Goal: Task Accomplishment & Management: Use online tool/utility

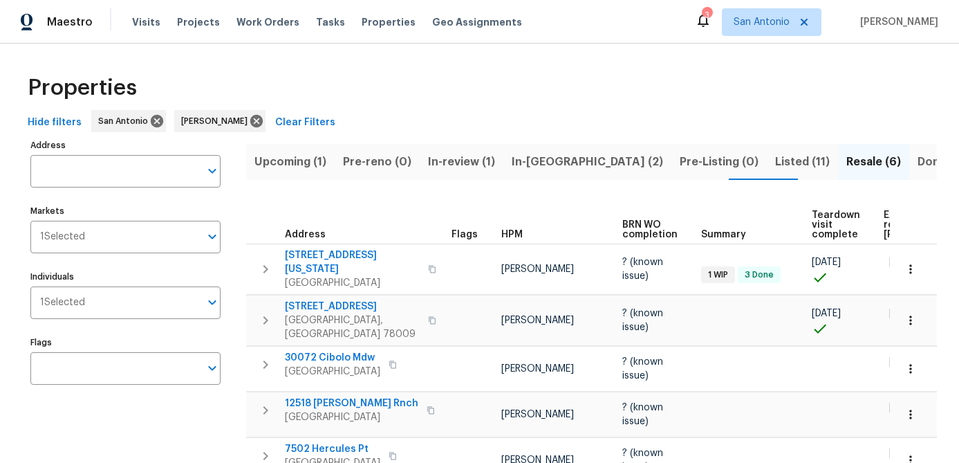
scroll to position [100, 0]
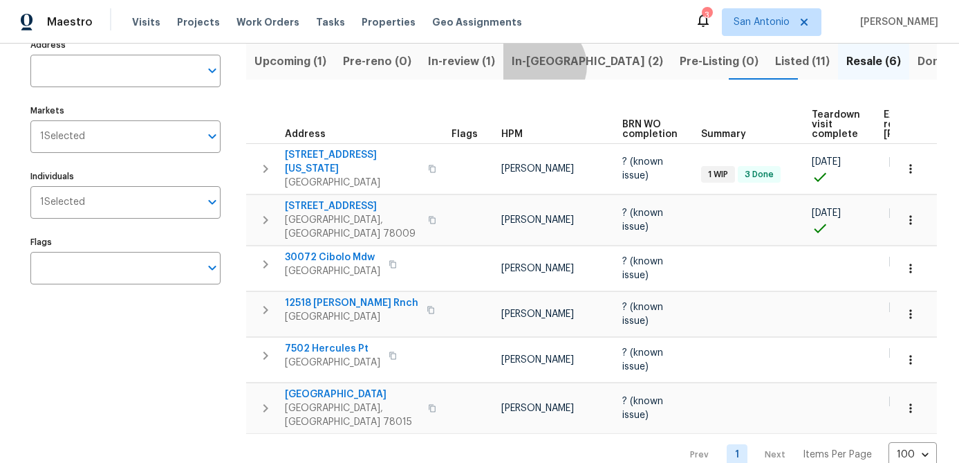
click at [534, 66] on span "In-reno (2)" at bounding box center [587, 61] width 151 height 19
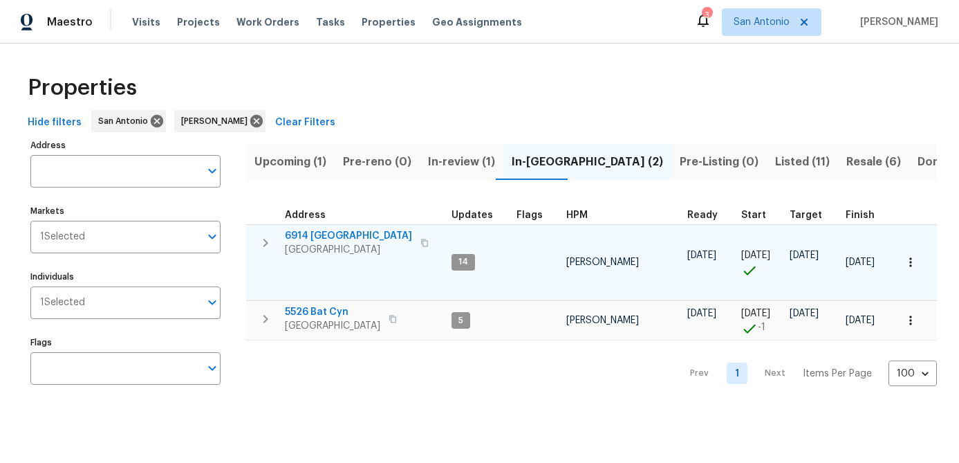
click at [312, 244] on span "San Antonio, TX 78242" at bounding box center [348, 250] width 127 height 14
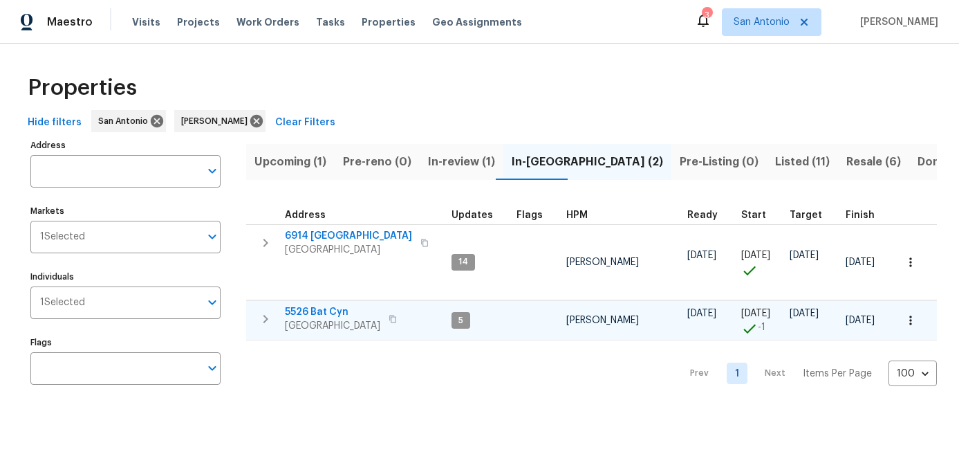
click at [331, 321] on span "[GEOGRAPHIC_DATA]" at bounding box center [332, 326] width 95 height 14
click at [308, 322] on span "[GEOGRAPHIC_DATA]" at bounding box center [332, 326] width 95 height 14
click at [263, 157] on span "Upcoming (1)" at bounding box center [290, 161] width 72 height 19
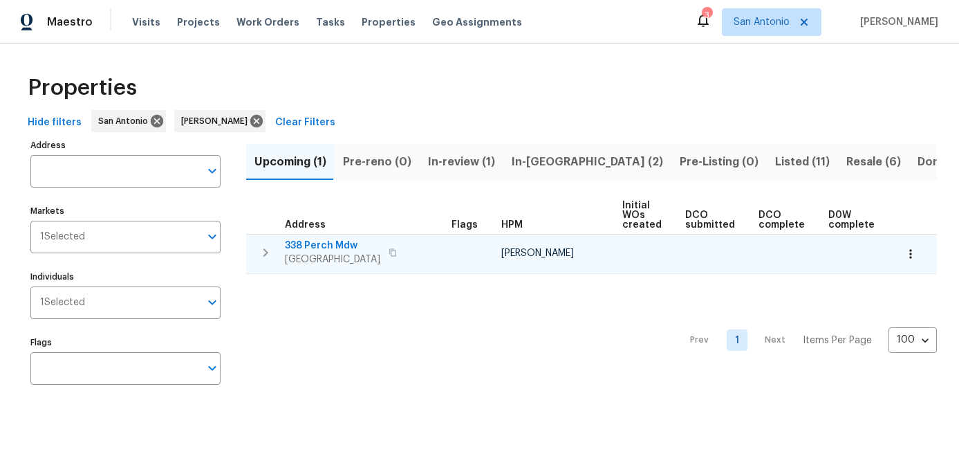
click at [333, 254] on span "San Antonio, TX 78253" at bounding box center [332, 259] width 95 height 14
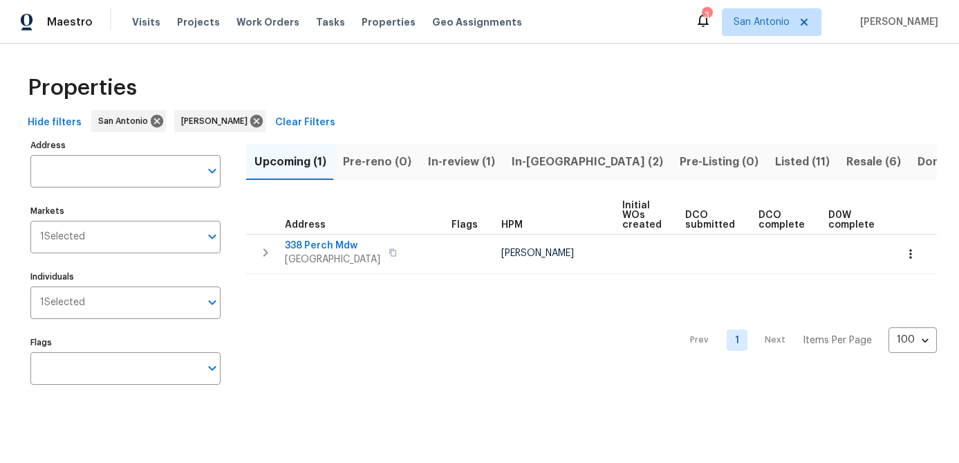
click at [520, 154] on span "In-reno (2)" at bounding box center [587, 161] width 151 height 19
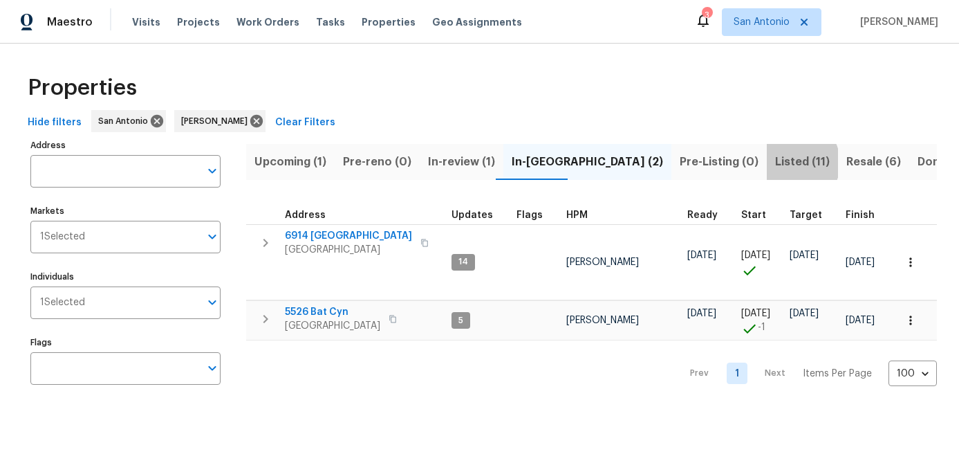
click at [775, 163] on span "Listed (11)" at bounding box center [802, 161] width 55 height 19
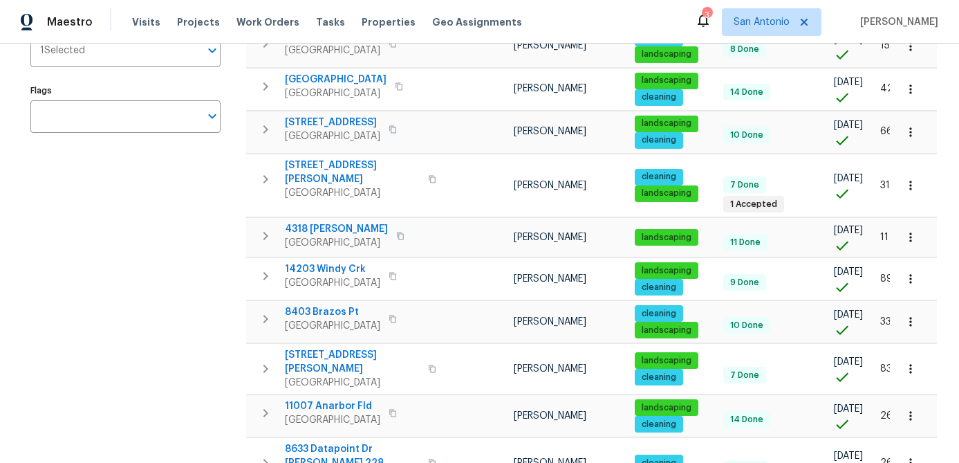
scroll to position [262, 0]
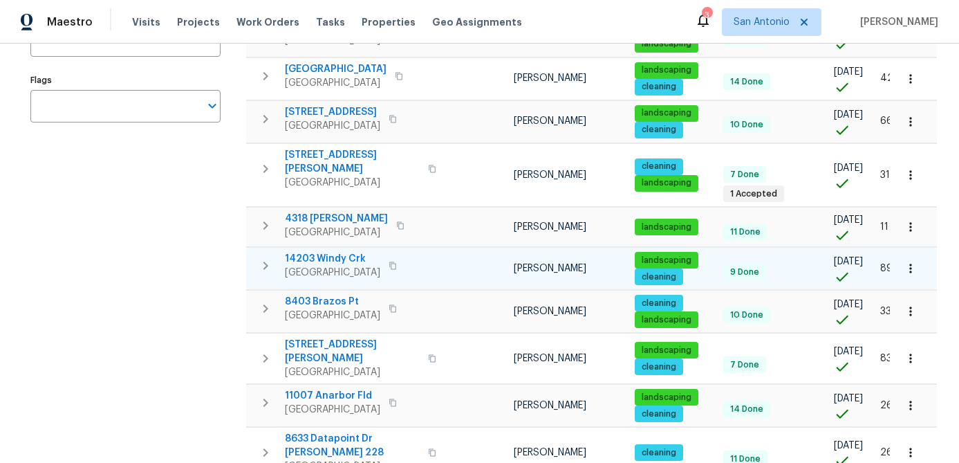
click at [320, 268] on span "Helotes, TX 78023" at bounding box center [332, 273] width 95 height 14
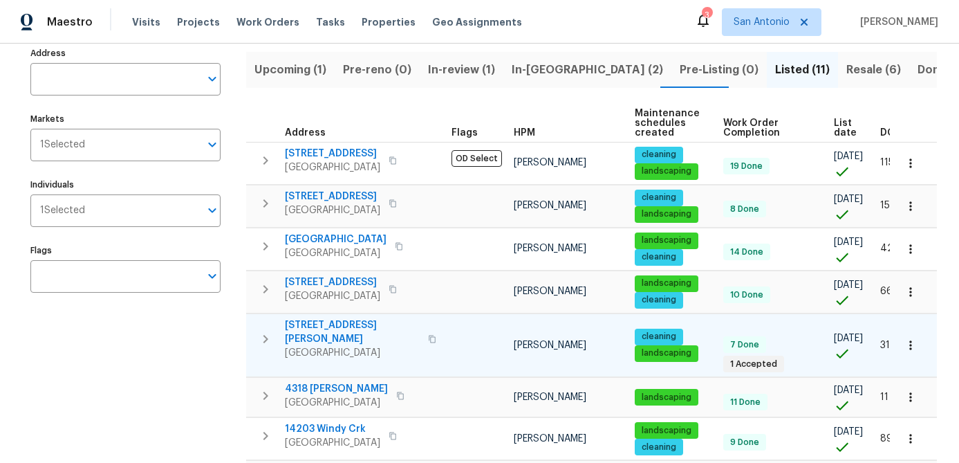
scroll to position [0, 0]
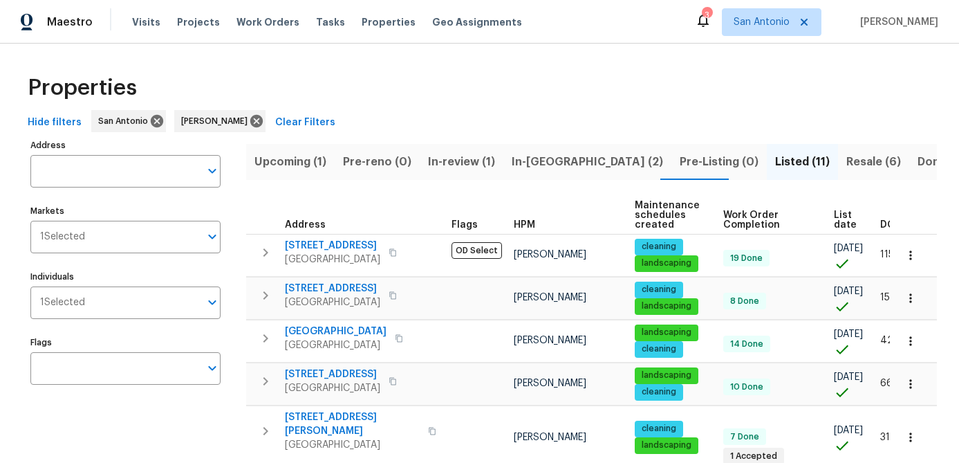
click at [828, 224] on th "List date" at bounding box center [851, 215] width 46 height 38
click at [835, 219] on span "List date" at bounding box center [845, 219] width 23 height 19
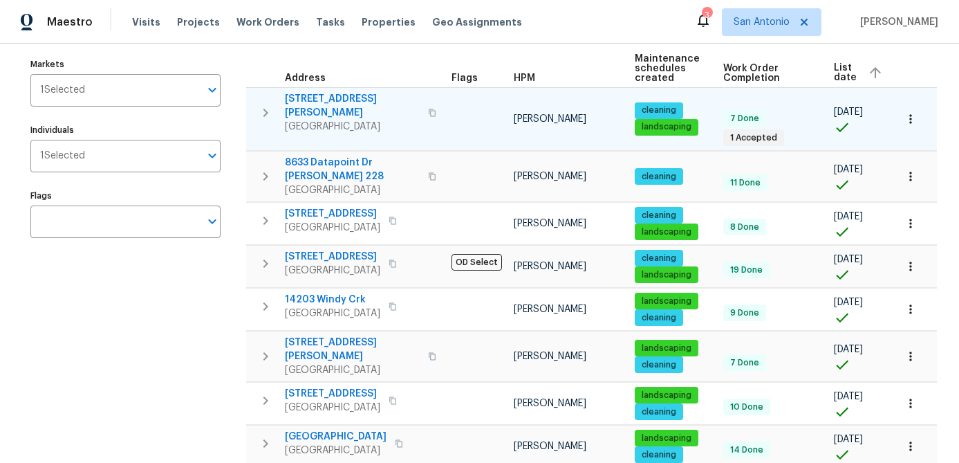
scroll to position [114, 0]
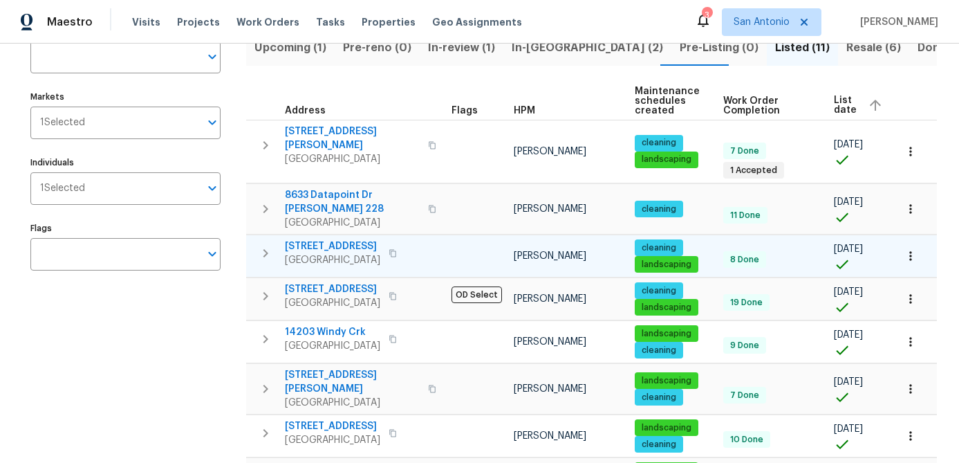
click at [326, 253] on span "Helotes, TX 78023" at bounding box center [332, 260] width 95 height 14
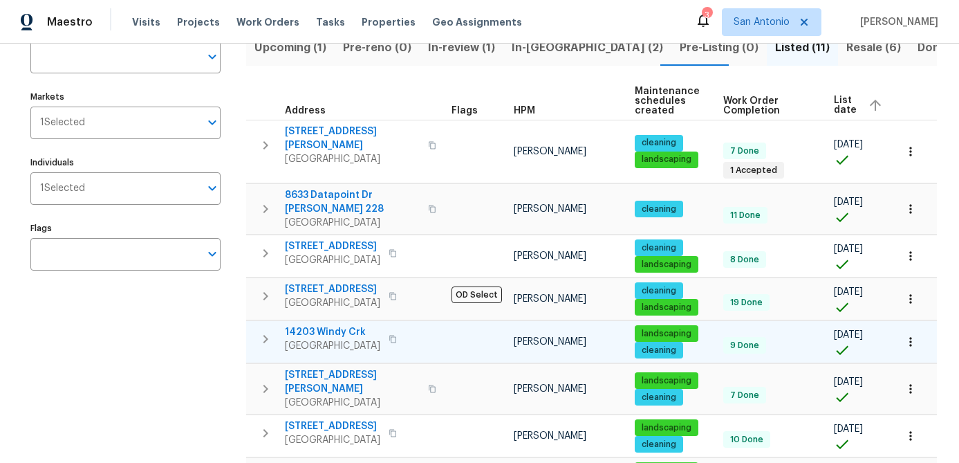
click at [321, 339] on span "Helotes, TX 78023" at bounding box center [332, 346] width 95 height 14
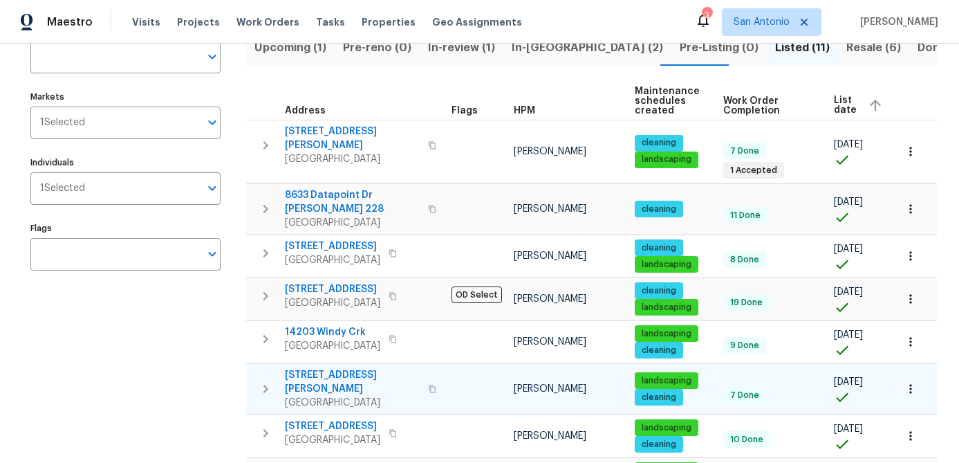
click at [324, 396] on span "[GEOGRAPHIC_DATA]" at bounding box center [352, 403] width 135 height 14
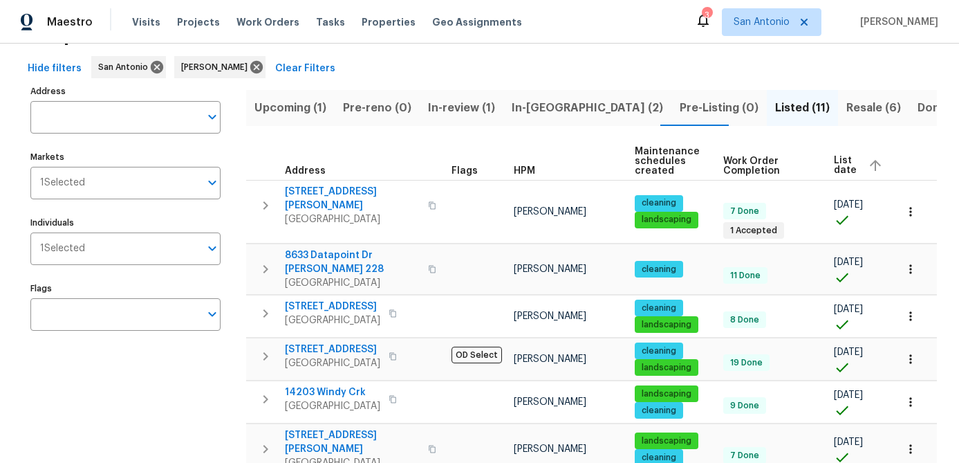
scroll to position [0, 0]
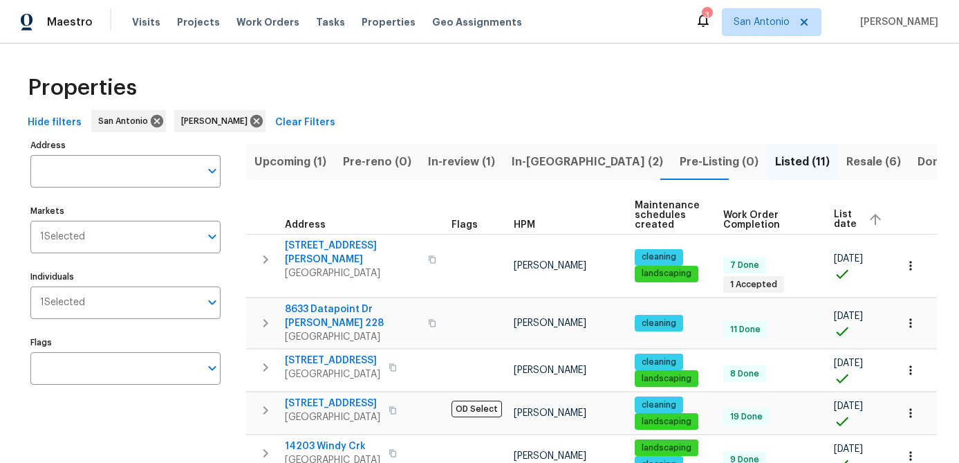
click at [846, 153] on span "Resale (6)" at bounding box center [873, 161] width 55 height 19
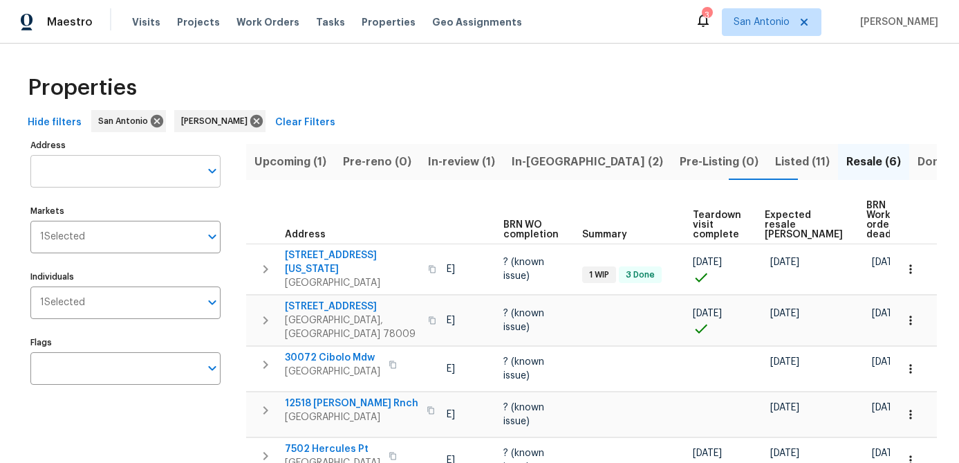
click at [92, 176] on input "Address" at bounding box center [114, 171] width 169 height 33
type input "12518"
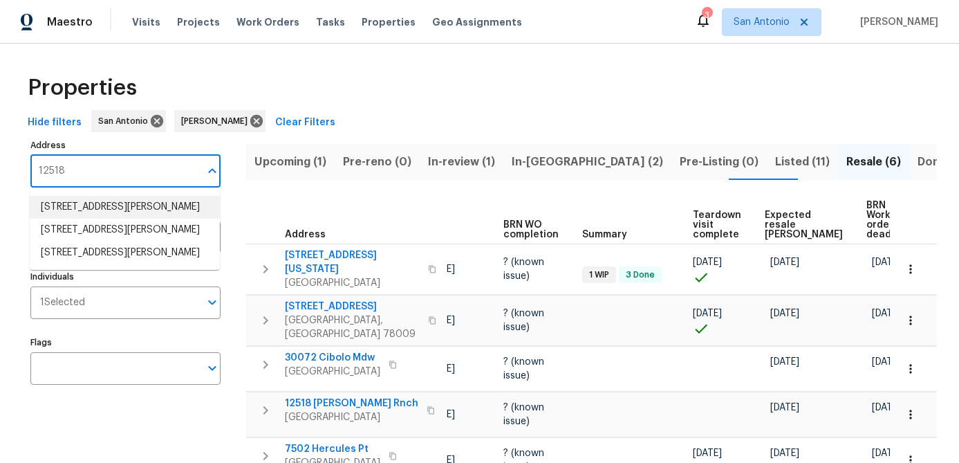
click at [97, 216] on li "12518 Ponder Rnch San Antonio TX 78245" at bounding box center [125, 207] width 190 height 23
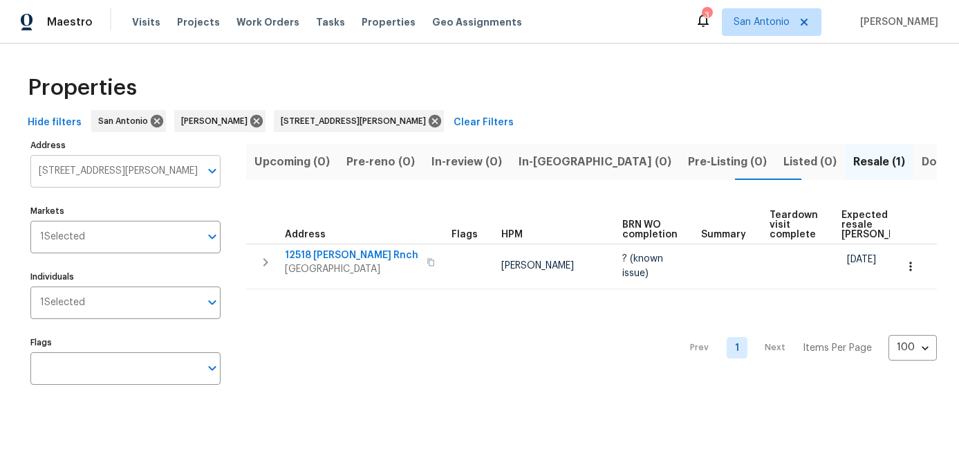
click at [216, 172] on icon "Open" at bounding box center [212, 171] width 17 height 17
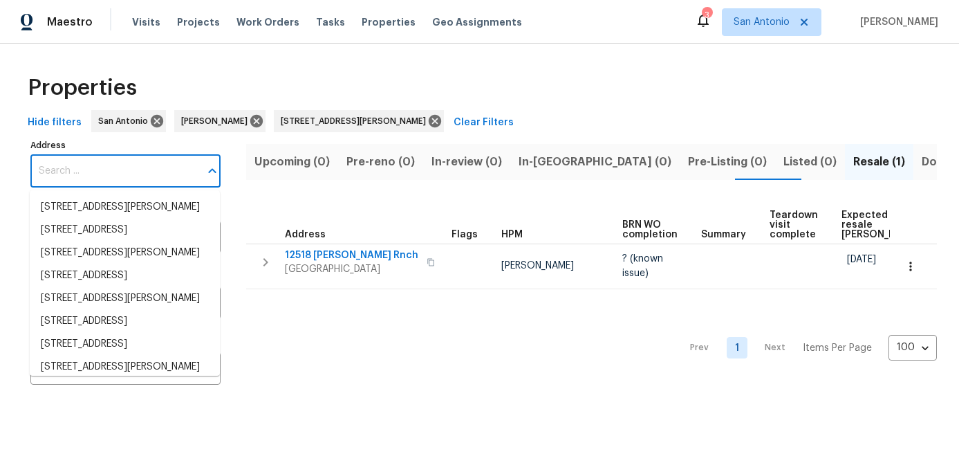
click at [299, 163] on span "Upcoming (0)" at bounding box center [291, 161] width 75 height 19
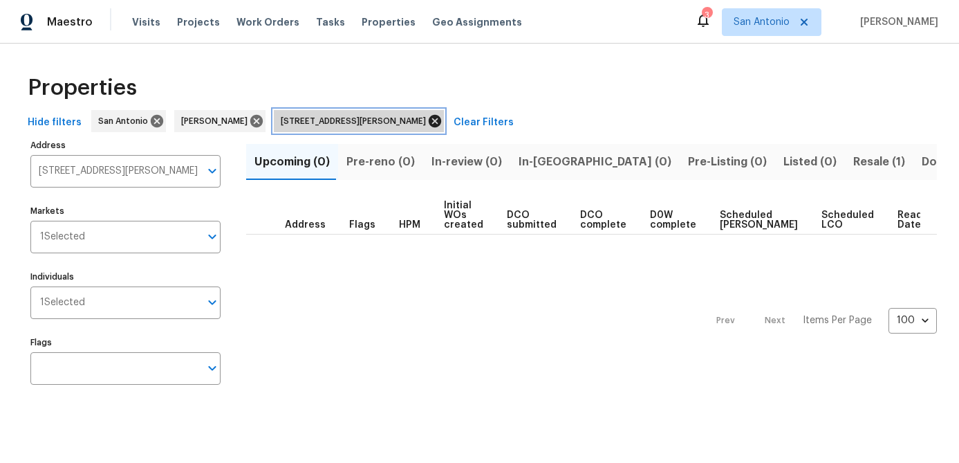
click at [429, 119] on icon at bounding box center [435, 121] width 12 height 12
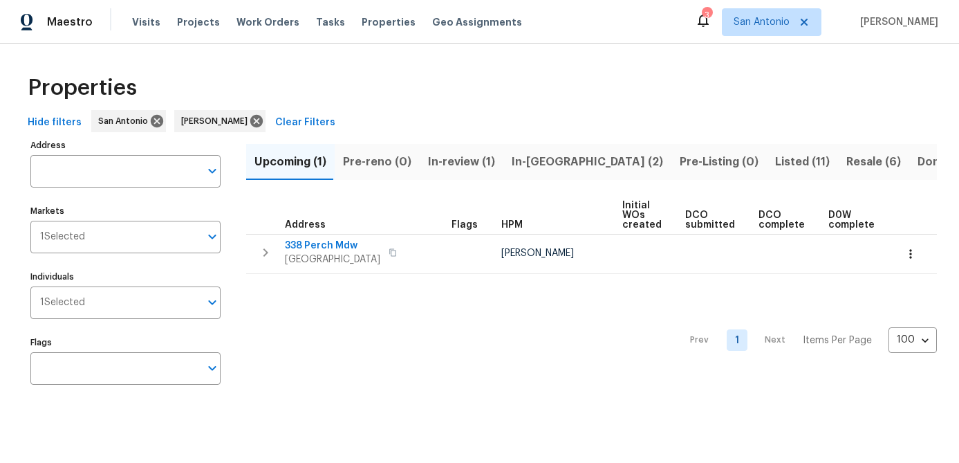
click at [311, 347] on div "Prev 1 Next Items Per Page 100 100 ​" at bounding box center [591, 336] width 691 height 124
click at [467, 161] on span "In-review (1)" at bounding box center [461, 161] width 67 height 19
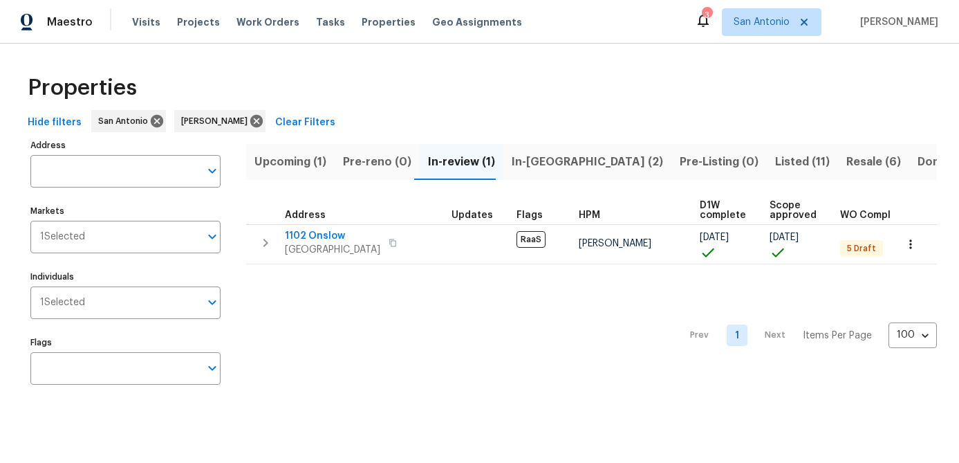
click at [522, 159] on span "In-reno (2)" at bounding box center [587, 161] width 151 height 19
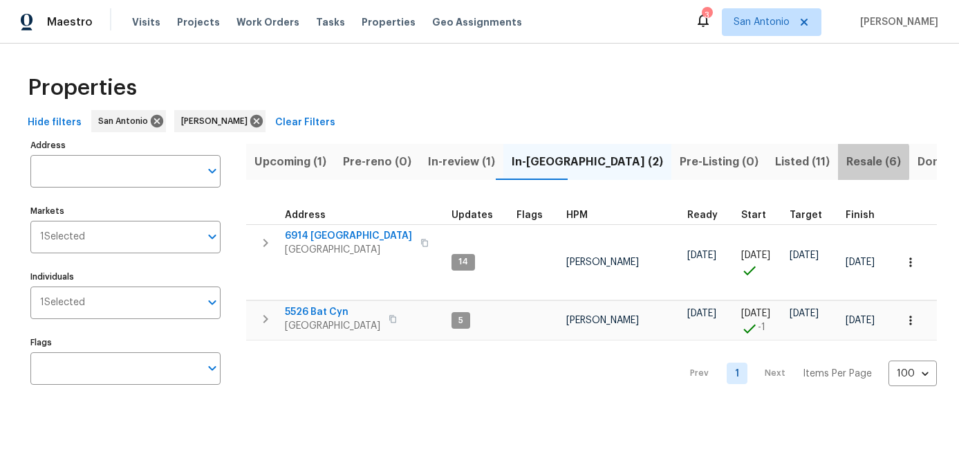
click at [846, 162] on span "Resale (6)" at bounding box center [873, 161] width 55 height 19
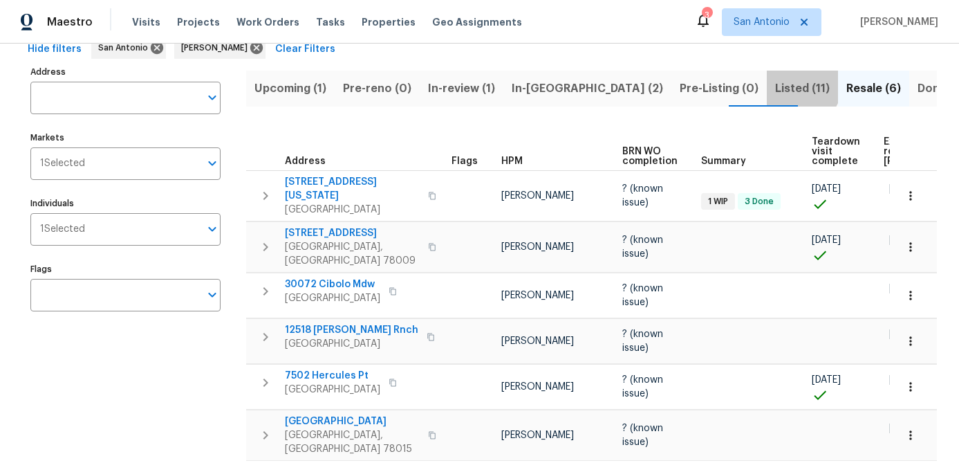
click at [775, 84] on span "Listed (11)" at bounding box center [802, 88] width 55 height 19
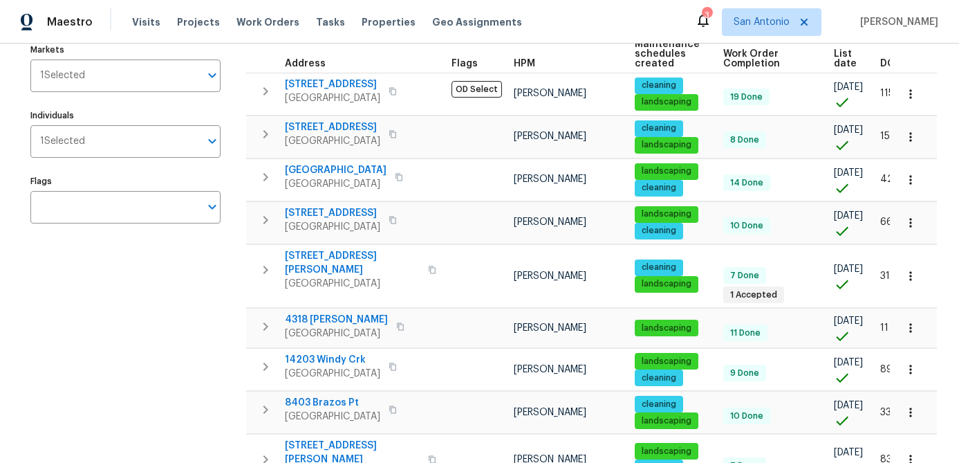
scroll to position [150, 0]
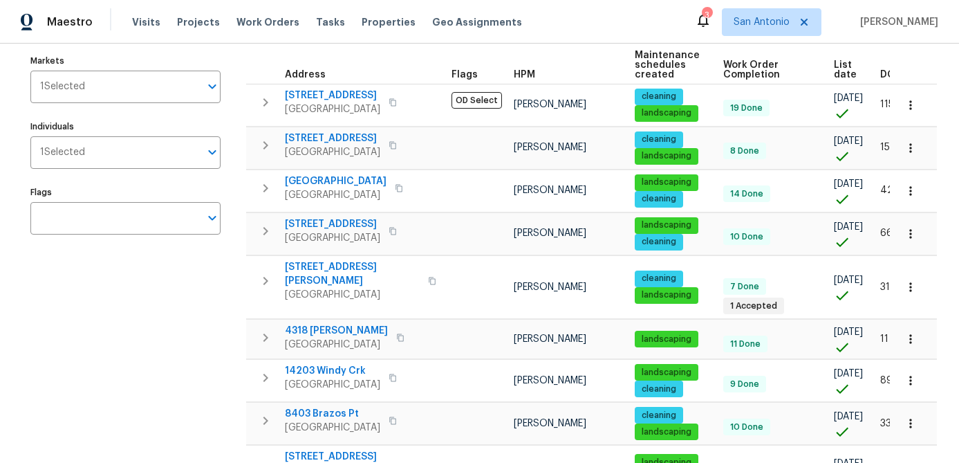
click at [842, 73] on span "List date" at bounding box center [845, 69] width 23 height 19
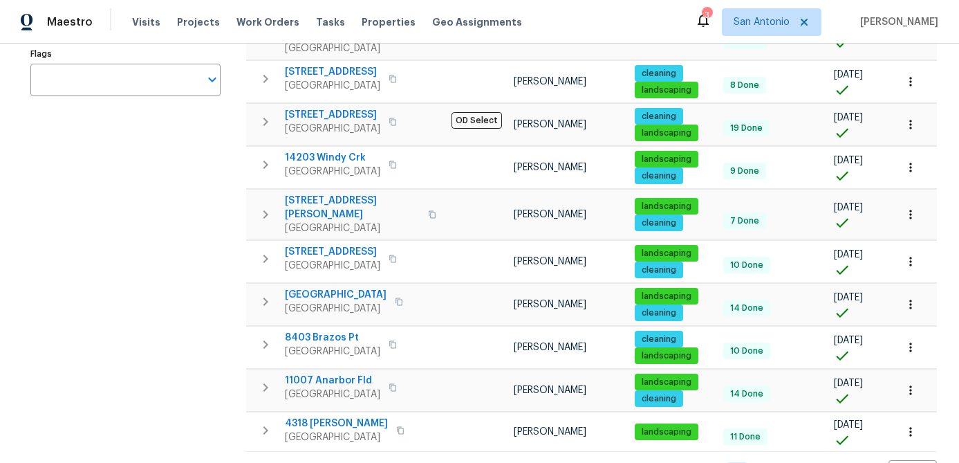
scroll to position [314, 0]
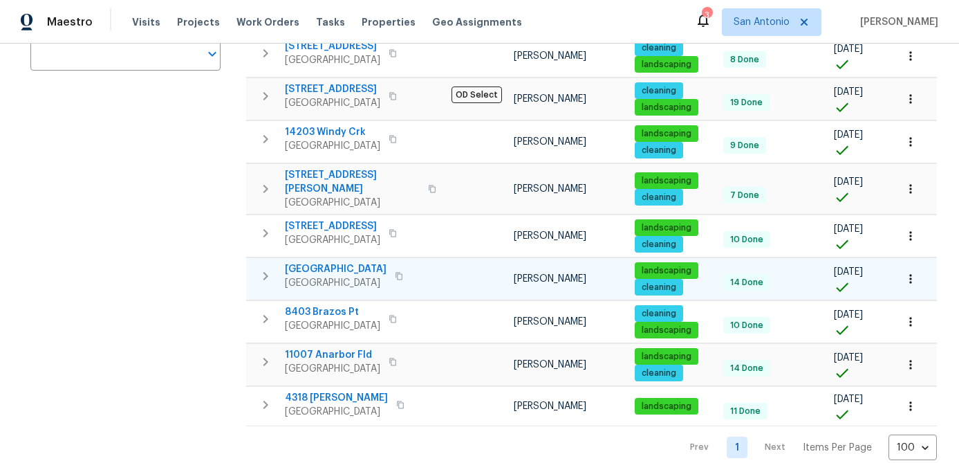
click at [336, 262] on span "10206 Canton Fld" at bounding box center [336, 269] width 102 height 14
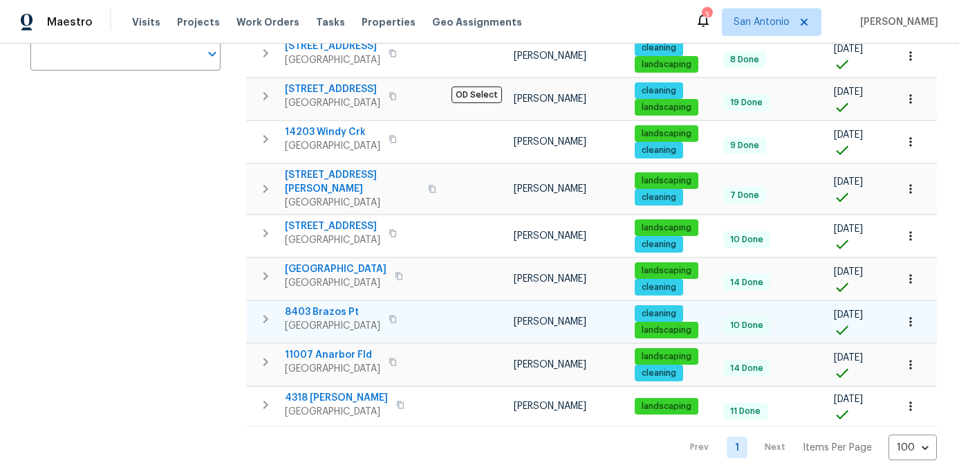
click at [331, 319] on span "San Antonio, TX 78252" at bounding box center [332, 326] width 95 height 14
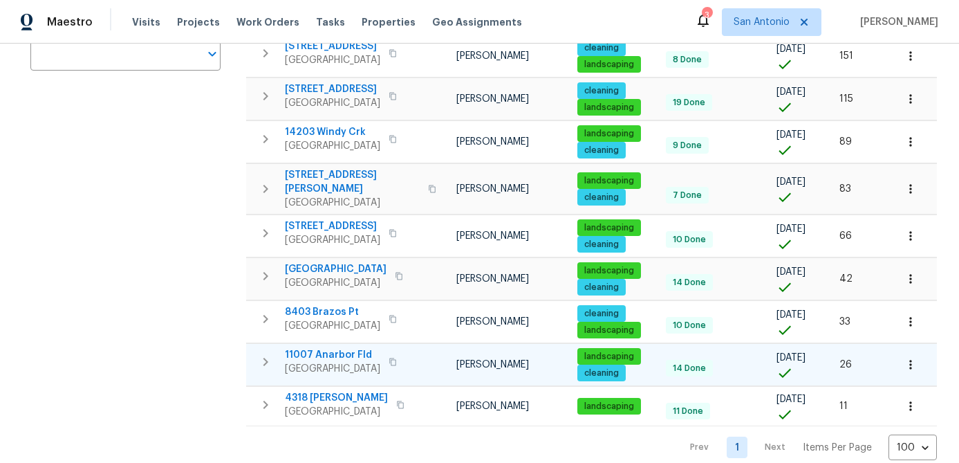
scroll to position [0, 0]
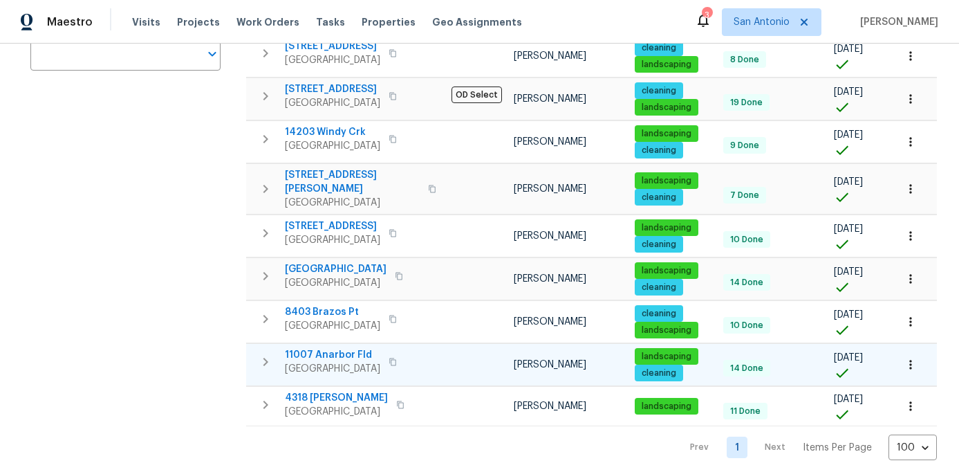
click at [320, 348] on span "11007 Anarbor Fld" at bounding box center [332, 355] width 95 height 14
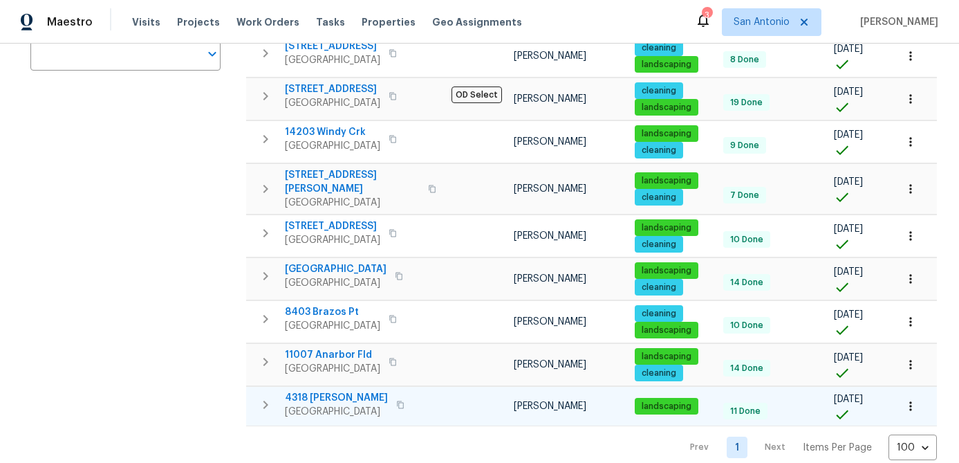
click at [326, 405] on span "San Antonio, TX 78253" at bounding box center [336, 412] width 103 height 14
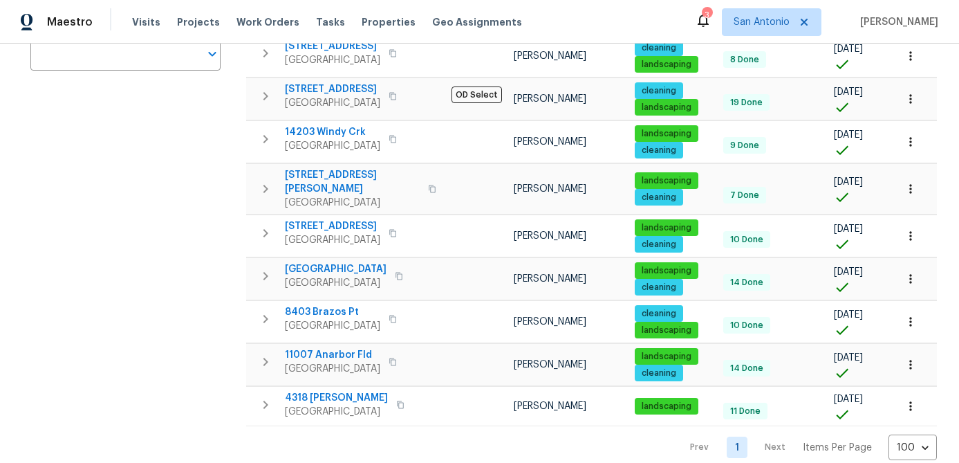
click at [66, 237] on div "Address Address Markets 1 Selected Markets Individuals 1 Selected Individuals F…" at bounding box center [133, 141] width 207 height 639
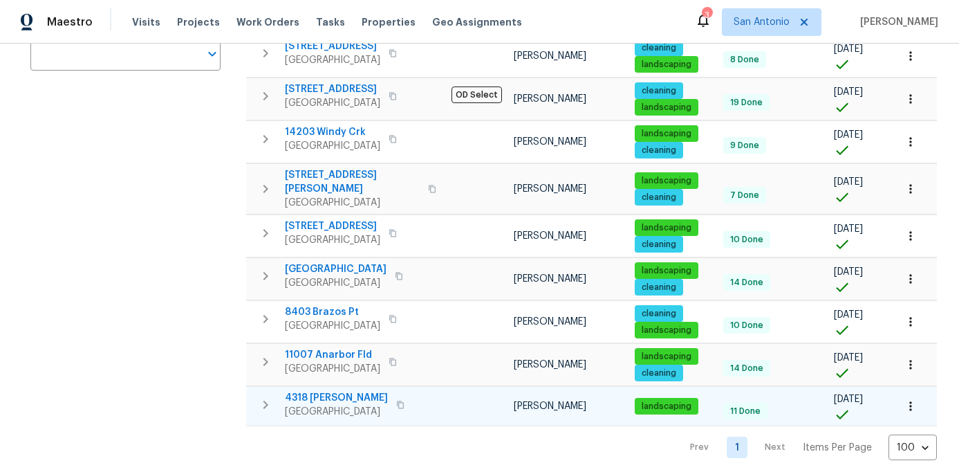
click at [322, 405] on span "San Antonio, TX 78253" at bounding box center [336, 412] width 103 height 14
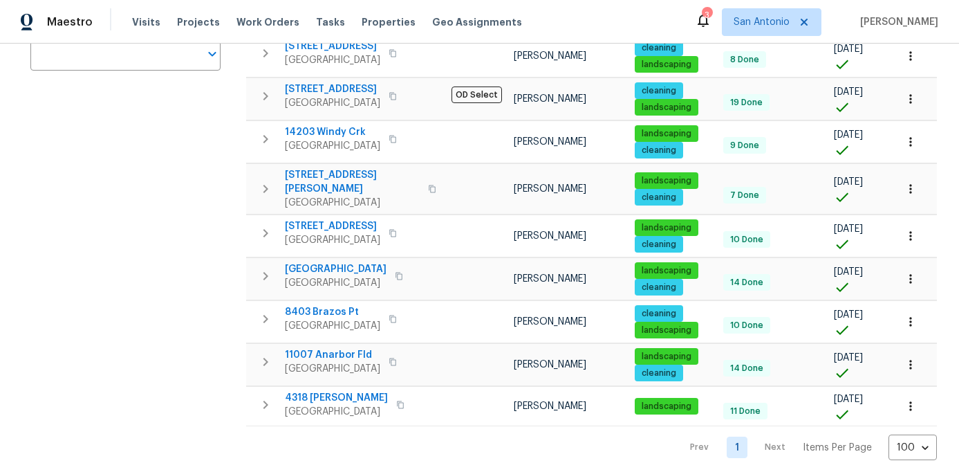
click at [102, 346] on div "Address Address Markets 1 Selected Markets Individuals 1 Selected Individuals F…" at bounding box center [133, 141] width 207 height 639
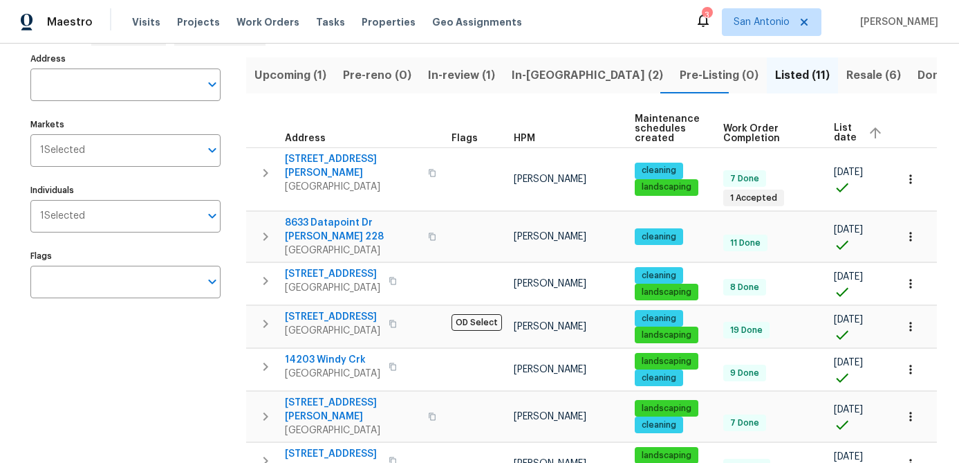
scroll to position [95, 0]
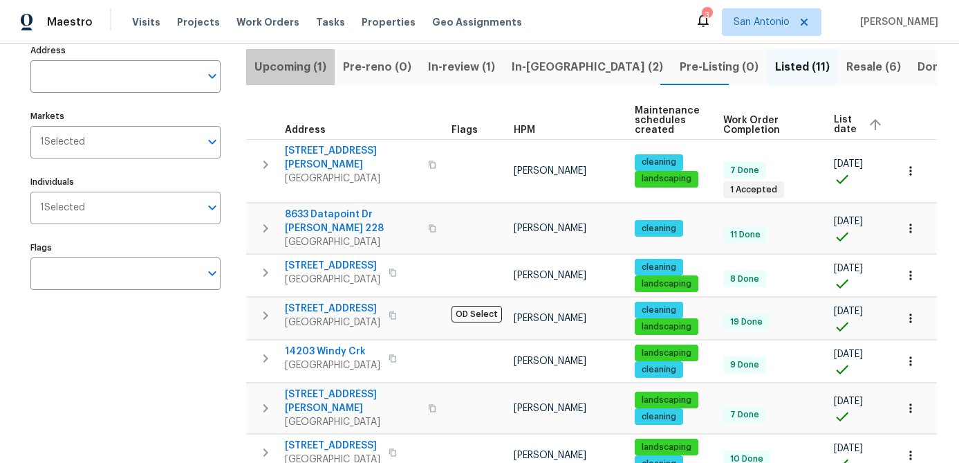
click at [293, 68] on span "Upcoming (1)" at bounding box center [290, 66] width 72 height 19
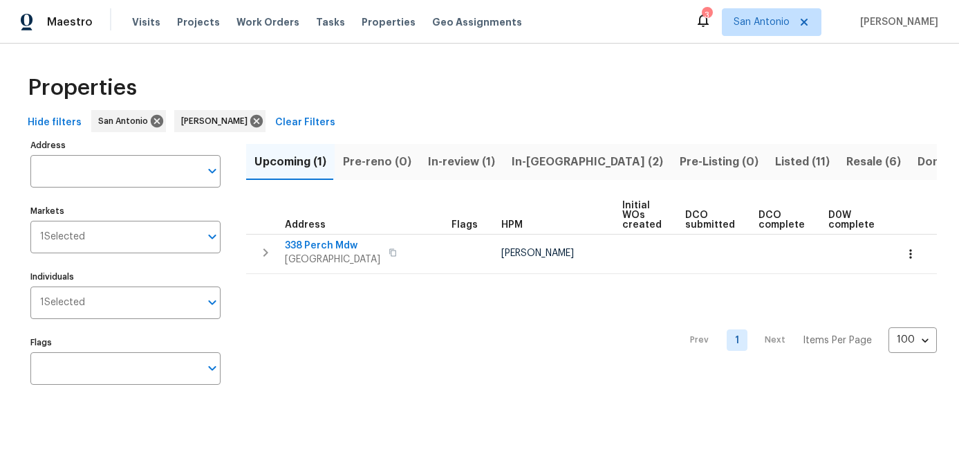
click at [540, 165] on span "In-reno (2)" at bounding box center [587, 161] width 151 height 19
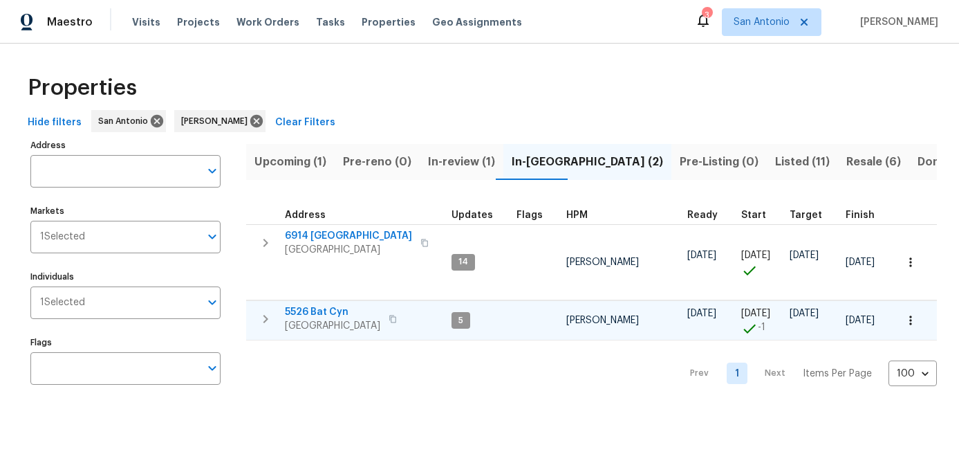
click at [315, 320] on span "San Antonio, TX 78252" at bounding box center [332, 326] width 95 height 14
click at [914, 319] on icon "button" at bounding box center [911, 320] width 14 height 14
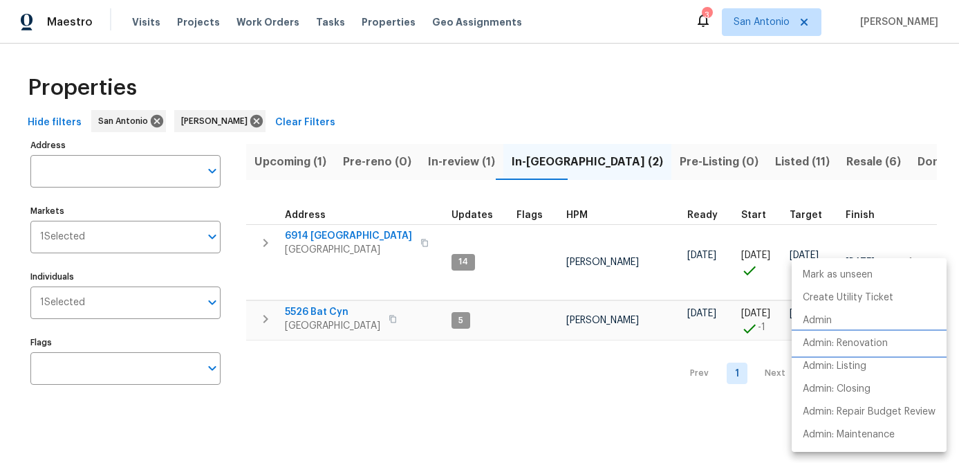
click at [878, 347] on p "Admin: Renovation" at bounding box center [845, 343] width 85 height 15
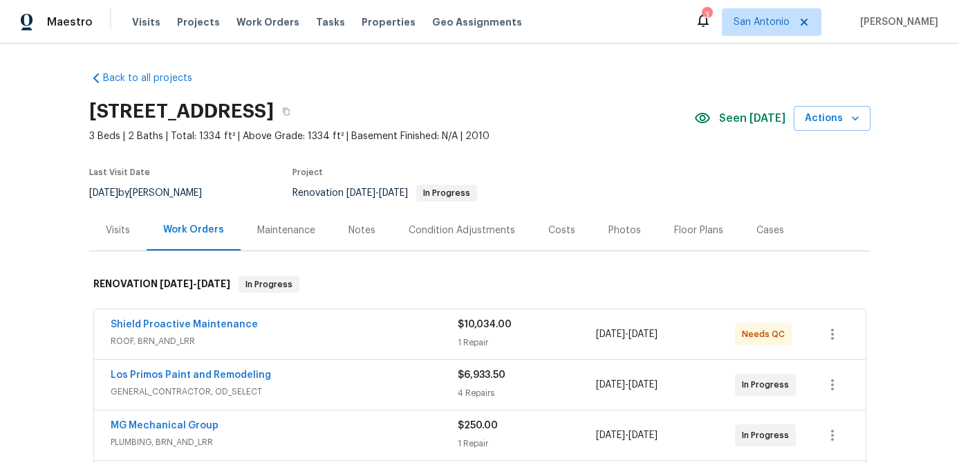
scroll to position [25, 0]
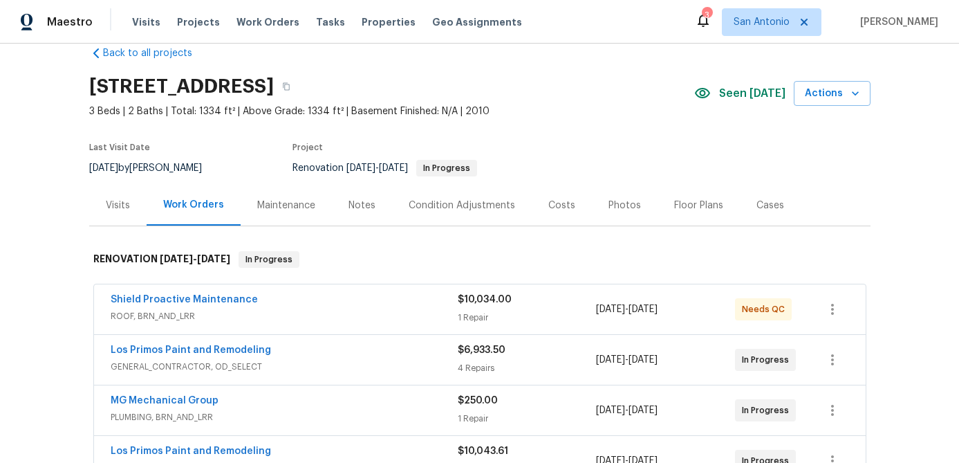
click at [366, 204] on div "Notes" at bounding box center [362, 205] width 27 height 14
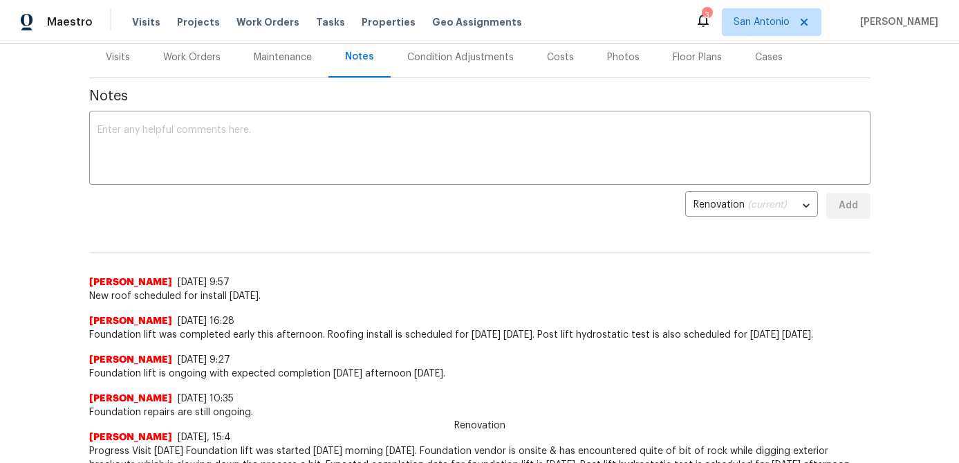
scroll to position [140, 0]
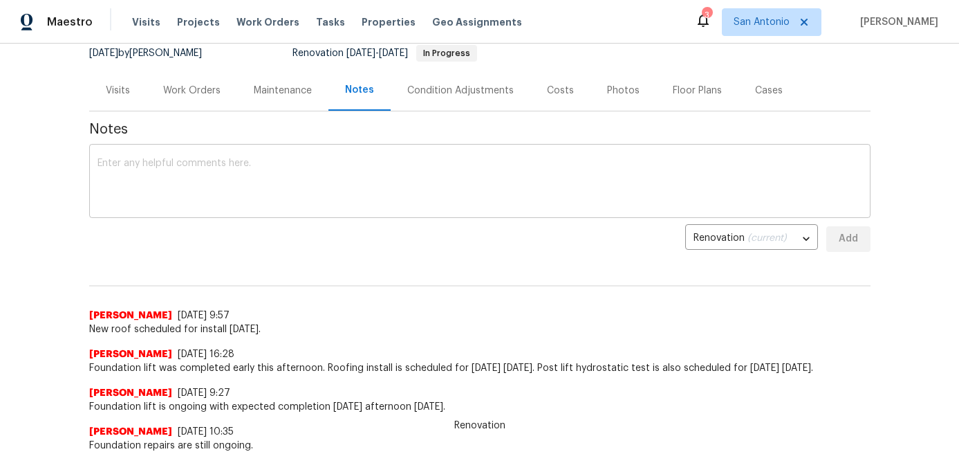
click at [228, 178] on textarea at bounding box center [480, 182] width 765 height 48
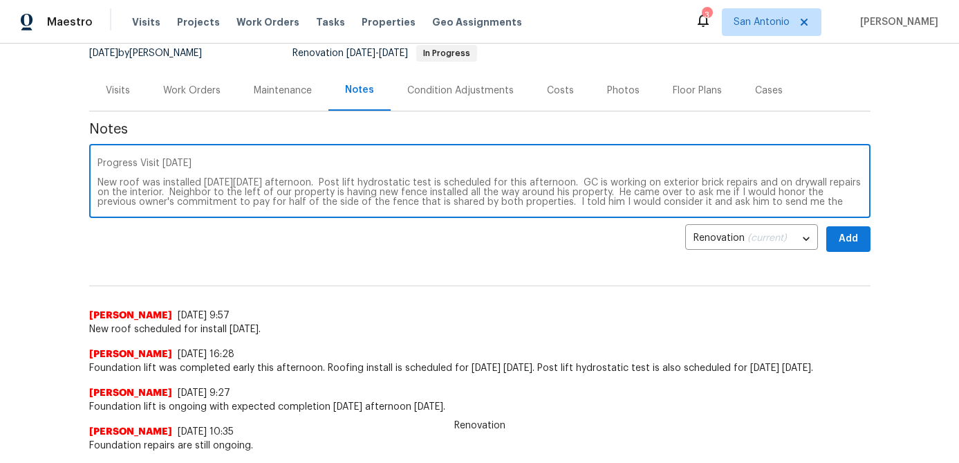
scroll to position [10, 0]
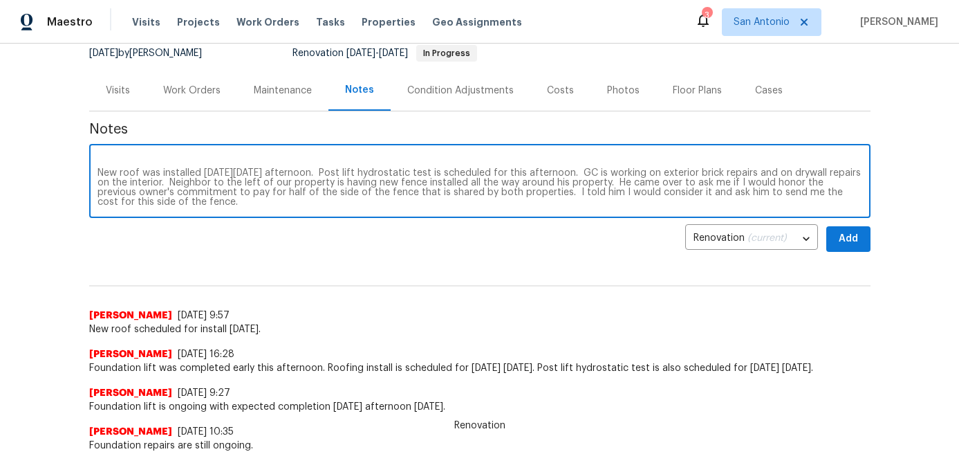
type textarea "Progress Visit 9/15/25 New roof was installed on Friday 9/12/25 afternoon. Post…"
click at [842, 243] on span "Add" at bounding box center [848, 238] width 22 height 17
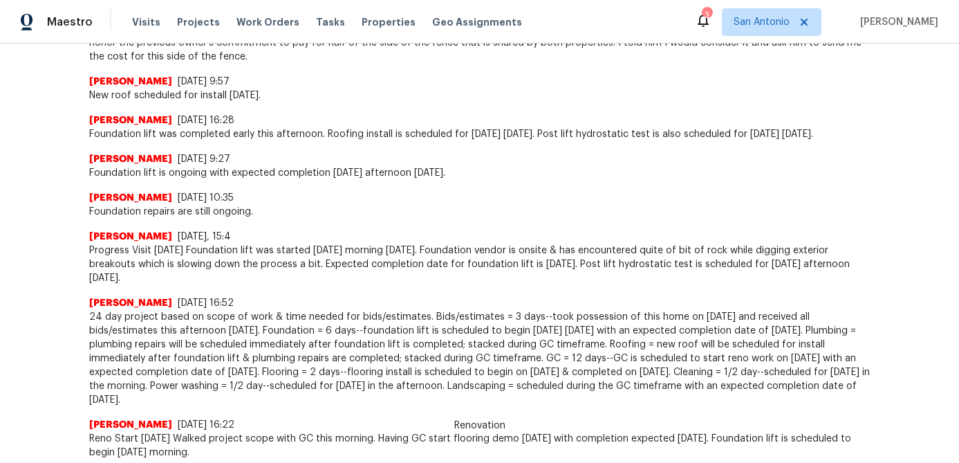
scroll to position [0, 0]
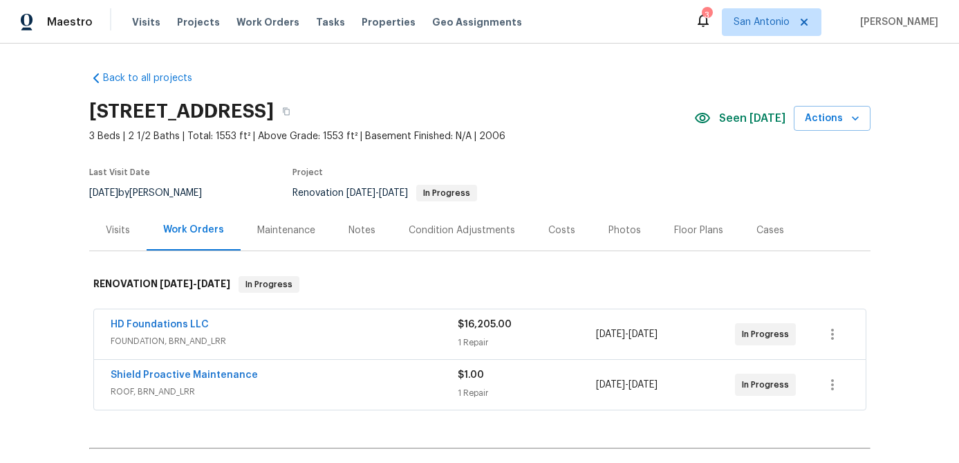
click at [358, 238] on div "Notes" at bounding box center [362, 230] width 60 height 41
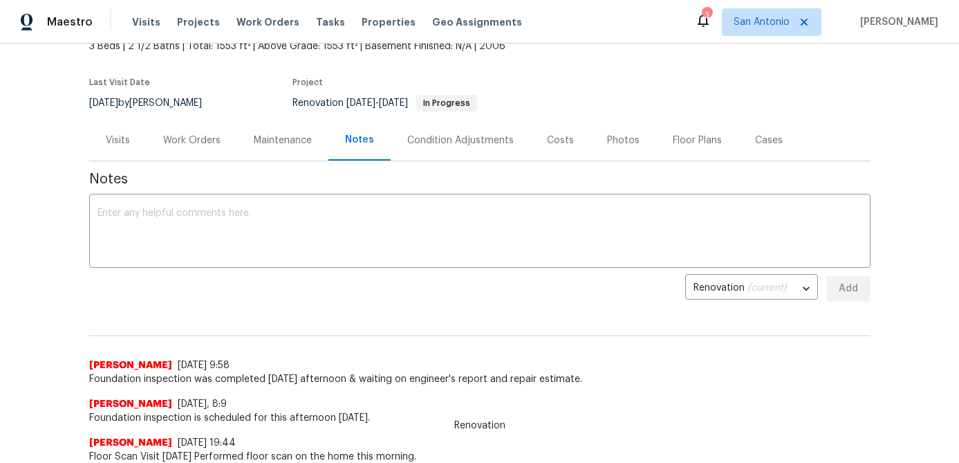
scroll to position [86, 0]
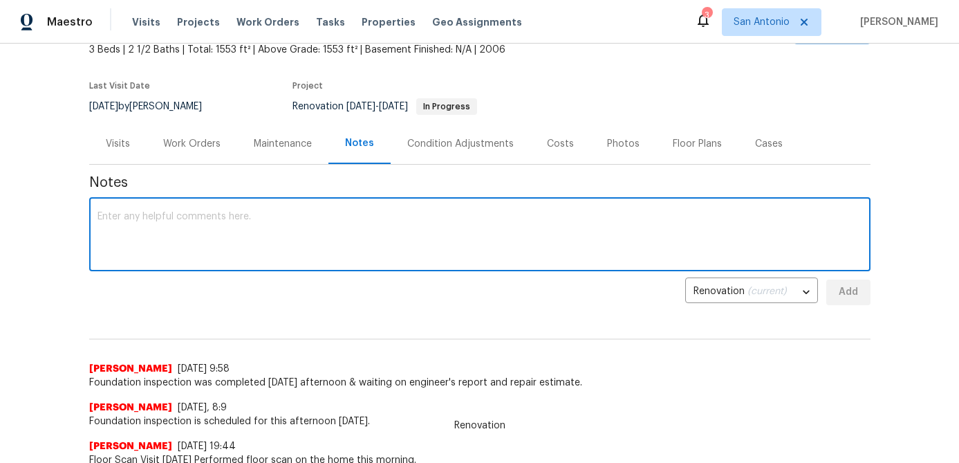
click at [153, 212] on textarea at bounding box center [480, 236] width 765 height 48
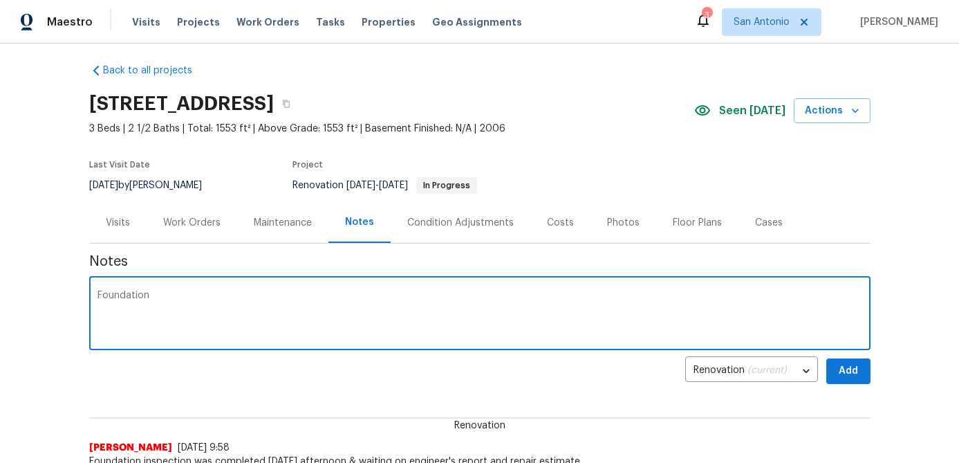
scroll to position [7, 0]
type textarea "Foundation lift including"
click at [189, 223] on div "Work Orders" at bounding box center [191, 223] width 57 height 14
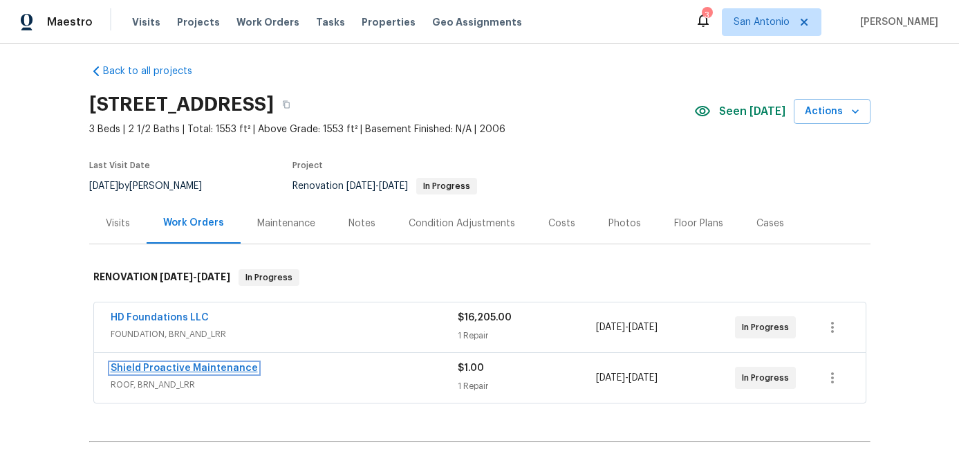
click at [150, 366] on link "Shield Proactive Maintenance" at bounding box center [184, 368] width 147 height 10
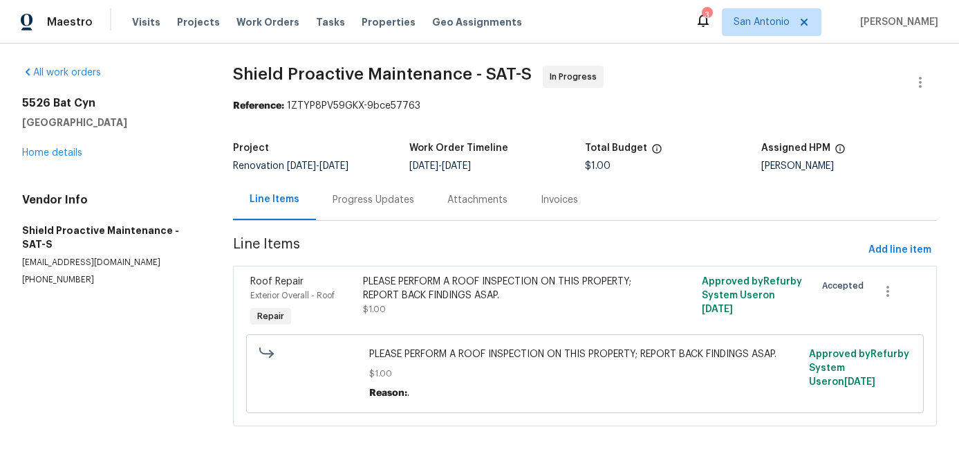
click at [353, 194] on div "Progress Updates" at bounding box center [374, 200] width 82 height 14
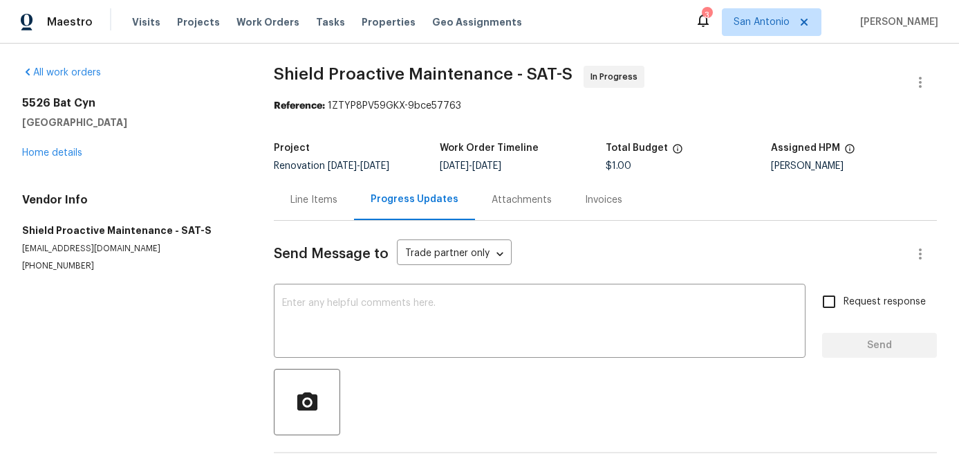
click at [50, 145] on div "5526 Bat Cyn San Antonio, TX 78252 Home details" at bounding box center [131, 128] width 219 height 64
click at [46, 149] on link "Home details" at bounding box center [52, 153] width 60 height 10
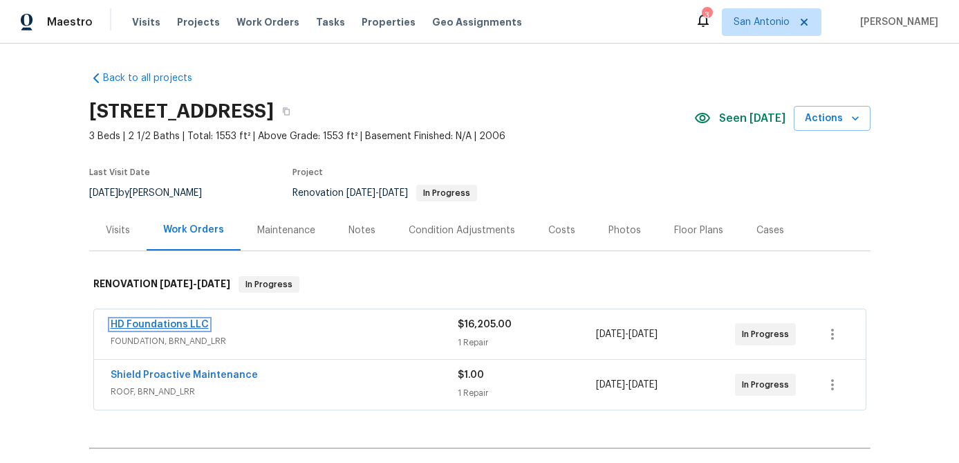
click at [127, 319] on link "HD Foundations LLC" at bounding box center [160, 324] width 98 height 10
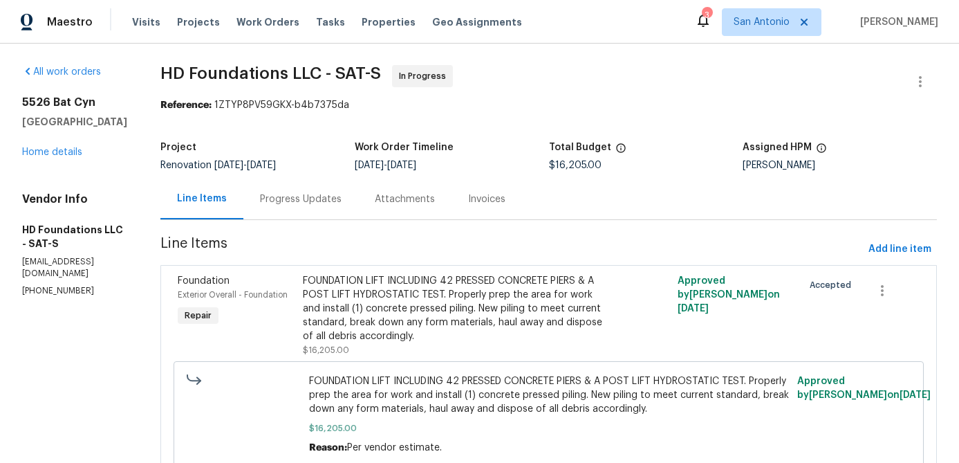
scroll to position [1, 0]
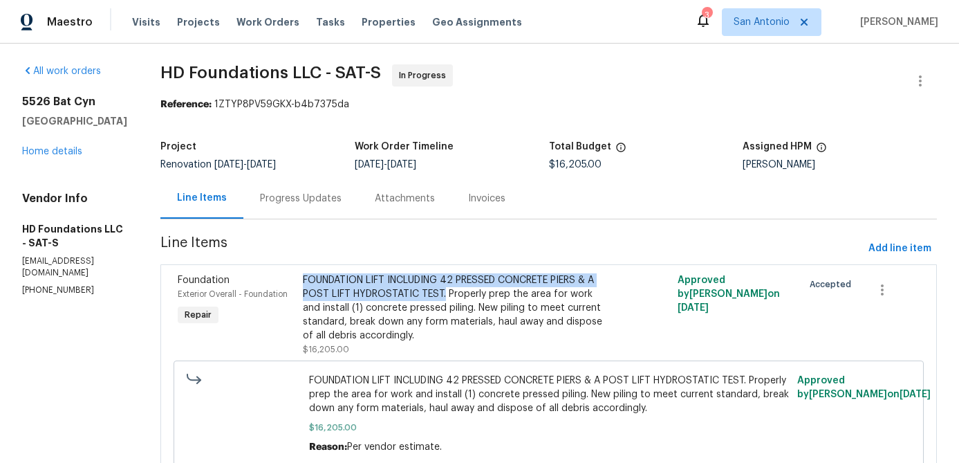
drag, startPoint x: 469, startPoint y: 297, endPoint x: 324, endPoint y: 277, distance: 146.5
click at [324, 277] on div "FOUNDATION LIFT INCLUDING 42 PRESSED CONCRETE PIERS & A POST LIFT HYDROSTATIC T…" at bounding box center [455, 307] width 304 height 69
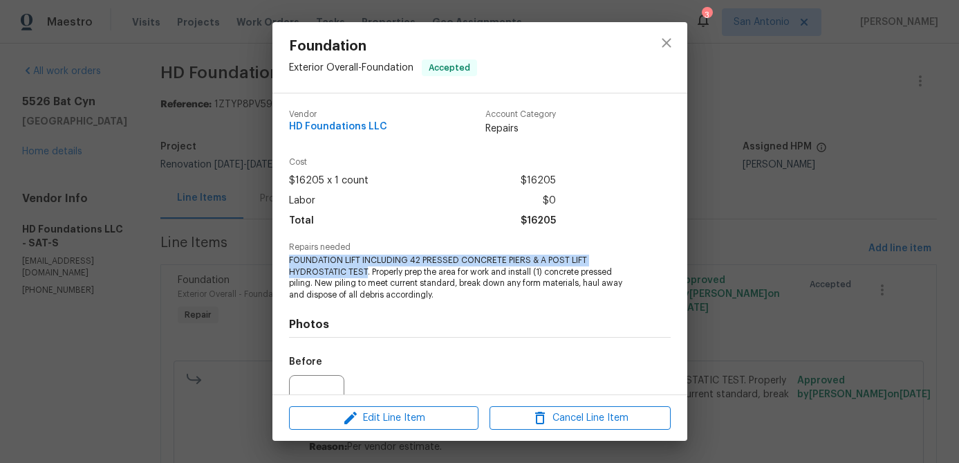
drag, startPoint x: 365, startPoint y: 269, endPoint x: 286, endPoint y: 259, distance: 80.1
click at [286, 259] on div "Vendor HD Foundations LLC Account Category Repairs Cost $16205 x 1 count $16205…" at bounding box center [479, 243] width 415 height 301
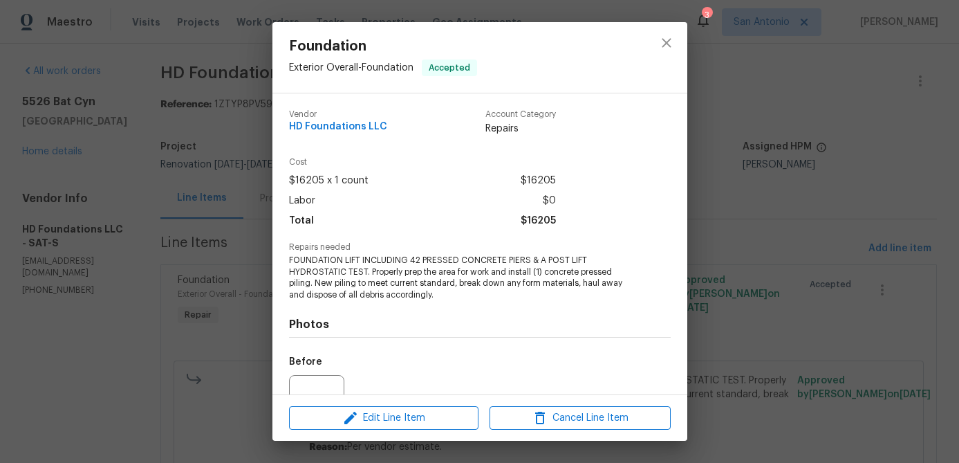
click at [730, 96] on div "Foundation Exterior Overall - Foundation Accepted Vendor HD Foundations LLC Acc…" at bounding box center [479, 231] width 959 height 463
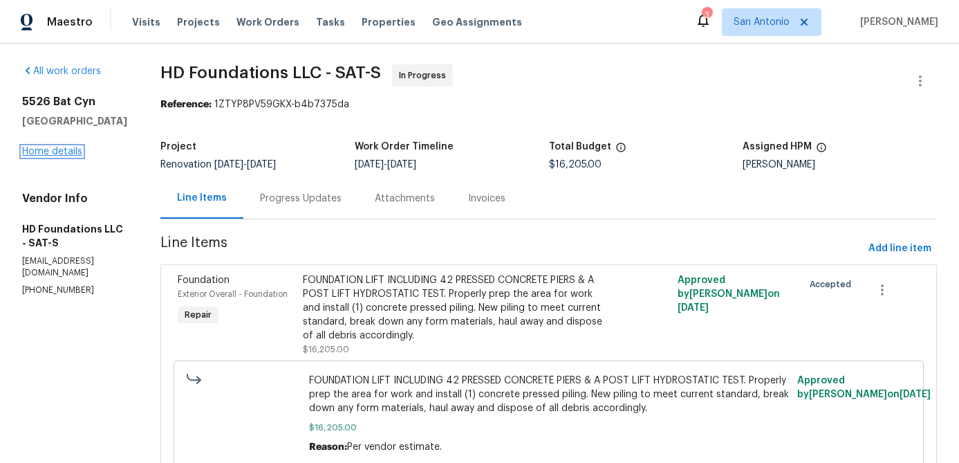
click at [62, 155] on link "Home details" at bounding box center [52, 152] width 60 height 10
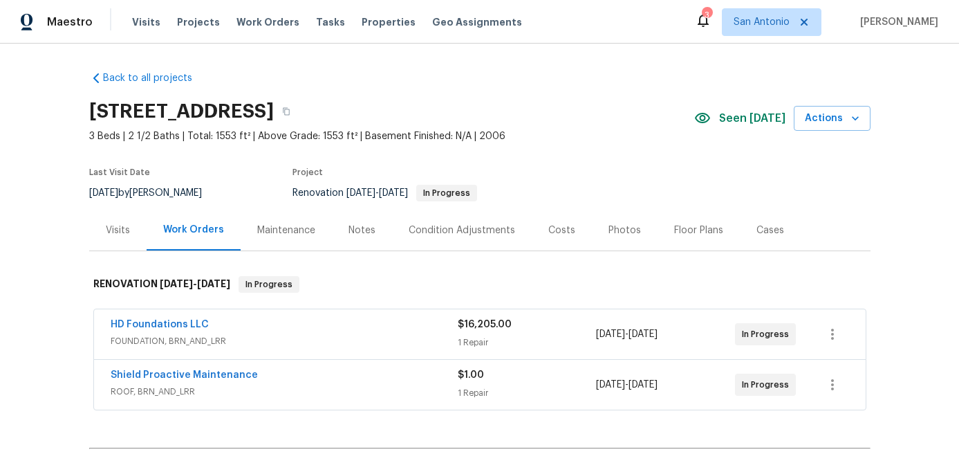
click at [363, 230] on div "Notes" at bounding box center [362, 230] width 27 height 14
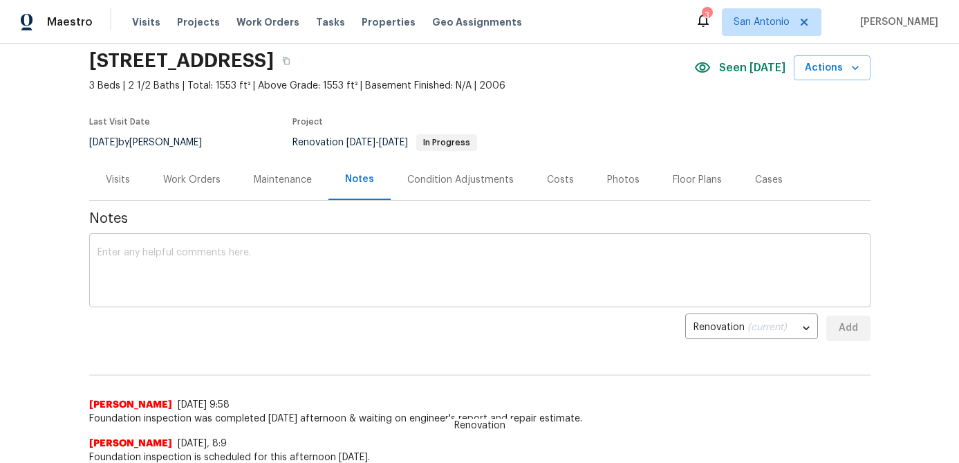
scroll to position [73, 0]
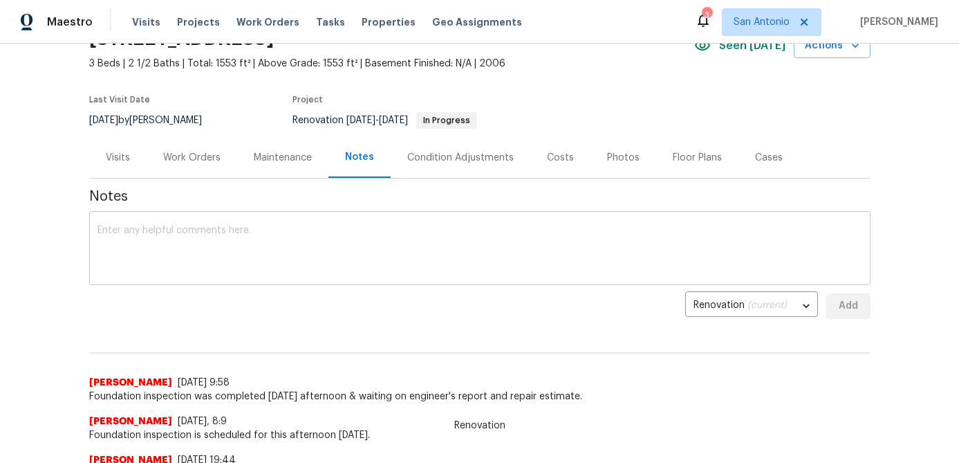
click at [291, 258] on textarea at bounding box center [480, 249] width 765 height 48
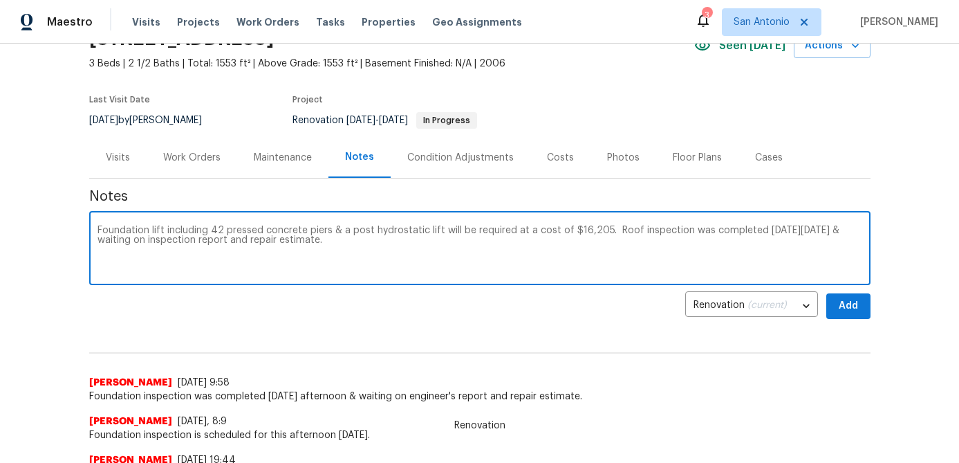
drag, startPoint x: 609, startPoint y: 231, endPoint x: 609, endPoint y: 266, distance: 34.6
click at [609, 231] on textarea "Foundation lift including 42 pressed concrete piers & a post hydrostatic lift w…" at bounding box center [480, 249] width 765 height 48
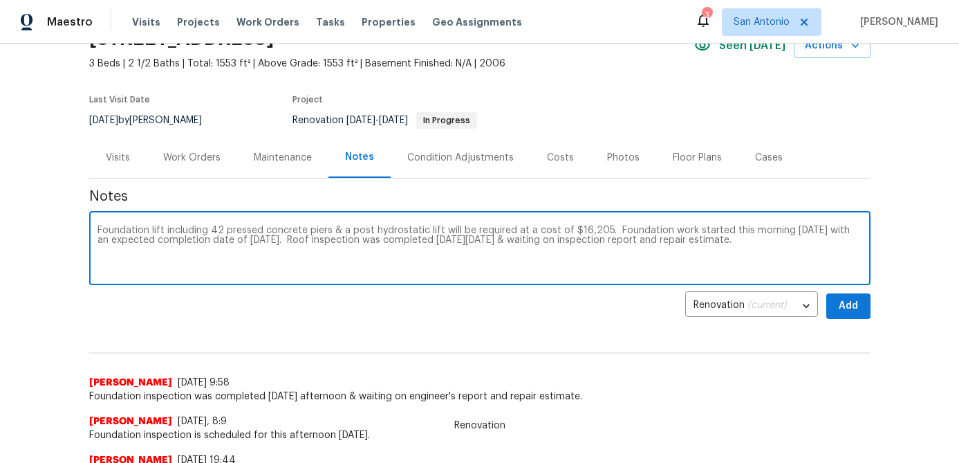
click at [795, 250] on textarea "Foundation lift including 42 pressed concrete piers & a post hydrostatic lift w…" at bounding box center [480, 249] width 765 height 48
type textarea "Foundation lift including 42 pressed concrete piers & a post hydrostatic lift w…"
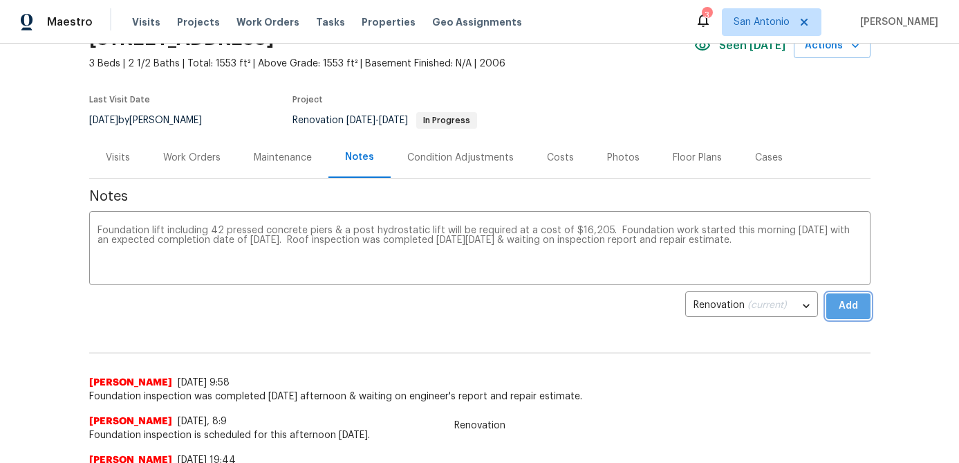
click at [842, 307] on span "Add" at bounding box center [848, 305] width 22 height 17
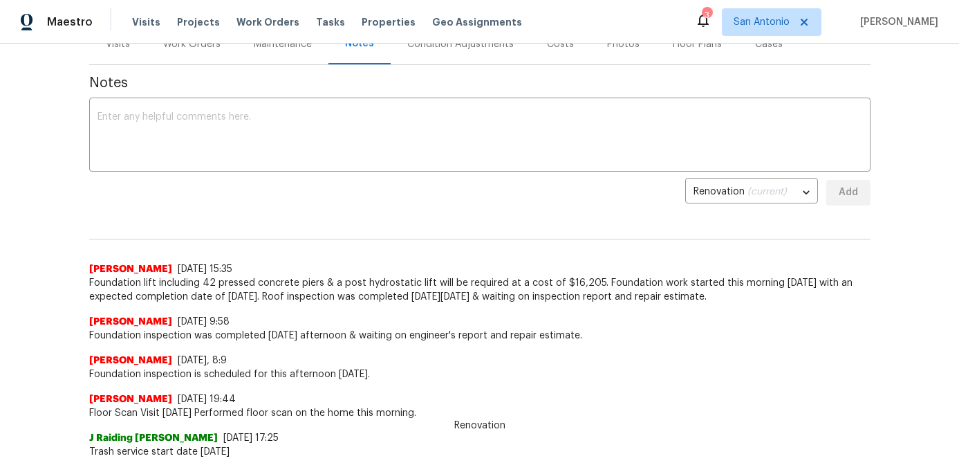
scroll to position [0, 0]
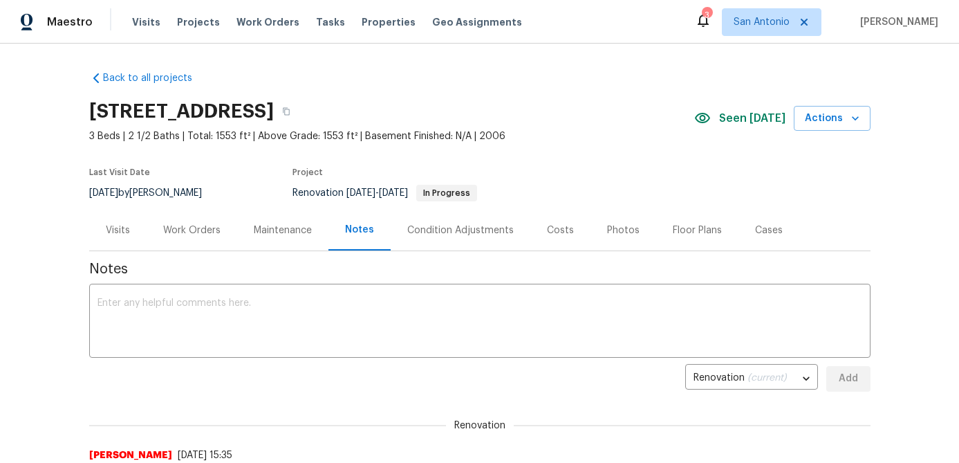
click at [186, 230] on div "Work Orders" at bounding box center [191, 230] width 57 height 14
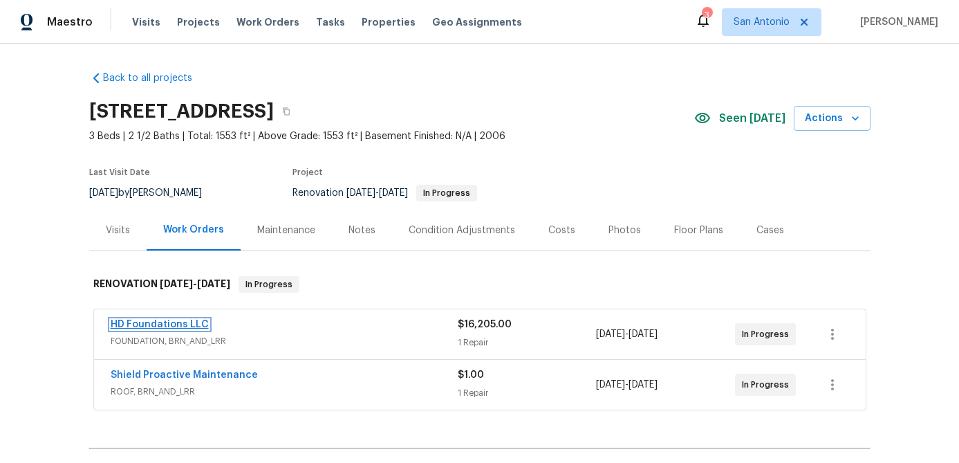
click at [151, 319] on link "HD Foundations LLC" at bounding box center [160, 324] width 98 height 10
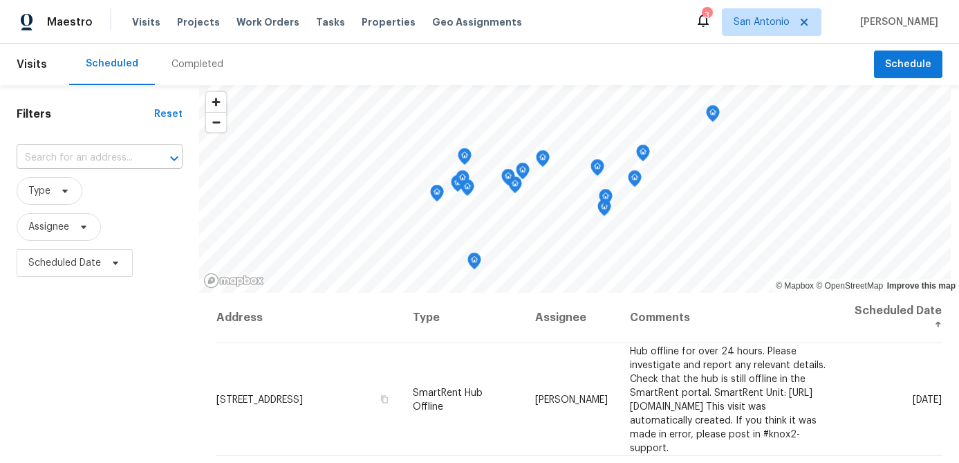
click at [79, 162] on input "text" at bounding box center [80, 157] width 127 height 21
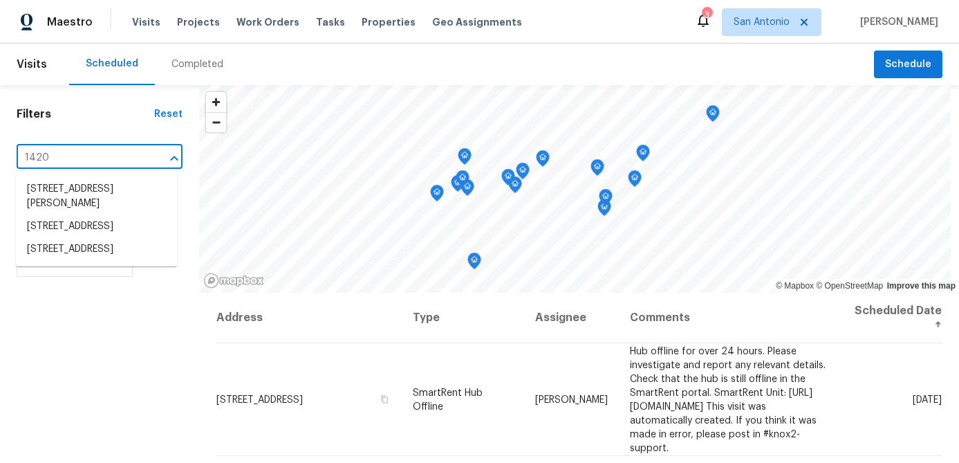
type input "14203"
click at [72, 223] on li "[STREET_ADDRESS]" at bounding box center [96, 212] width 161 height 23
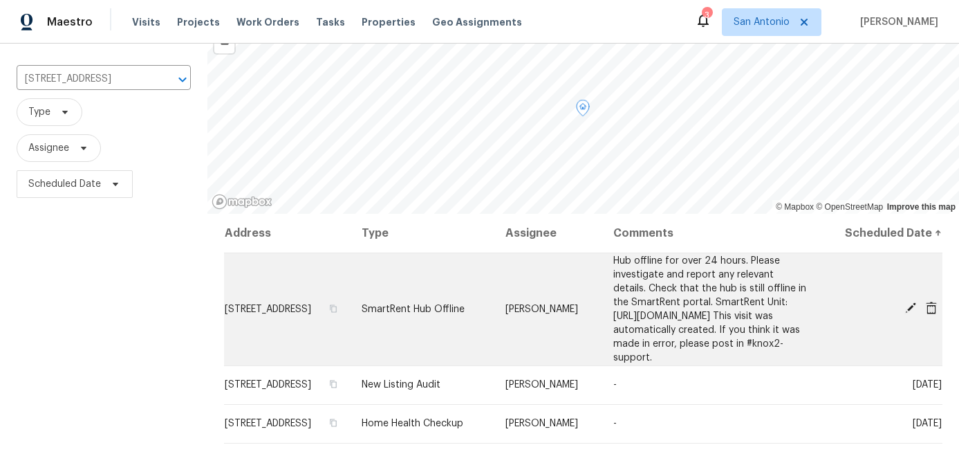
scroll to position [121, 0]
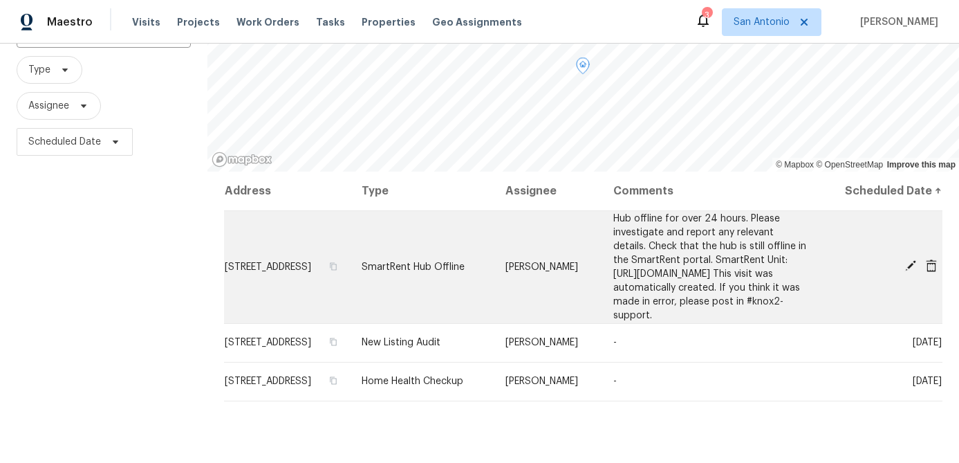
click at [907, 271] on icon at bounding box center [910, 265] width 11 height 11
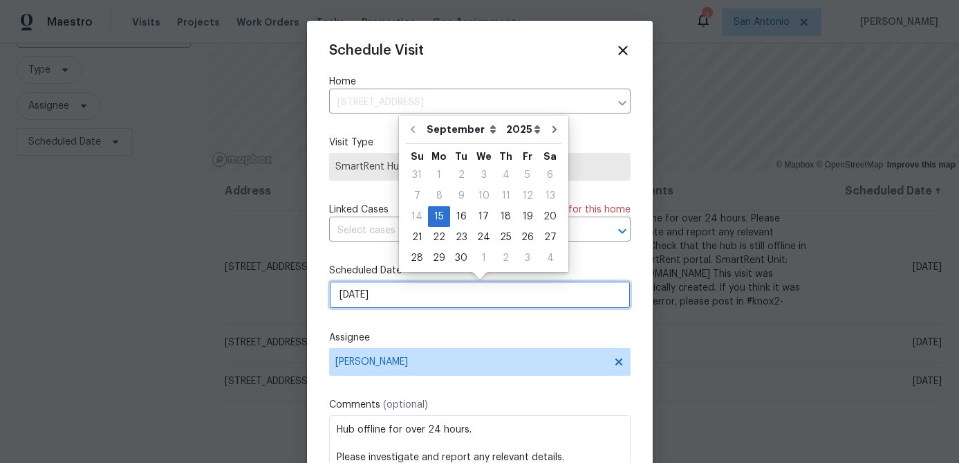
click at [411, 306] on input "9/15/2025" at bounding box center [479, 295] width 301 height 28
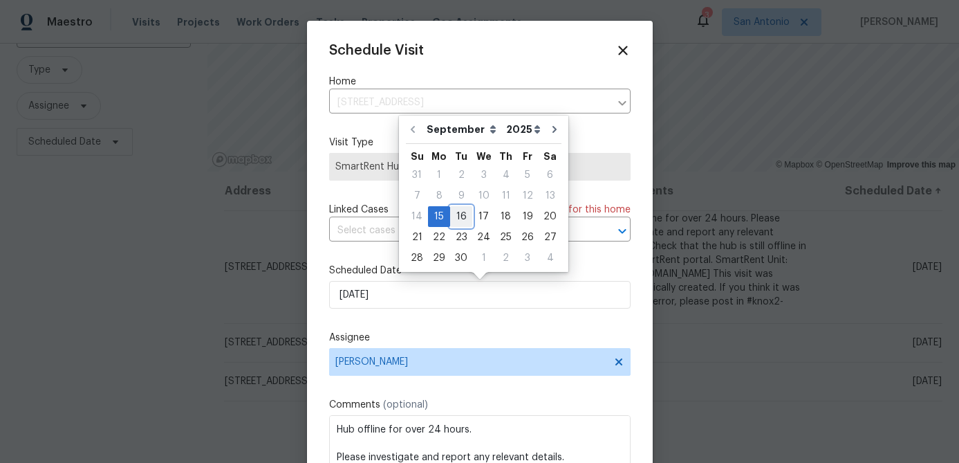
click at [461, 219] on div "16" at bounding box center [461, 216] width 22 height 19
type input "9/16/2025"
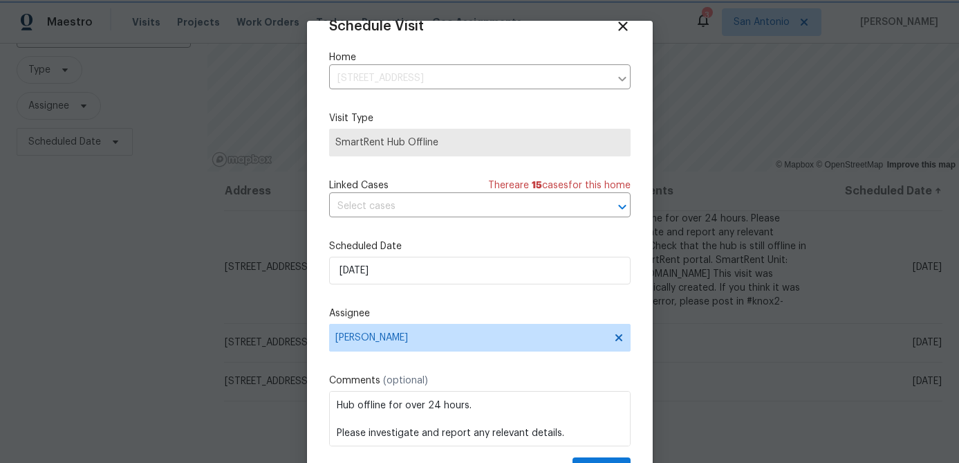
scroll to position [63, 0]
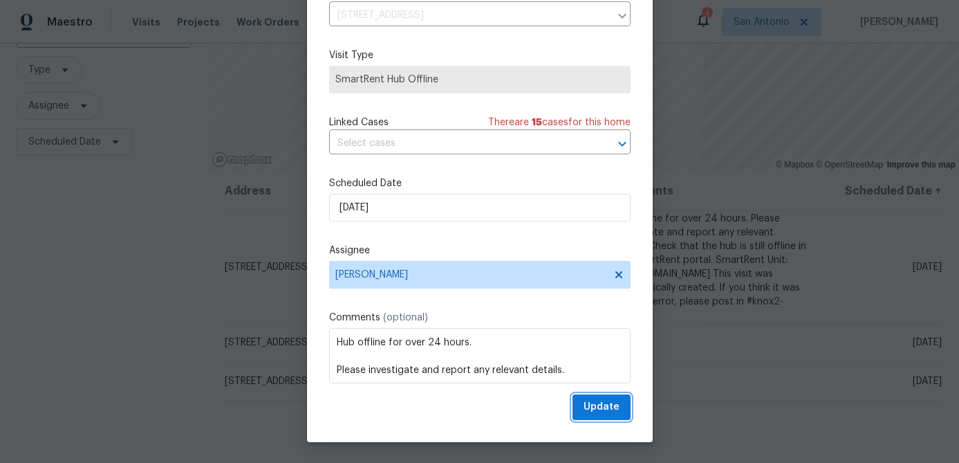
click at [600, 407] on span "Update" at bounding box center [602, 406] width 36 height 17
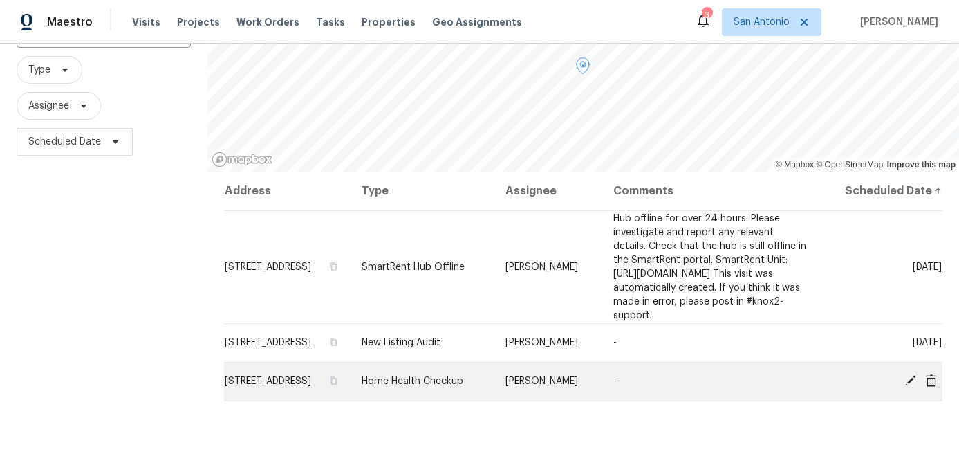
click at [913, 387] on icon at bounding box center [910, 380] width 12 height 12
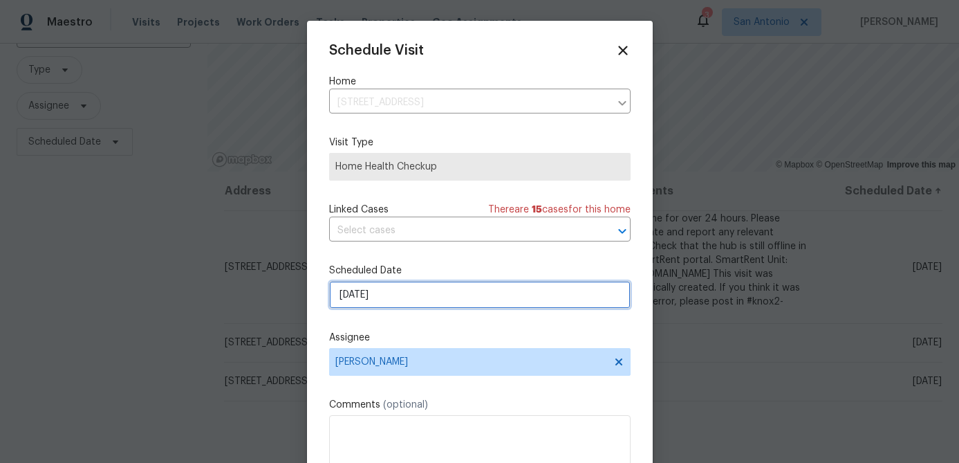
click at [418, 293] on input "9/22/2025" at bounding box center [479, 295] width 301 height 28
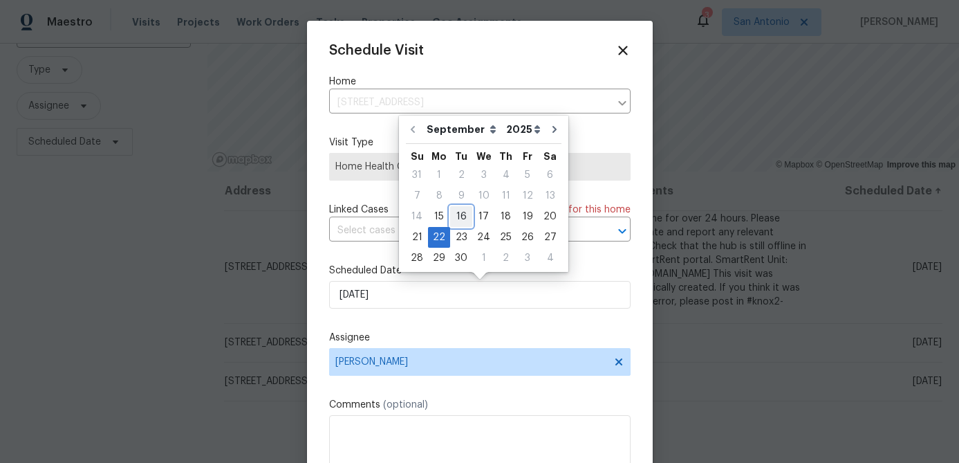
click at [467, 214] on div "16" at bounding box center [461, 216] width 22 height 19
type input "9/16/2025"
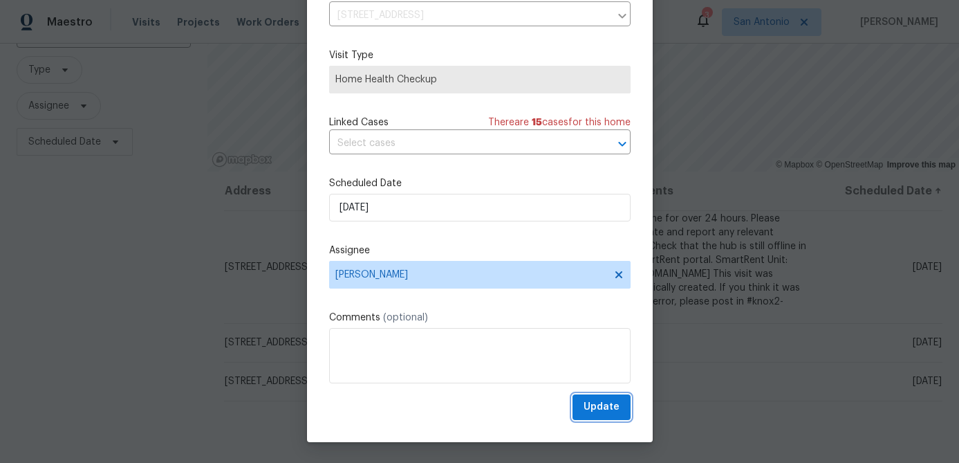
click at [598, 411] on span "Update" at bounding box center [602, 406] width 36 height 17
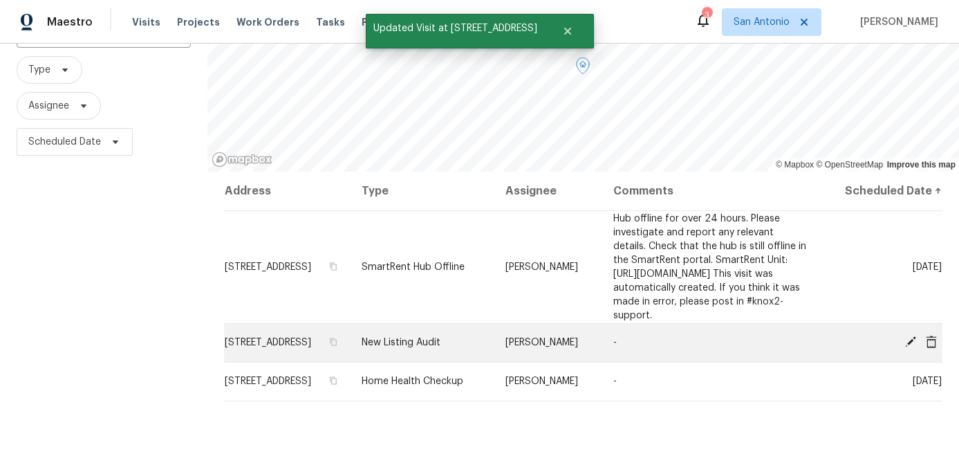
click at [602, 362] on td "-" at bounding box center [710, 342] width 216 height 39
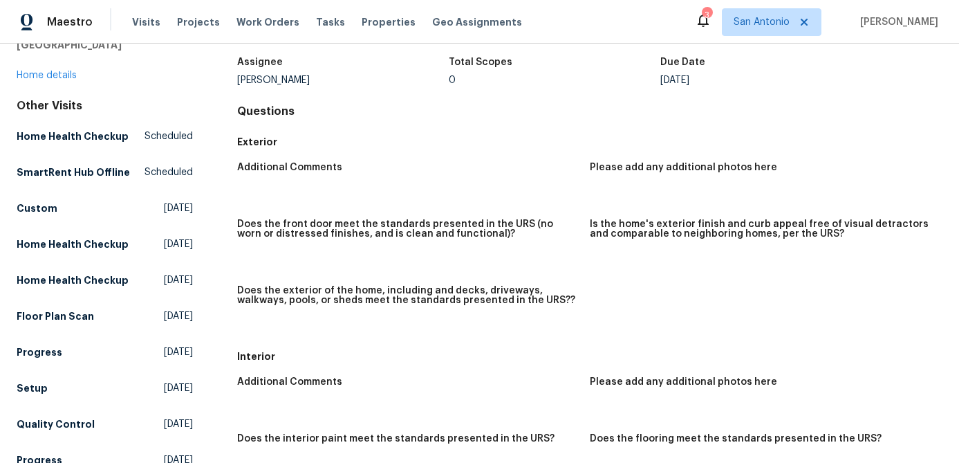
scroll to position [65, 0]
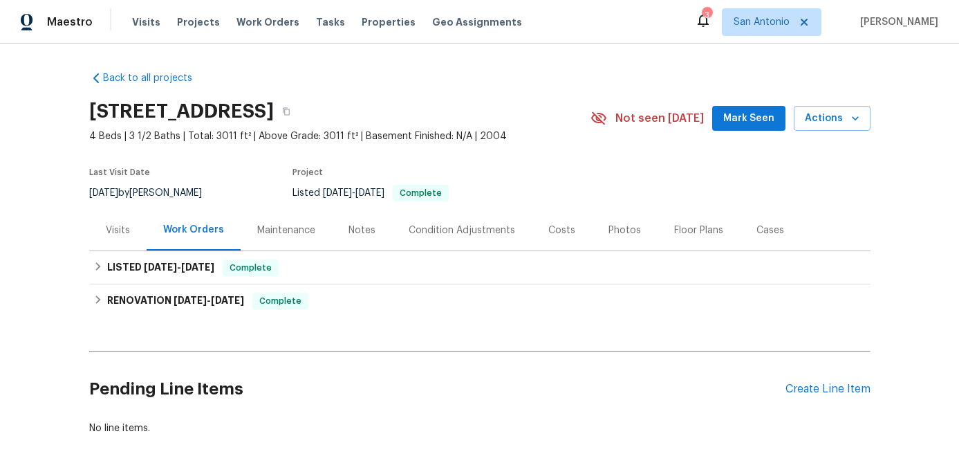
click at [117, 230] on div "Visits" at bounding box center [118, 230] width 24 height 14
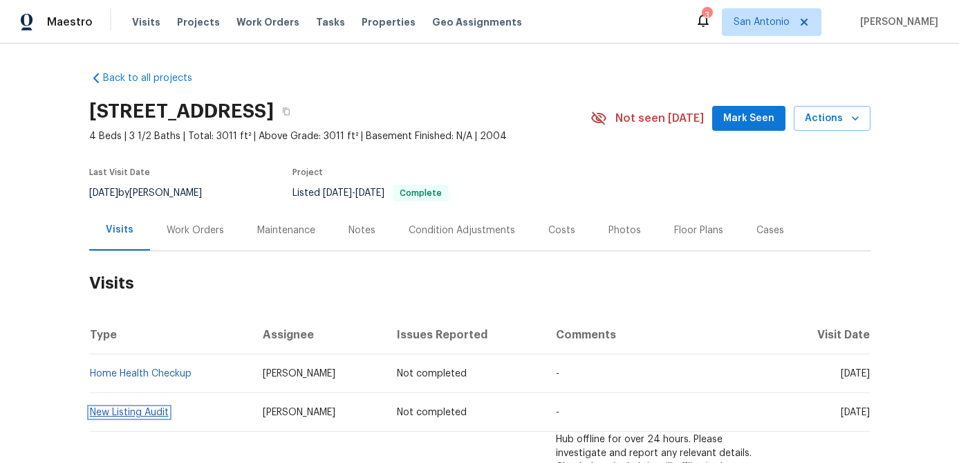
click at [132, 414] on link "New Listing Audit" at bounding box center [129, 412] width 79 height 10
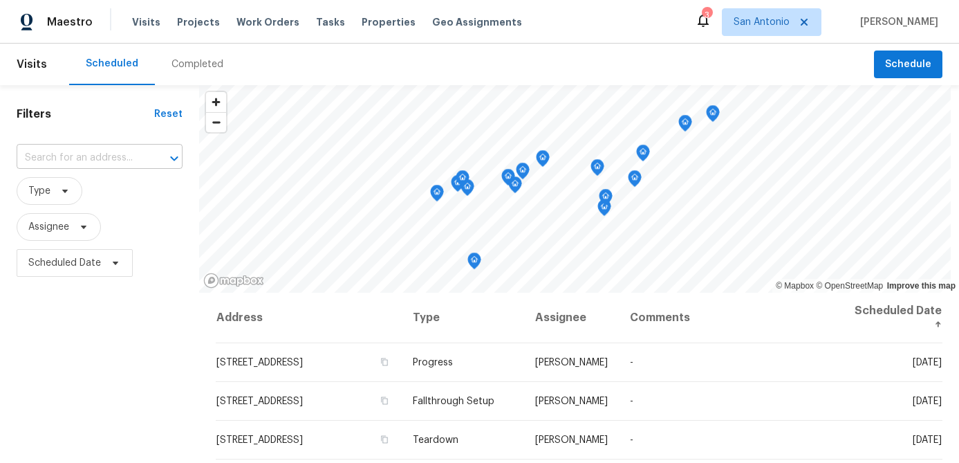
click at [96, 163] on input "text" at bounding box center [80, 157] width 127 height 21
type input "12719"
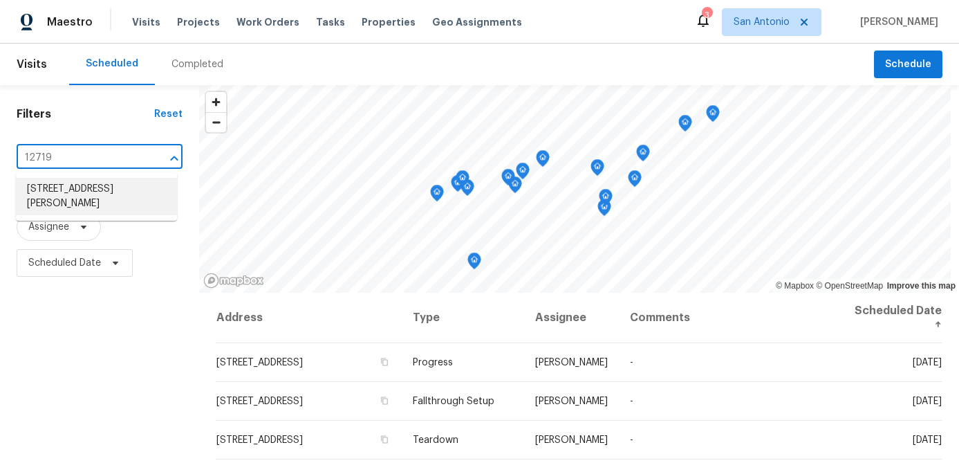
click at [41, 198] on li "[STREET_ADDRESS][PERSON_NAME]" at bounding box center [96, 196] width 161 height 37
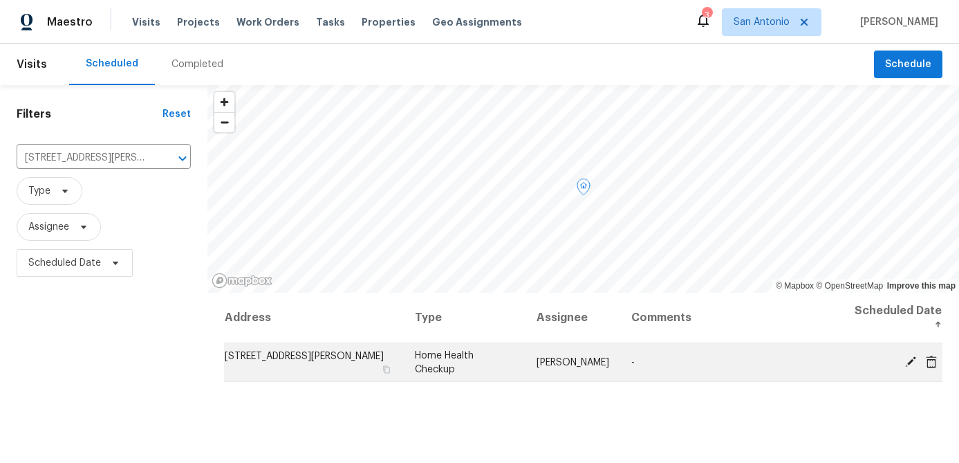
click at [913, 355] on icon at bounding box center [910, 361] width 12 height 12
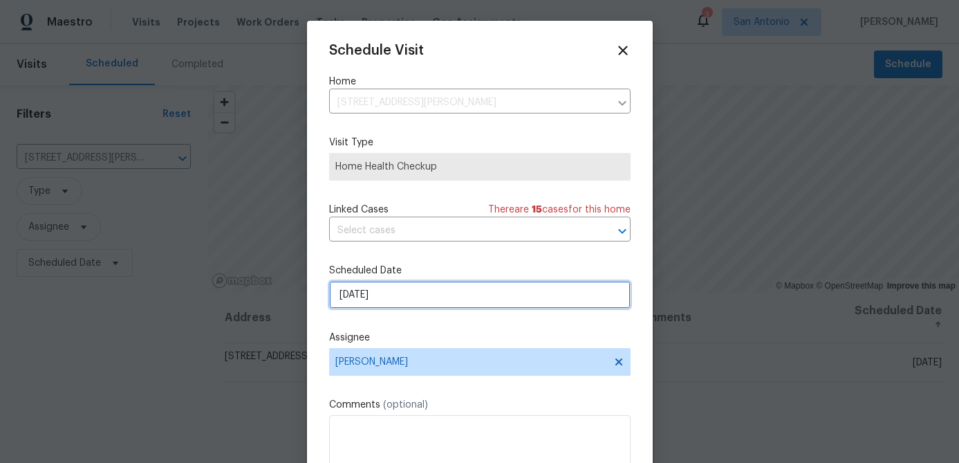
click at [414, 290] on input "9/22/2025" at bounding box center [479, 295] width 301 height 28
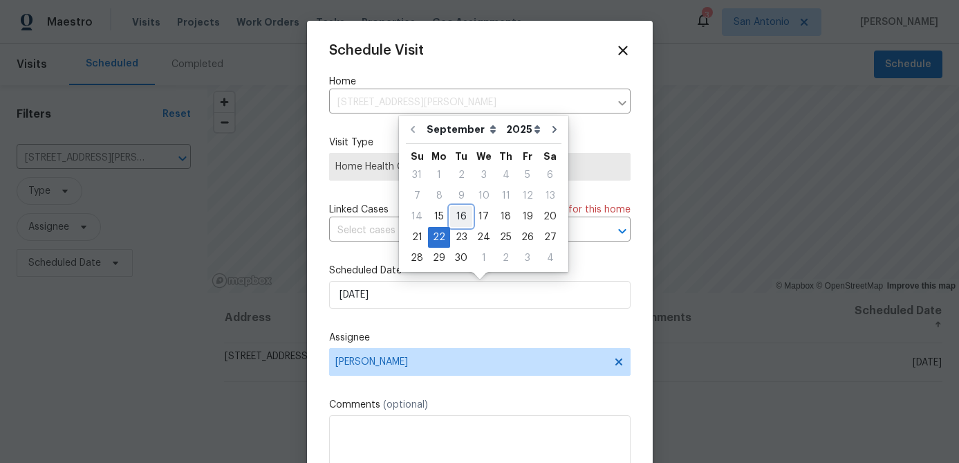
click at [457, 221] on div "16" at bounding box center [461, 216] width 22 height 19
type input "9/16/2025"
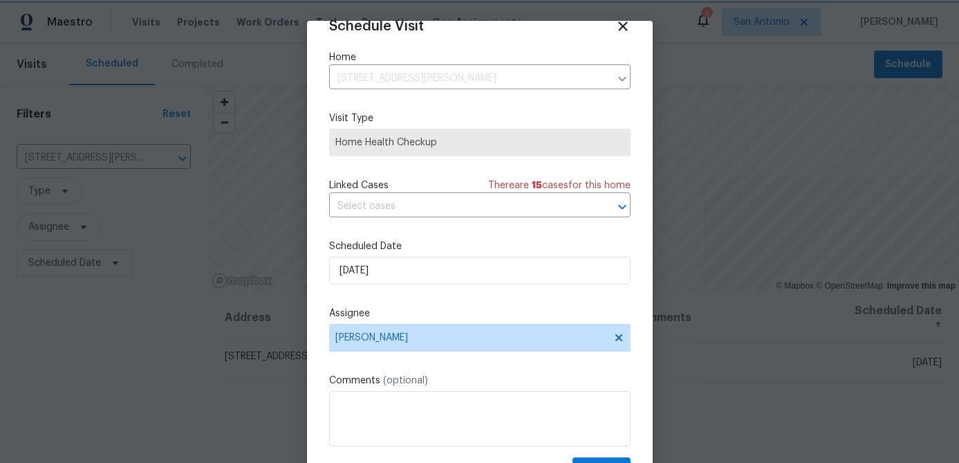
scroll to position [63, 0]
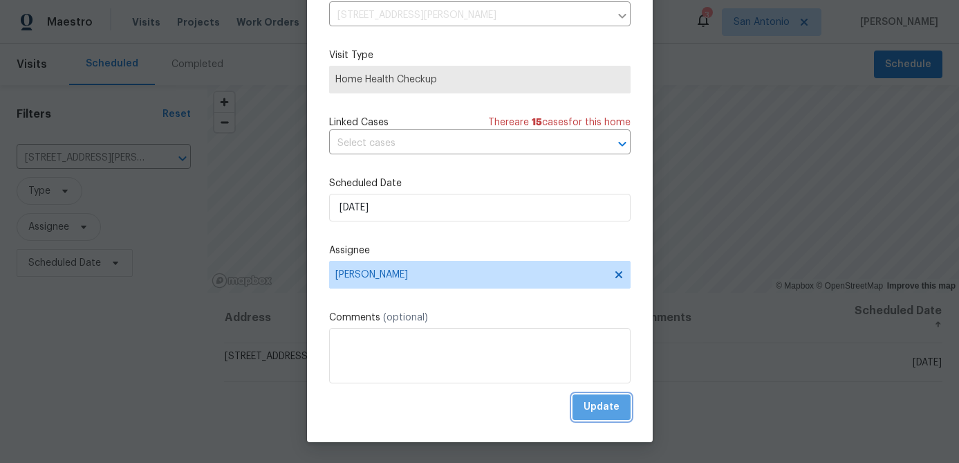
click at [615, 411] on span "Update" at bounding box center [602, 406] width 36 height 17
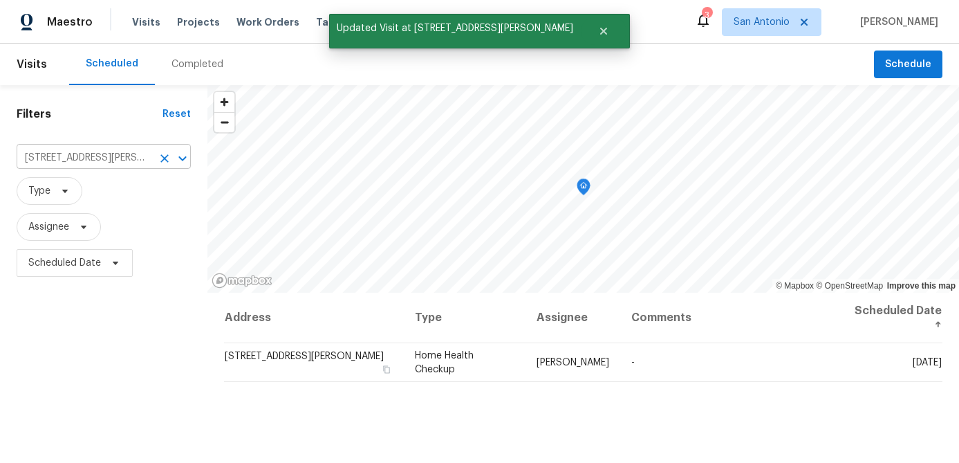
click at [162, 147] on div "12719 Holly Cedar, Helotes, TX 78023 ​" at bounding box center [104, 157] width 174 height 21
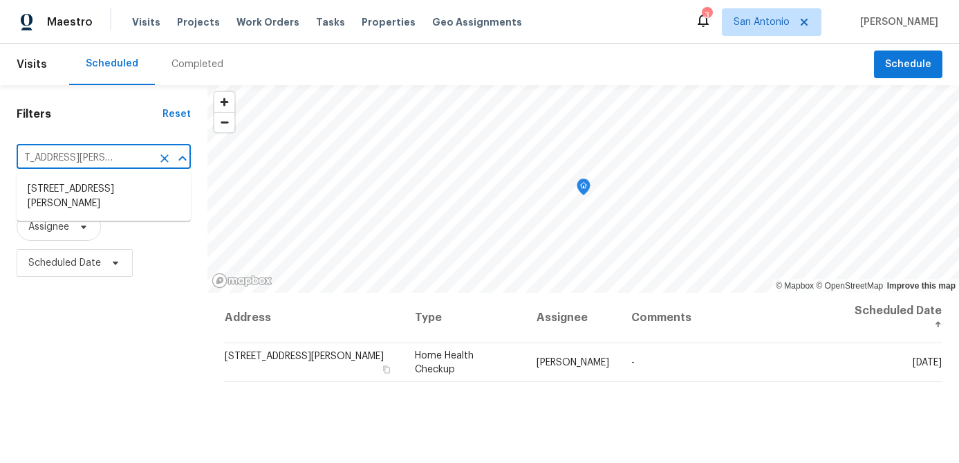
click at [169, 160] on icon "Clear" at bounding box center [165, 158] width 14 height 14
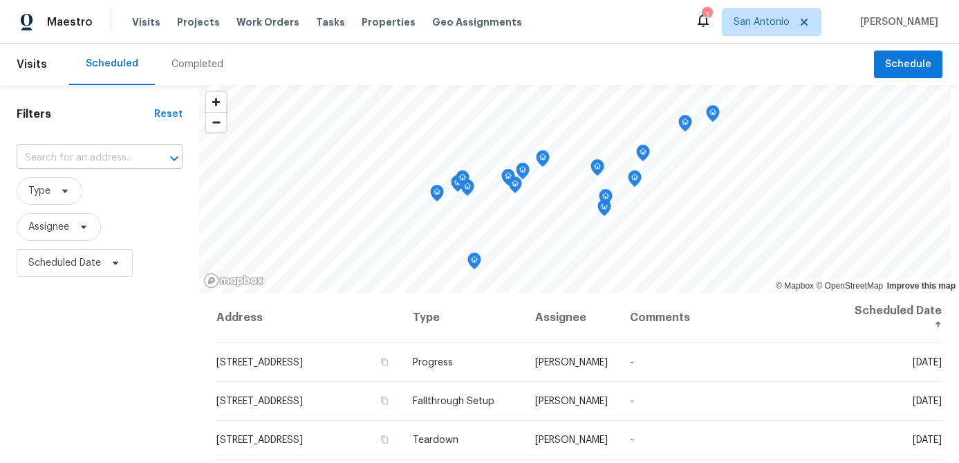
click at [113, 158] on input "text" at bounding box center [80, 157] width 127 height 21
type input "14203"
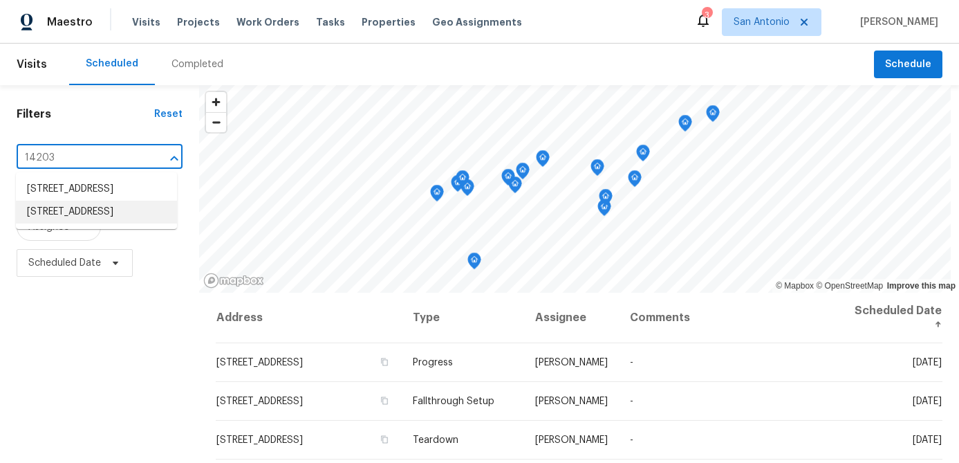
click at [77, 223] on li "[STREET_ADDRESS]" at bounding box center [96, 212] width 161 height 23
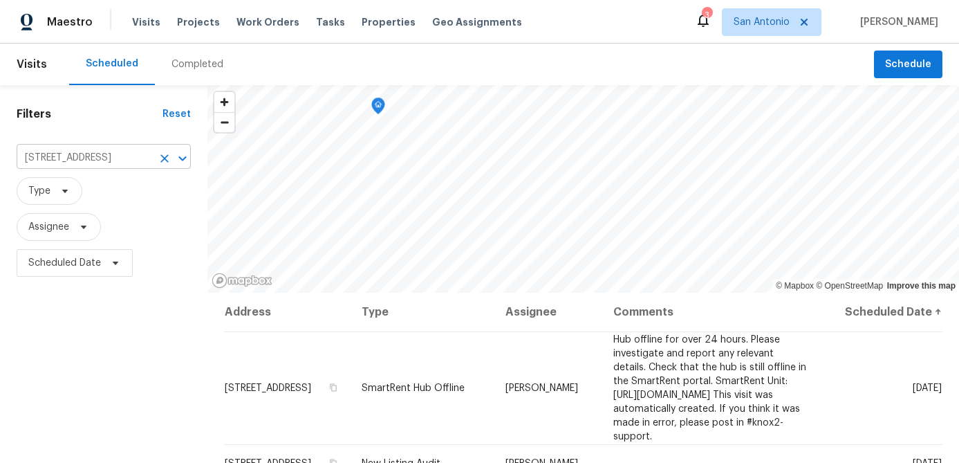
click at [166, 151] on div at bounding box center [173, 158] width 36 height 19
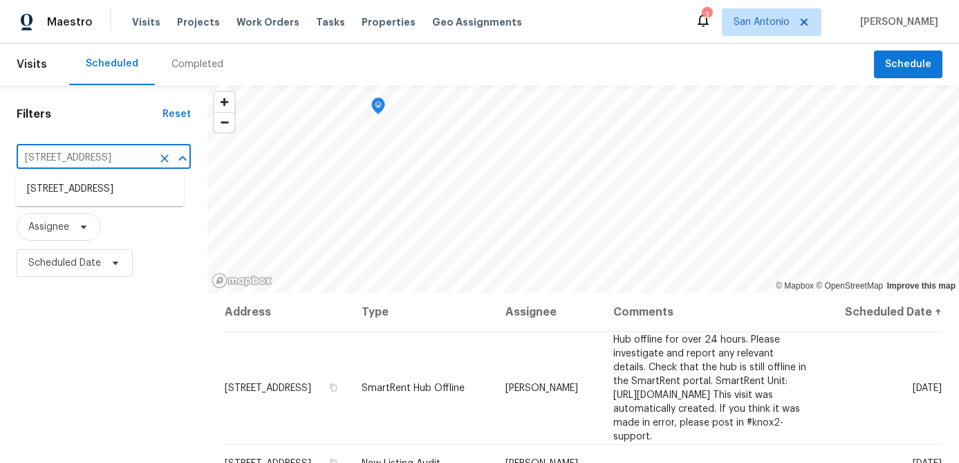
scroll to position [0, 44]
click at [160, 157] on icon "Clear" at bounding box center [164, 158] width 8 height 8
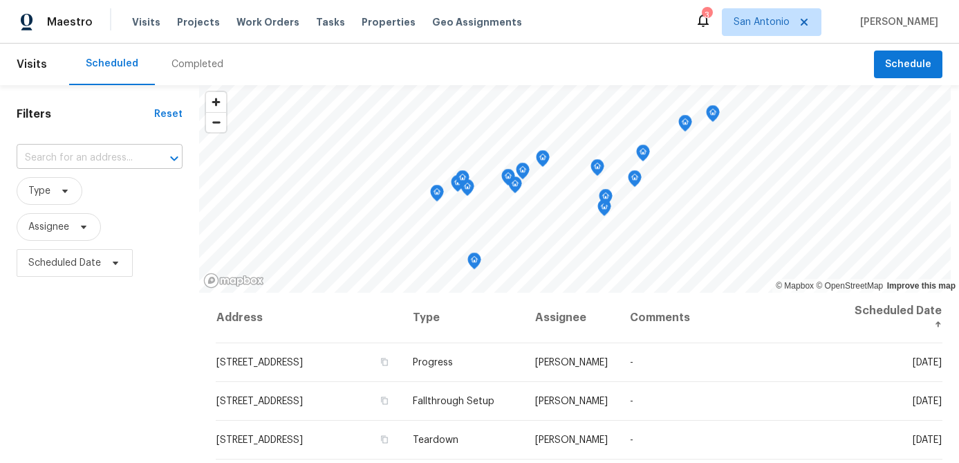
click at [117, 157] on input "text" at bounding box center [80, 157] width 127 height 21
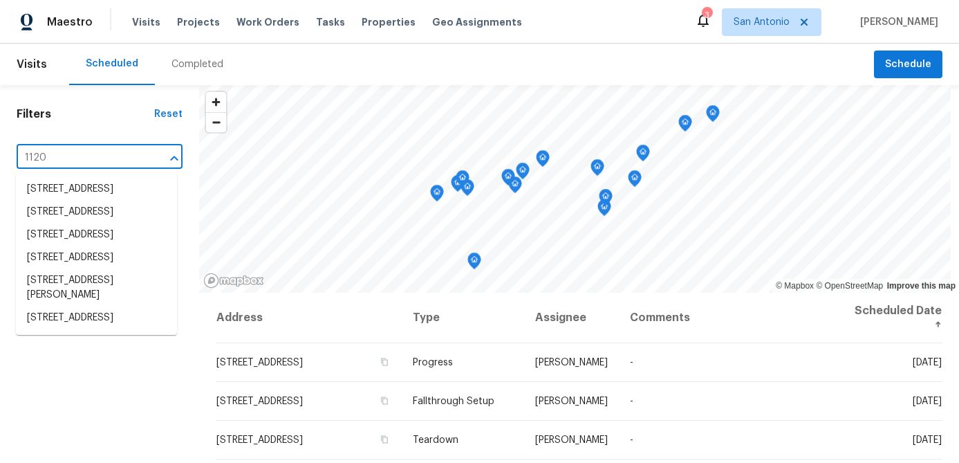
type input "11206"
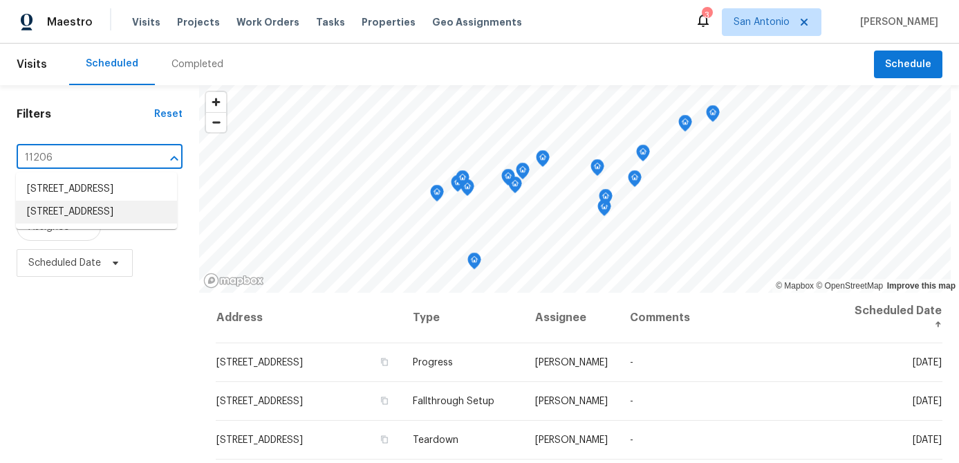
click at [70, 223] on li "11206 Red Oak Turn, Helotes, TX 78023" at bounding box center [96, 212] width 161 height 23
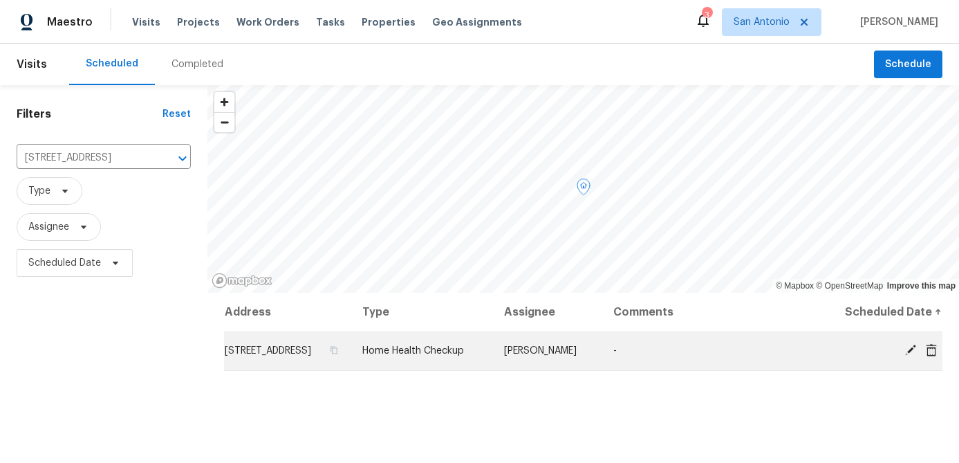
click at [909, 355] on icon at bounding box center [910, 349] width 11 height 11
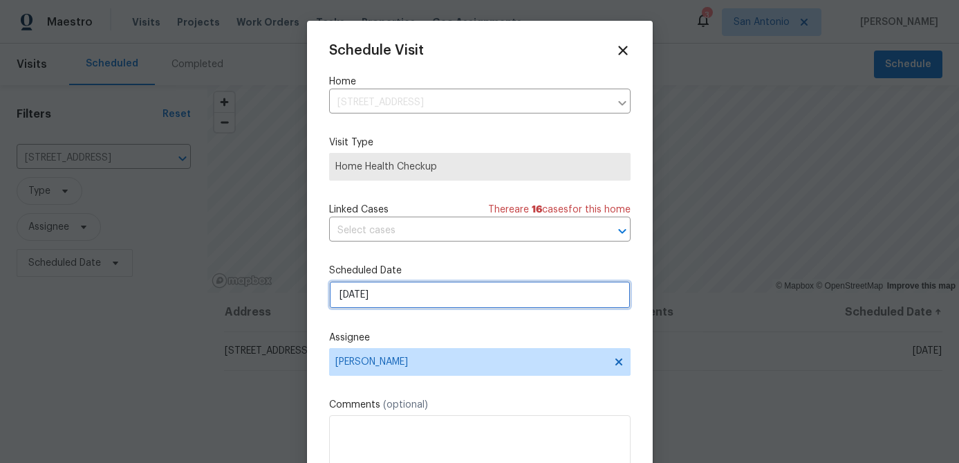
click at [440, 306] on input "9/22/2025" at bounding box center [479, 295] width 301 height 28
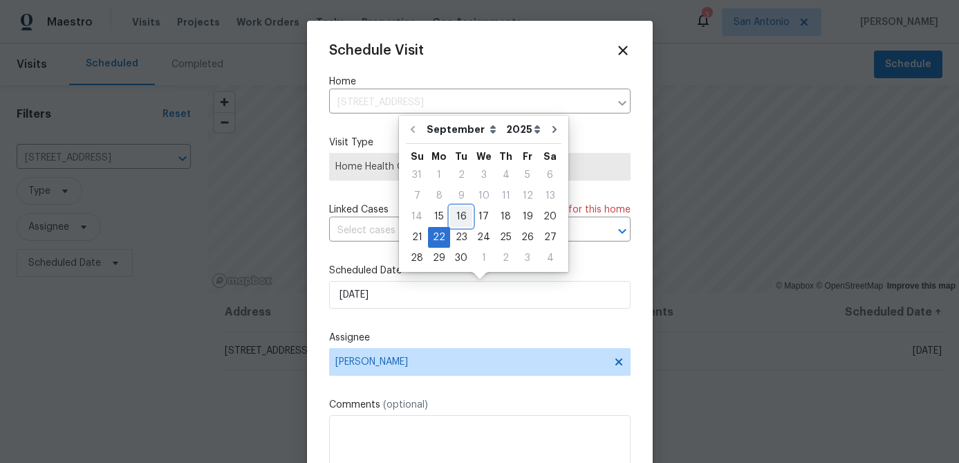
click at [463, 219] on div "16" at bounding box center [461, 216] width 22 height 19
type input "9/16/2025"
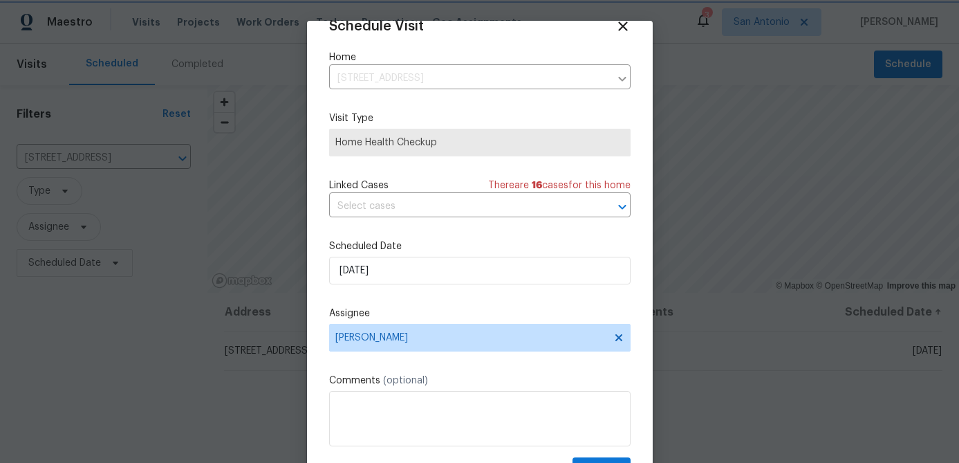
scroll to position [63, 0]
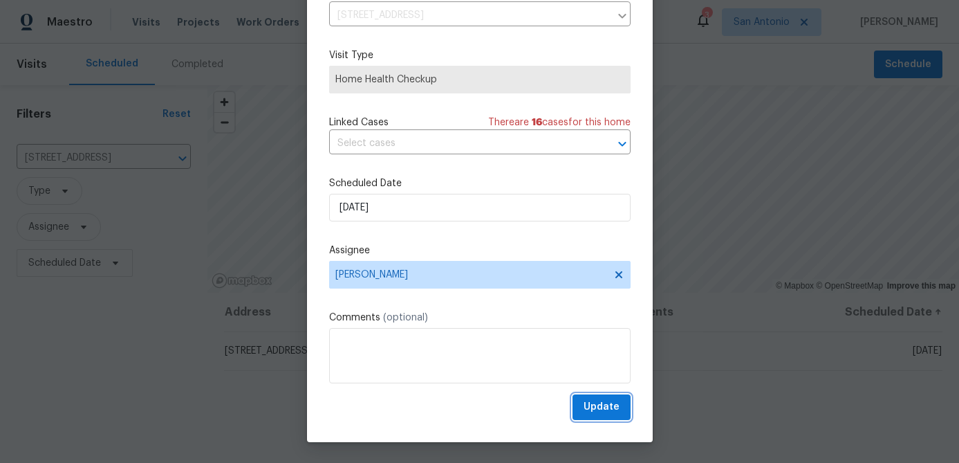
click at [600, 411] on span "Update" at bounding box center [602, 406] width 36 height 17
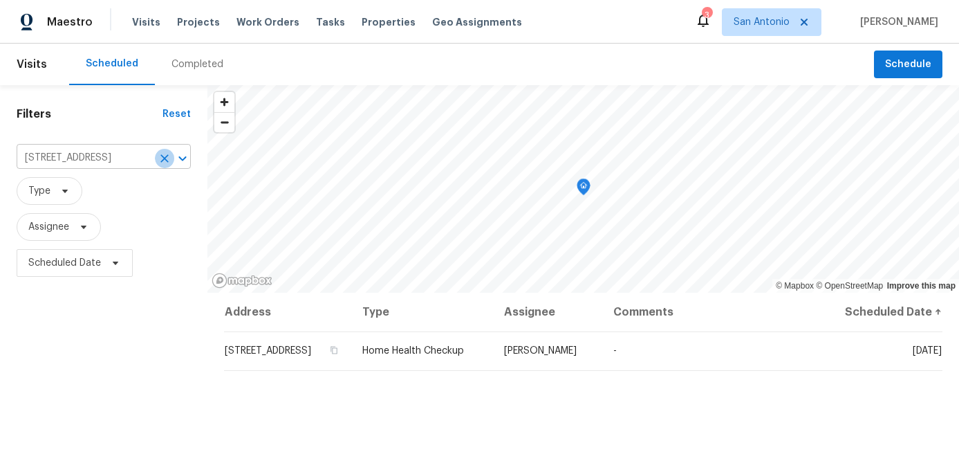
click at [163, 156] on icon "Clear" at bounding box center [164, 158] width 8 height 8
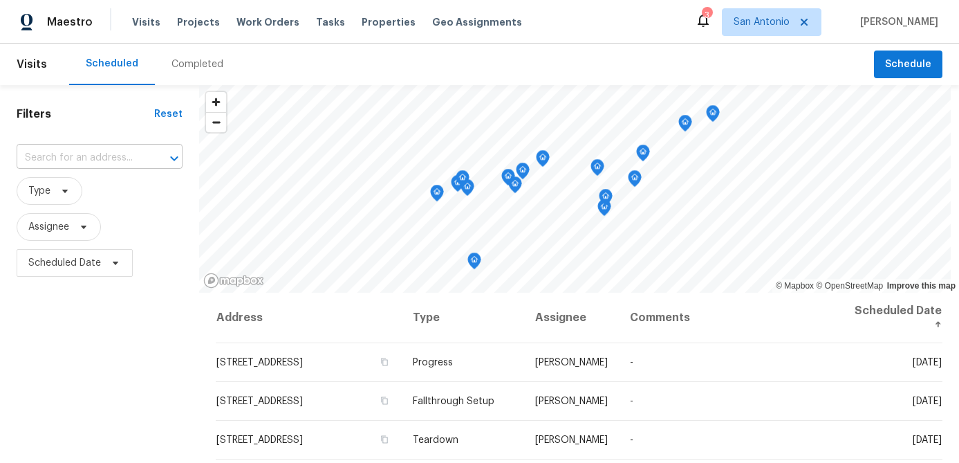
click at [129, 156] on input "text" at bounding box center [80, 157] width 127 height 21
type input "4203"
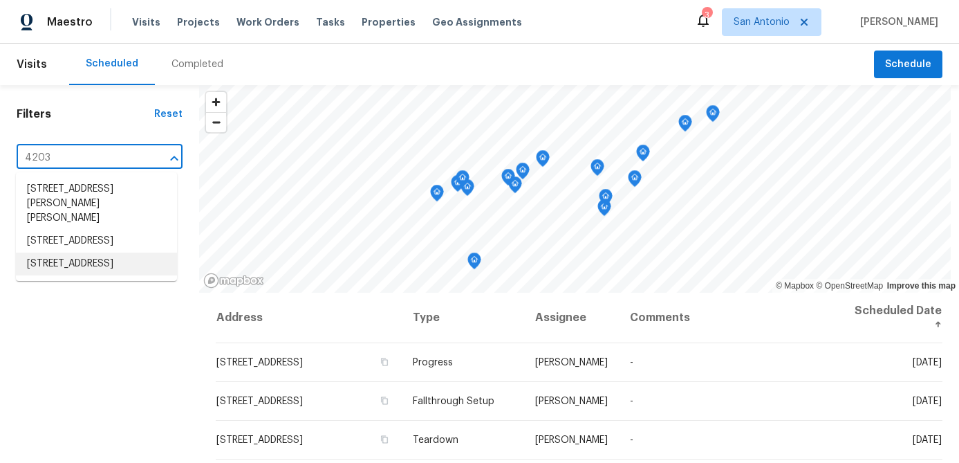
click at [64, 272] on li "14203 Windy Crk, Helotes, TX 78023" at bounding box center [96, 263] width 161 height 23
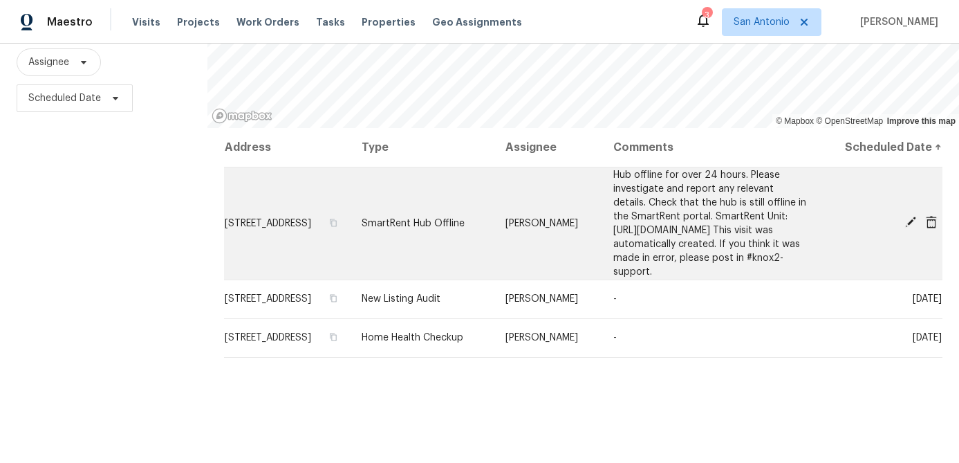
scroll to position [200, 0]
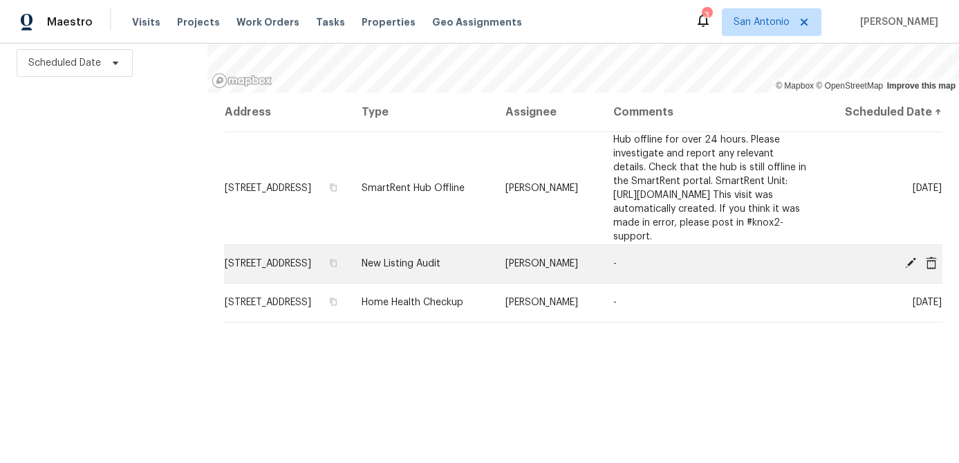
click at [907, 268] on icon at bounding box center [910, 262] width 11 height 11
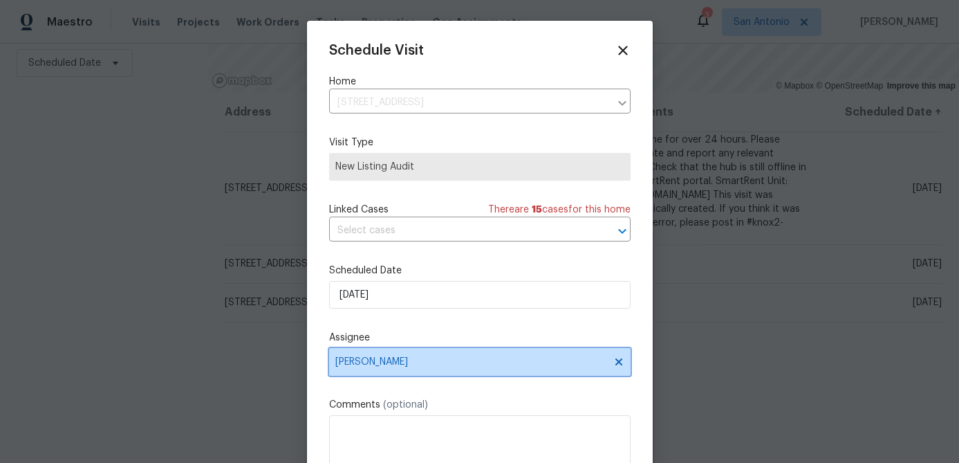
click at [618, 361] on icon at bounding box center [618, 361] width 7 height 7
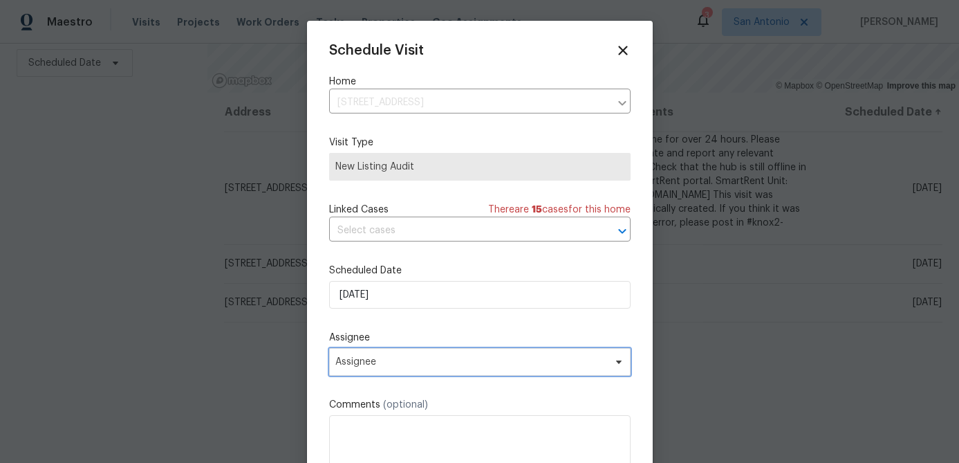
click at [555, 358] on span "Assignee" at bounding box center [470, 361] width 271 height 11
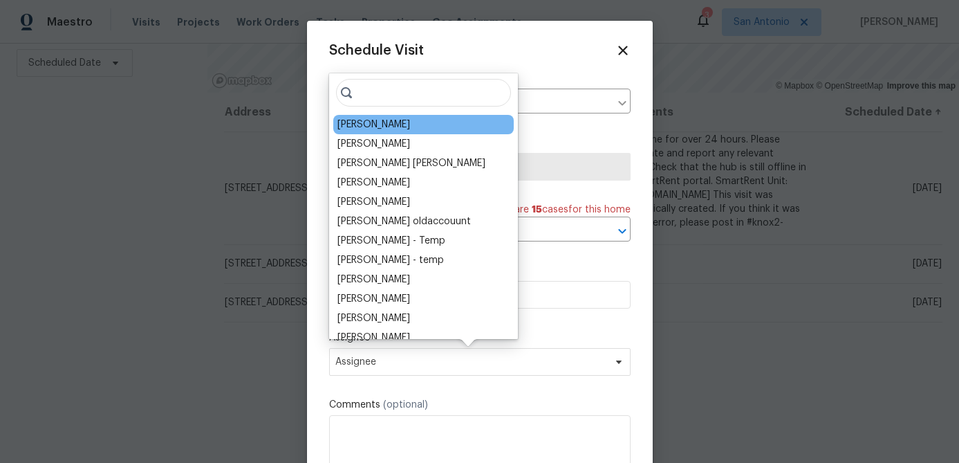
click at [393, 129] on div "[PERSON_NAME]" at bounding box center [423, 124] width 180 height 19
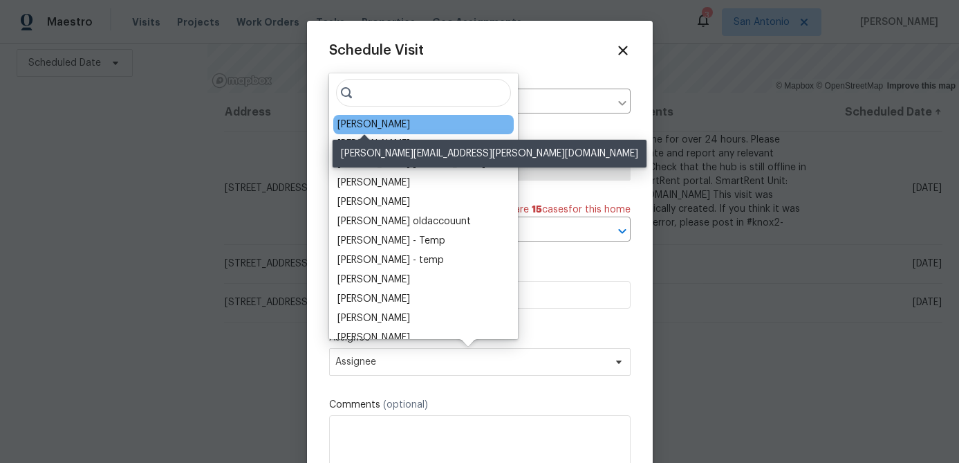
click at [360, 120] on div "[PERSON_NAME]" at bounding box center [373, 125] width 73 height 14
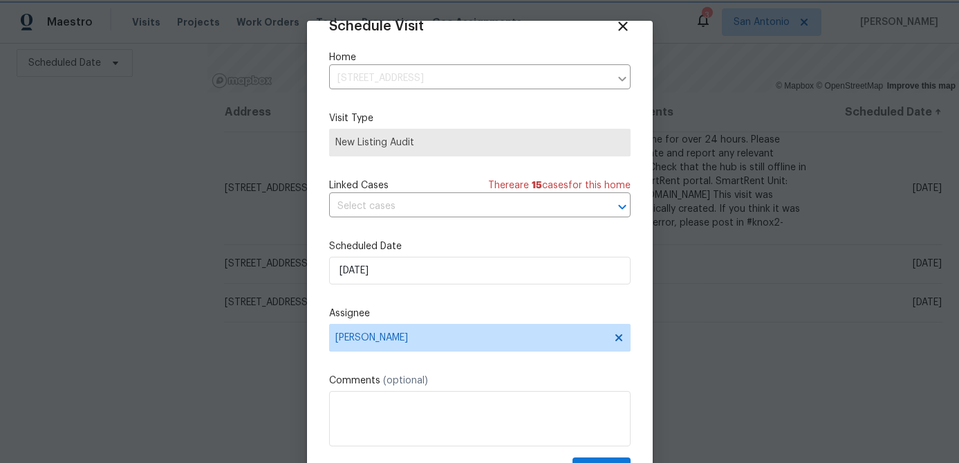
scroll to position [63, 0]
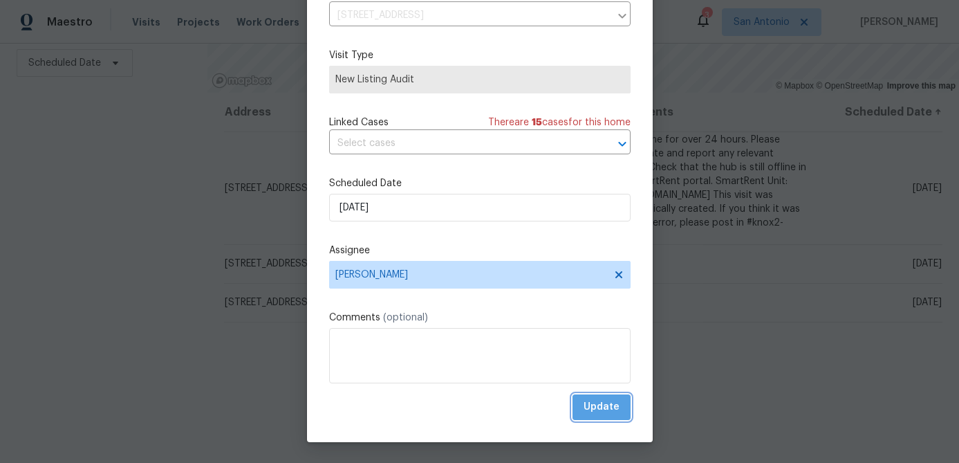
click at [613, 403] on span "Update" at bounding box center [602, 406] width 36 height 17
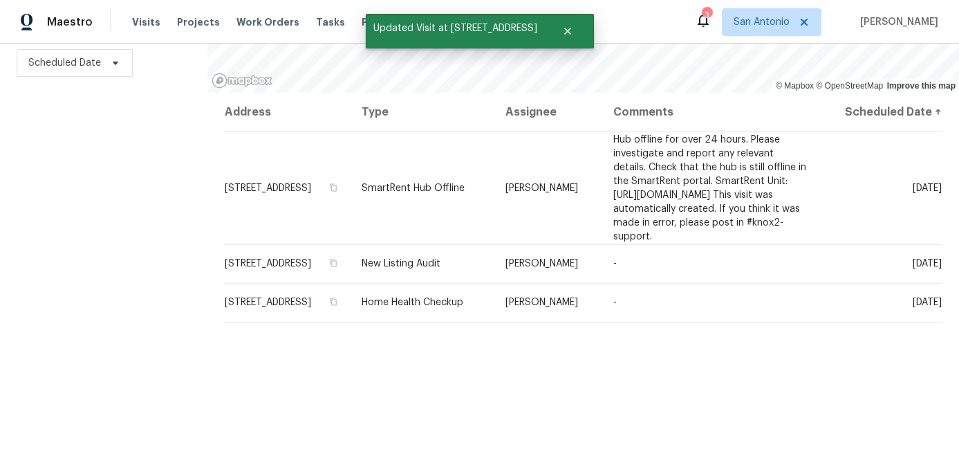
scroll to position [0, 0]
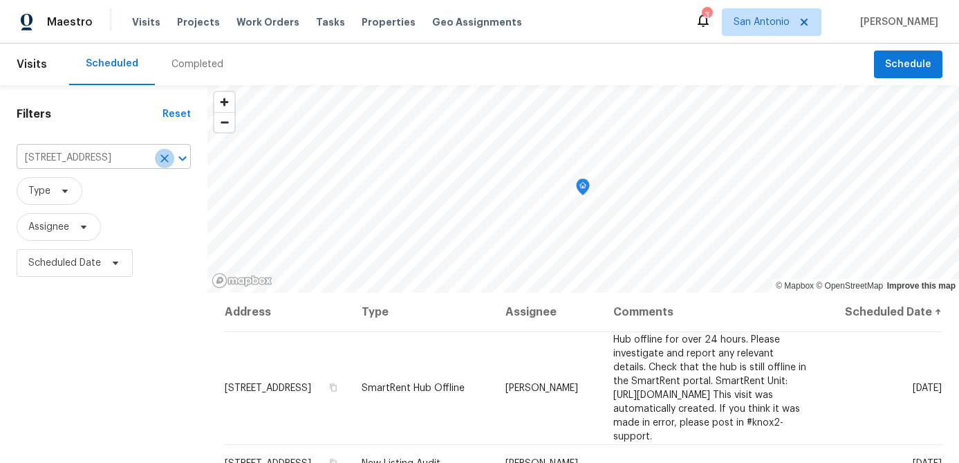
click at [161, 154] on icon "Clear" at bounding box center [165, 158] width 14 height 14
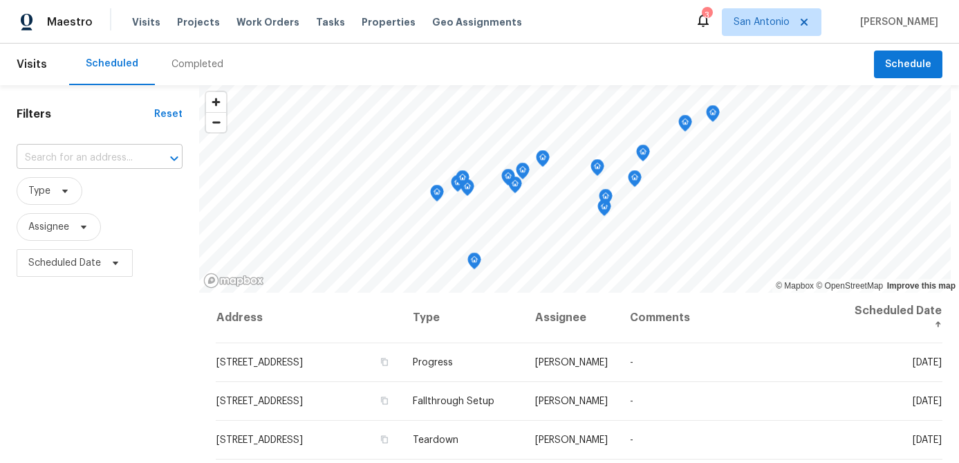
click at [124, 156] on input "text" at bounding box center [80, 157] width 127 height 21
type input "8102"
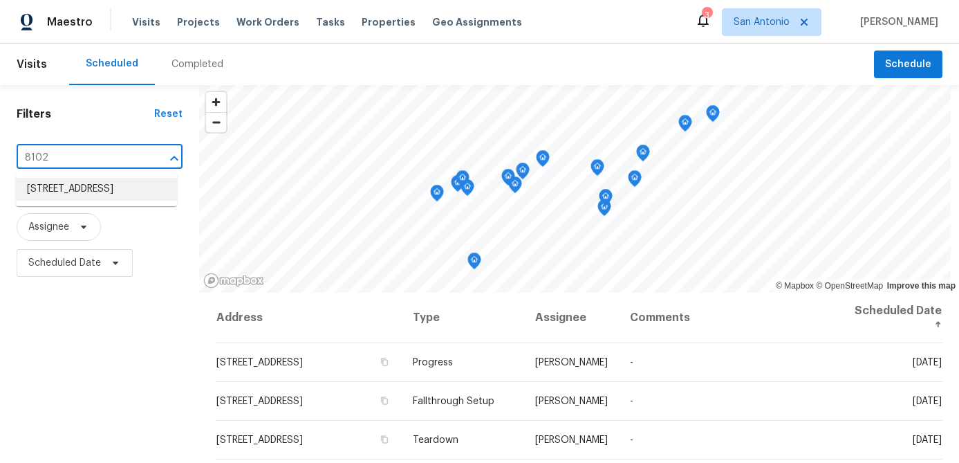
click at [75, 201] on li "8102 Grissom Cir, San Antonio, TX 78251" at bounding box center [96, 189] width 161 height 23
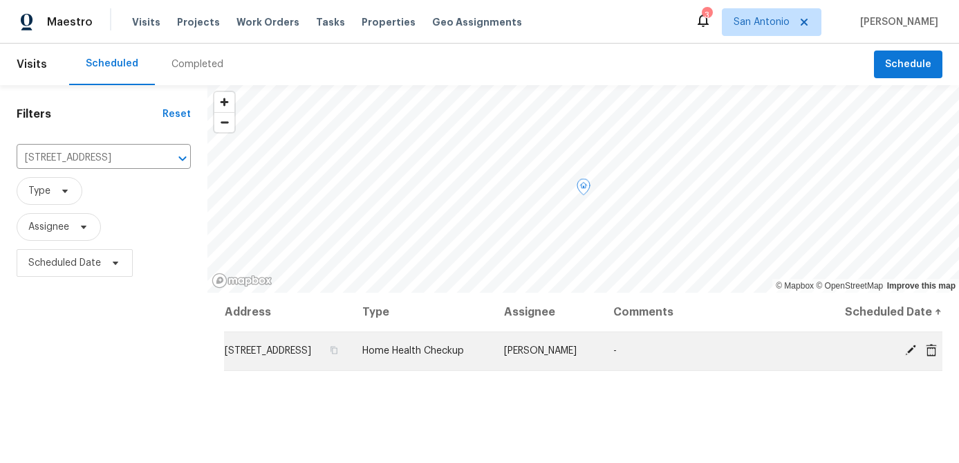
click at [915, 356] on icon at bounding box center [910, 350] width 12 height 12
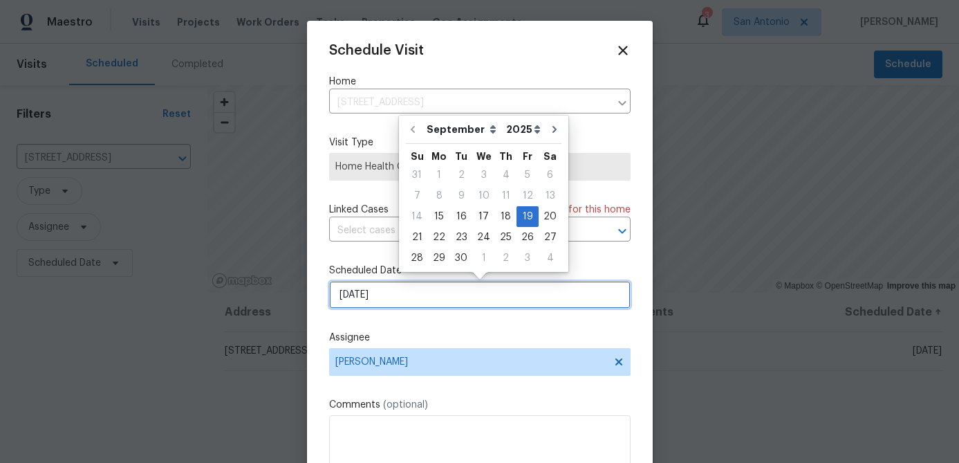
click at [418, 297] on input "9/19/2025" at bounding box center [479, 295] width 301 height 28
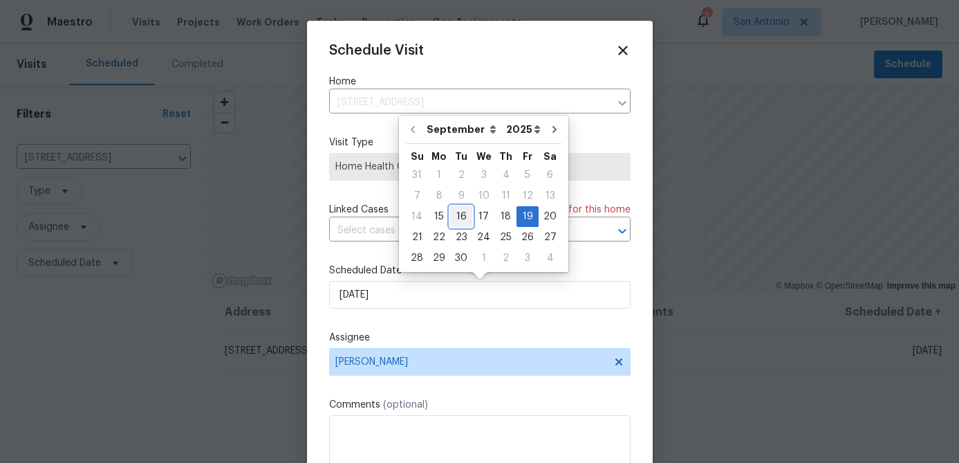
click at [459, 212] on div "16" at bounding box center [461, 216] width 22 height 19
type input "9/16/2025"
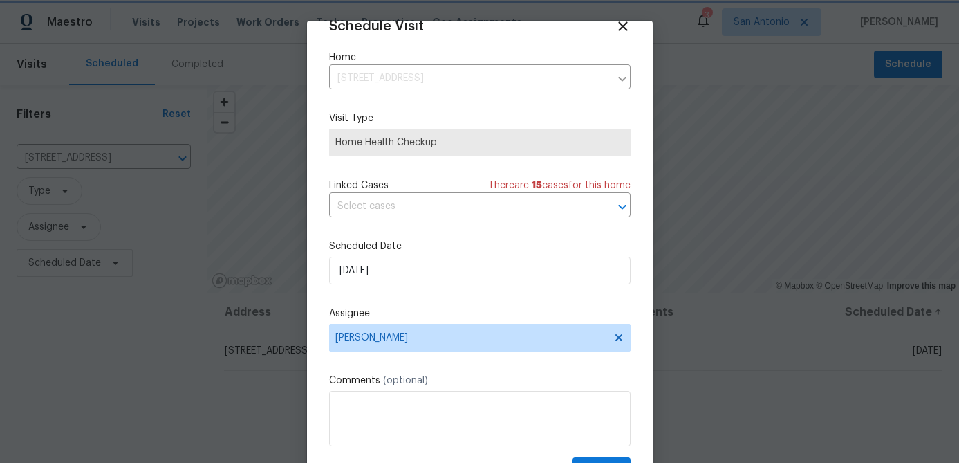
scroll to position [63, 0]
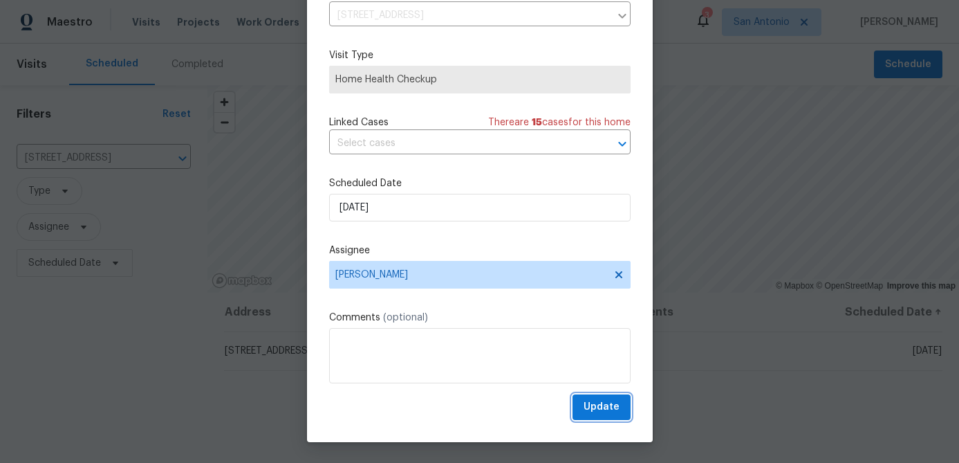
click at [611, 414] on span "Update" at bounding box center [602, 406] width 36 height 17
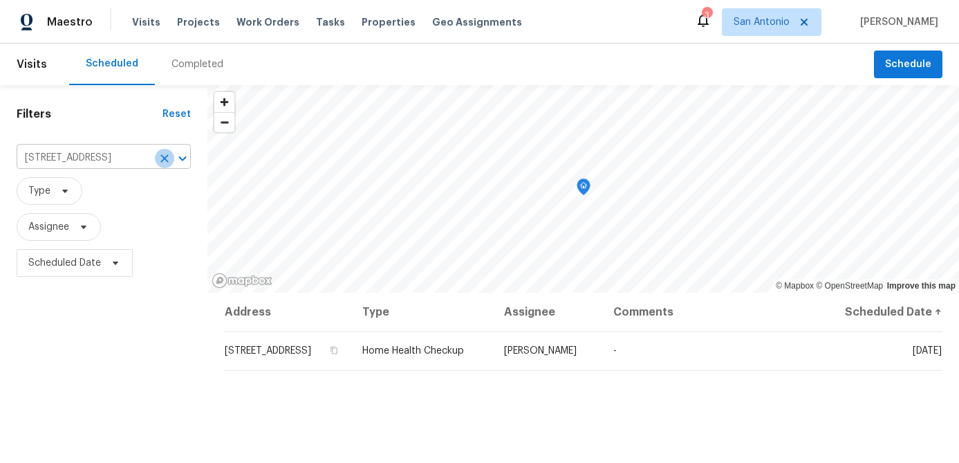
click at [162, 159] on icon "Clear" at bounding box center [165, 158] width 14 height 14
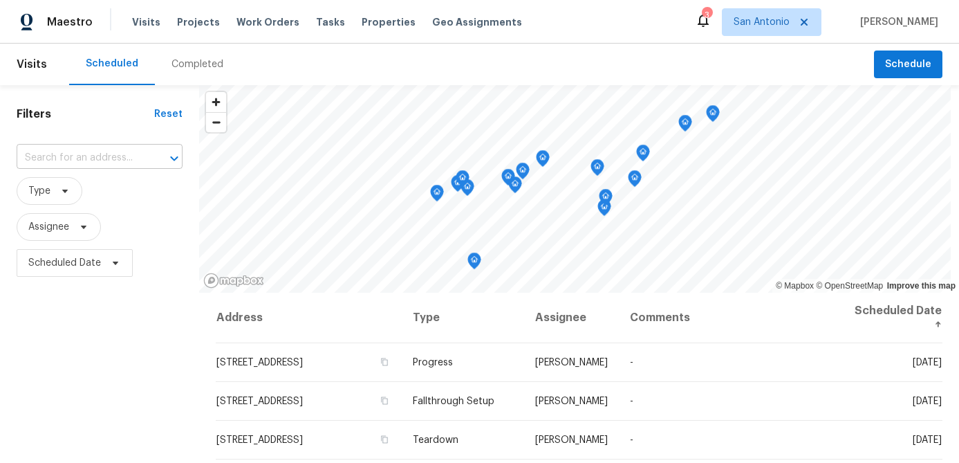
click at [120, 152] on input "text" at bounding box center [80, 157] width 127 height 21
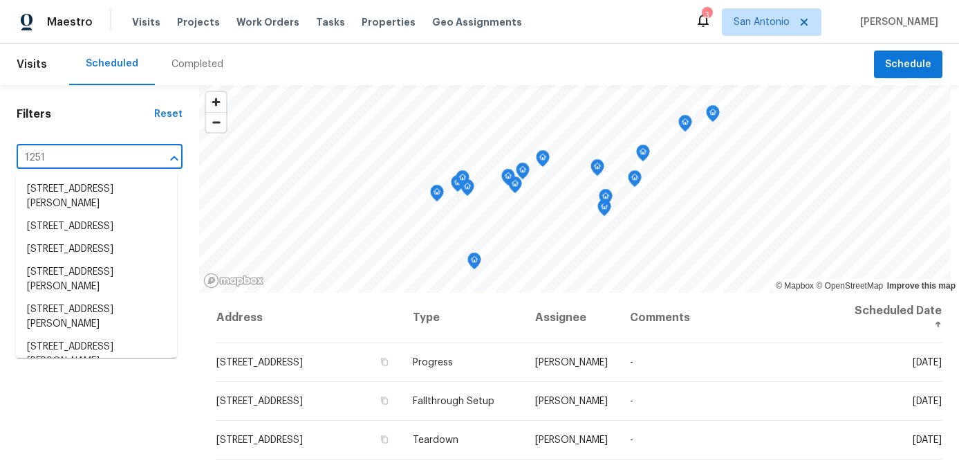
type input "12518"
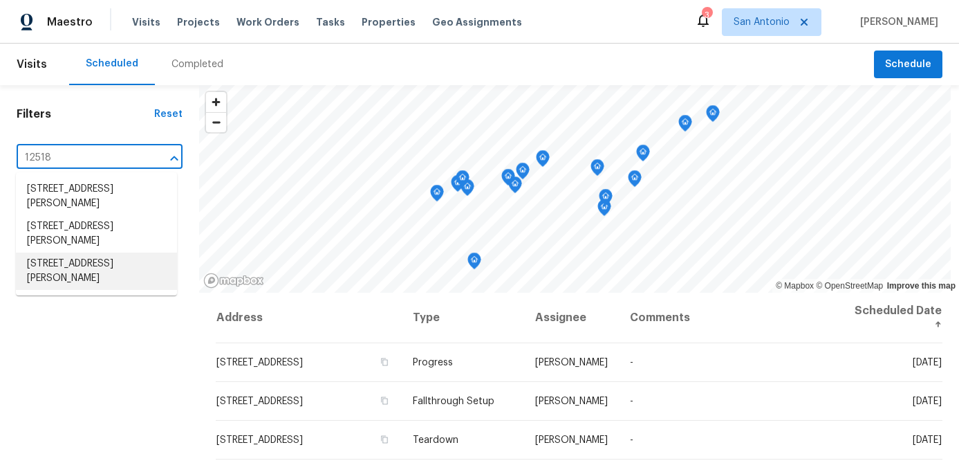
click at [51, 269] on li "12518 Ponder Rnch, San Antonio, TX 78245" at bounding box center [96, 270] width 161 height 37
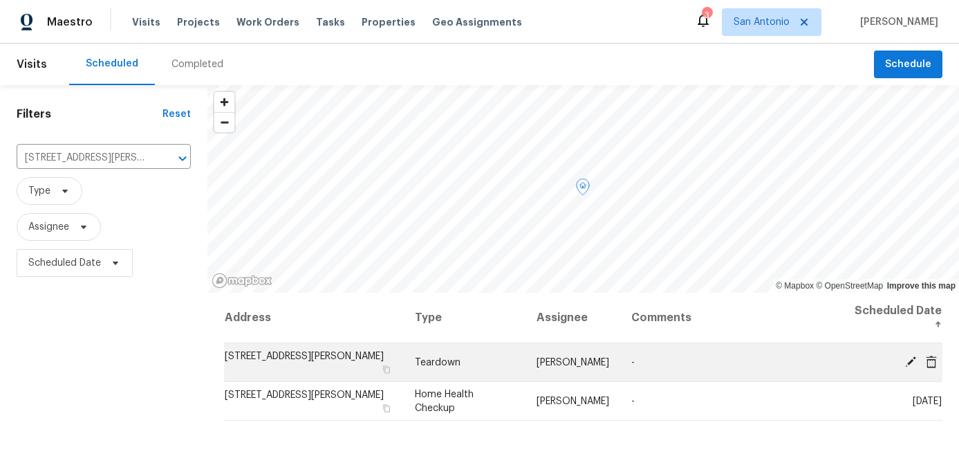
click at [911, 360] on icon at bounding box center [910, 360] width 11 height 11
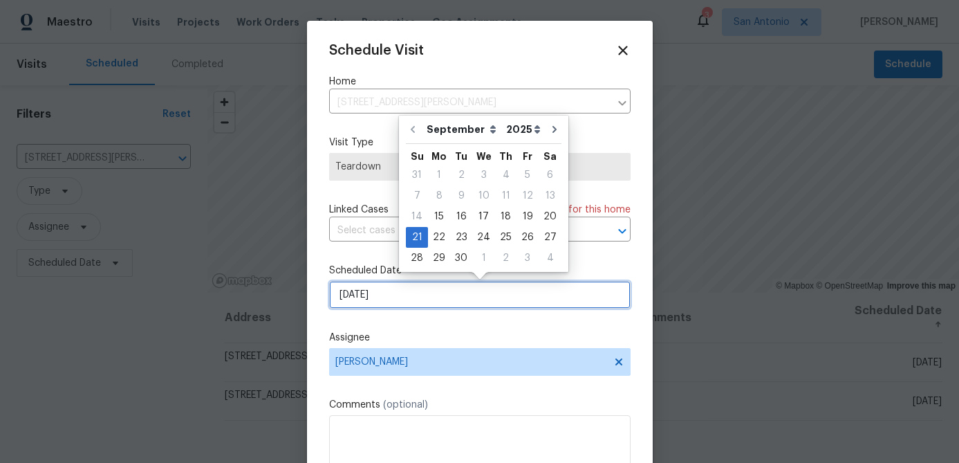
click at [398, 302] on input "9/21/2025" at bounding box center [479, 295] width 301 height 28
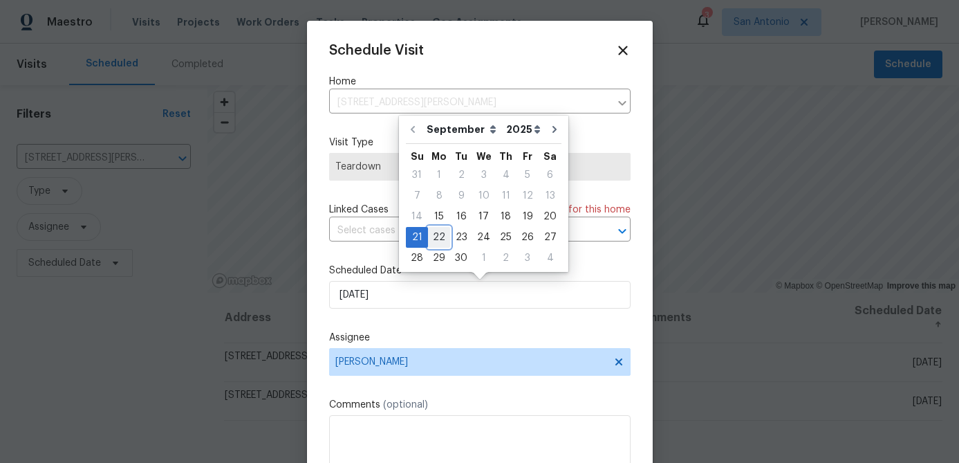
click at [436, 241] on div "22" at bounding box center [439, 237] width 22 height 19
type input "9/22/2025"
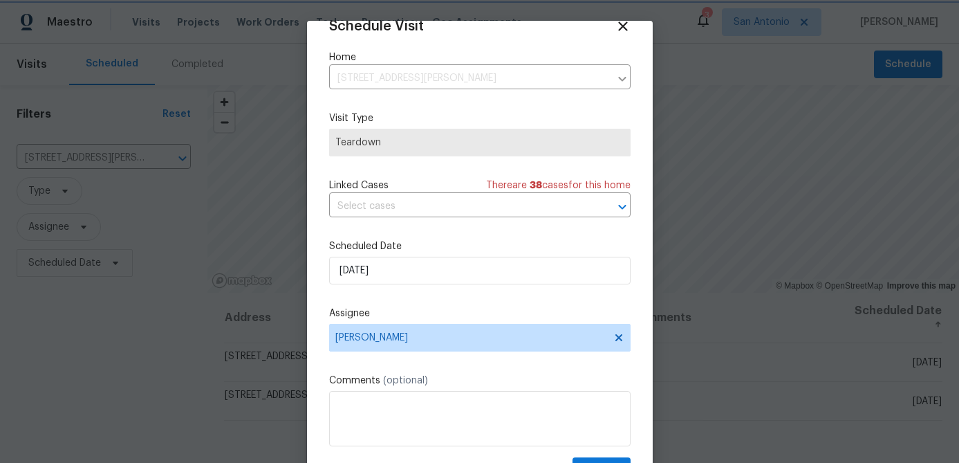
scroll to position [63, 0]
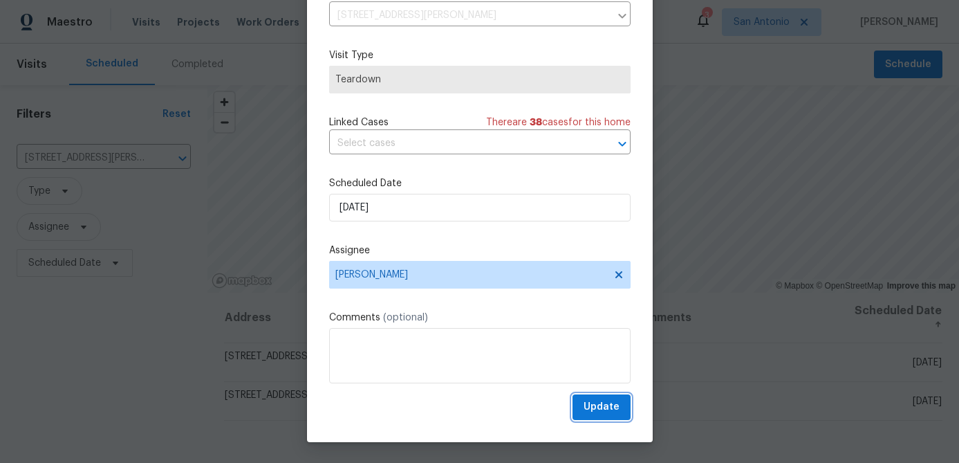
click at [604, 407] on span "Update" at bounding box center [602, 406] width 36 height 17
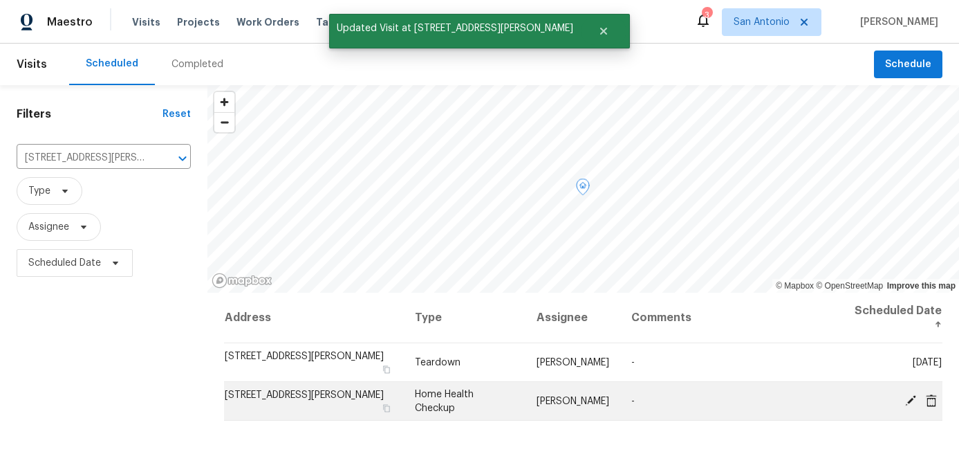
click at [911, 396] on icon at bounding box center [910, 399] width 11 height 11
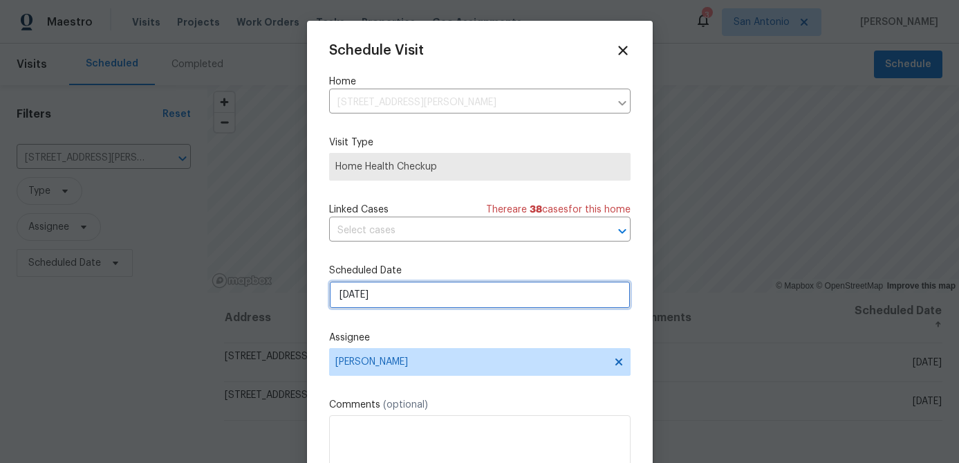
click at [437, 304] on input "9/24/2025" at bounding box center [479, 295] width 301 height 28
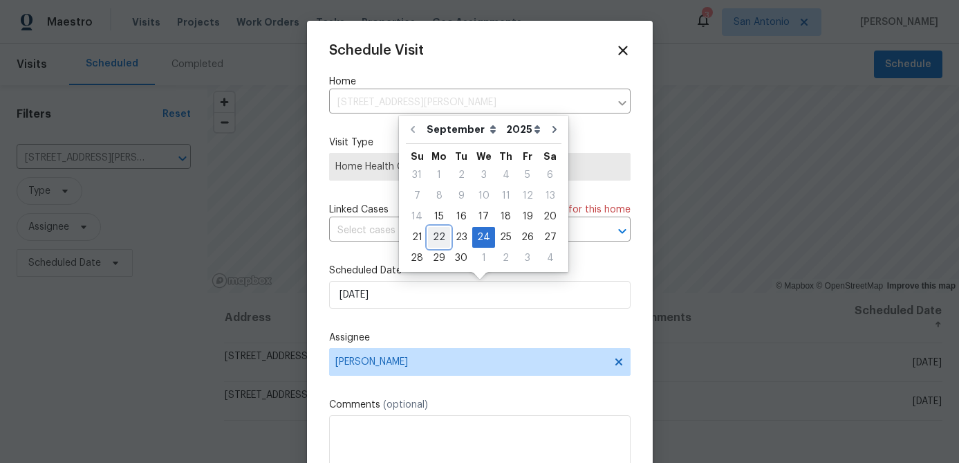
click at [440, 234] on div "22" at bounding box center [439, 237] width 22 height 19
type input "9/22/2025"
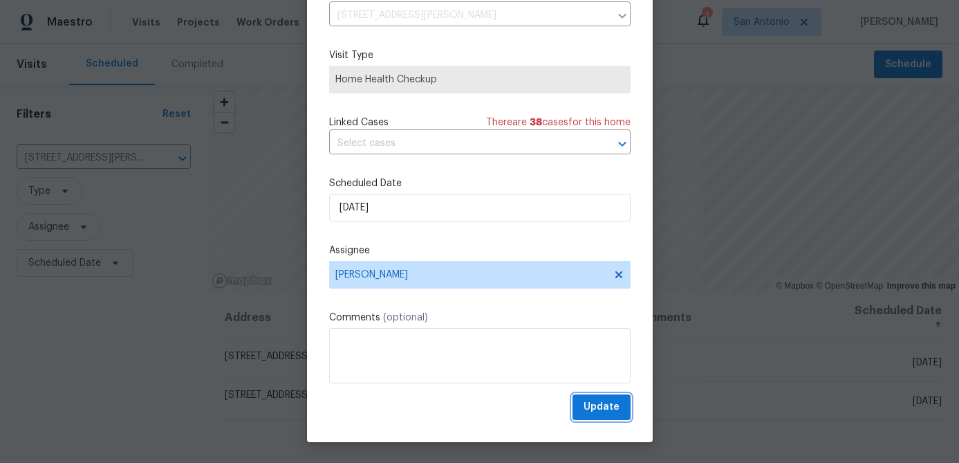
click at [600, 407] on span "Update" at bounding box center [602, 406] width 36 height 17
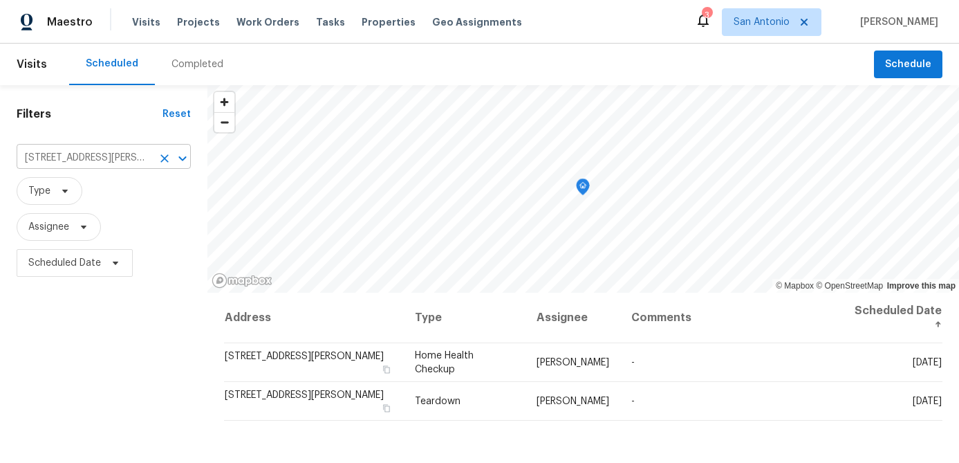
click at [163, 157] on icon "Clear" at bounding box center [164, 158] width 8 height 8
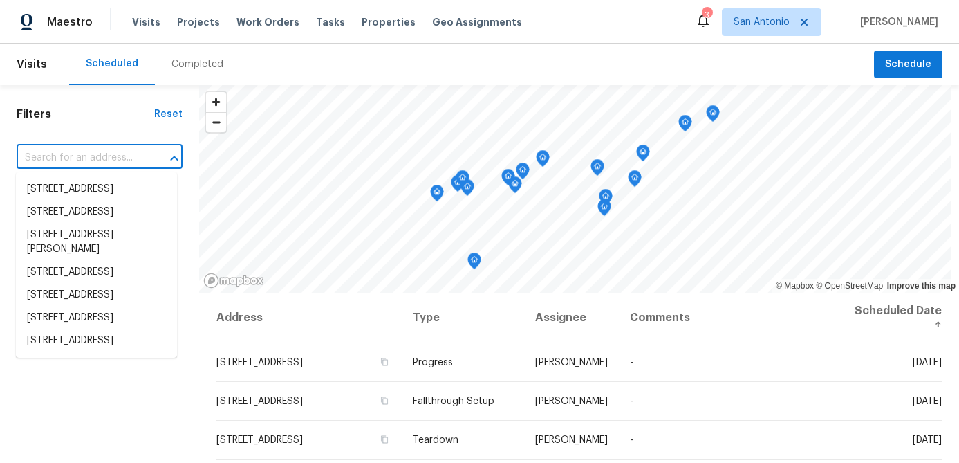
click at [102, 163] on input "text" at bounding box center [80, 157] width 127 height 21
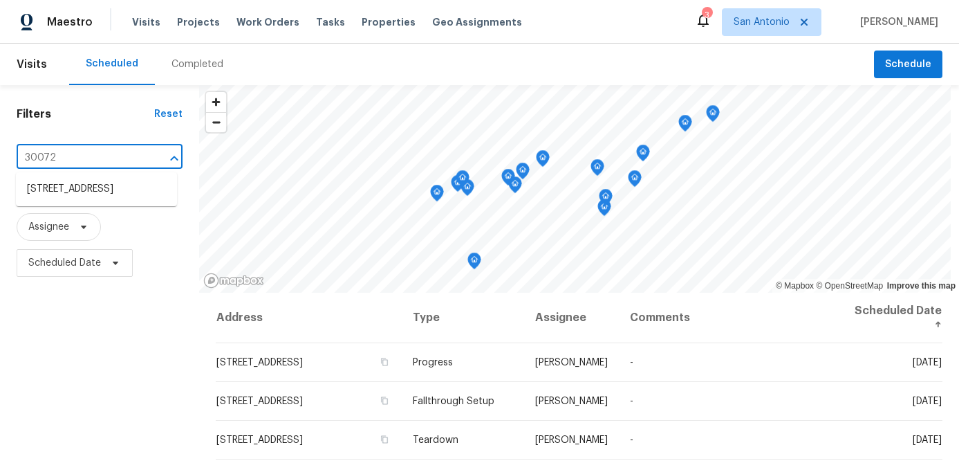
type input "30072"
click at [69, 199] on li "30072 Cibolo Mdw, Fair Oaks Ranch, TX 78015" at bounding box center [96, 189] width 161 height 23
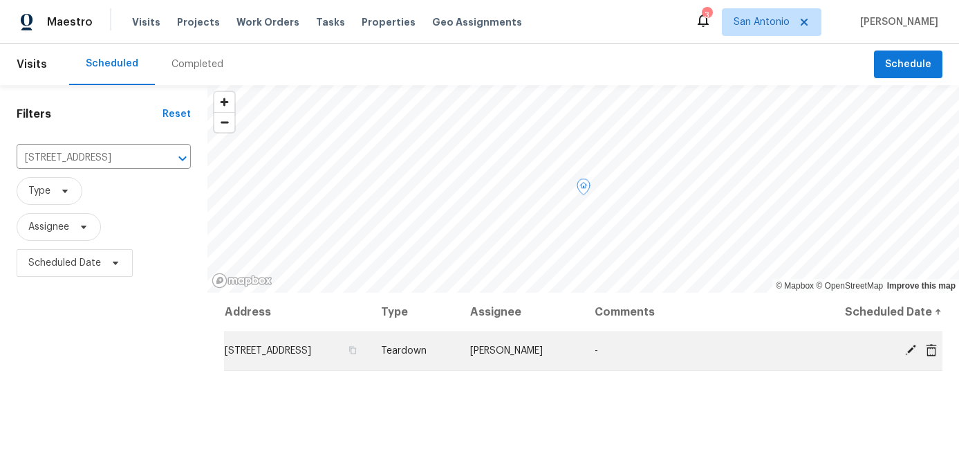
click at [913, 346] on icon at bounding box center [910, 349] width 11 height 11
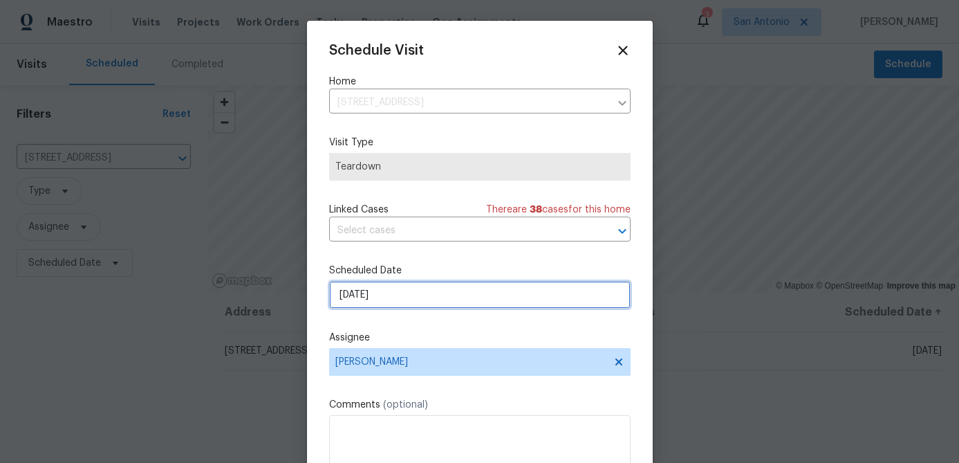
click at [451, 298] on input "9/21/2025" at bounding box center [479, 295] width 301 height 28
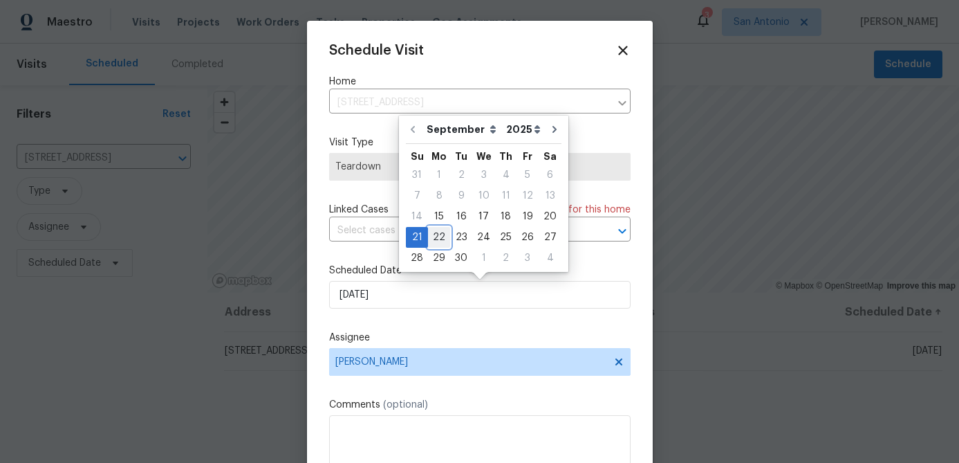
click at [442, 238] on div "22" at bounding box center [439, 237] width 22 height 19
type input "9/22/2025"
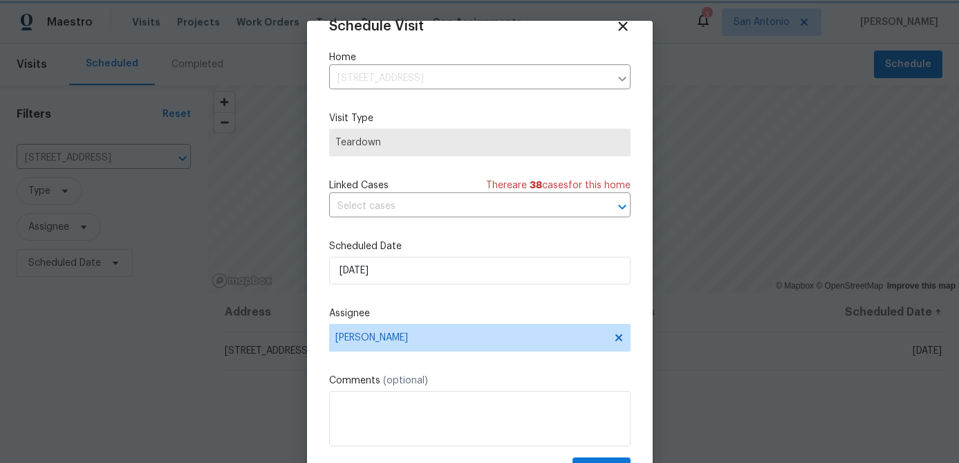
scroll to position [63, 0]
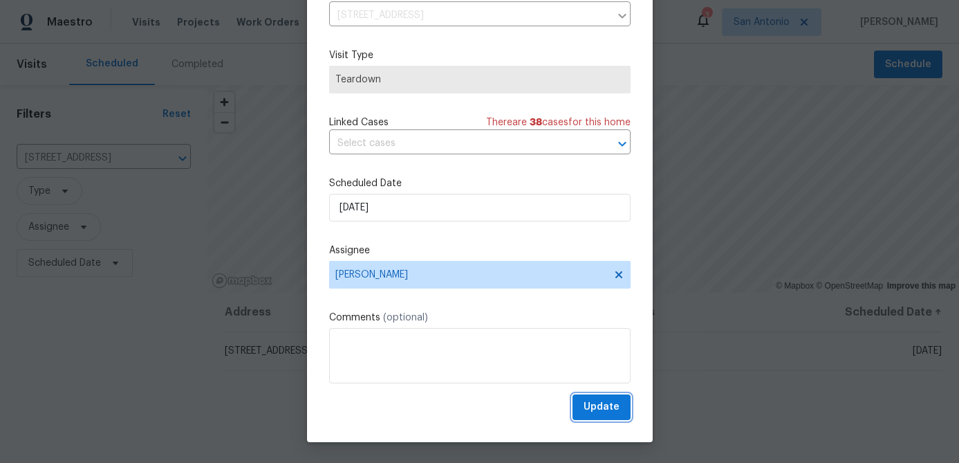
click at [599, 401] on span "Update" at bounding box center [602, 406] width 36 height 17
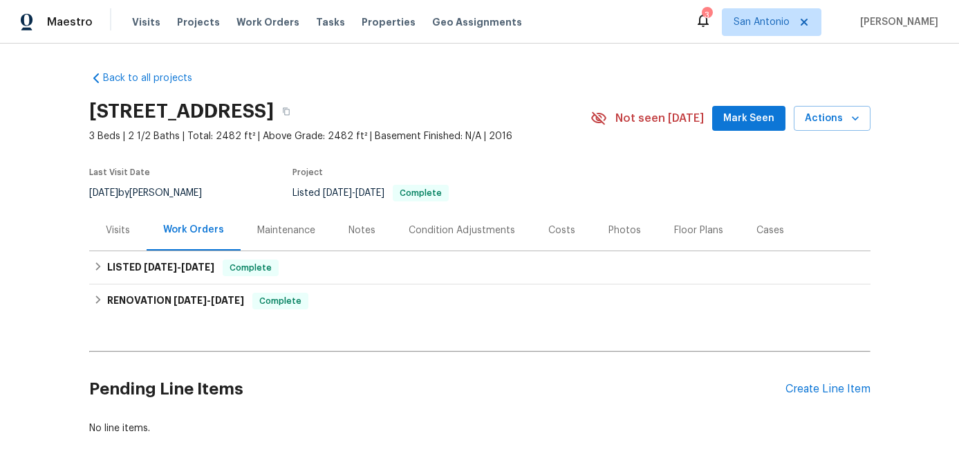
click at [120, 231] on div "Visits" at bounding box center [118, 230] width 24 height 14
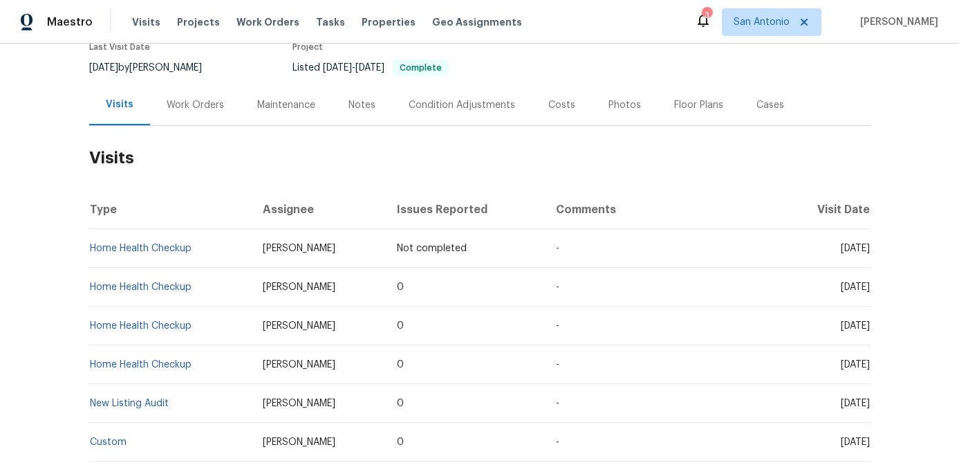
scroll to position [114, 0]
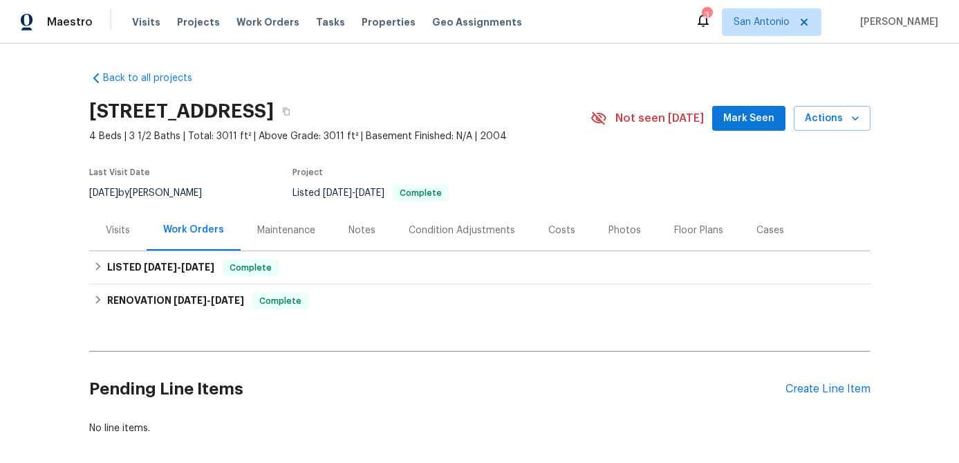
click at [118, 232] on div "Visits" at bounding box center [118, 230] width 24 height 14
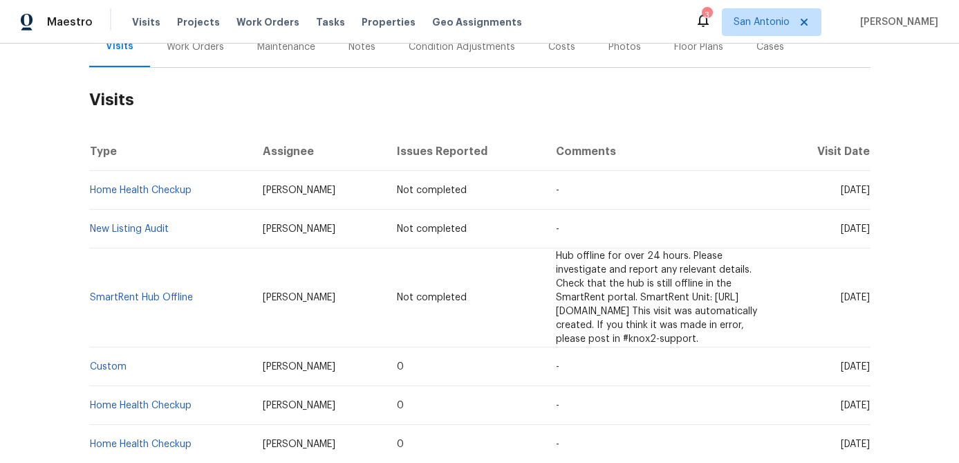
scroll to position [161, 0]
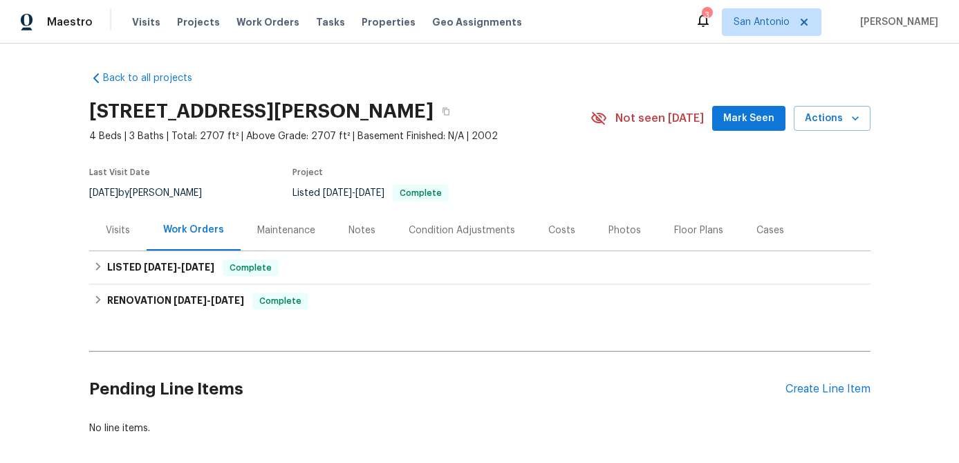
click at [118, 231] on div "Visits" at bounding box center [118, 230] width 24 height 14
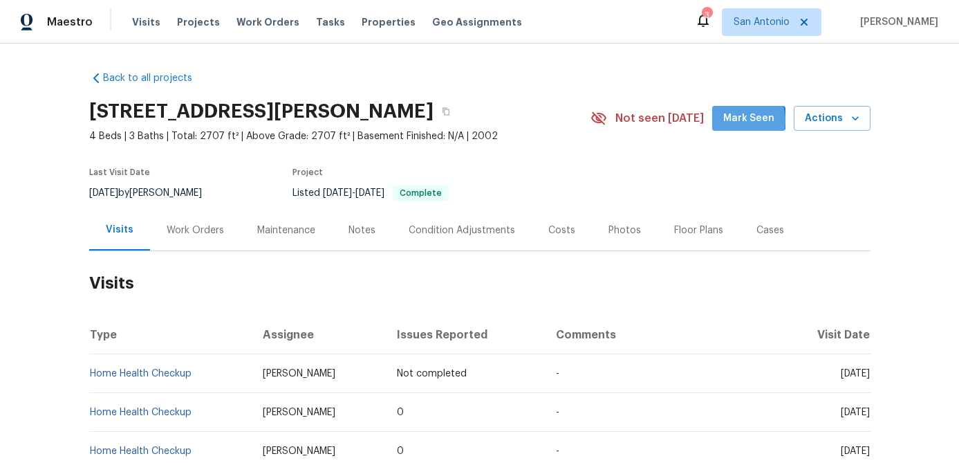
click at [737, 121] on span "Mark Seen" at bounding box center [748, 118] width 51 height 17
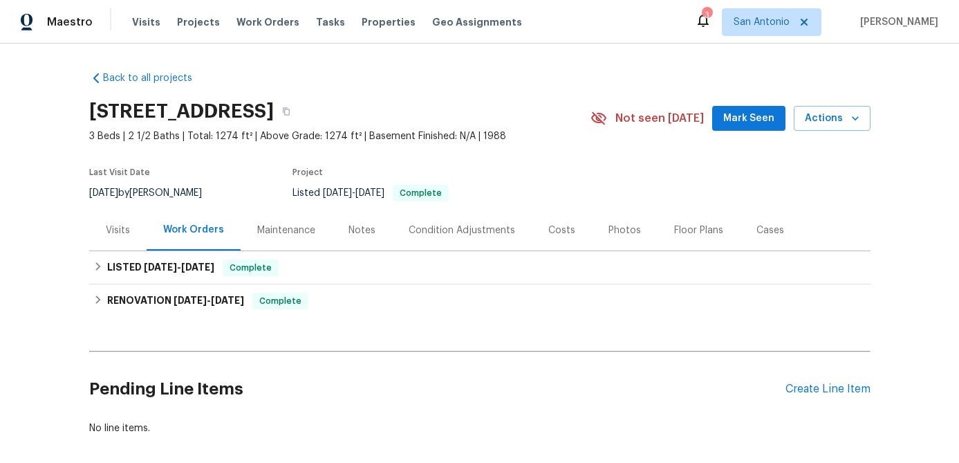
click at [118, 226] on div "Visits" at bounding box center [118, 230] width 24 height 14
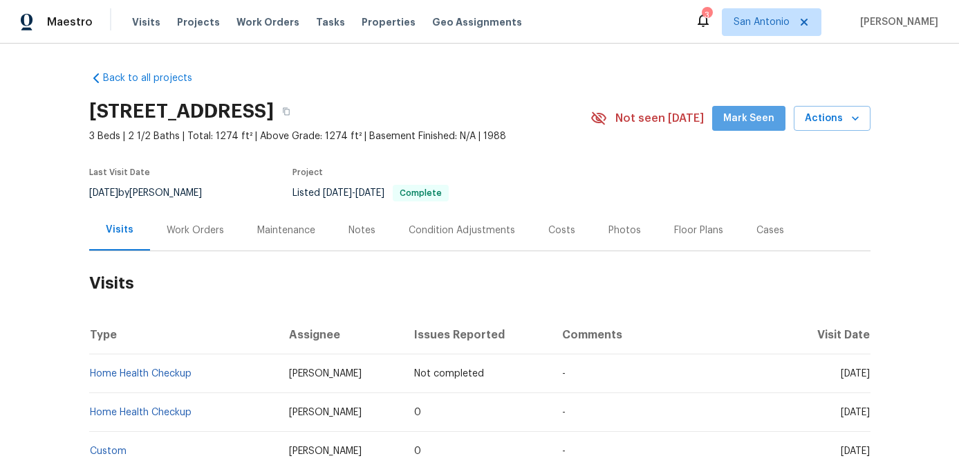
click at [759, 115] on span "Mark Seen" at bounding box center [748, 118] width 51 height 17
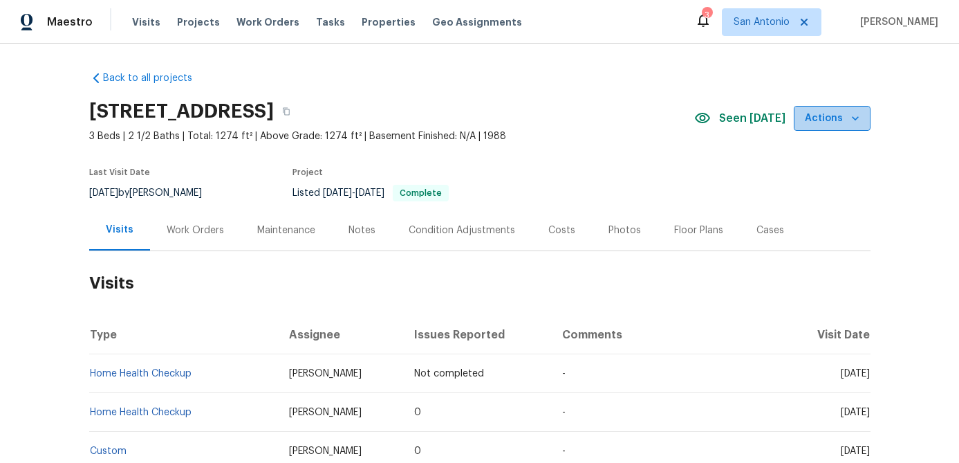
click at [859, 120] on icon "button" at bounding box center [855, 118] width 14 height 14
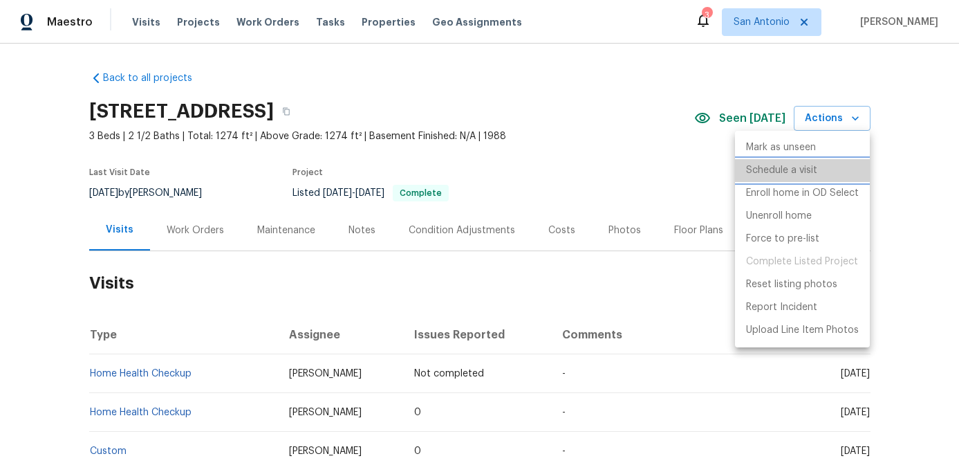
click at [792, 170] on p "Schedule a visit" at bounding box center [781, 170] width 71 height 15
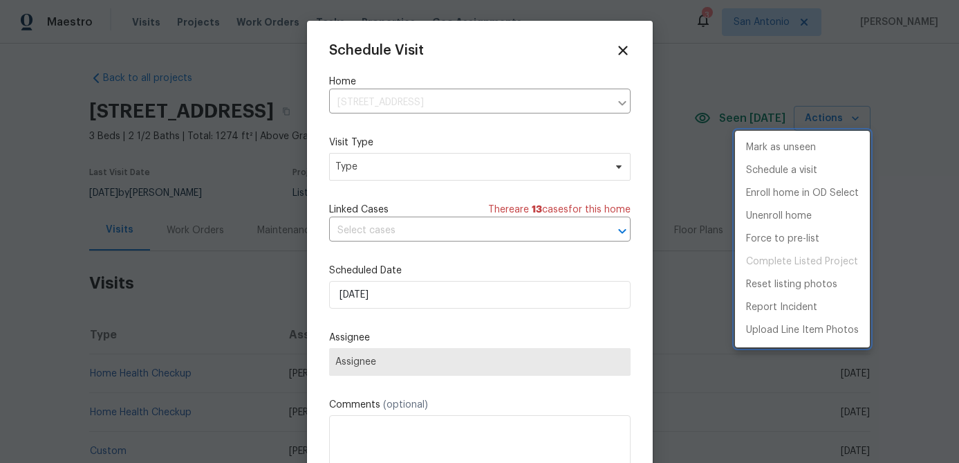
click at [420, 171] on div at bounding box center [479, 231] width 959 height 463
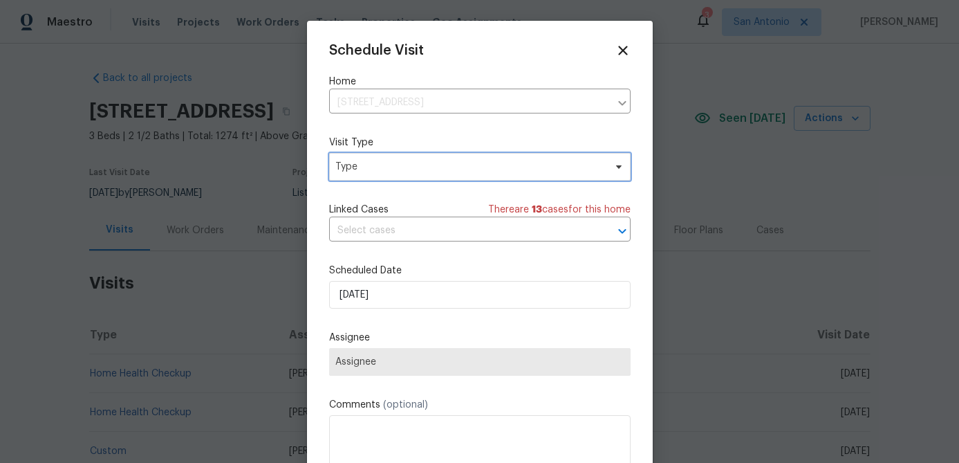
click at [420, 171] on span "Type" at bounding box center [469, 167] width 269 height 14
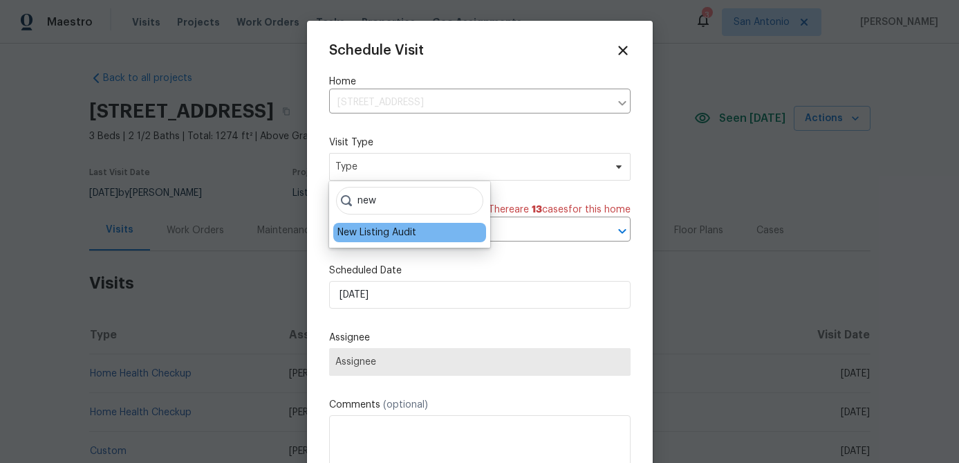
type input "new"
click at [368, 236] on div "New Listing Audit" at bounding box center [376, 232] width 79 height 14
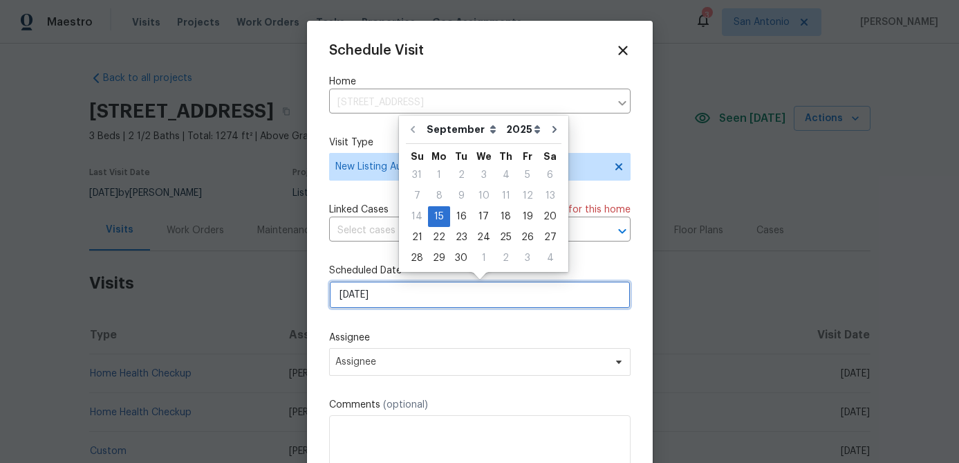
click at [430, 296] on input "[DATE]" at bounding box center [479, 295] width 301 height 28
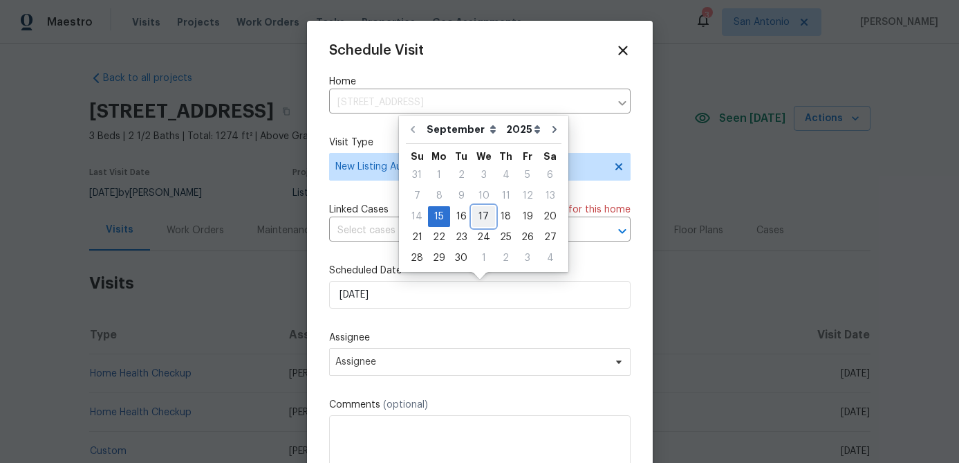
click at [480, 215] on div "17" at bounding box center [483, 216] width 23 height 19
type input "[DATE]"
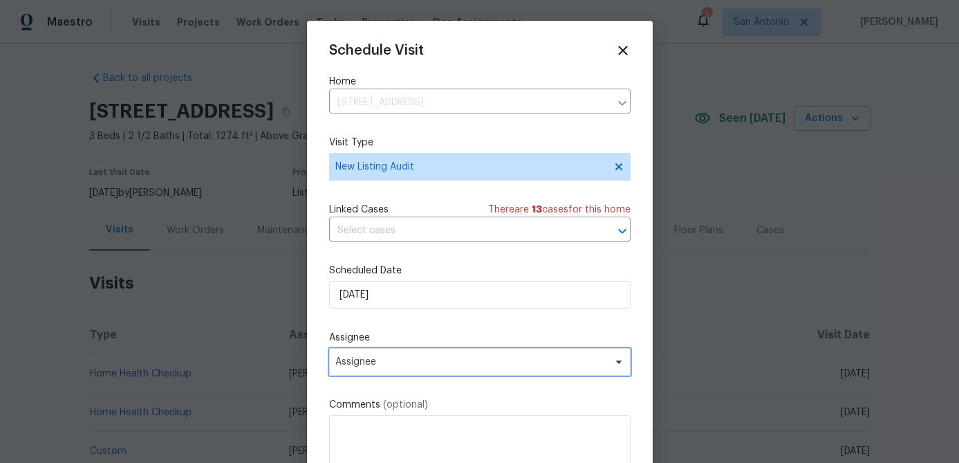
click at [409, 365] on span "Assignee" at bounding box center [470, 361] width 271 height 11
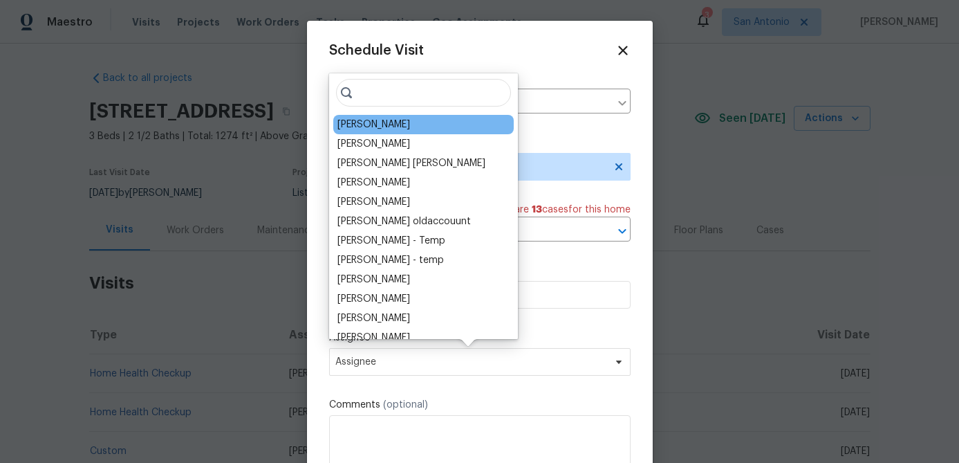
click at [367, 117] on div "[PERSON_NAME]" at bounding box center [423, 124] width 180 height 19
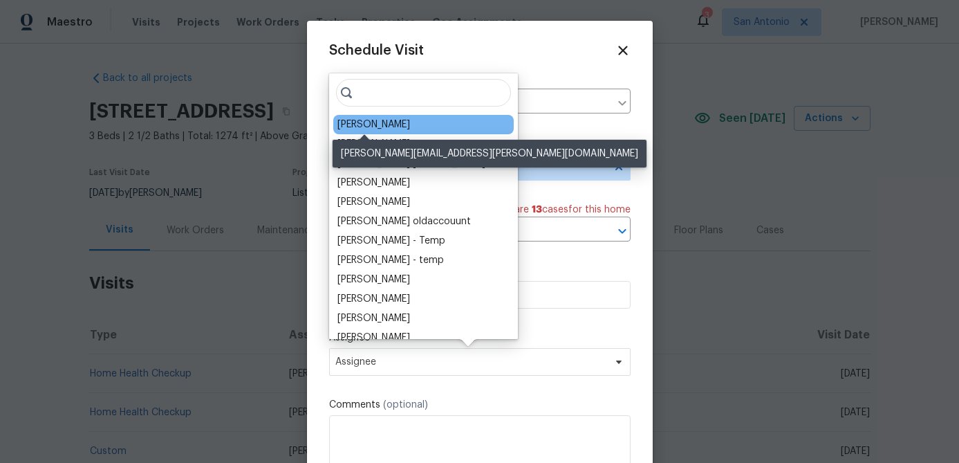
click at [371, 125] on div "[PERSON_NAME]" at bounding box center [373, 125] width 73 height 14
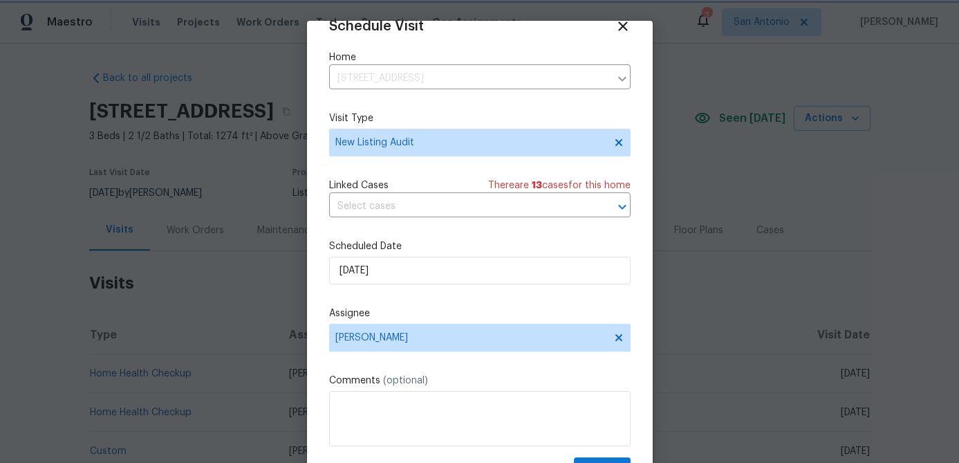
scroll to position [63, 0]
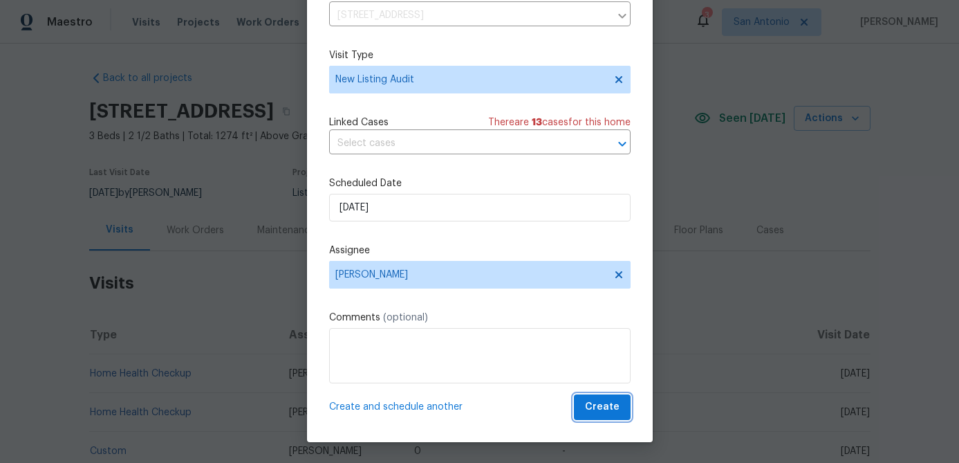
click at [597, 402] on span "Create" at bounding box center [602, 406] width 35 height 17
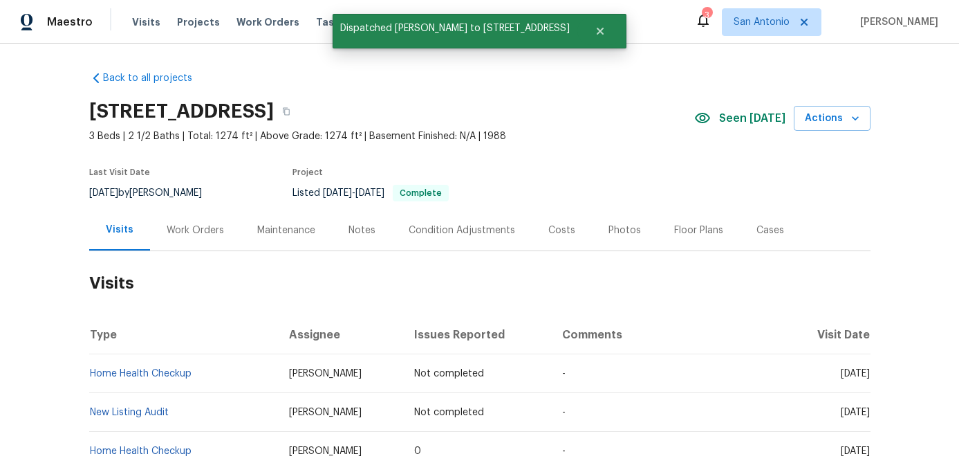
scroll to position [0, 0]
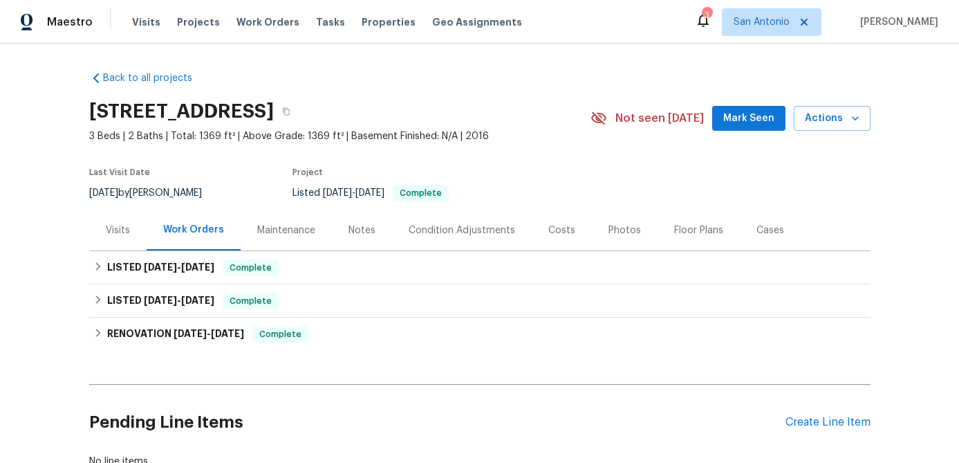
click at [120, 232] on div "Visits" at bounding box center [118, 230] width 24 height 14
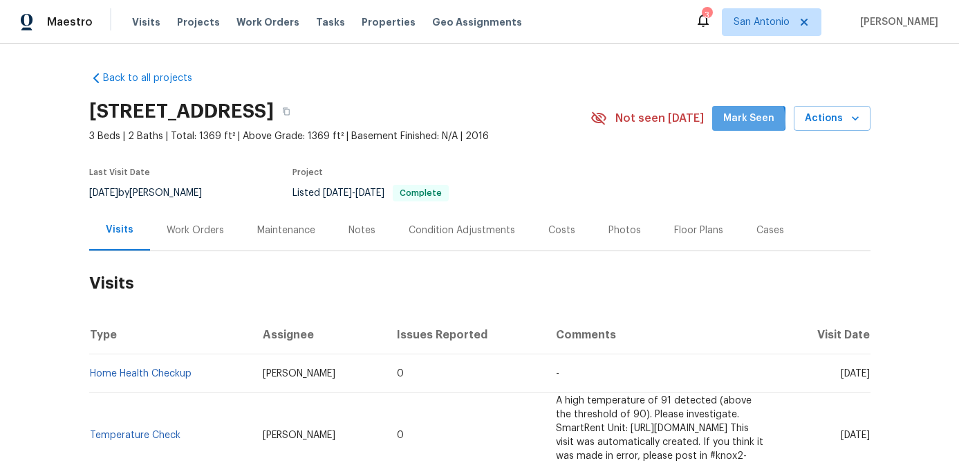
click at [744, 120] on span "Mark Seen" at bounding box center [748, 118] width 51 height 17
click at [174, 224] on div "Work Orders" at bounding box center [195, 230] width 57 height 14
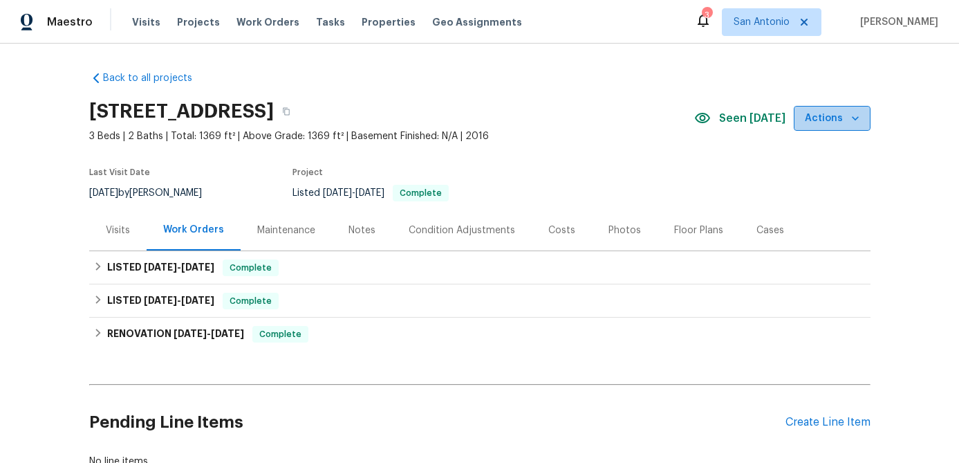
click at [846, 118] on span "Actions" at bounding box center [832, 118] width 55 height 17
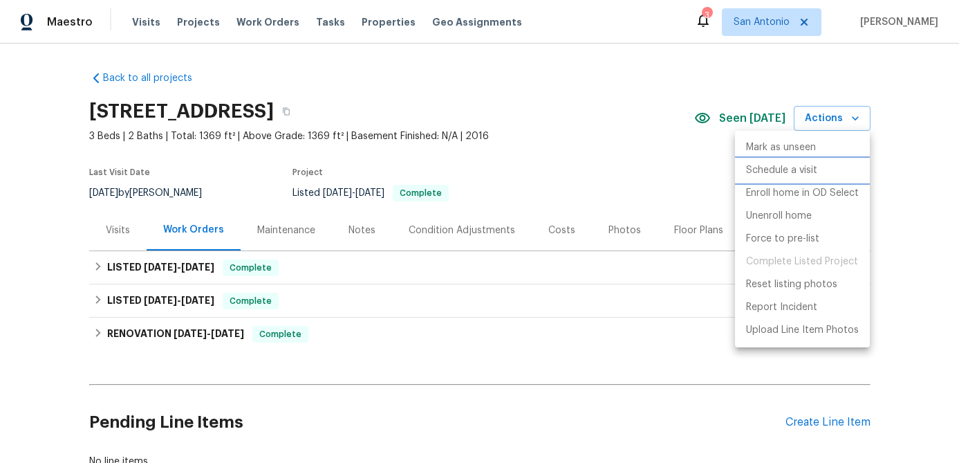
click at [792, 166] on p "Schedule a visit" at bounding box center [781, 170] width 71 height 15
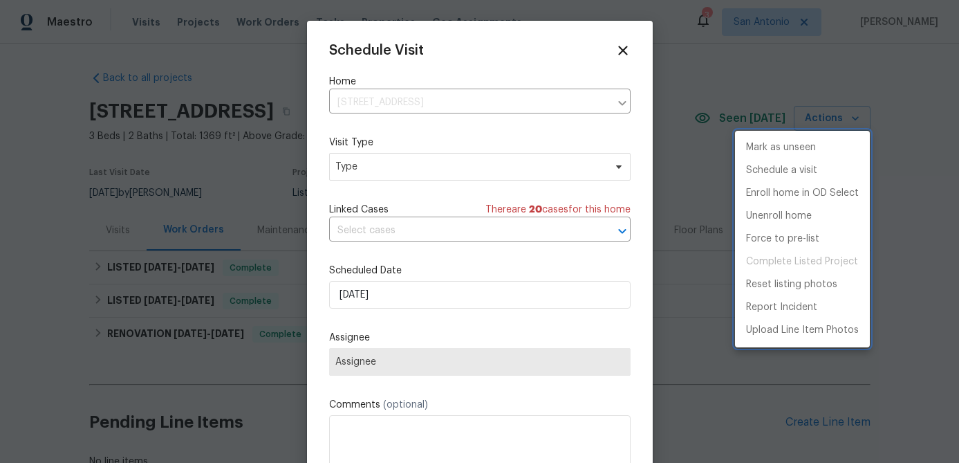
click at [447, 165] on div at bounding box center [479, 231] width 959 height 463
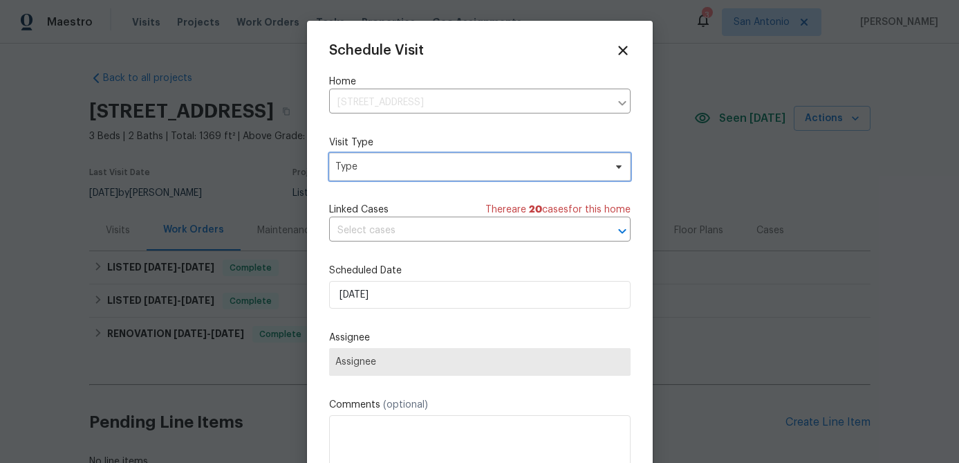
click at [447, 164] on span "Type" at bounding box center [469, 167] width 269 height 14
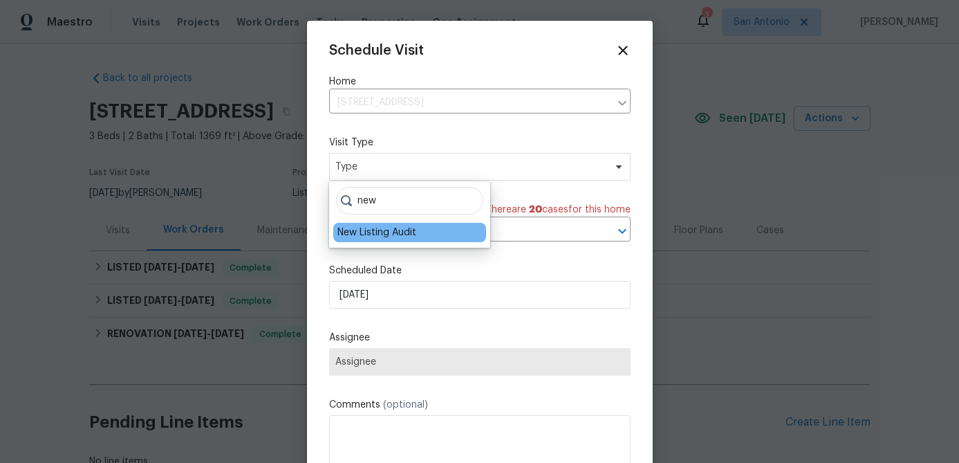
type input "new"
click at [377, 236] on div "New Listing Audit" at bounding box center [376, 232] width 79 height 14
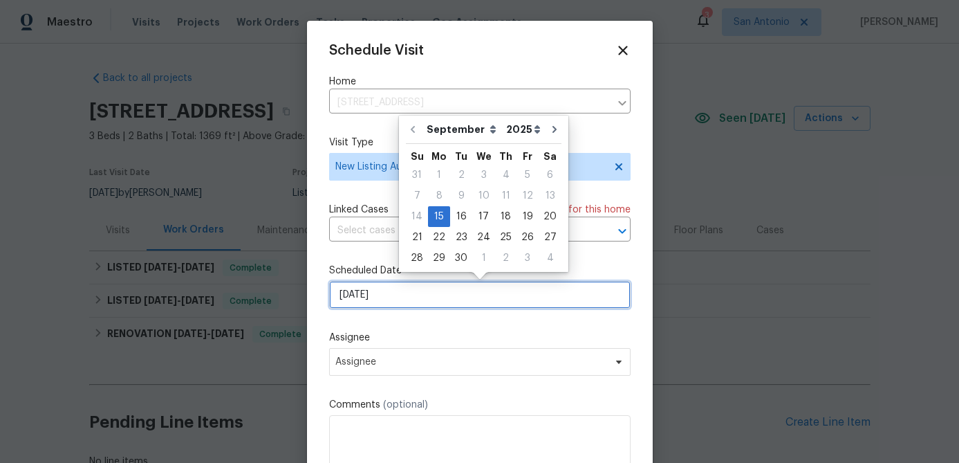
click at [429, 295] on input "[DATE]" at bounding box center [479, 295] width 301 height 28
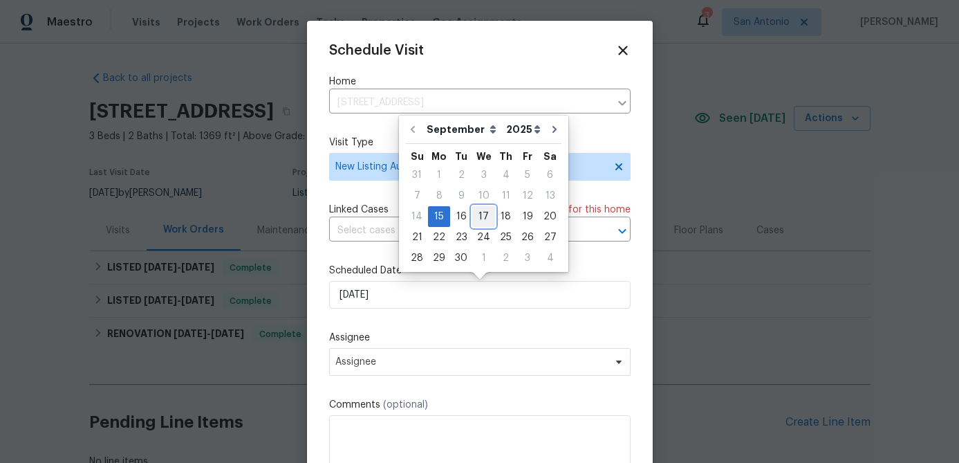
click at [481, 218] on div "17" at bounding box center [483, 216] width 23 height 19
type input "[DATE]"
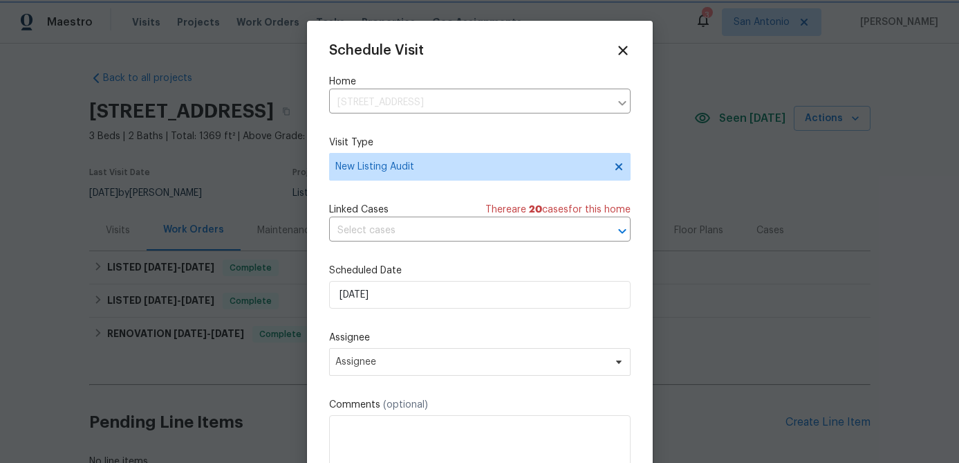
scroll to position [25, 0]
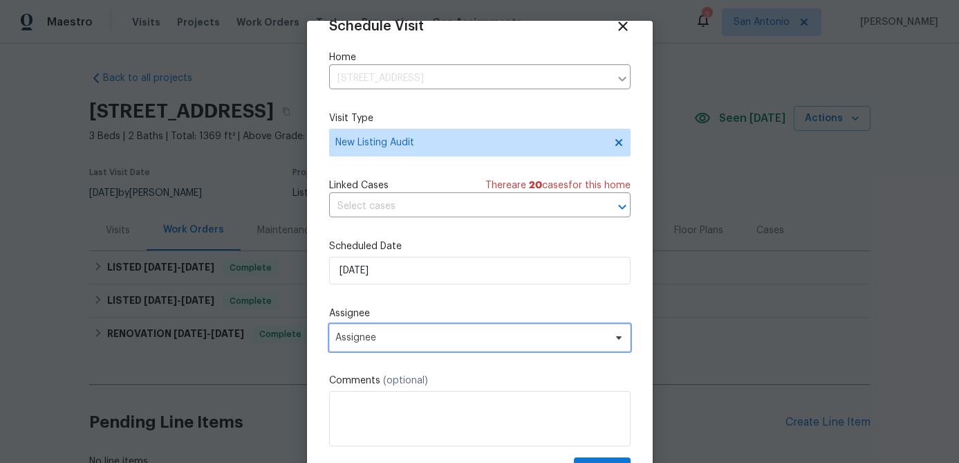
click at [412, 336] on span "Assignee" at bounding box center [470, 337] width 271 height 11
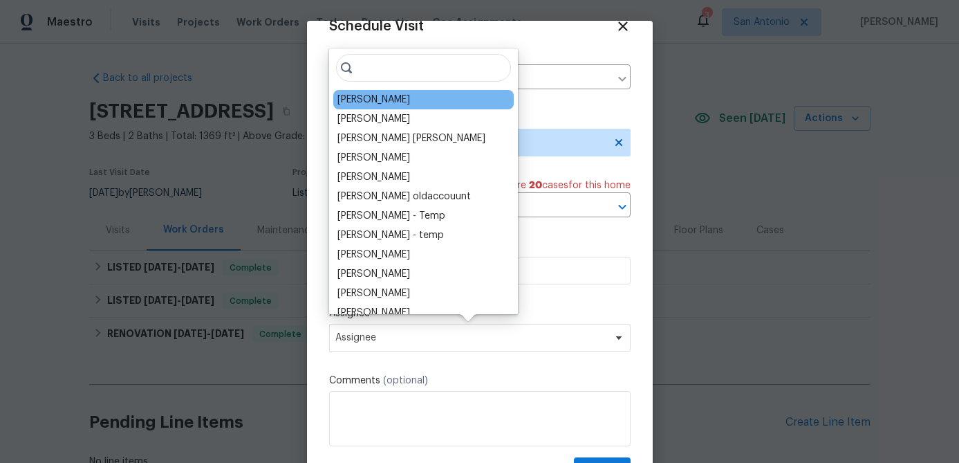
click at [378, 104] on div "[PERSON_NAME]" at bounding box center [373, 100] width 73 height 14
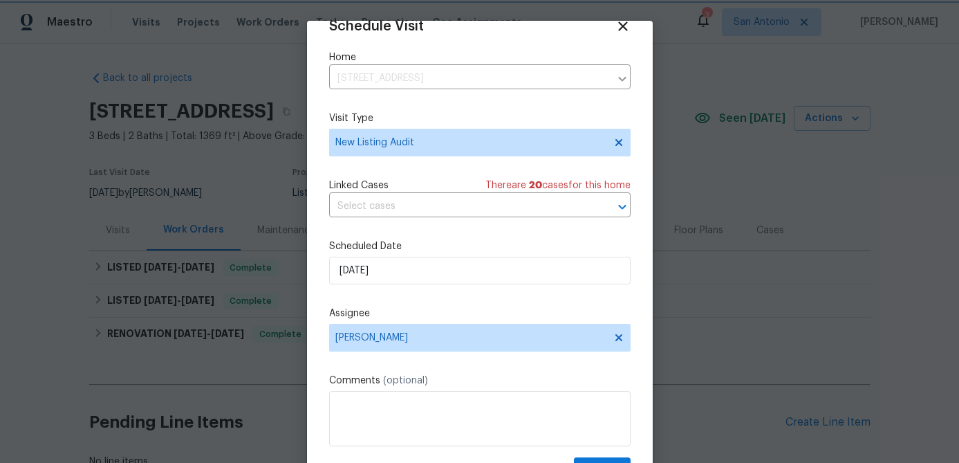
scroll to position [63, 0]
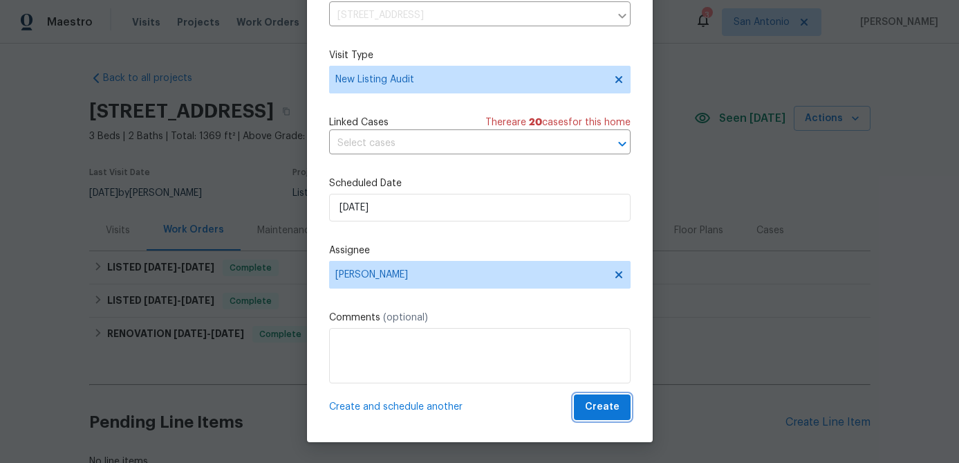
click at [591, 406] on span "Create" at bounding box center [602, 406] width 35 height 17
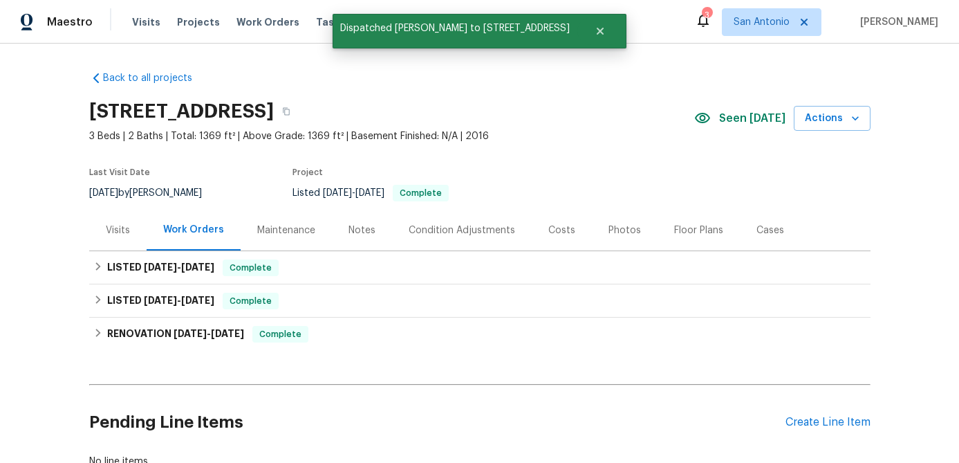
scroll to position [0, 0]
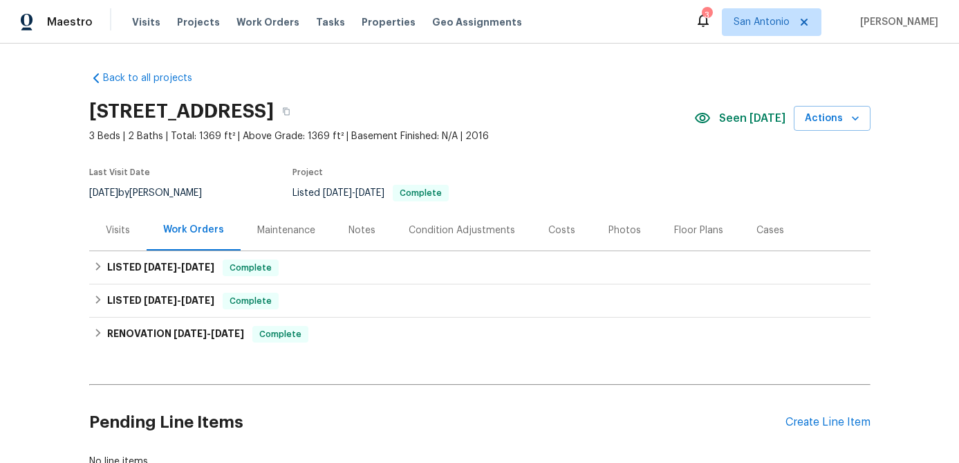
click at [111, 232] on div "Visits" at bounding box center [118, 230] width 24 height 14
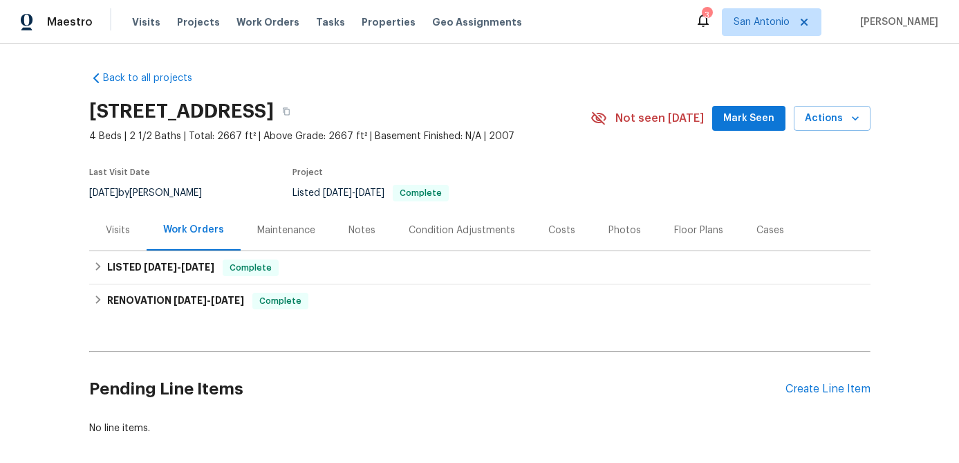
click at [115, 228] on div "Visits" at bounding box center [118, 230] width 24 height 14
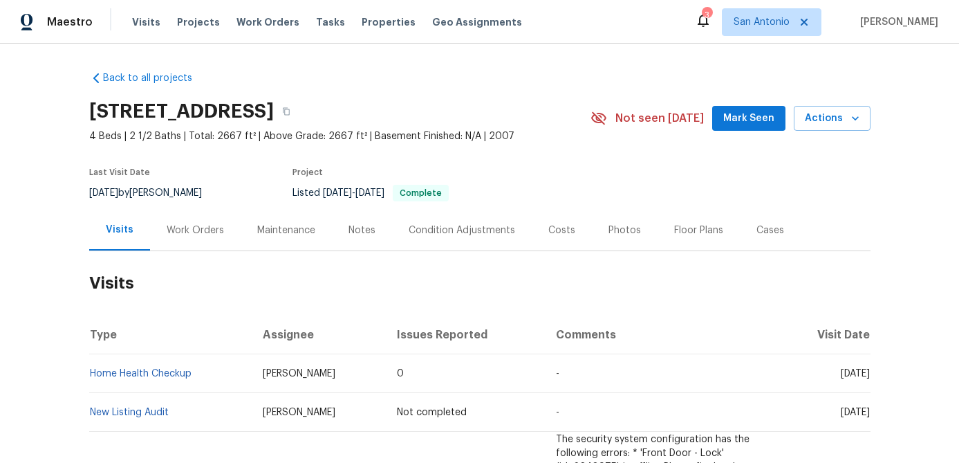
click at [757, 128] on button "Mark Seen" at bounding box center [748, 119] width 73 height 26
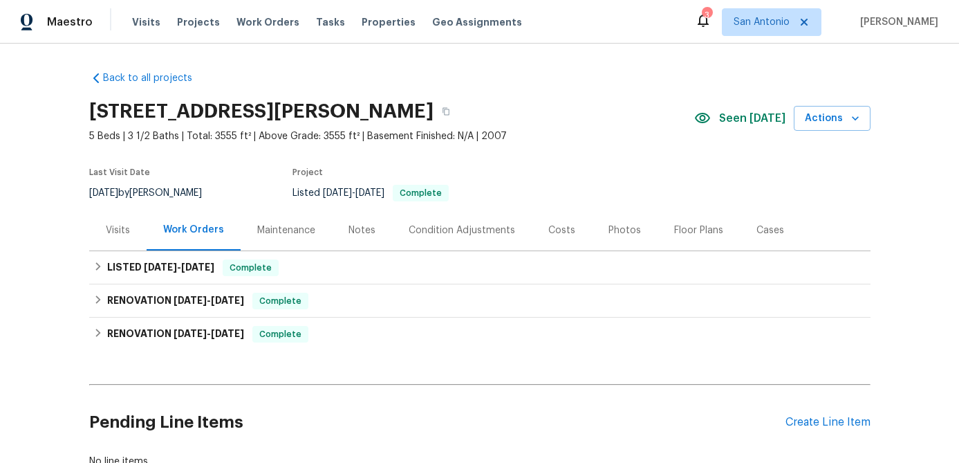
click at [118, 222] on div "Visits" at bounding box center [117, 230] width 57 height 41
click at [840, 115] on span "Actions" at bounding box center [832, 118] width 55 height 17
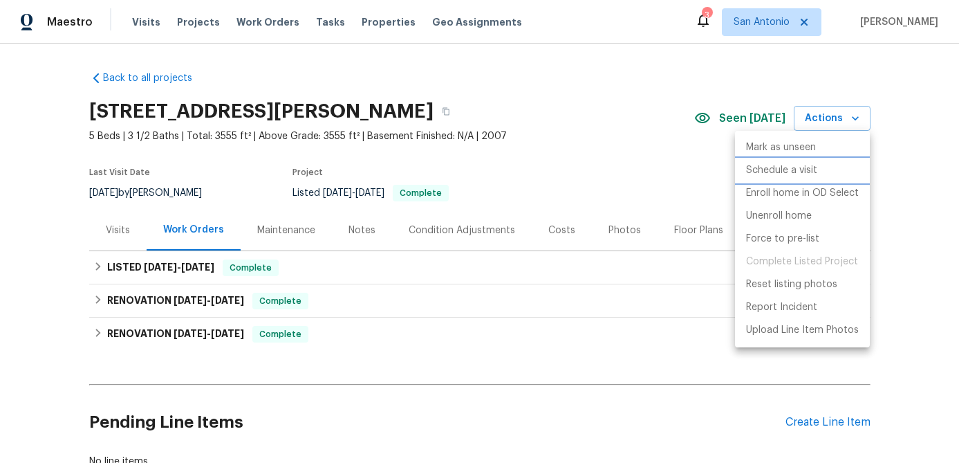
click at [781, 170] on p "Schedule a visit" at bounding box center [781, 170] width 71 height 15
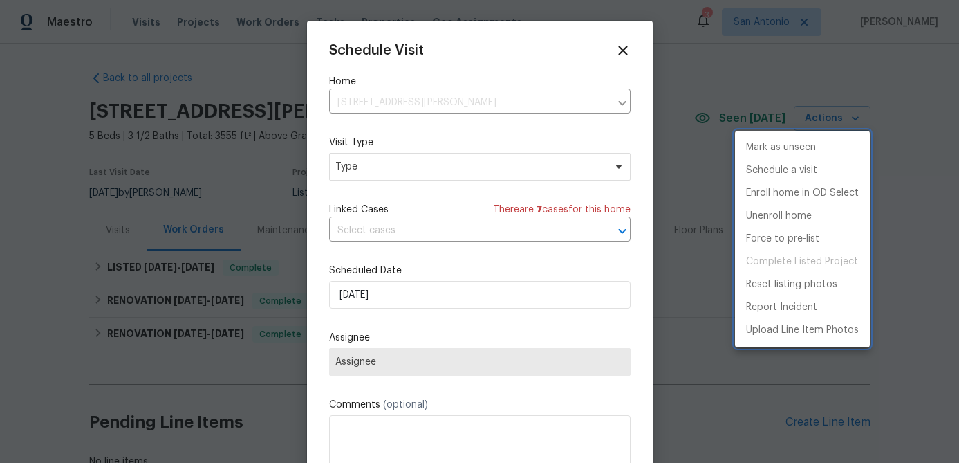
click at [450, 167] on div at bounding box center [479, 231] width 959 height 463
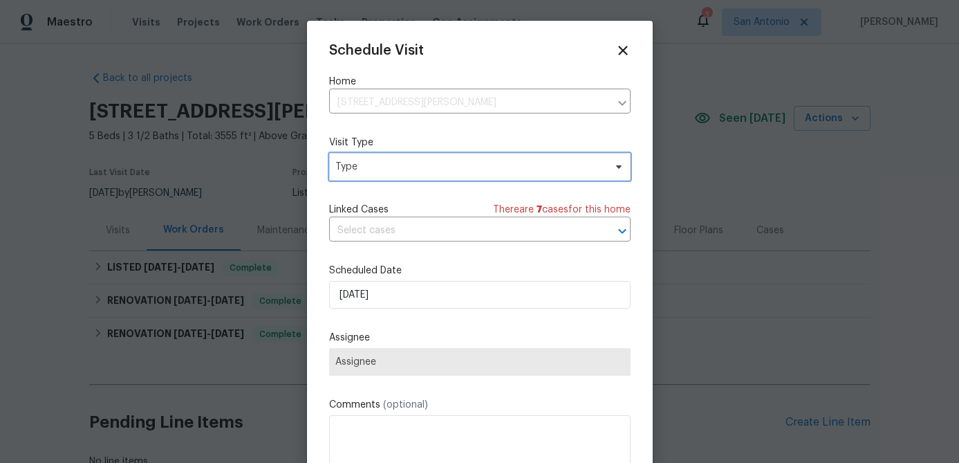
click at [450, 167] on span "Type" at bounding box center [469, 167] width 269 height 14
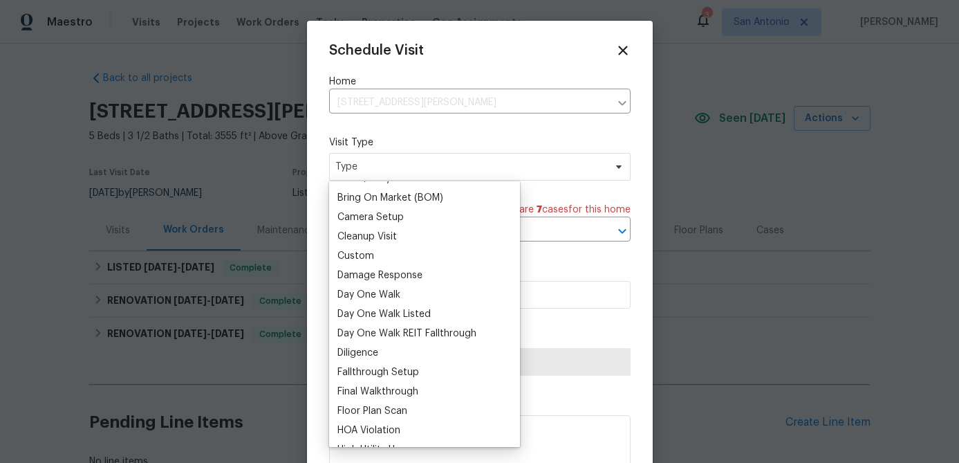
scroll to position [147, 0]
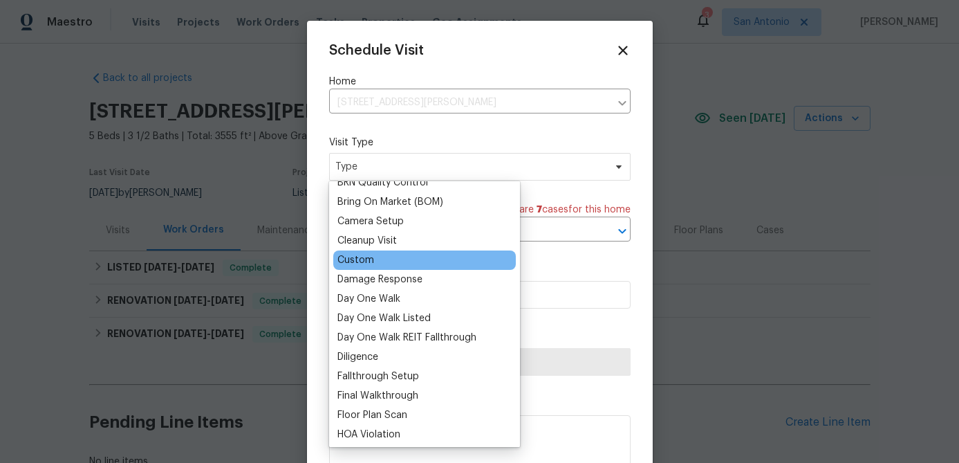
click at [366, 259] on div "Custom" at bounding box center [355, 260] width 37 height 14
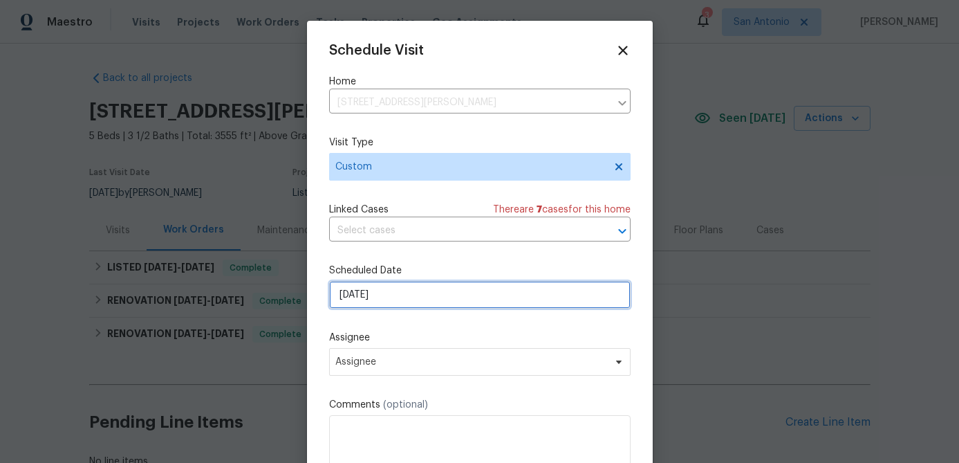
click at [420, 299] on input "9/15/2025" at bounding box center [479, 295] width 301 height 28
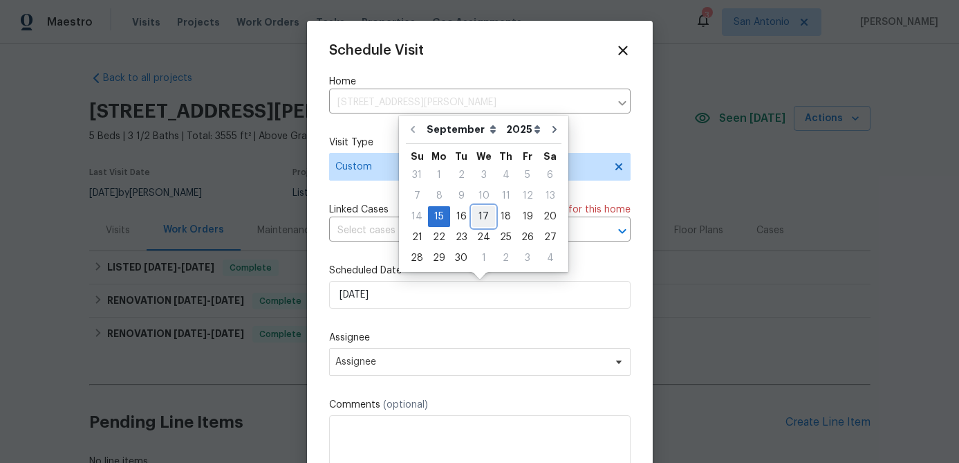
click at [483, 219] on div "17" at bounding box center [483, 216] width 23 height 19
type input "9/17/2025"
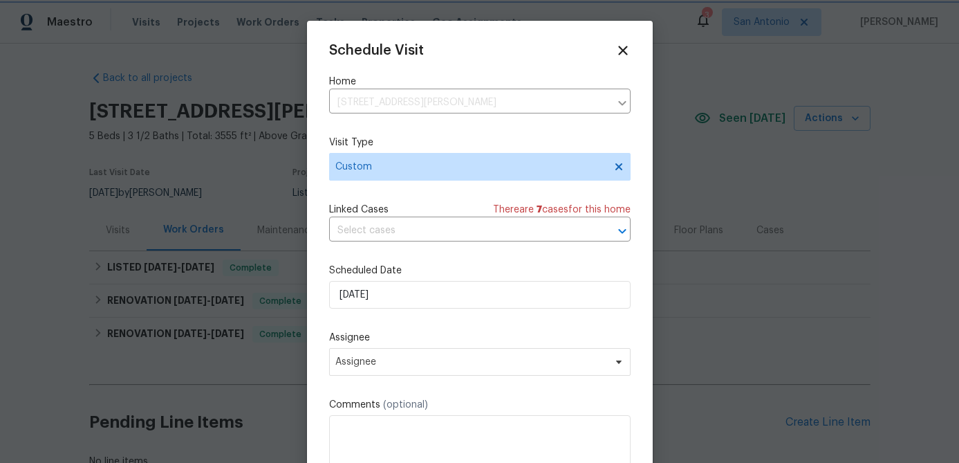
scroll to position [25, 0]
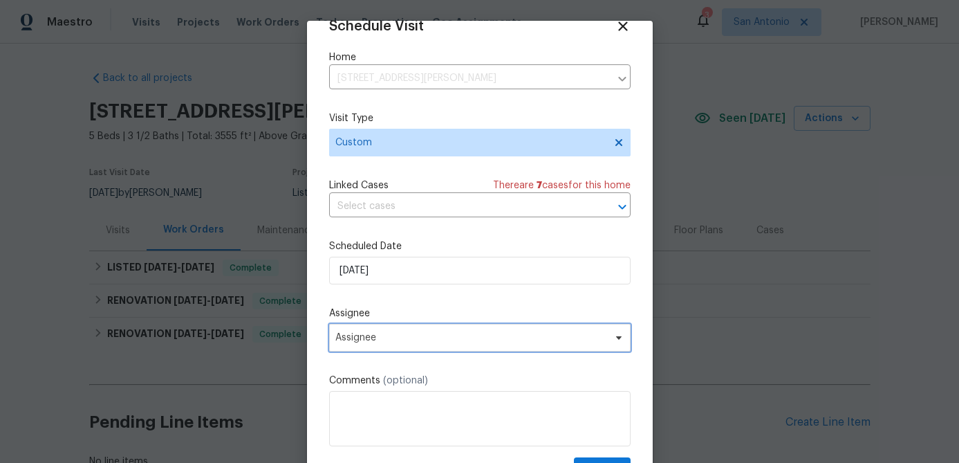
click at [441, 335] on span "Assignee" at bounding box center [470, 337] width 271 height 11
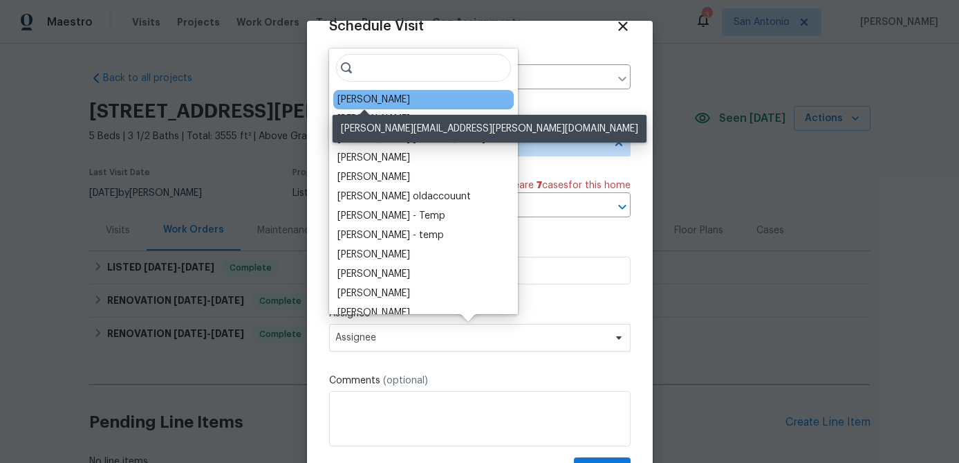
click at [378, 91] on div "[PERSON_NAME]" at bounding box center [423, 99] width 180 height 19
click at [376, 96] on div "[PERSON_NAME]" at bounding box center [373, 100] width 73 height 14
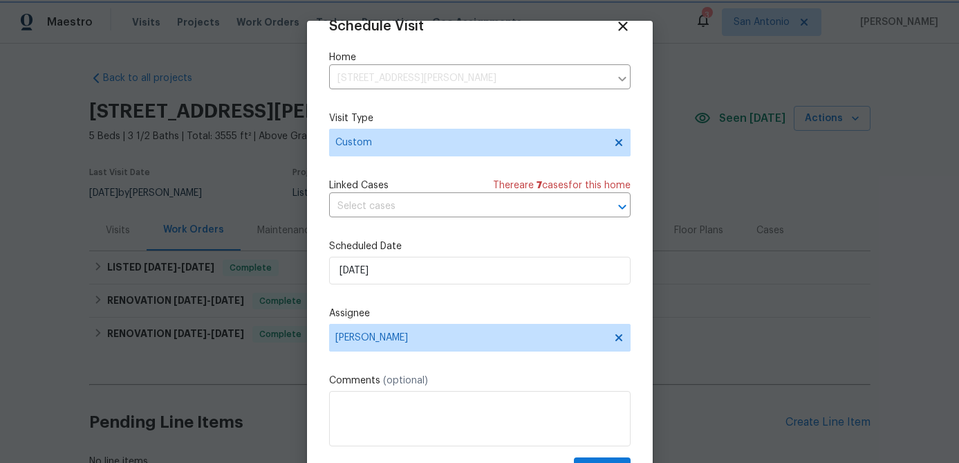
scroll to position [63, 0]
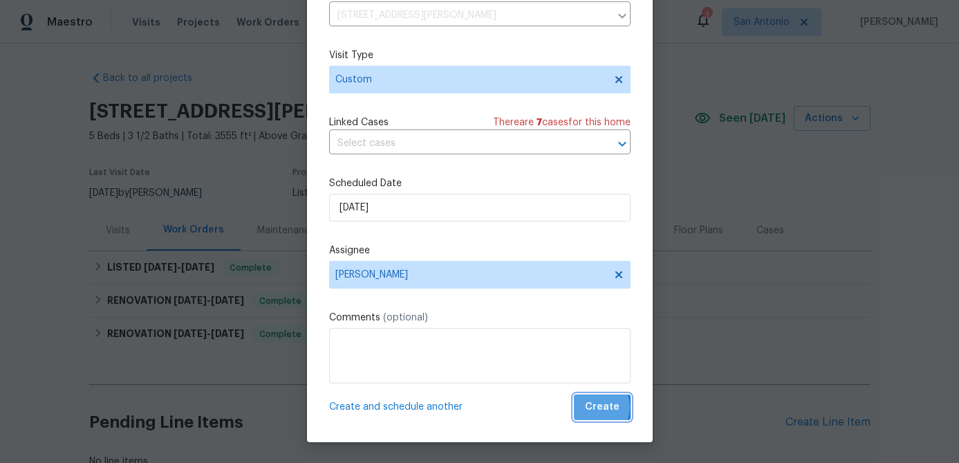
click at [590, 407] on span "Create" at bounding box center [602, 406] width 35 height 17
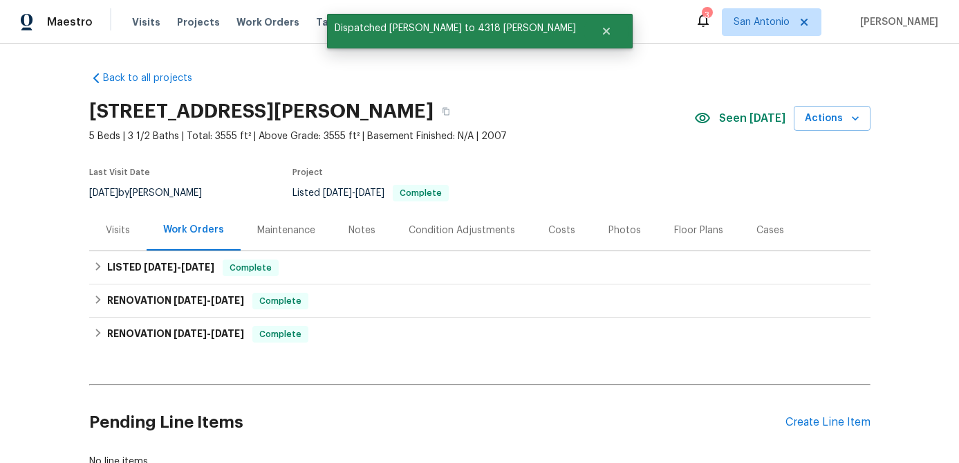
scroll to position [0, 0]
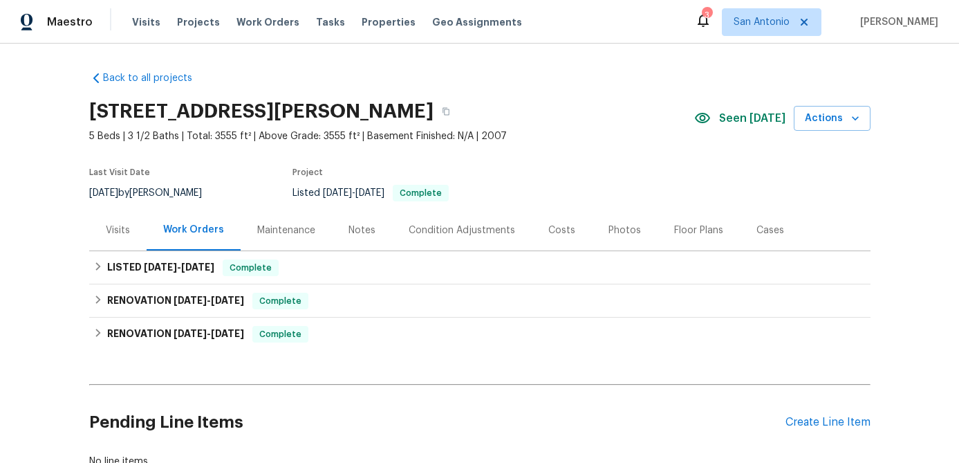
click at [118, 234] on div "Visits" at bounding box center [118, 230] width 24 height 14
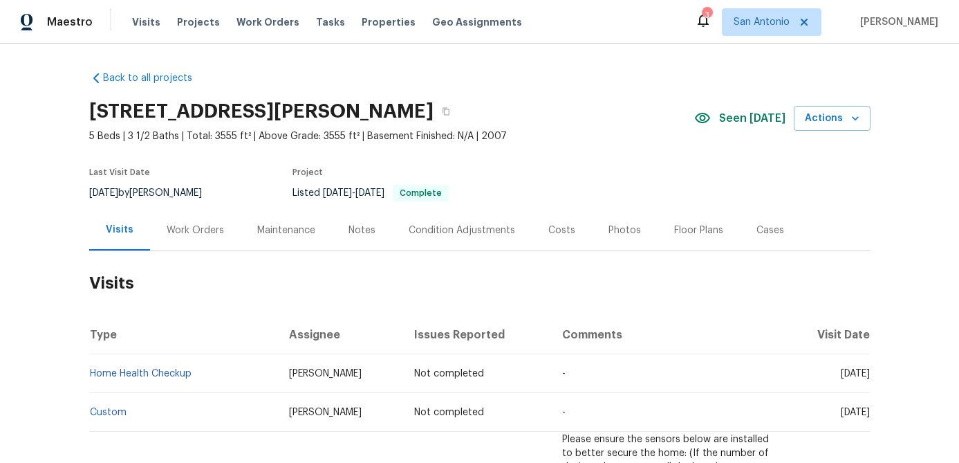
click at [354, 228] on div "Notes" at bounding box center [362, 230] width 27 height 14
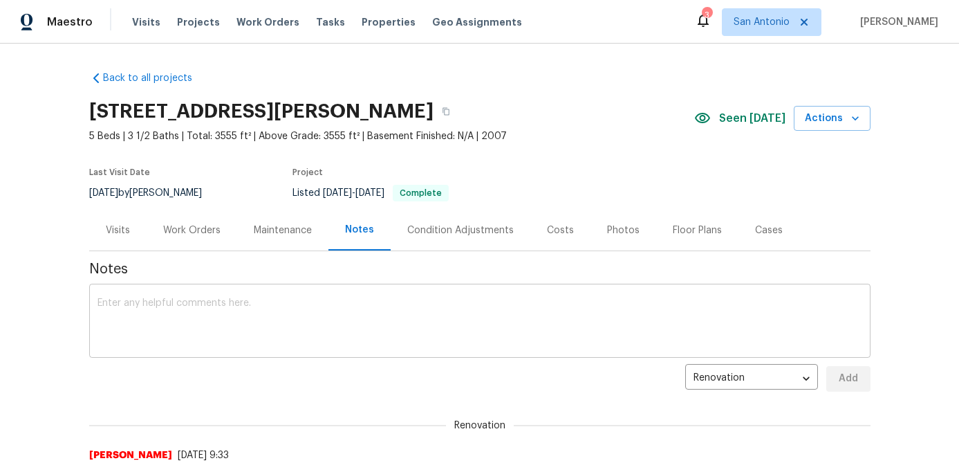
click at [165, 317] on textarea at bounding box center [480, 322] width 765 height 48
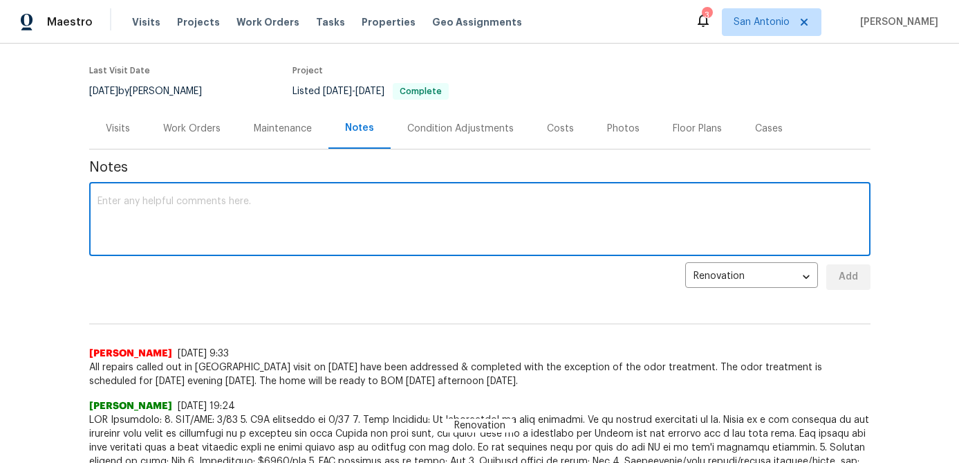
scroll to position [101, 0]
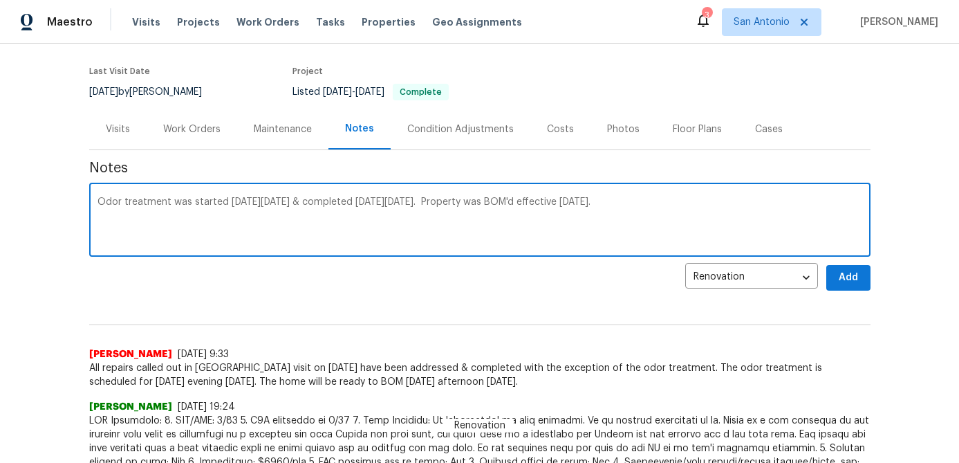
type textarea "Odor treatment was started on Thursday 9/11/25 & completed on Friday 9/12/25. P…"
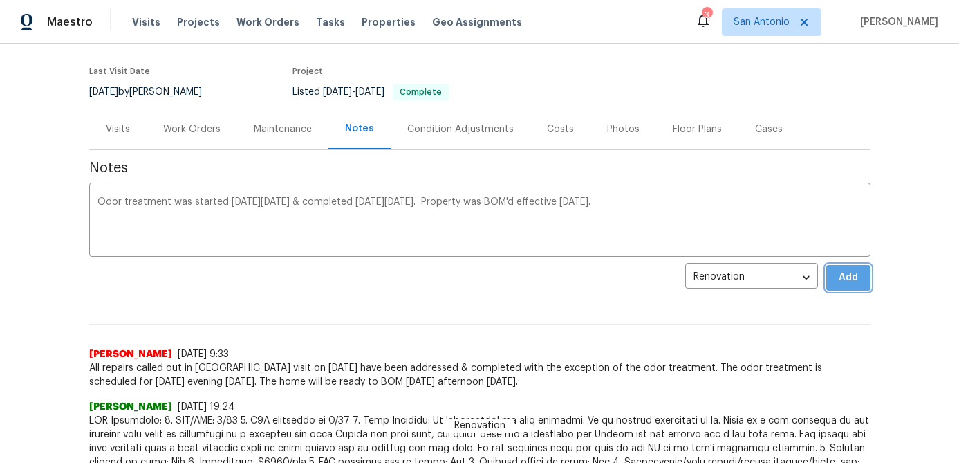
click at [846, 272] on span "Add" at bounding box center [848, 277] width 22 height 17
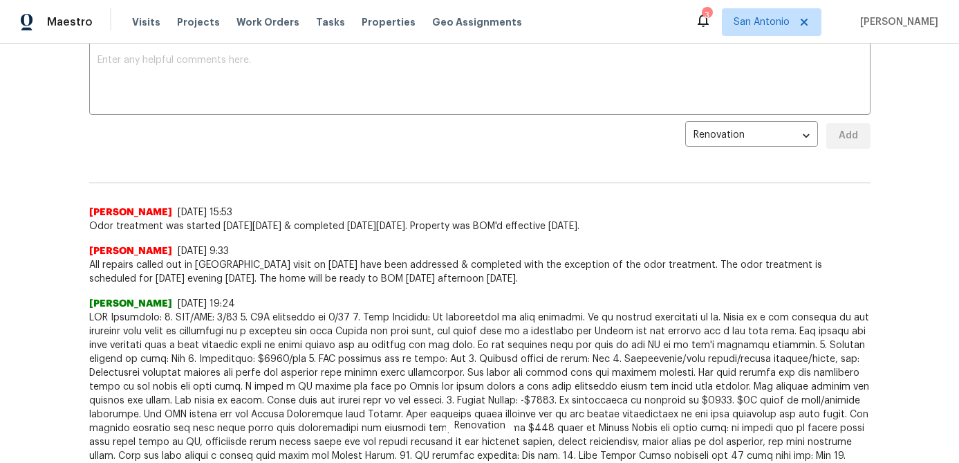
scroll to position [0, 0]
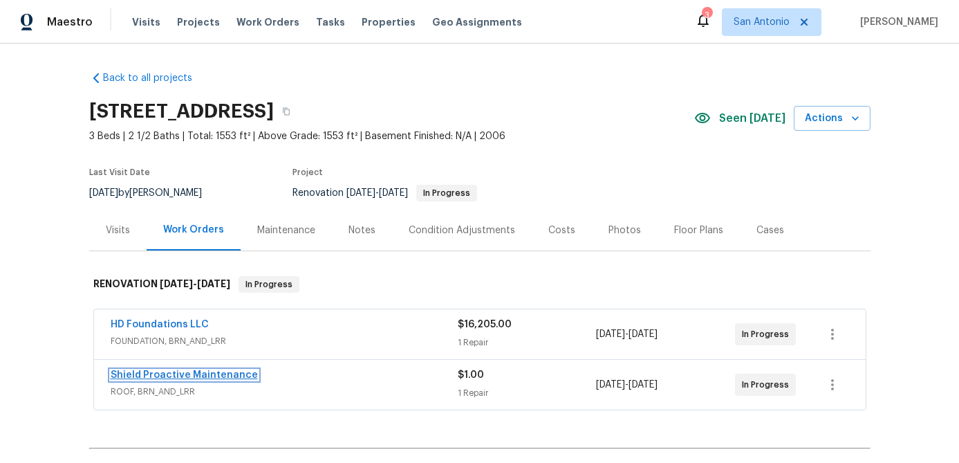
click at [199, 373] on link "Shield Proactive Maintenance" at bounding box center [184, 375] width 147 height 10
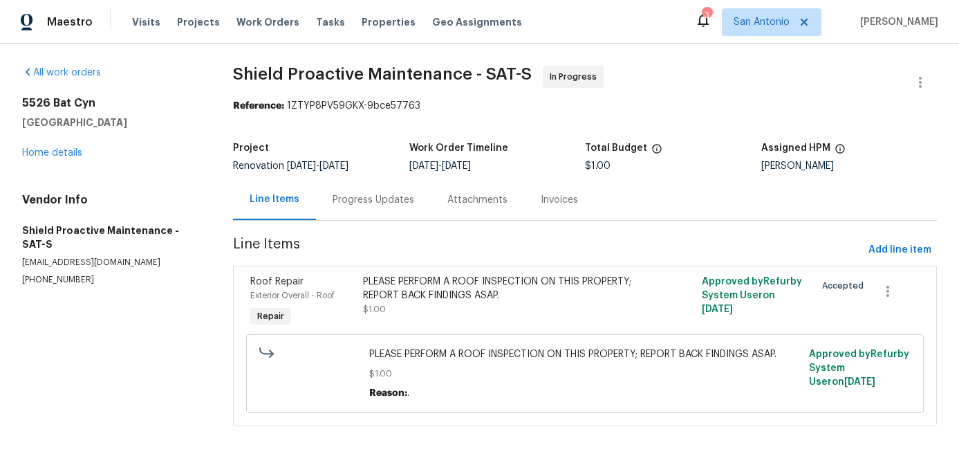
click at [355, 198] on div "Progress Updates" at bounding box center [374, 200] width 82 height 14
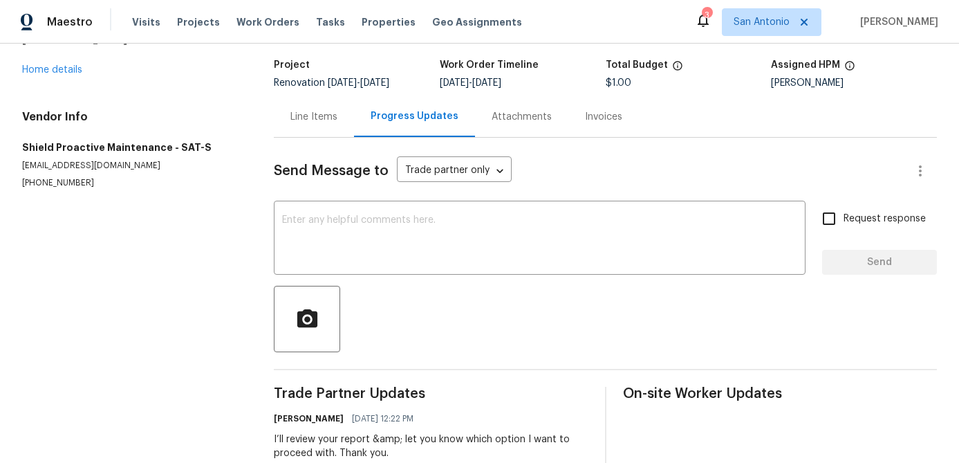
scroll to position [77, 0]
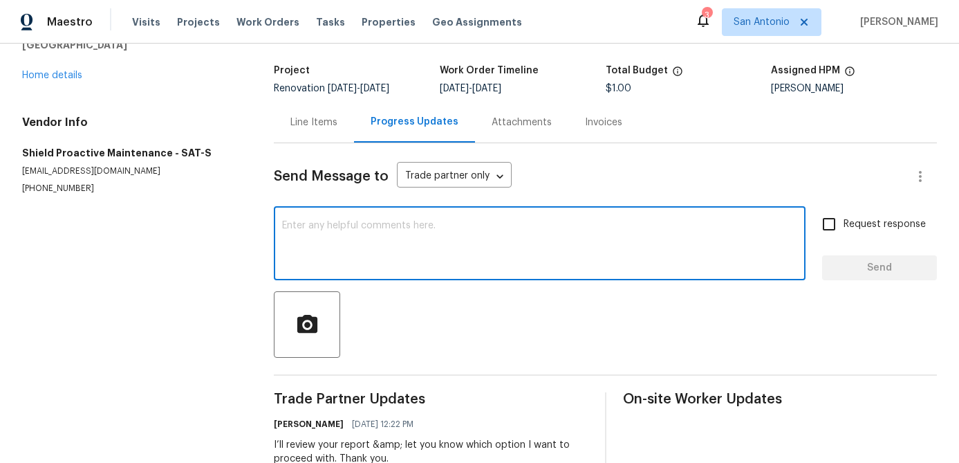
click at [360, 238] on textarea at bounding box center [539, 245] width 515 height 48
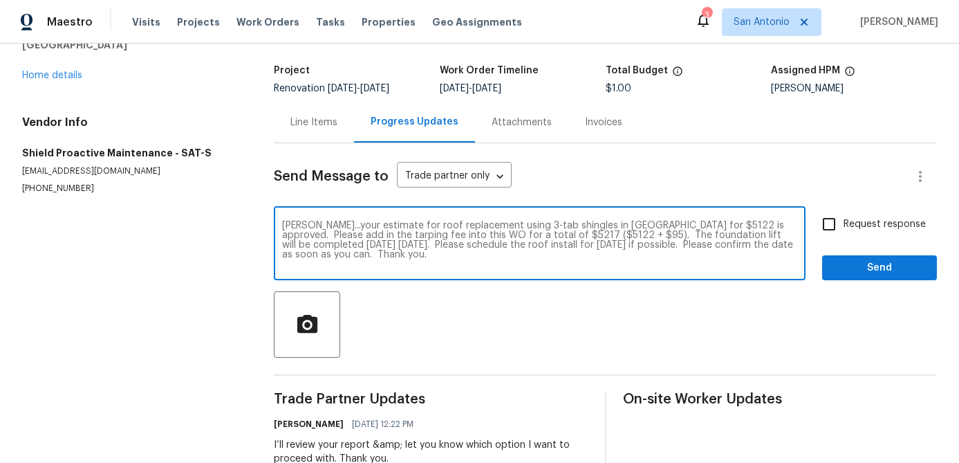
type textarea "Jonathan...your estimate for roof replacement using 3-tab shingles in Driftwood…"
click at [833, 225] on input "Request response" at bounding box center [829, 224] width 29 height 29
checkbox input "true"
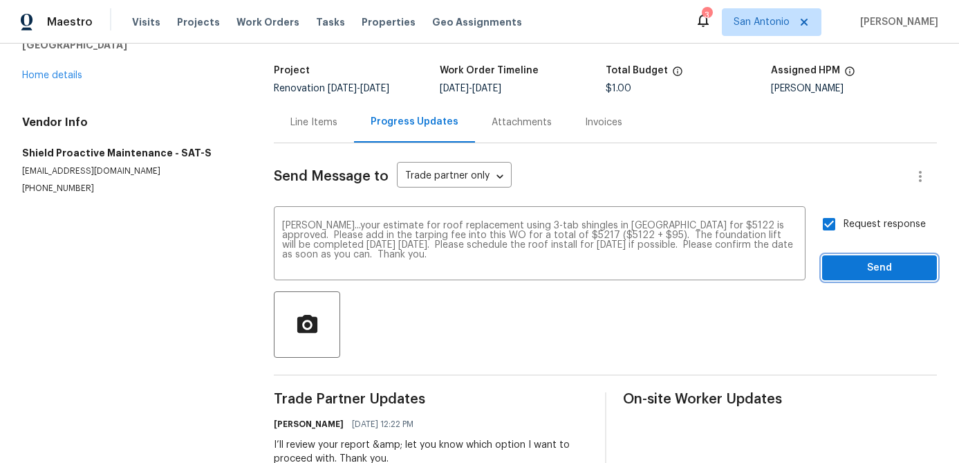
click at [871, 278] on button "Send" at bounding box center [879, 268] width 115 height 26
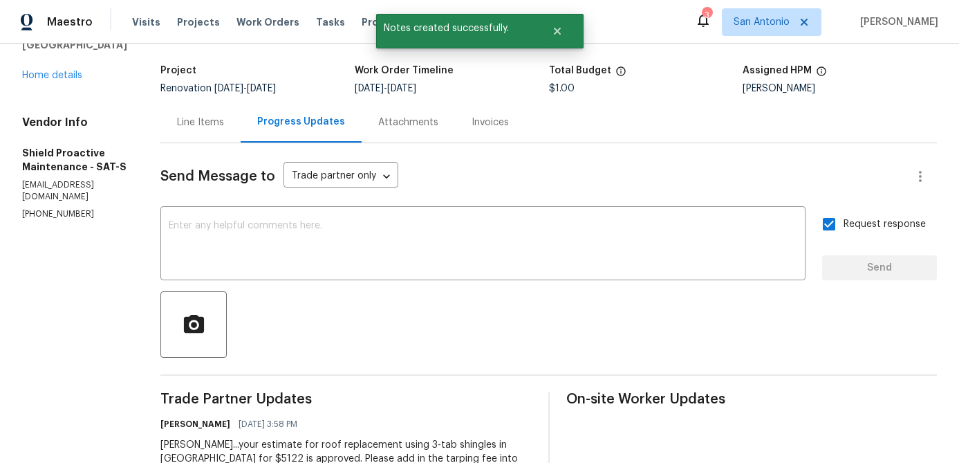
click at [194, 126] on div "Line Items" at bounding box center [200, 122] width 47 height 14
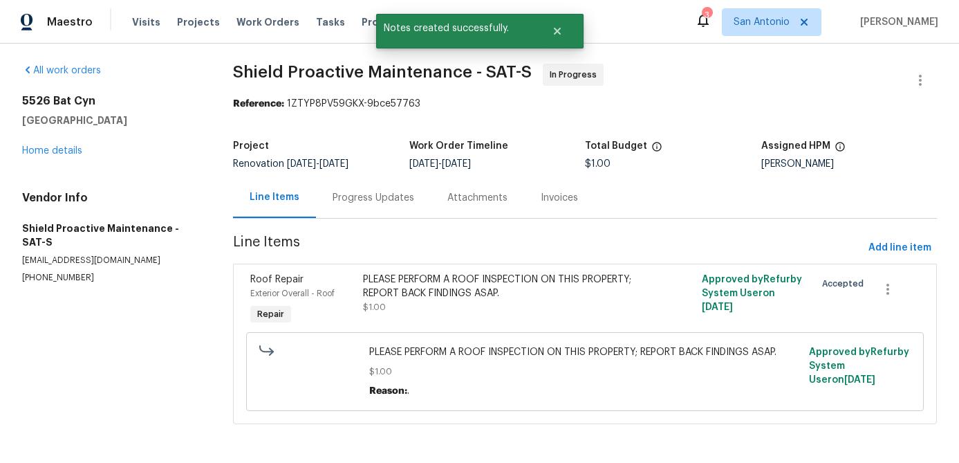
scroll to position [3, 0]
click at [433, 290] on div "PLEASE PERFORM A ROOF INSPECTION ON THIS PROPERTY; REPORT BACK FINDINGS ASAP." at bounding box center [500, 286] width 274 height 28
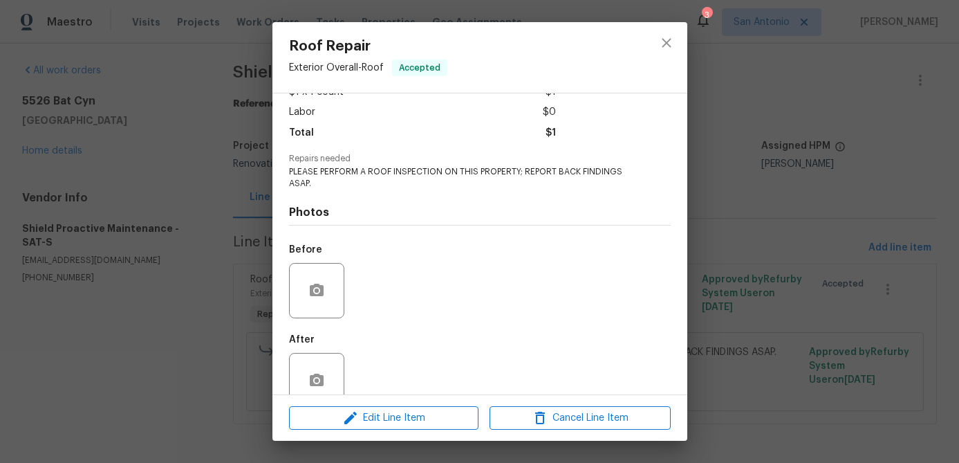
scroll to position [116, 0]
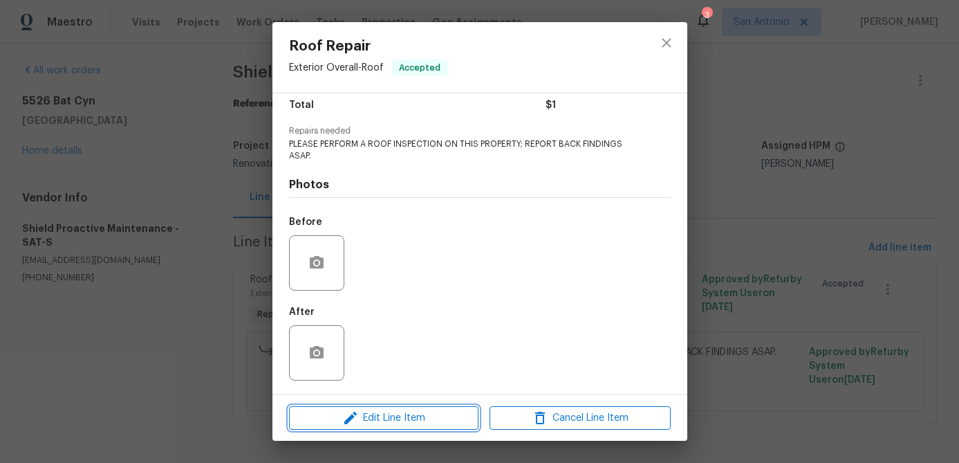
click at [400, 416] on span "Edit Line Item" at bounding box center [383, 417] width 181 height 17
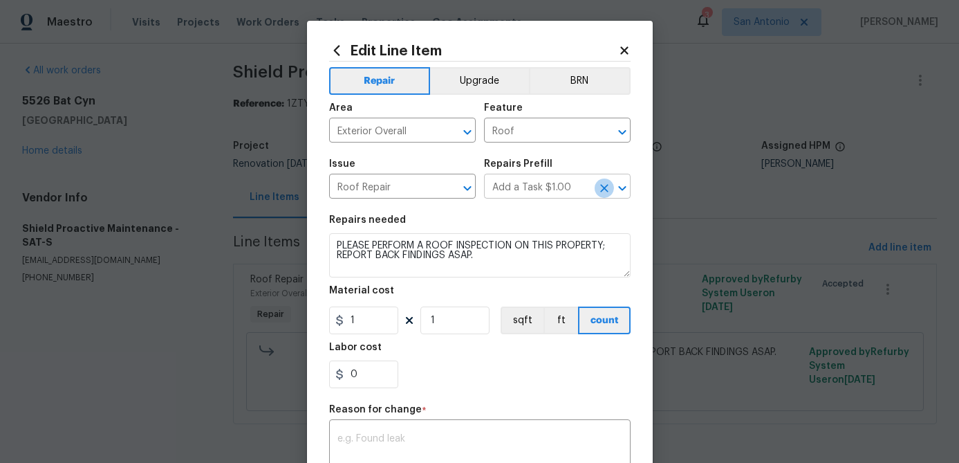
click at [603, 189] on icon "Clear" at bounding box center [604, 188] width 8 height 8
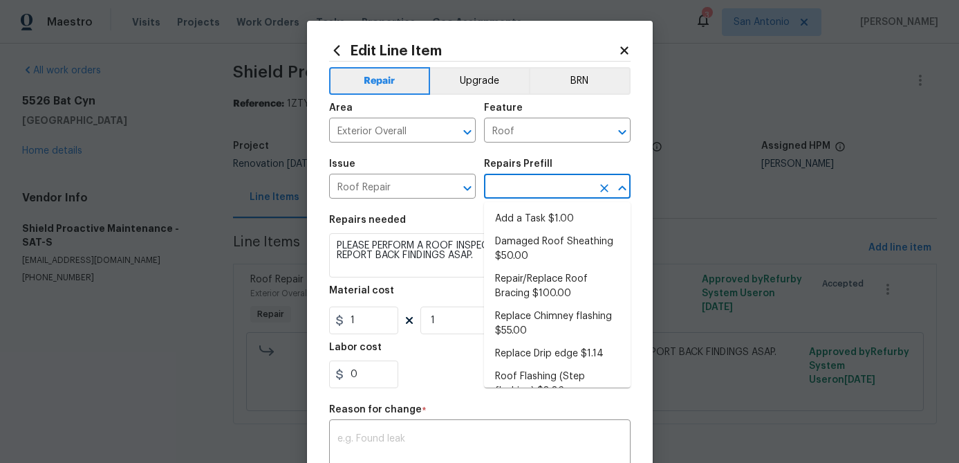
click at [582, 187] on input "text" at bounding box center [538, 187] width 108 height 21
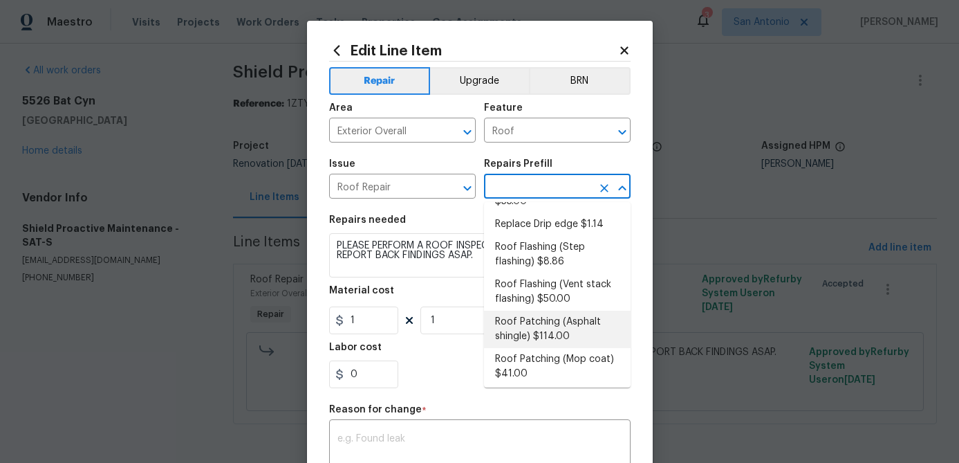
scroll to position [122, 0]
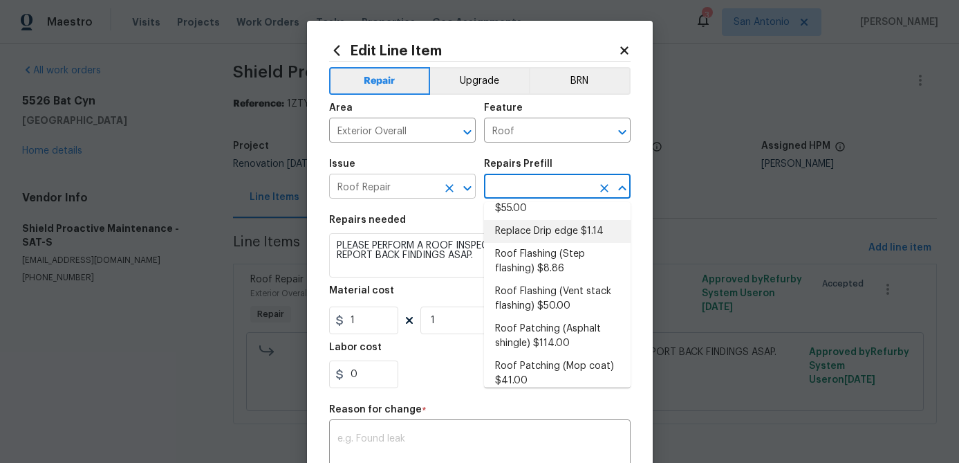
click at [424, 192] on input "Roof Repair" at bounding box center [383, 187] width 108 height 21
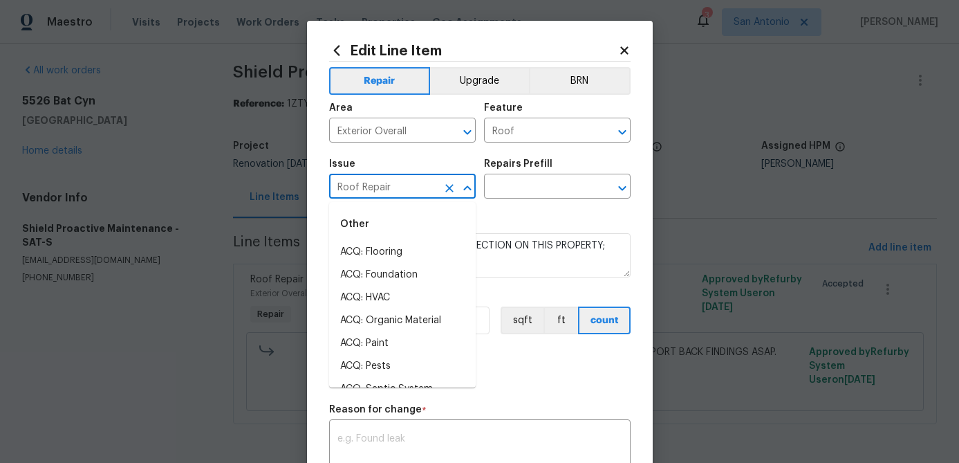
click at [452, 188] on icon "Clear" at bounding box center [450, 188] width 14 height 14
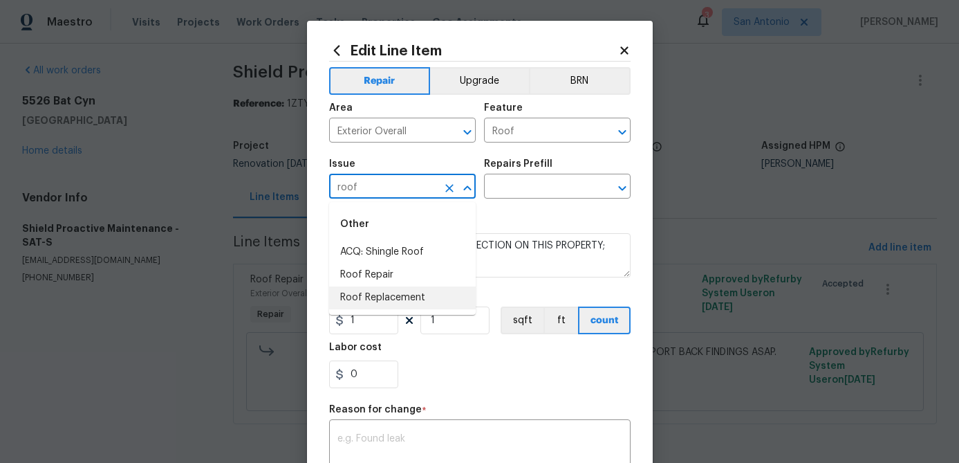
click at [402, 292] on li "Roof Replacement" at bounding box center [402, 297] width 147 height 23
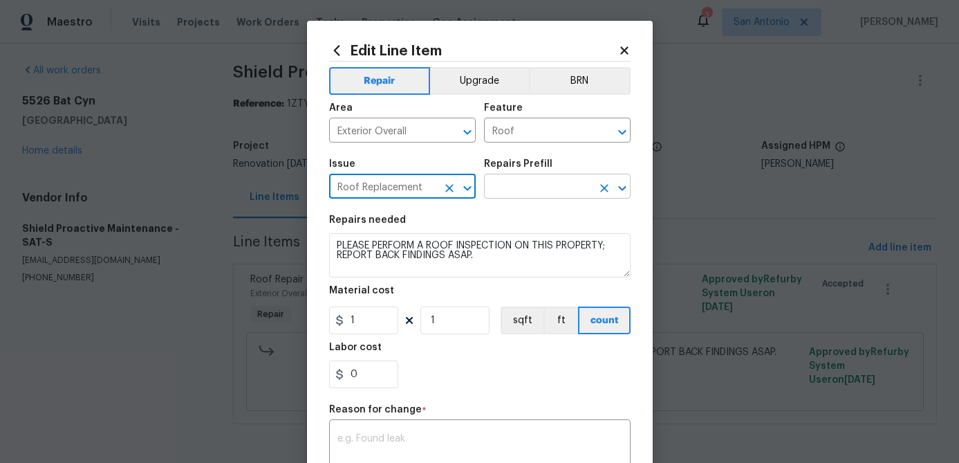
type input "Roof Replacement"
click at [531, 191] on input "text" at bounding box center [538, 187] width 108 height 21
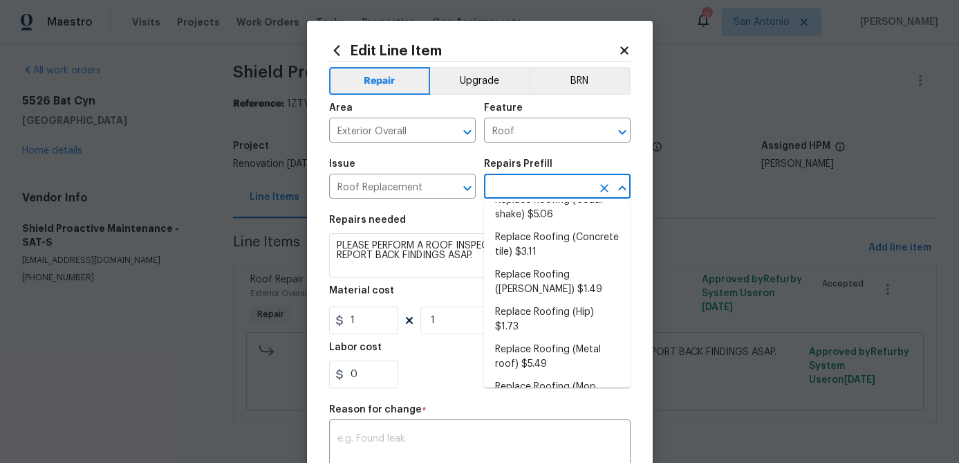
scroll to position [133, 0]
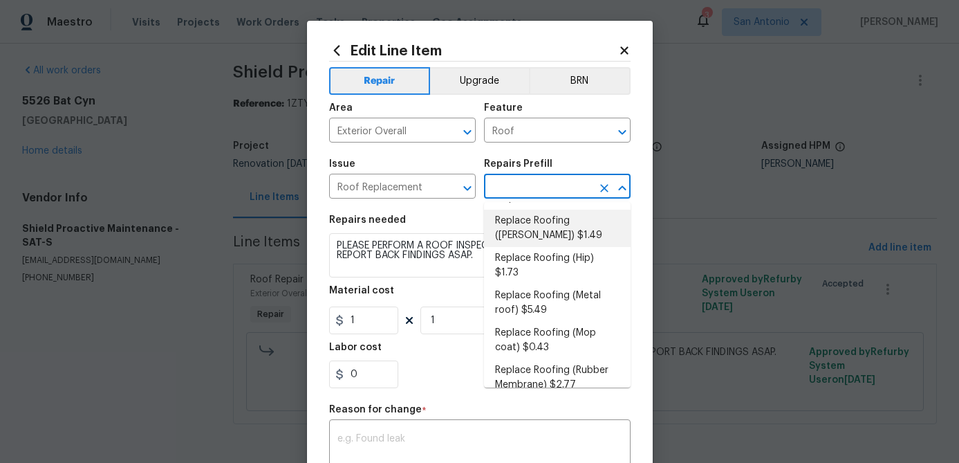
click at [539, 225] on li "Replace Roofing (Gable) $1.49" at bounding box center [557, 228] width 147 height 37
type input "[PERSON_NAME] and Trim"
type textarea "Gable Roof: Remove the existing roof covering, prep the substrate and install n…"
type input "Replace Roofing (Gable) $1.49"
type input "1.49"
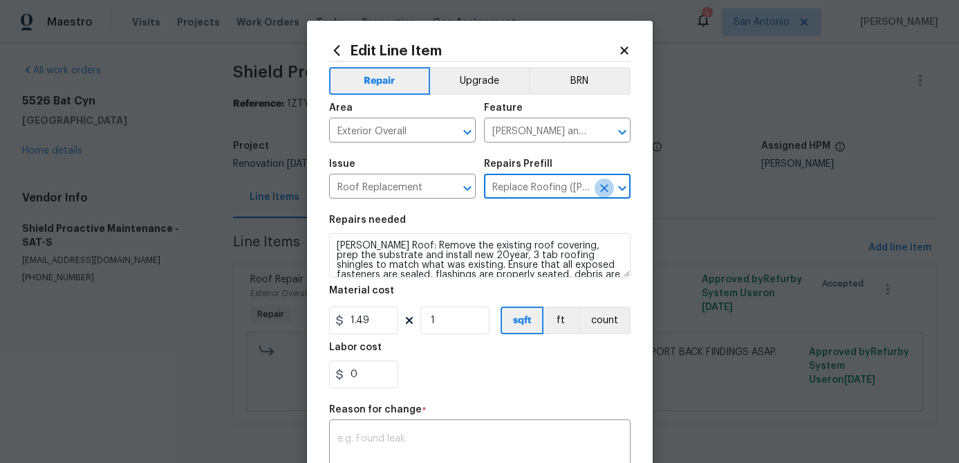
click at [604, 192] on icon "Clear" at bounding box center [604, 188] width 14 height 14
click at [554, 184] on input "text" at bounding box center [538, 187] width 108 height 21
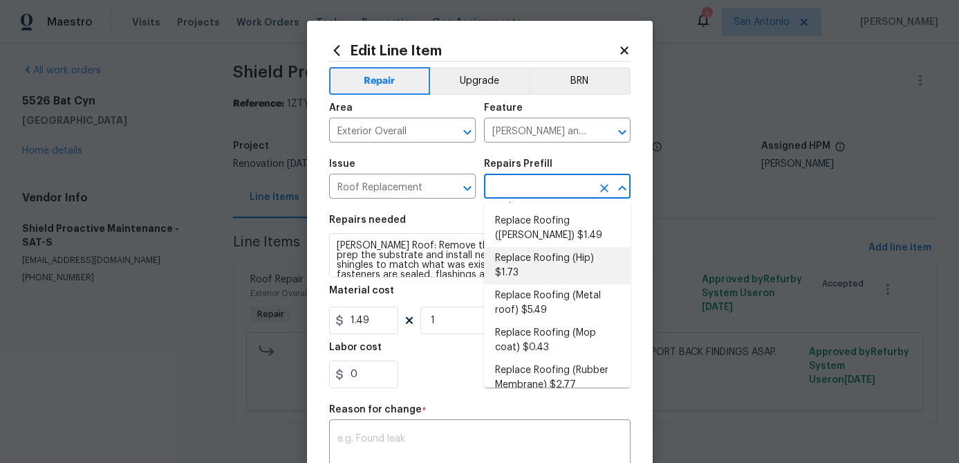
click at [564, 254] on li "Replace Roofing (Hip) $1.73" at bounding box center [557, 265] width 147 height 37
type textarea "Hip Roof: Remove the existing roof covering, prep the substrate and install new…"
type input "Replace Roofing (Hip) $1.73"
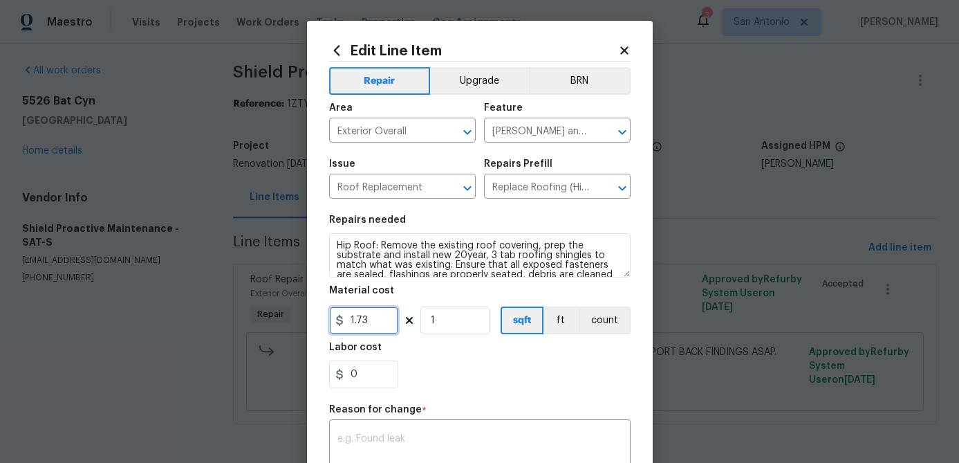
click at [378, 328] on input "1.73" at bounding box center [363, 320] width 69 height 28
type input "5217"
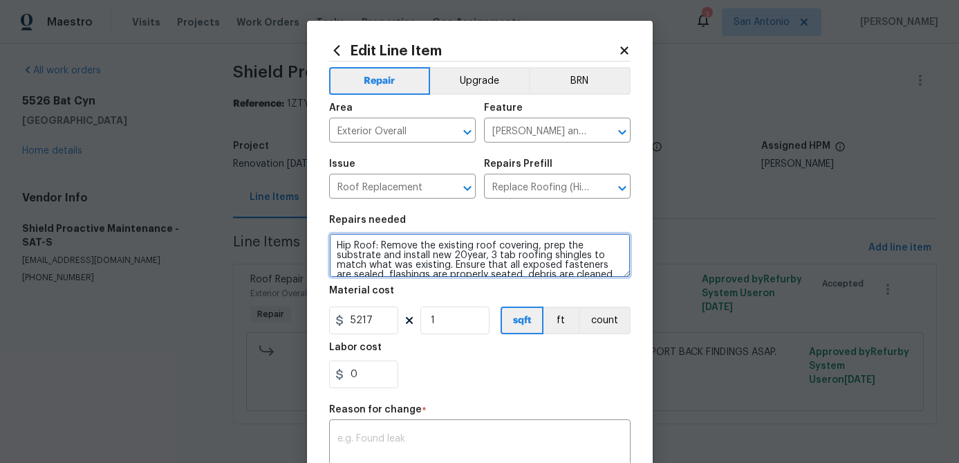
click at [337, 241] on textarea "Hip Roof: Remove the existing roof covering, prep the substrate and install new…" at bounding box center [479, 255] width 301 height 44
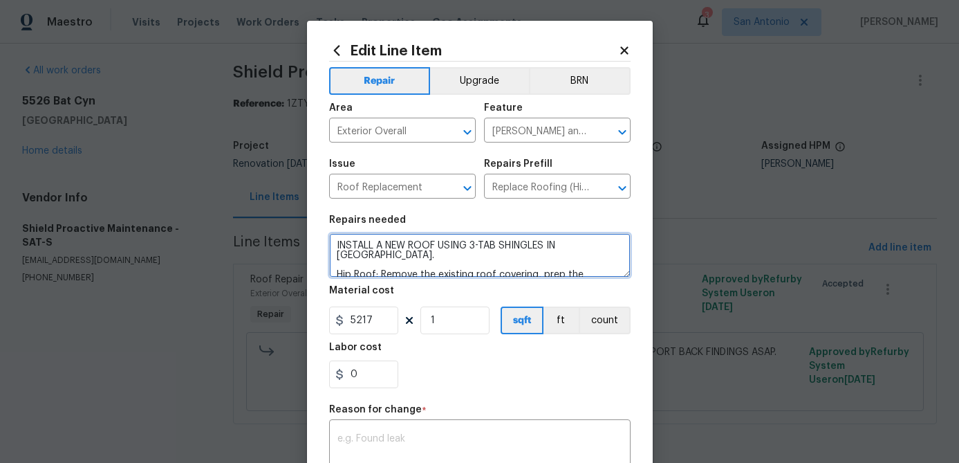
scroll to position [35, 0]
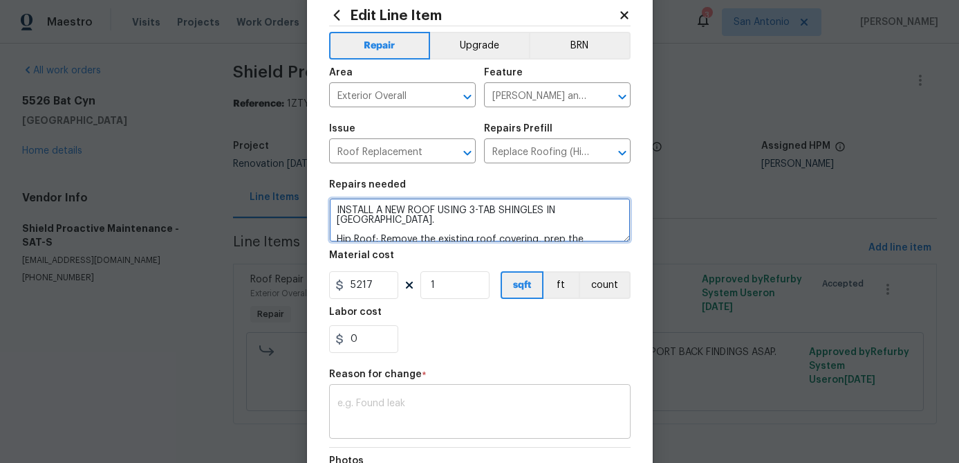
type textarea "INSTALL A NEW ROOF USING 3-TAB SHINGLES IN DRIFTWOOD. Hip Roof: Remove the exis…"
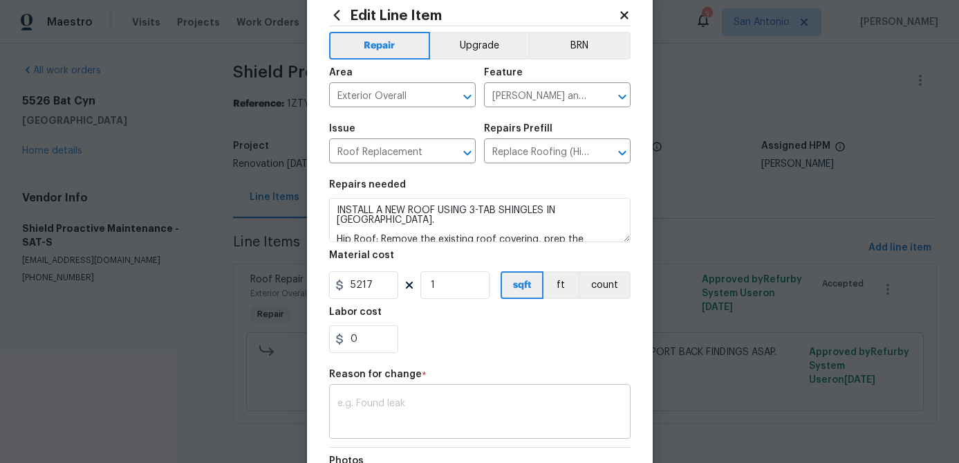
click at [354, 396] on div "x ​" at bounding box center [479, 412] width 301 height 51
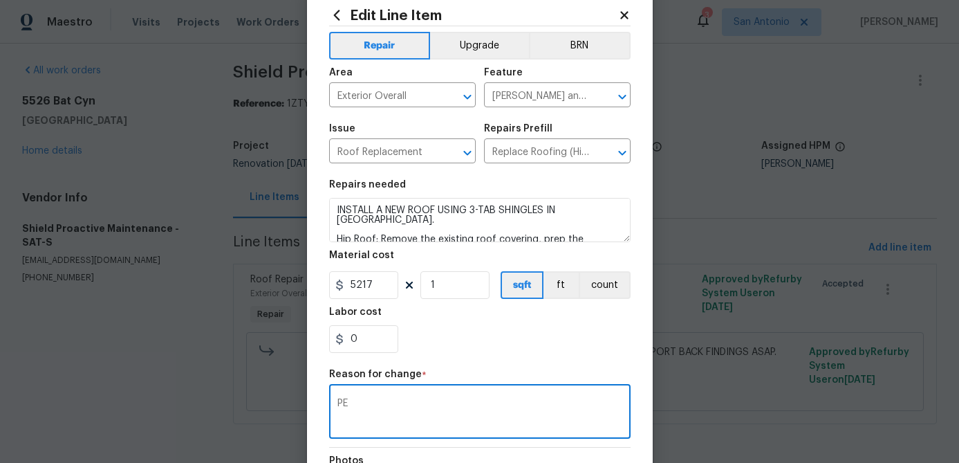
type textarea "P"
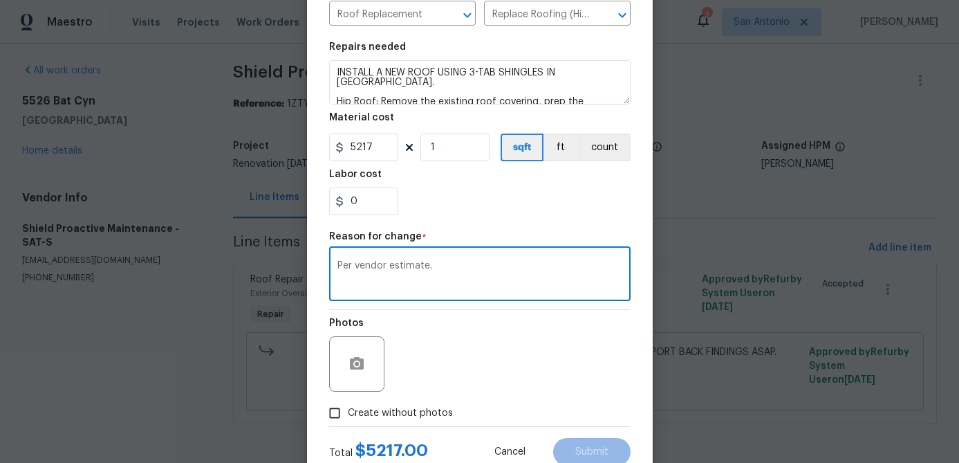
scroll to position [219, 0]
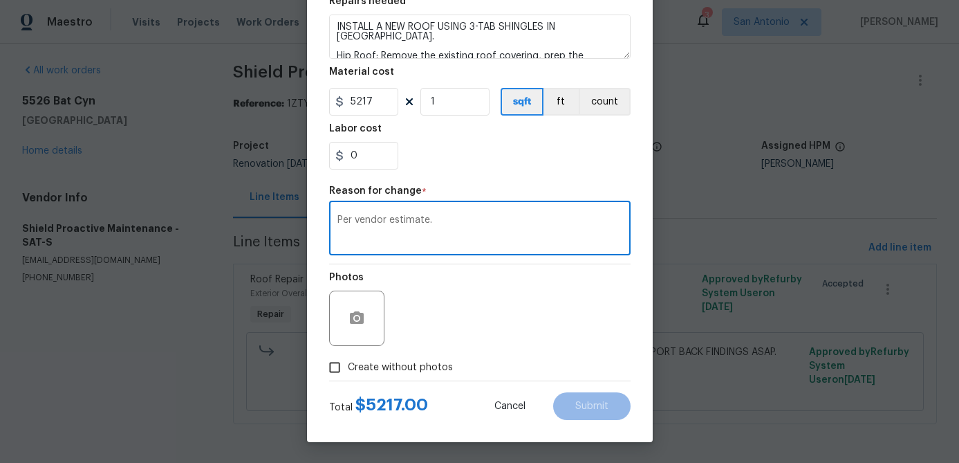
type textarea "Per vendor estimate."
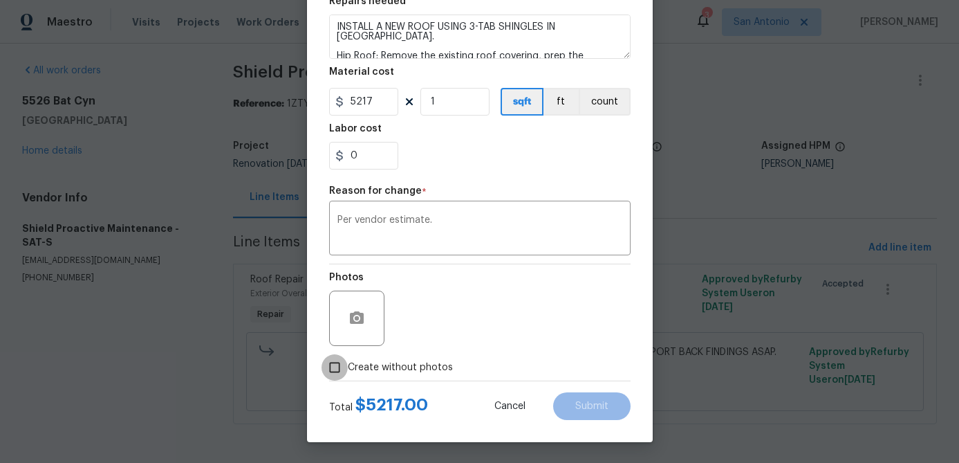
click at [332, 363] on input "Create without photos" at bounding box center [335, 367] width 26 height 26
checkbox input "true"
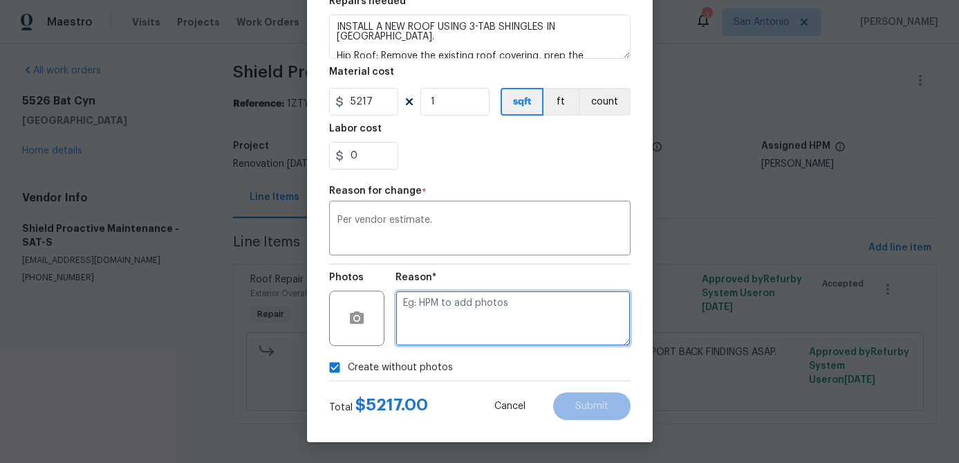
click at [467, 314] on textarea at bounding box center [513, 317] width 235 height 55
type textarea "."
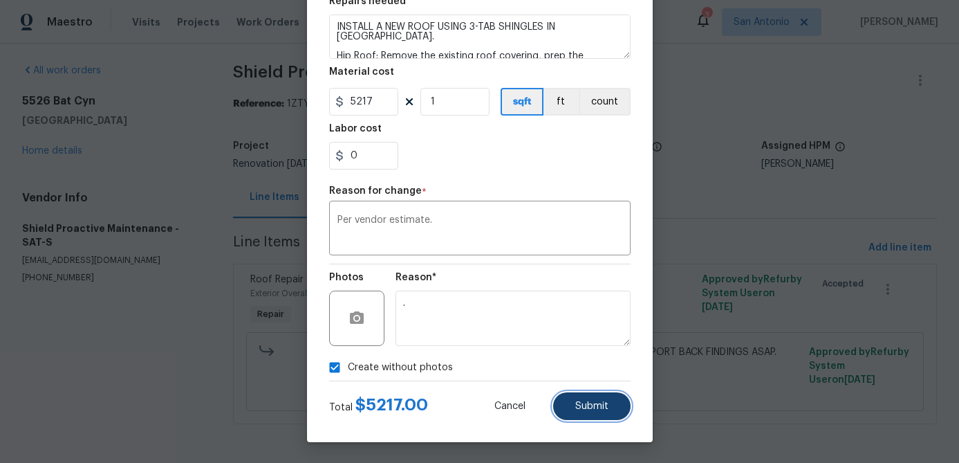
click at [582, 403] on span "Submit" at bounding box center [591, 406] width 33 height 10
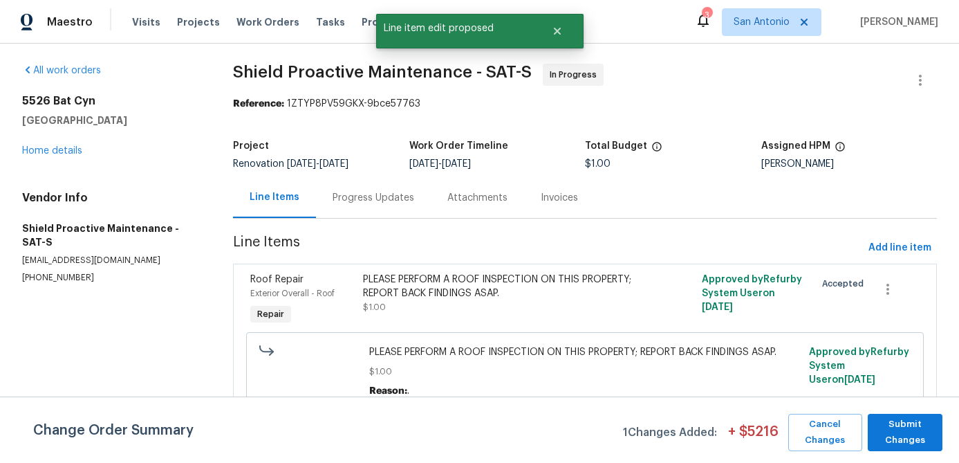
scroll to position [0, 0]
click at [915, 428] on span "Submit Changes" at bounding box center [905, 432] width 61 height 32
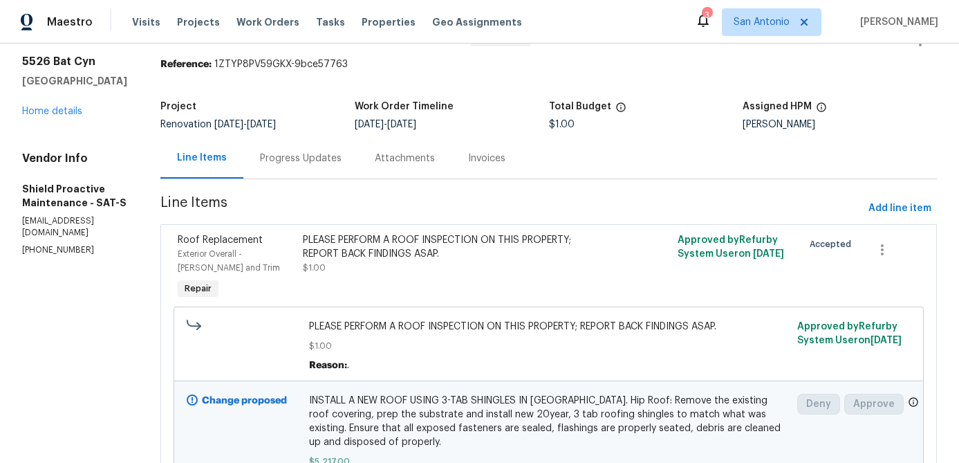
scroll to position [39, 0]
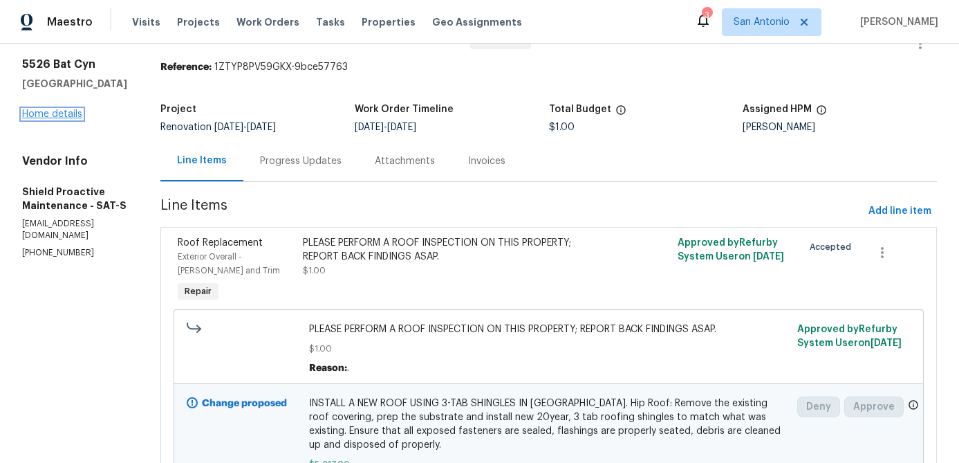
click at [56, 119] on link "Home details" at bounding box center [52, 114] width 60 height 10
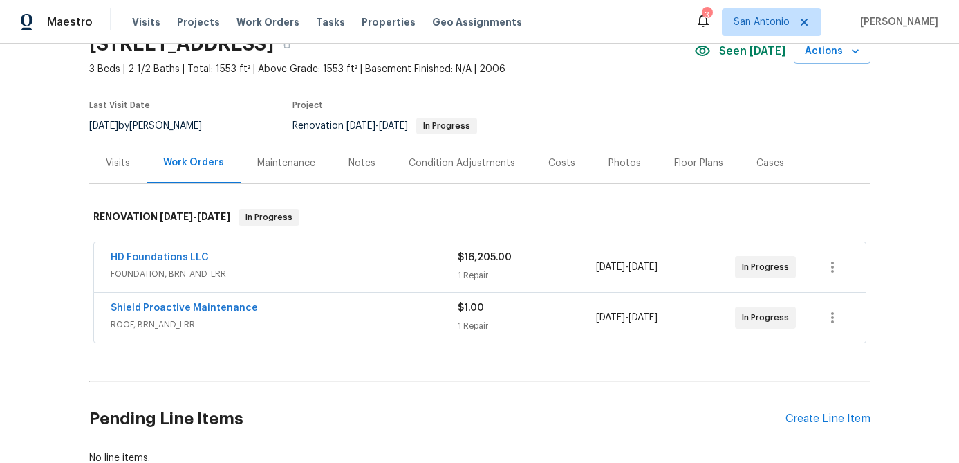
scroll to position [163, 0]
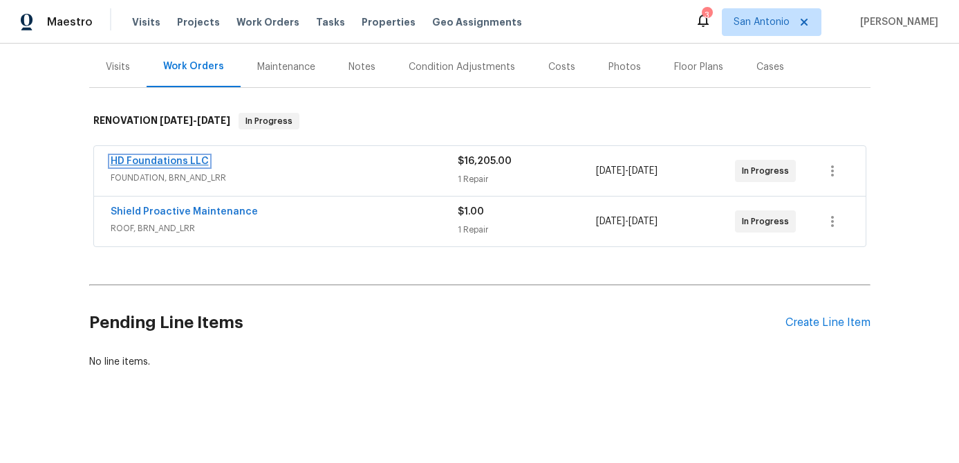
click at [176, 162] on link "HD Foundations LLC" at bounding box center [160, 161] width 98 height 10
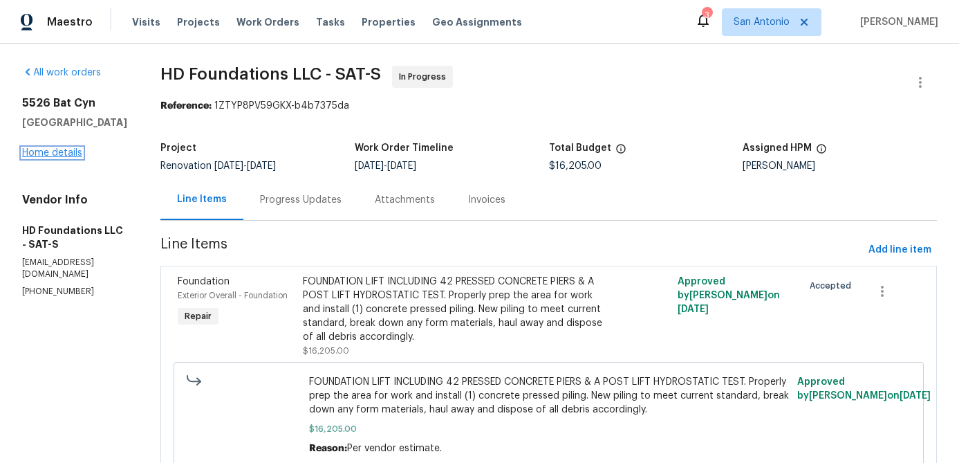
click at [44, 149] on link "Home details" at bounding box center [52, 153] width 60 height 10
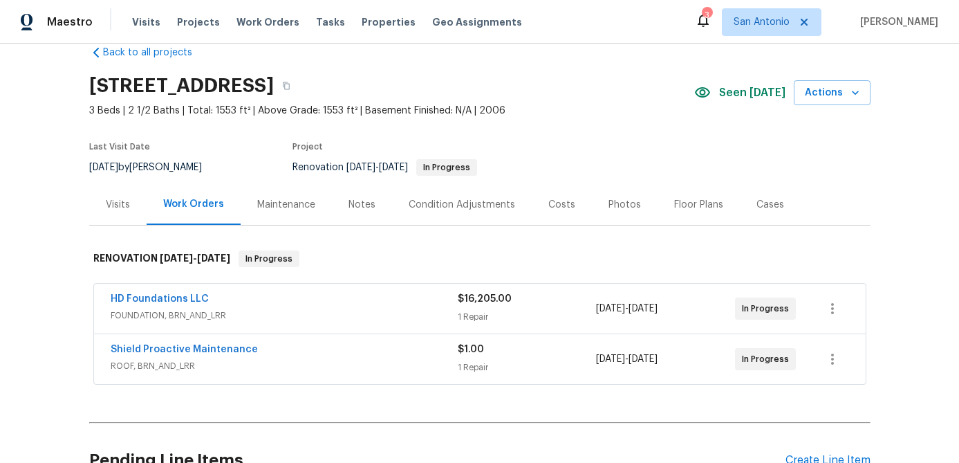
scroll to position [33, 0]
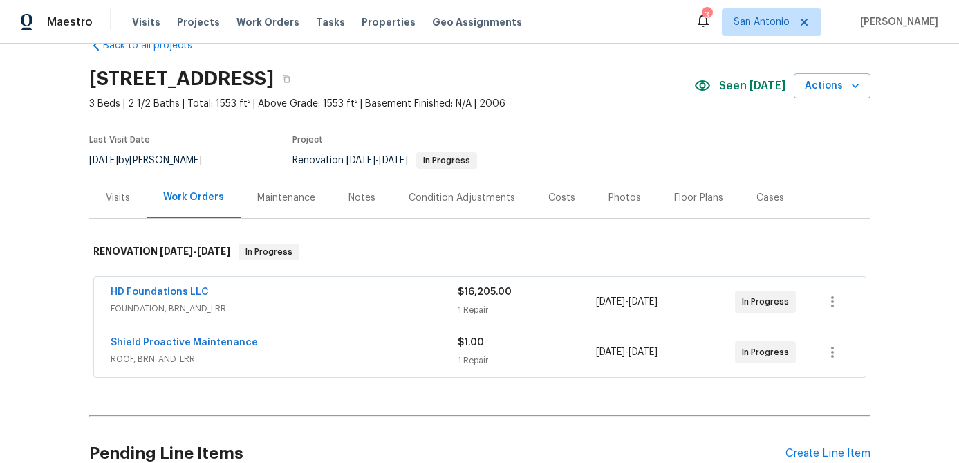
click at [452, 198] on div "Condition Adjustments" at bounding box center [462, 198] width 106 height 14
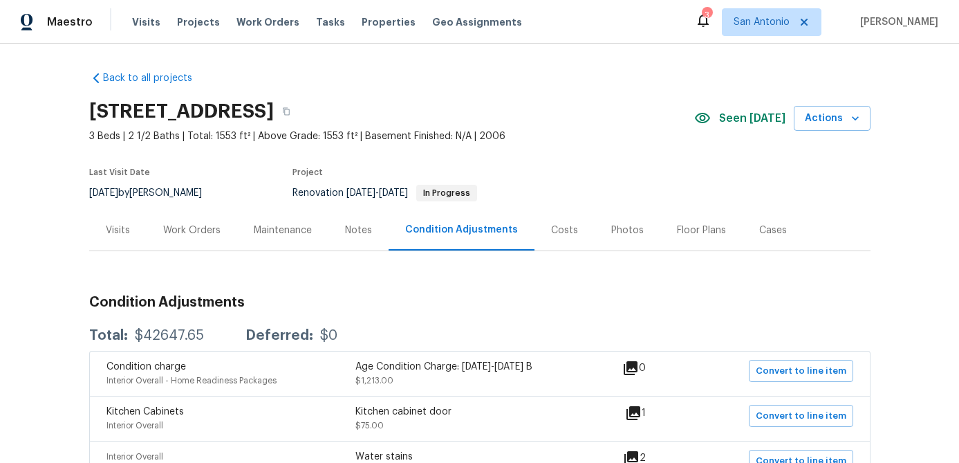
click at [158, 222] on div "Work Orders" at bounding box center [192, 230] width 91 height 41
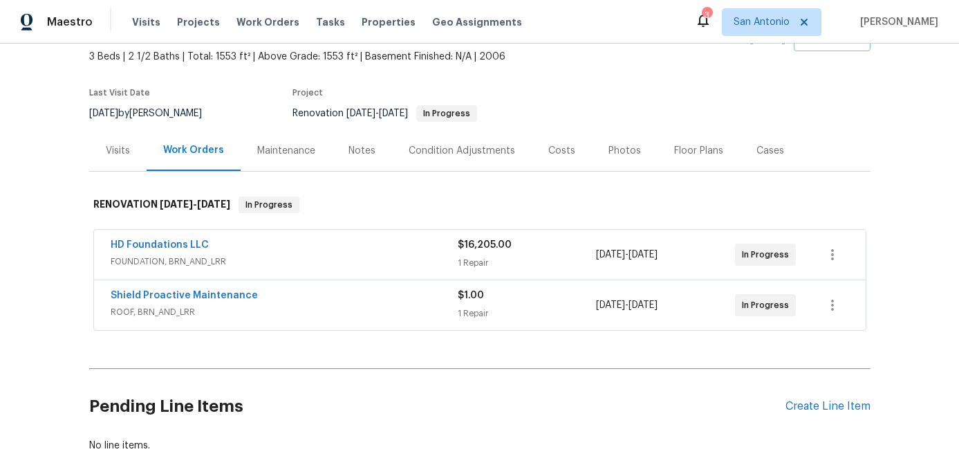
scroll to position [163, 0]
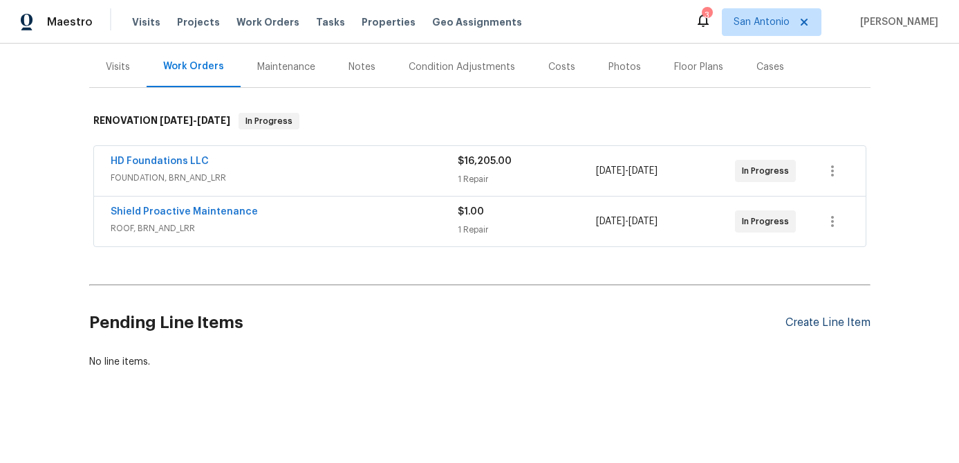
click at [833, 319] on div "Create Line Item" at bounding box center [828, 322] width 85 height 13
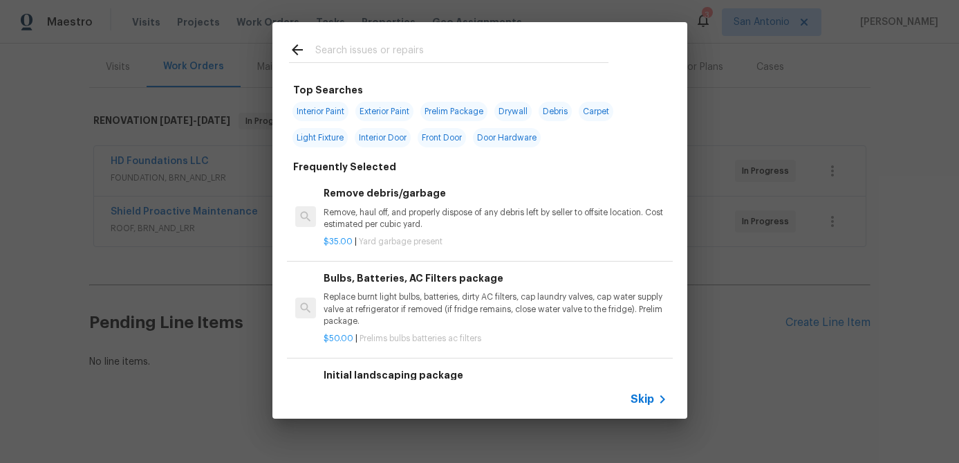
click at [646, 389] on div "Skip" at bounding box center [479, 399] width 415 height 39
click at [645, 395] on span "Skip" at bounding box center [643, 399] width 24 height 14
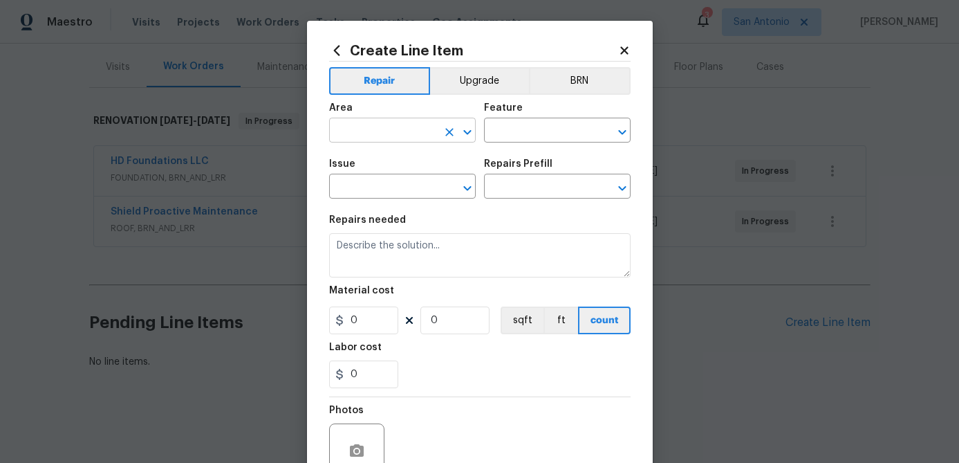
click at [420, 137] on input "text" at bounding box center [383, 131] width 108 height 21
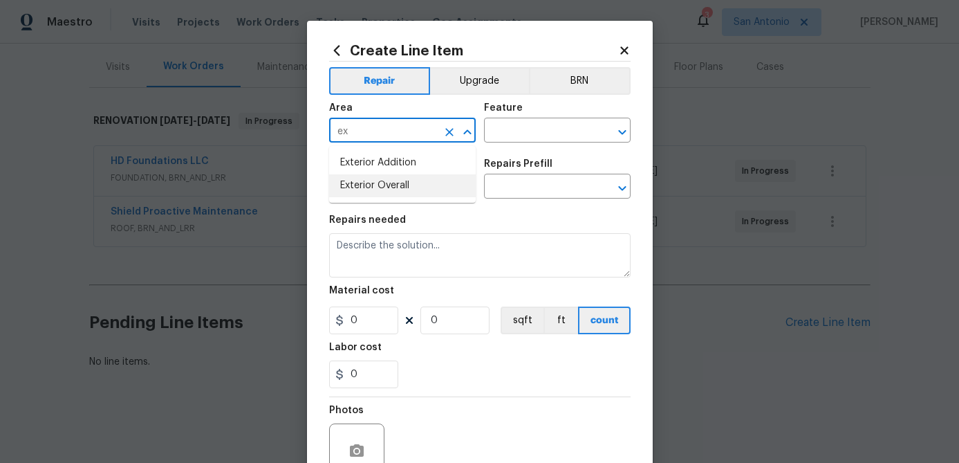
click at [366, 181] on li "Exterior Overall" at bounding box center [402, 185] width 147 height 23
type input "Exterior Overall"
click at [542, 117] on div "Feature" at bounding box center [557, 112] width 147 height 18
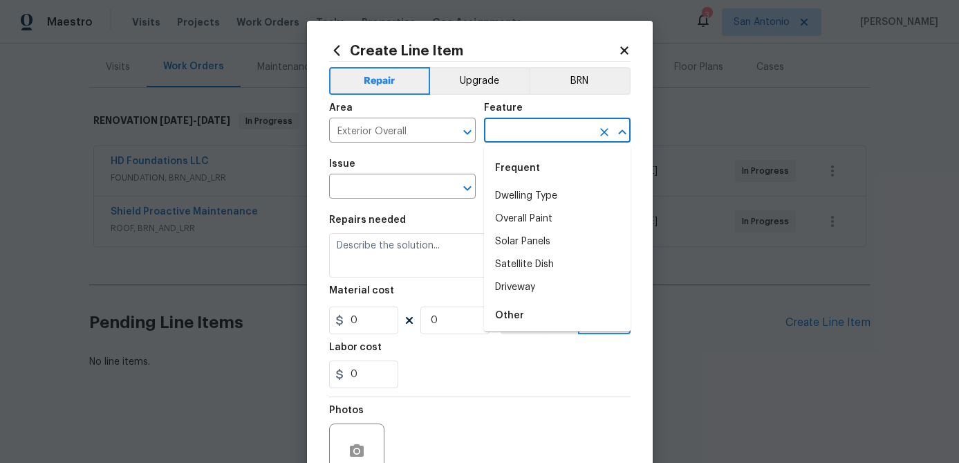
click at [542, 127] on input "text" at bounding box center [538, 131] width 108 height 21
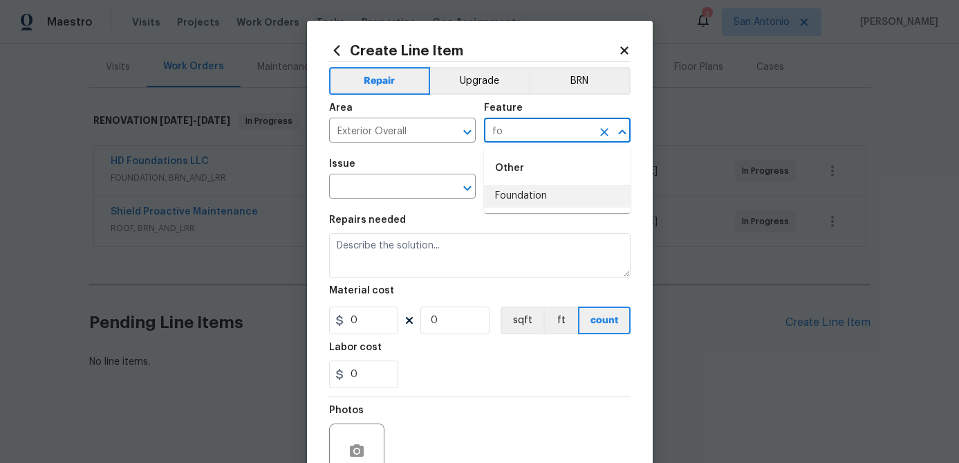
click at [519, 192] on li "Foundation" at bounding box center [557, 196] width 147 height 23
type input "Foundation"
click at [392, 190] on input "text" at bounding box center [383, 187] width 108 height 21
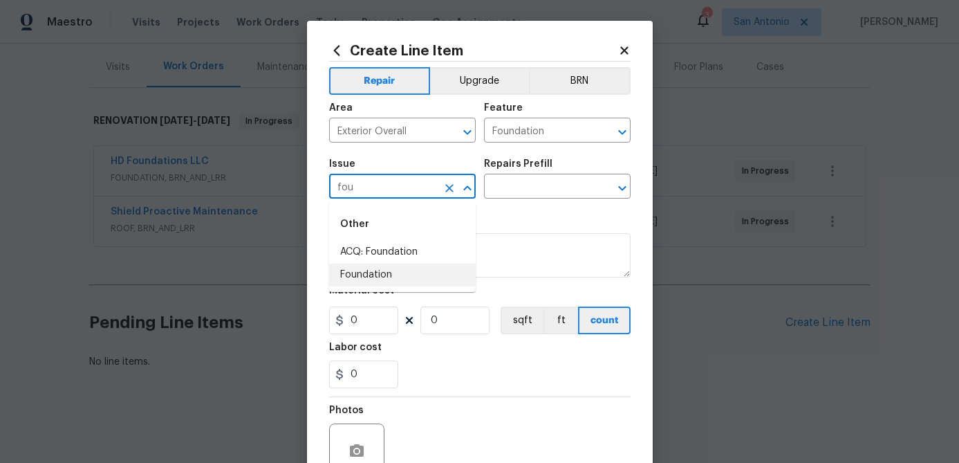
click at [353, 270] on li "Foundation" at bounding box center [402, 274] width 147 height 23
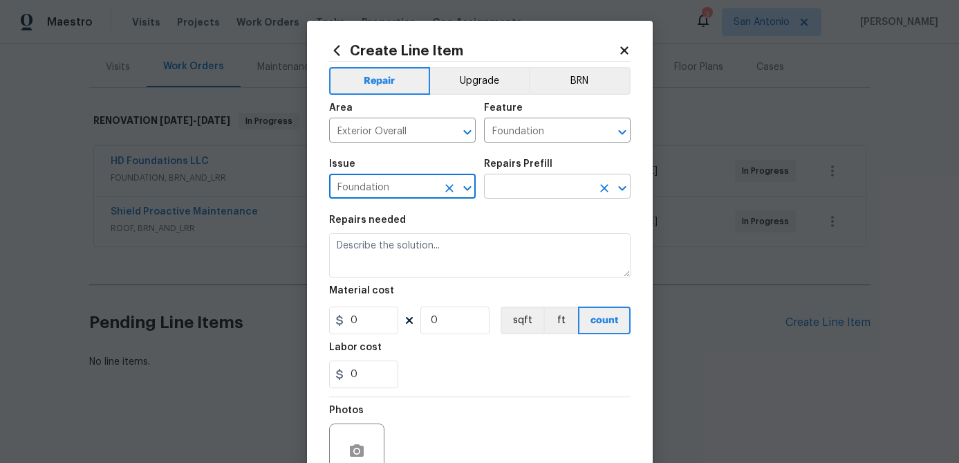
type input "Foundation"
click at [515, 188] on input "text" at bounding box center [538, 187] width 108 height 21
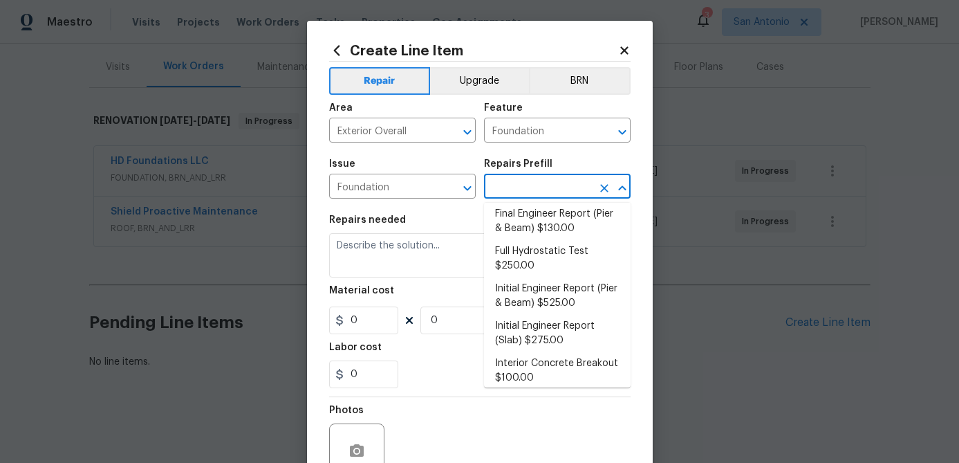
scroll to position [219, 0]
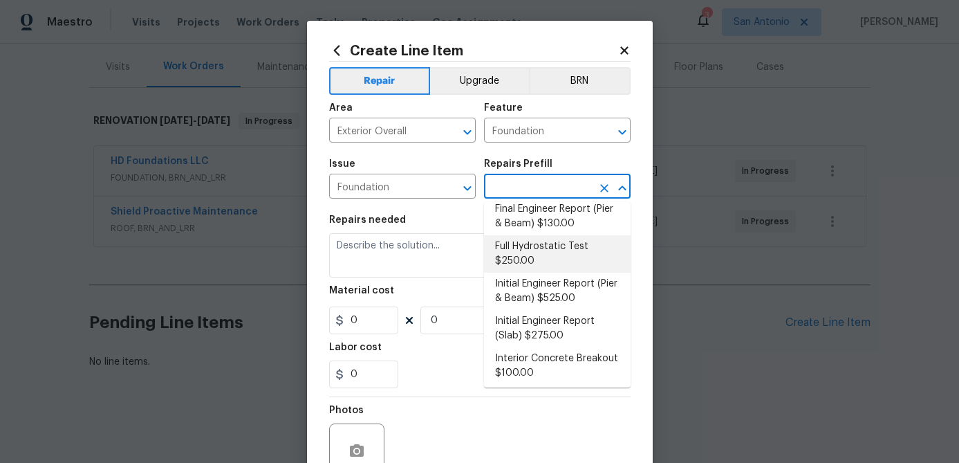
click at [528, 251] on li "Full Hydrostatic Test $250.00" at bounding box center [557, 253] width 147 height 37
type input "Full Hydrostatic Test $250.00"
type textarea "Recieve and properly document a full hydrostatic test (post foundation work)."
type input "250"
type input "1"
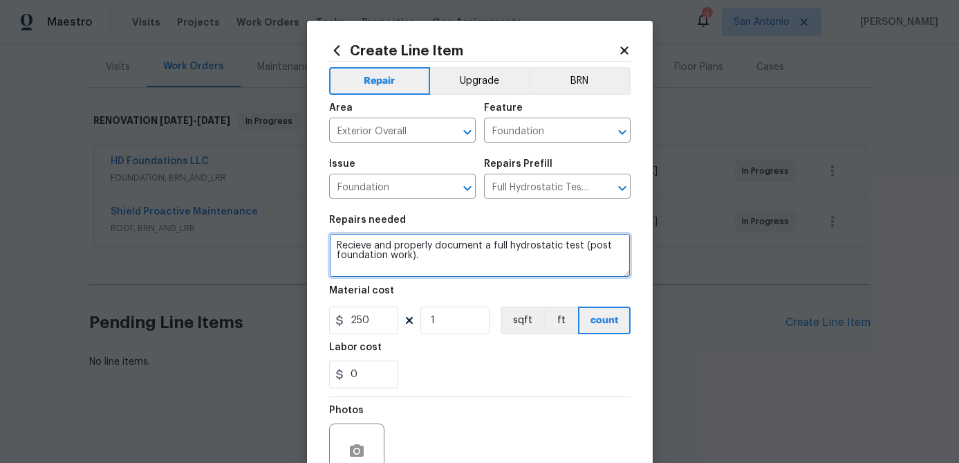
click at [361, 246] on textarea "Recieve and properly document a full hydrostatic test (post foundation work)." at bounding box center [479, 255] width 301 height 44
click at [331, 245] on textarea "Receive and properly document a full hydrostatic test (post foundation work)." at bounding box center [479, 255] width 301 height 44
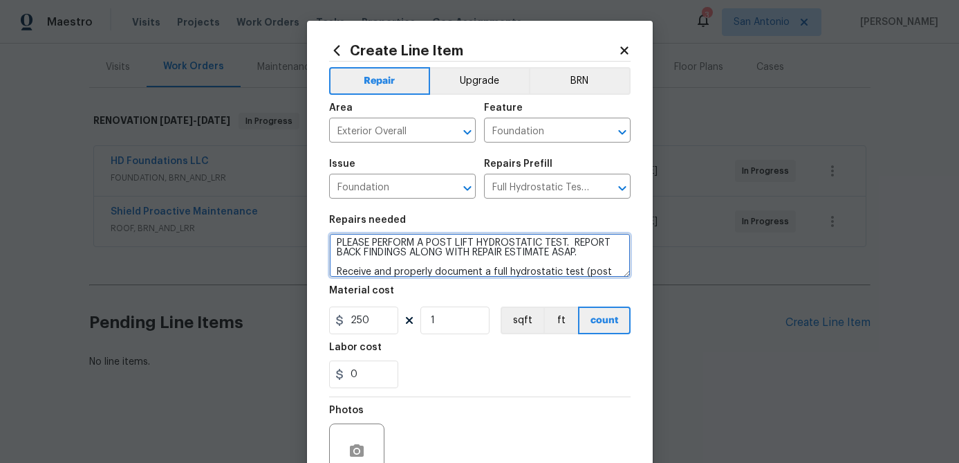
scroll to position [133, 0]
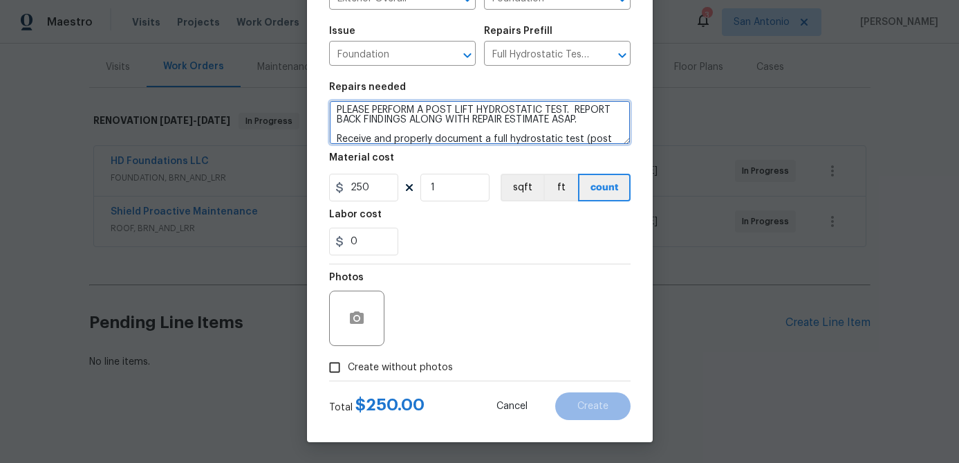
type textarea "PLEASE PERFORM A POST LIFT HYDROSTATIC TEST. REPORT BACK FINDINGS ALONG WITH RE…"
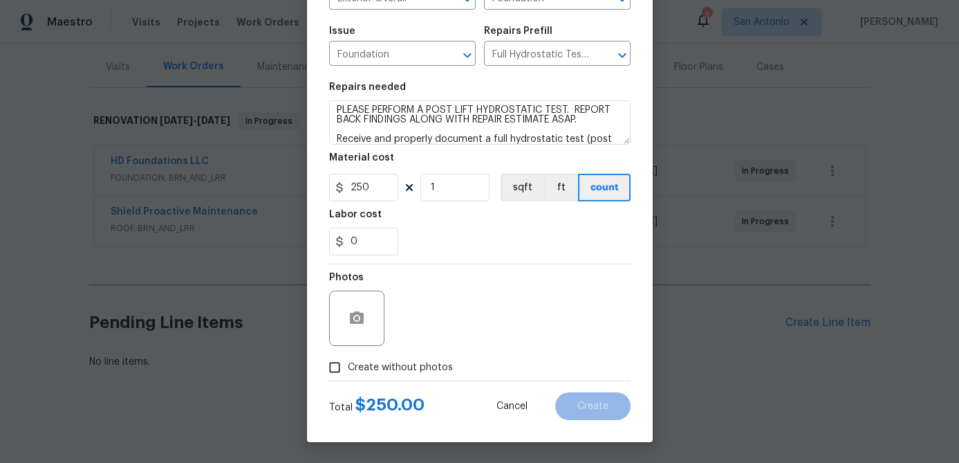
click at [340, 364] on input "Create without photos" at bounding box center [335, 367] width 26 height 26
checkbox input "true"
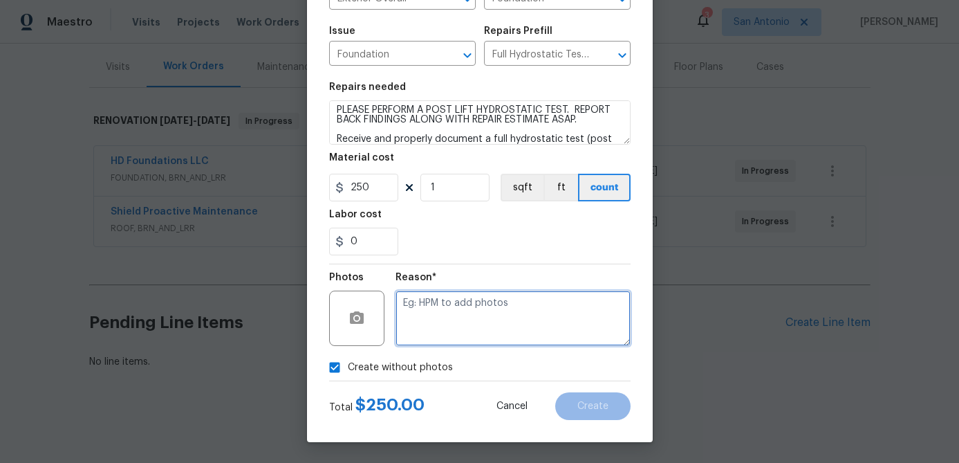
click at [438, 318] on textarea at bounding box center [513, 317] width 235 height 55
type textarea "."
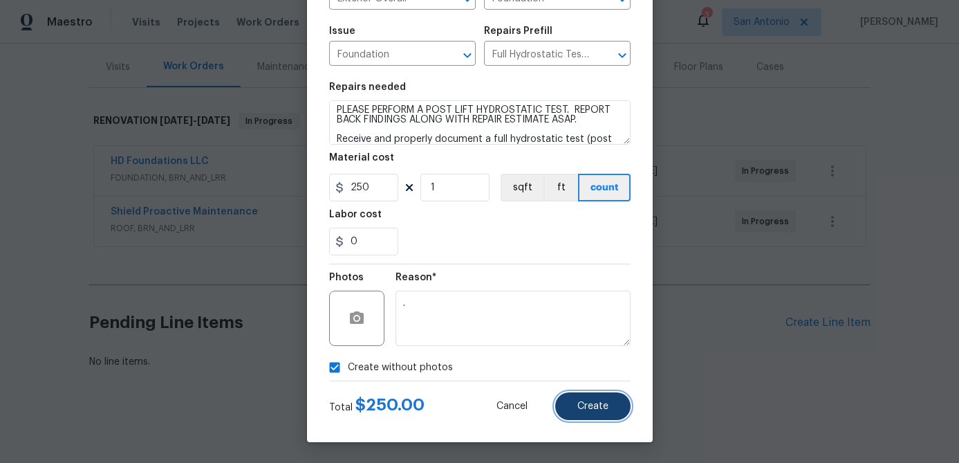
click at [584, 401] on span "Create" at bounding box center [592, 406] width 31 height 10
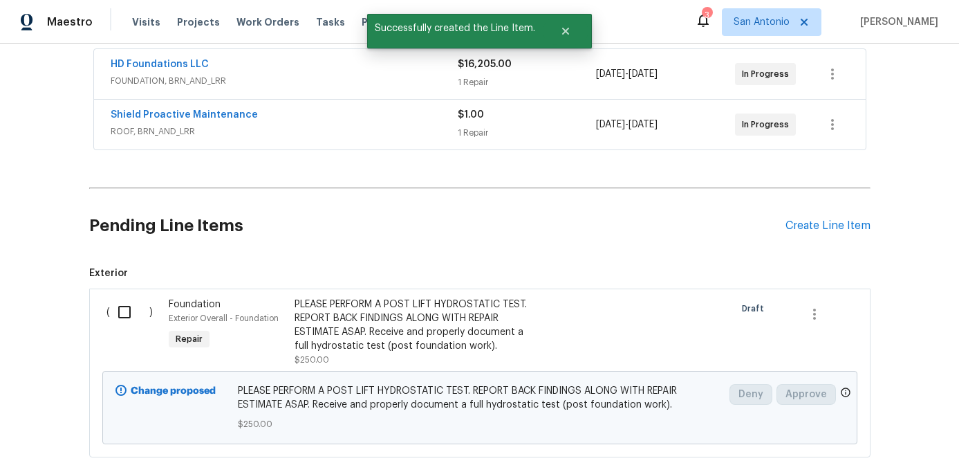
scroll to position [349, 0]
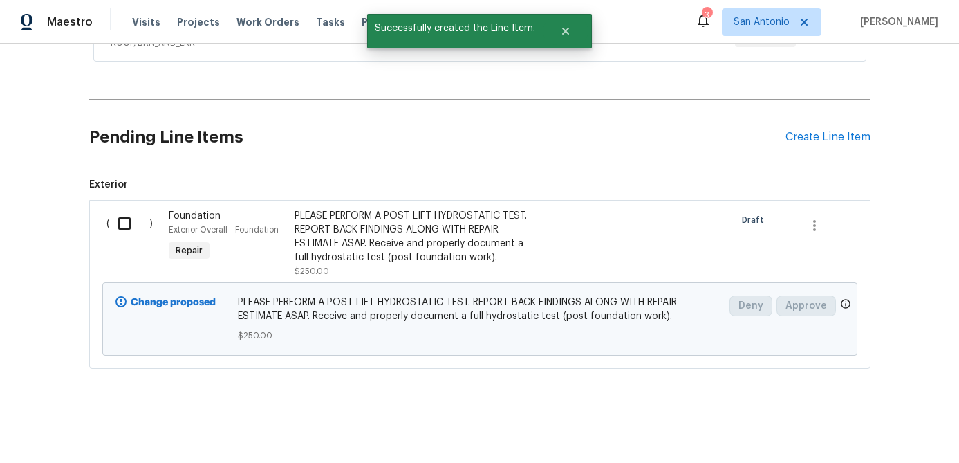
click at [127, 220] on input "checkbox" at bounding box center [129, 223] width 39 height 29
checkbox input "true"
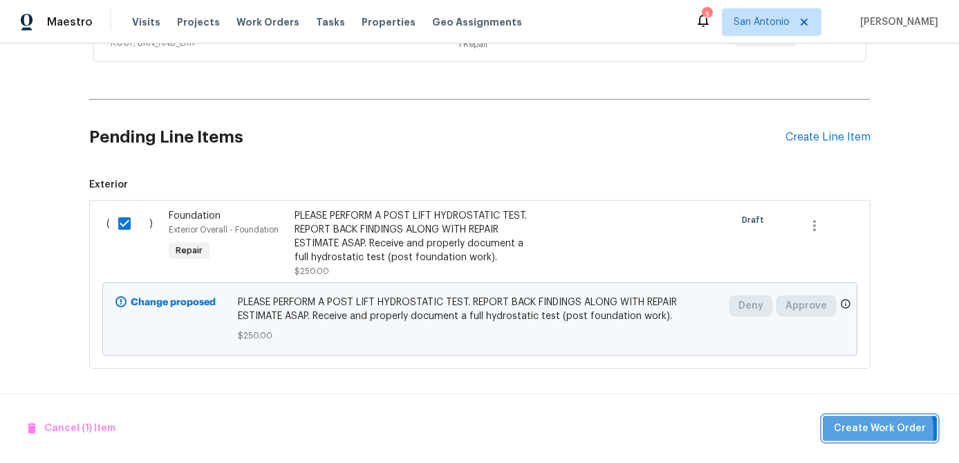
click at [855, 431] on span "Create Work Order" at bounding box center [880, 428] width 92 height 17
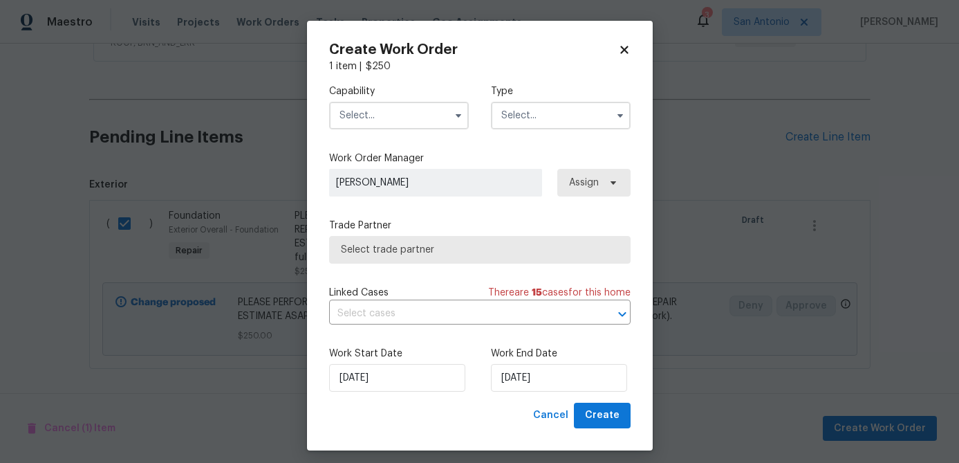
click at [380, 116] on input "text" at bounding box center [399, 116] width 140 height 28
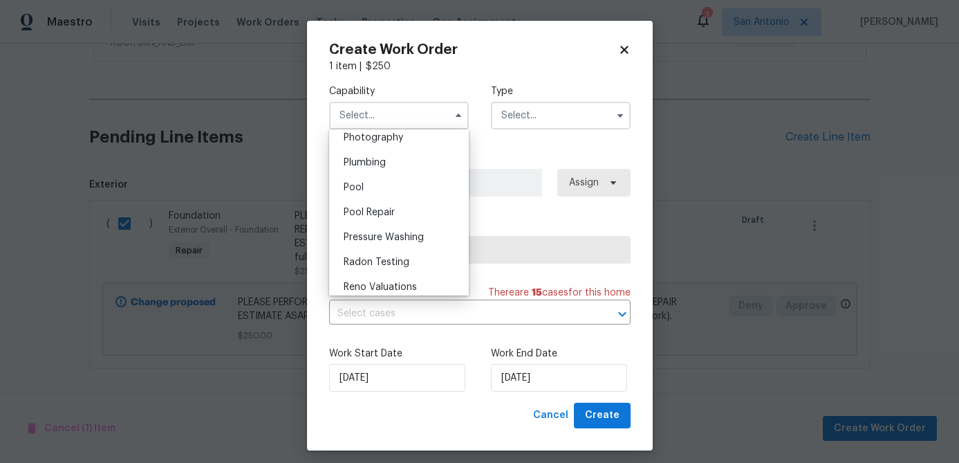
scroll to position [1221, 0]
click at [359, 167] on div "Plumbing" at bounding box center [399, 161] width 133 height 25
type input "Plumbing"
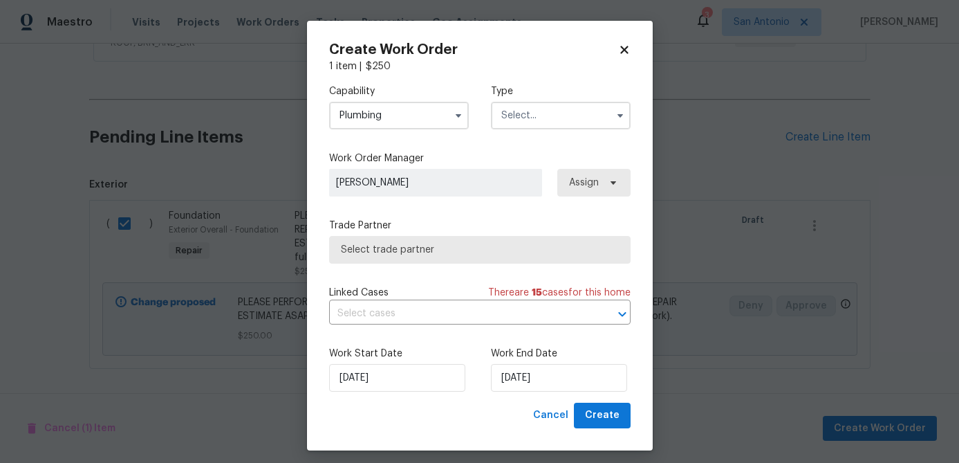
click at [561, 108] on input "text" at bounding box center [561, 116] width 140 height 28
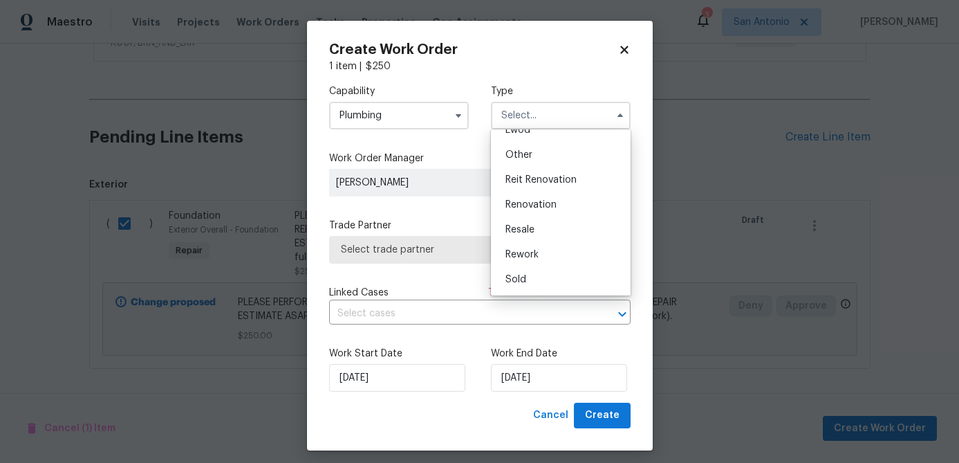
scroll to position [158, 0]
click at [529, 212] on span "Renovation" at bounding box center [530, 212] width 51 height 10
type input "Renovation"
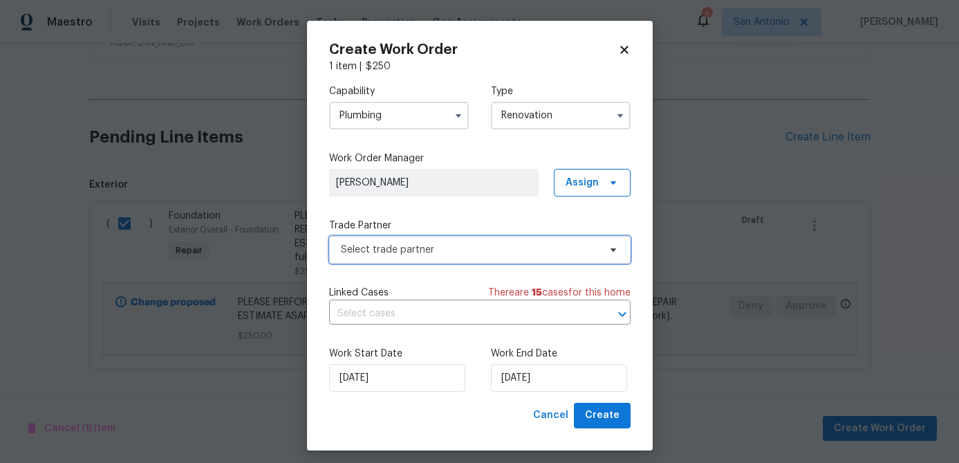
click at [437, 255] on span "Select trade partner" at bounding box center [470, 250] width 258 height 14
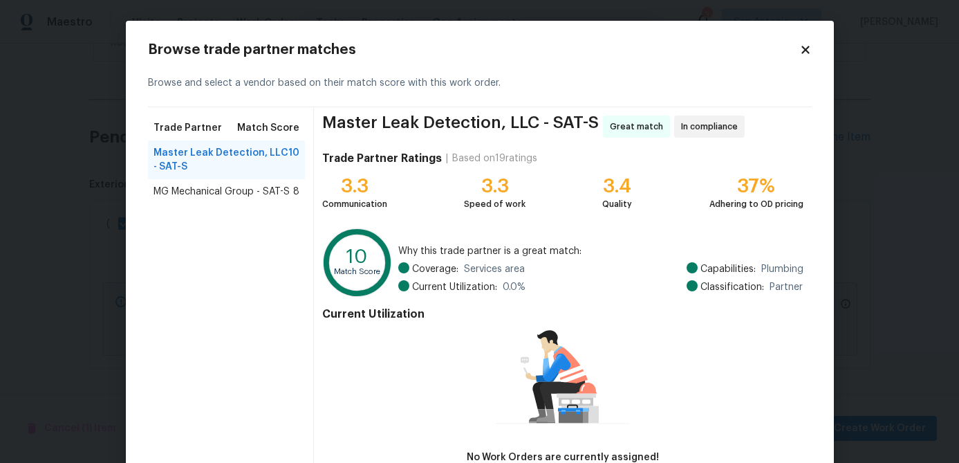
click at [213, 191] on span "MG Mechanical Group - SAT-S" at bounding box center [222, 192] width 136 height 14
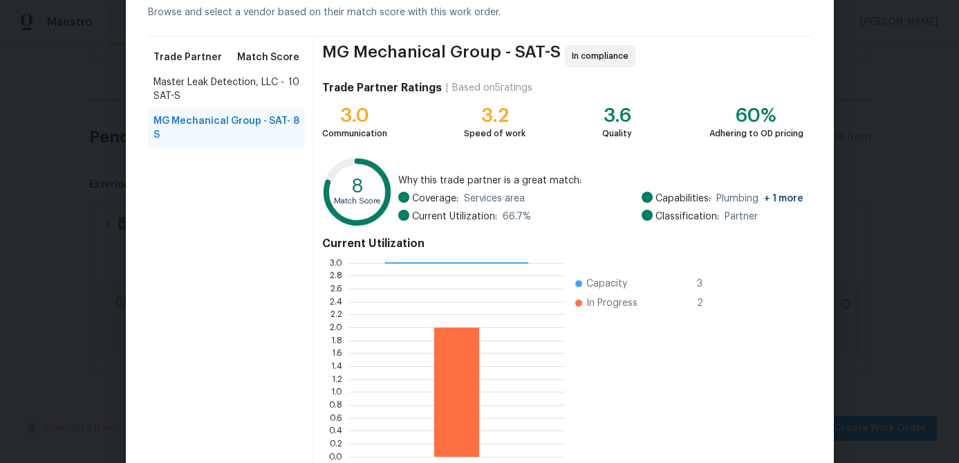
scroll to position [71, 0]
click at [214, 84] on span "Master Leak Detection, LLC - SAT-S" at bounding box center [222, 89] width 136 height 28
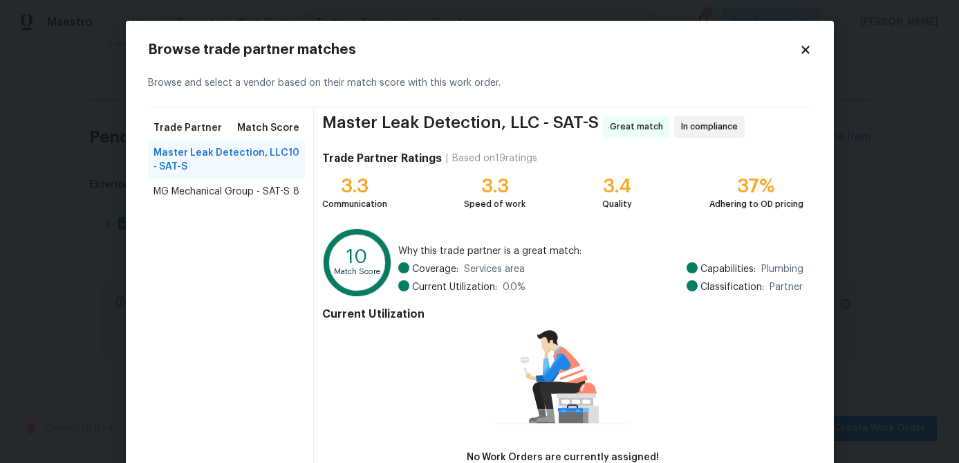
click at [184, 197] on span "MG Mechanical Group - SAT-S" at bounding box center [222, 192] width 136 height 14
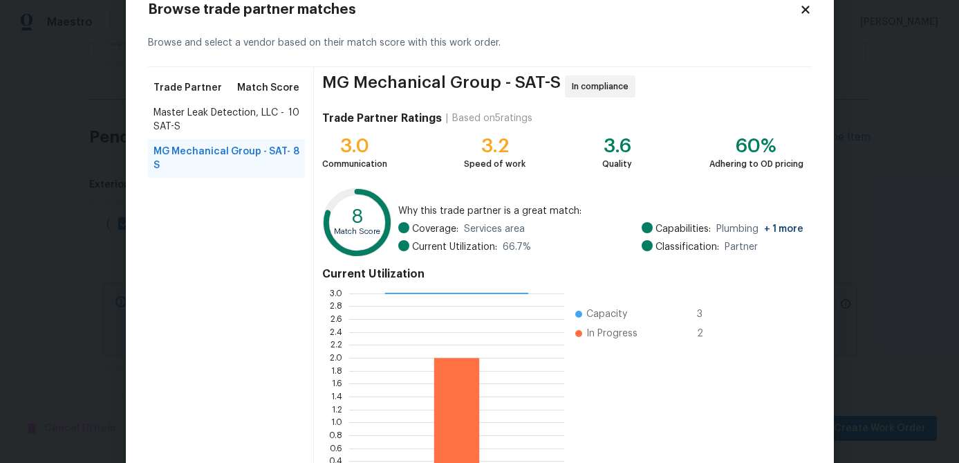
scroll to position [147, 0]
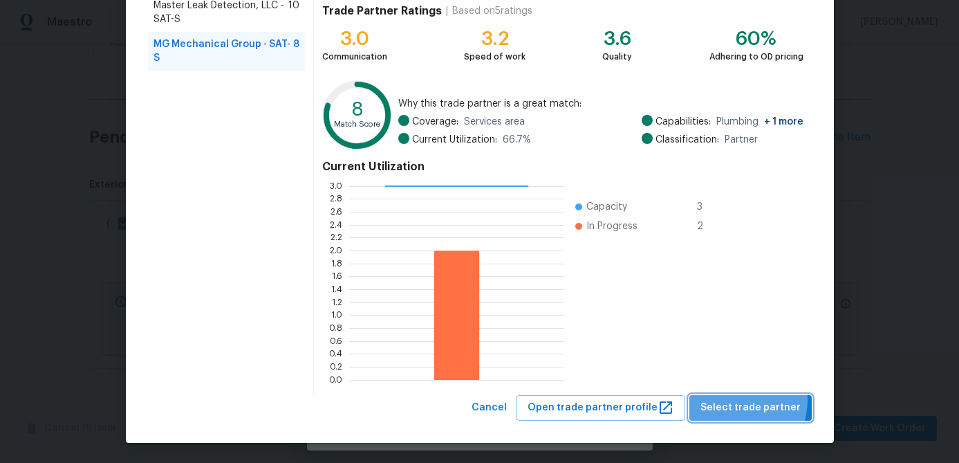
click at [740, 400] on span "Select trade partner" at bounding box center [750, 407] width 100 height 17
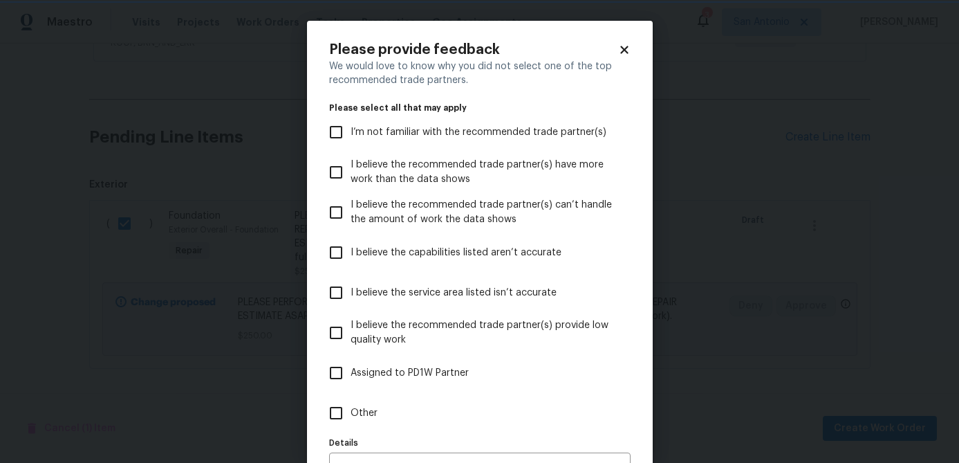
scroll to position [0, 0]
click at [623, 48] on icon at bounding box center [624, 50] width 8 height 8
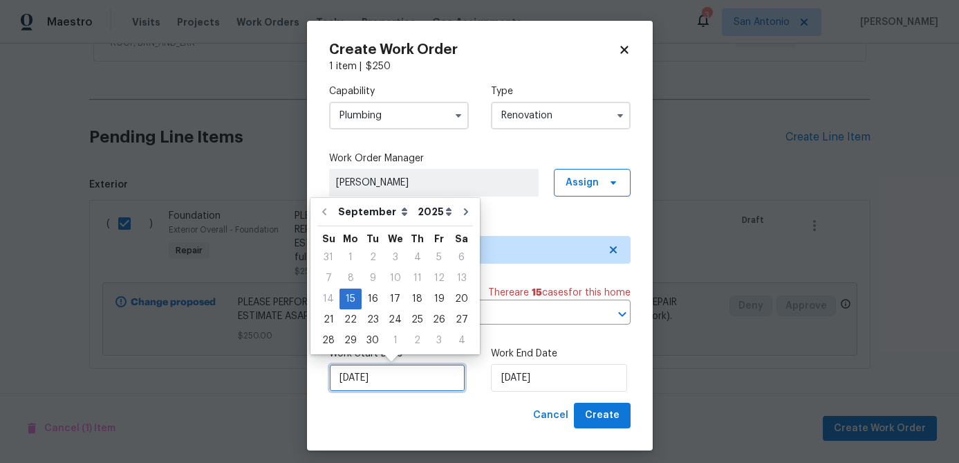
click at [400, 387] on input "[DATE]" at bounding box center [397, 378] width 136 height 28
click at [391, 303] on div "17" at bounding box center [395, 298] width 23 height 19
type input "[DATE]"
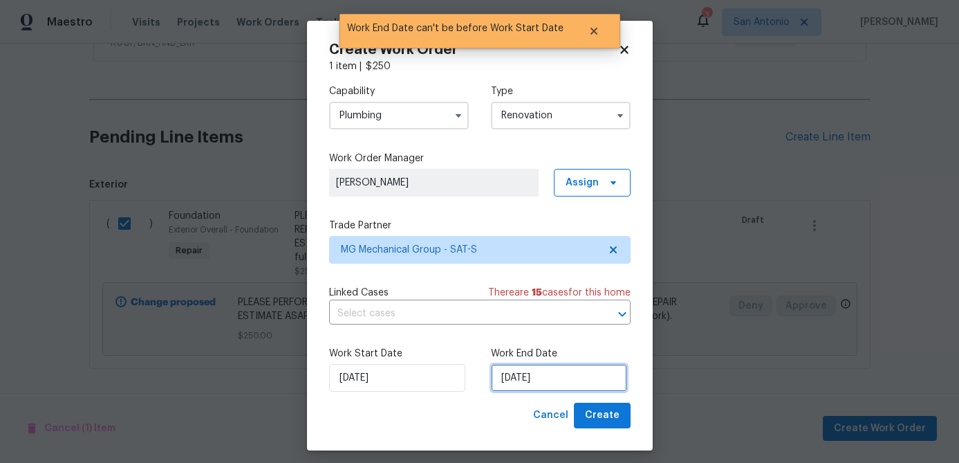
click at [554, 380] on input "[DATE]" at bounding box center [559, 378] width 136 height 28
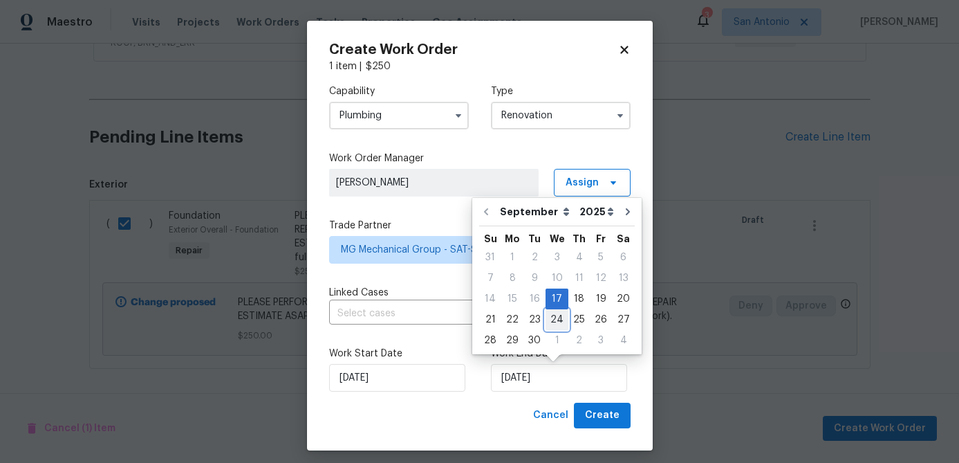
click at [560, 318] on div "24" at bounding box center [557, 319] width 23 height 19
type input "[DATE]"
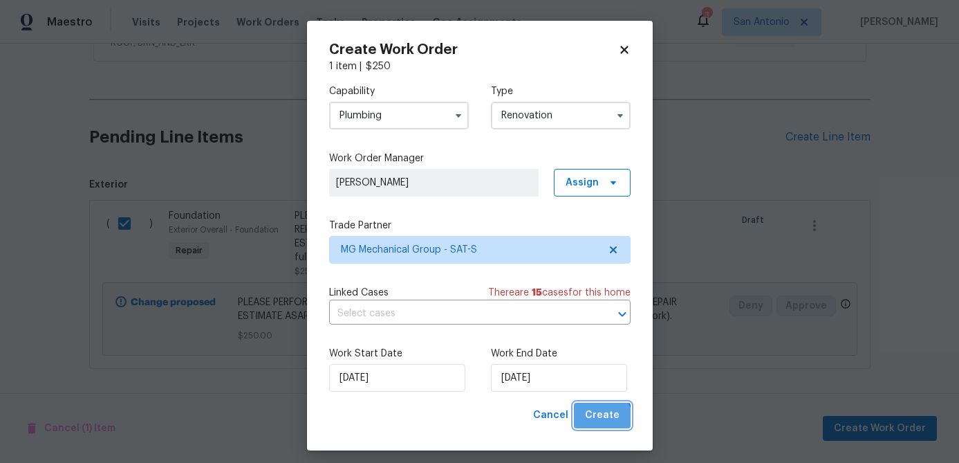
click at [603, 420] on span "Create" at bounding box center [602, 415] width 35 height 17
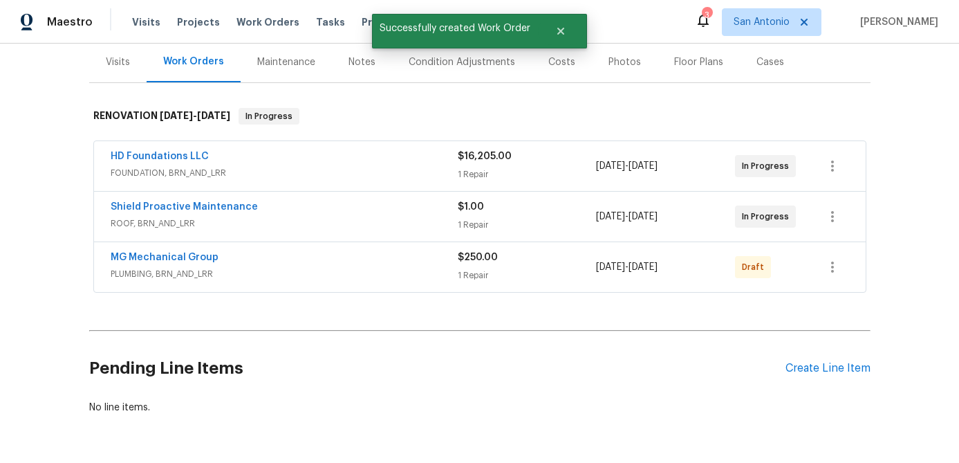
scroll to position [166, 0]
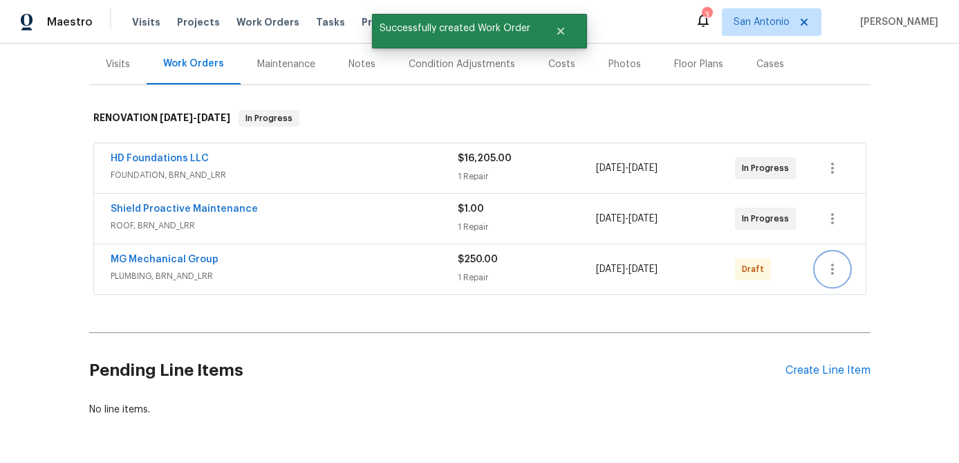
click at [840, 274] on button "button" at bounding box center [832, 268] width 33 height 33
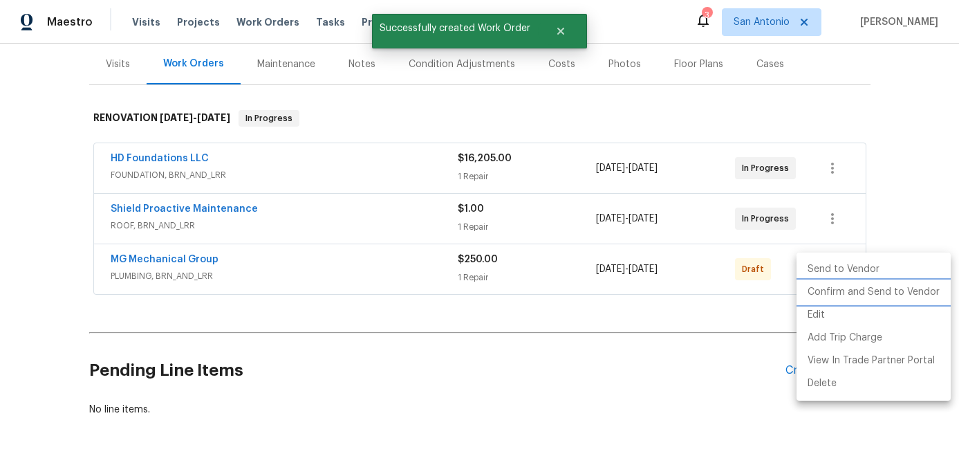
click at [837, 290] on li "Confirm and Send to Vendor" at bounding box center [874, 292] width 154 height 23
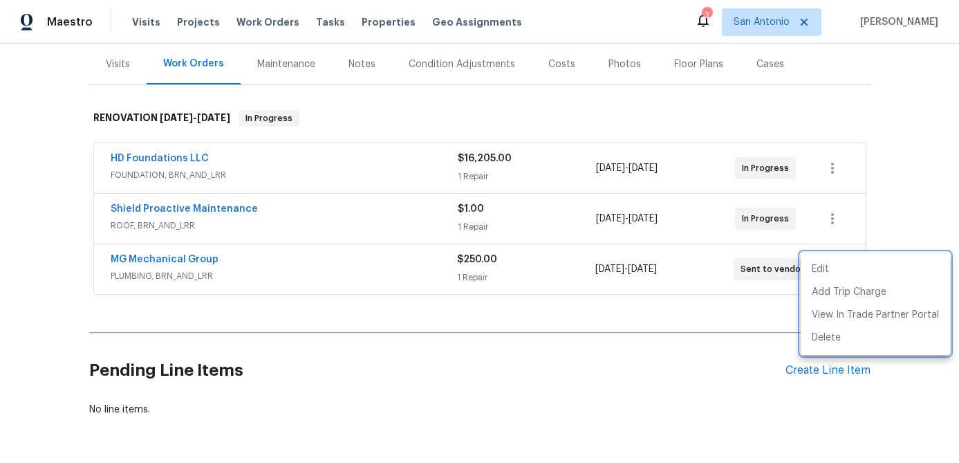
click at [344, 266] on div at bounding box center [479, 231] width 959 height 463
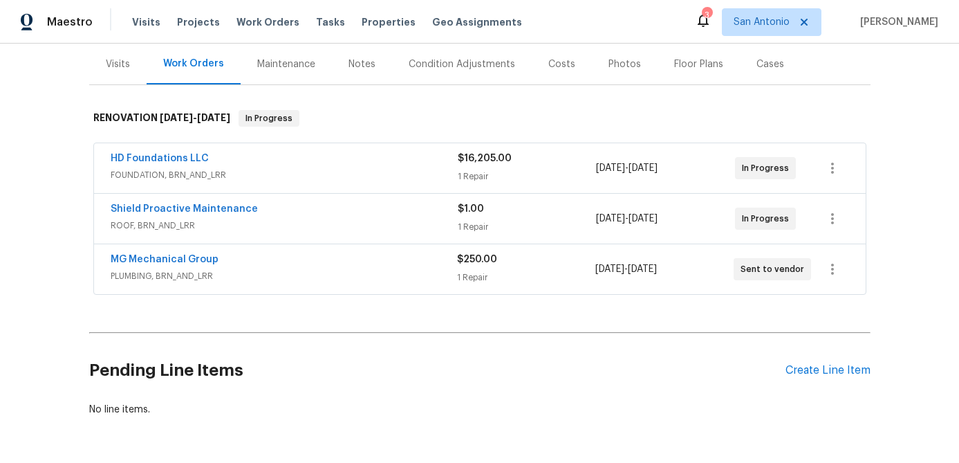
click at [344, 266] on div "MG Mechanical Group" at bounding box center [284, 260] width 346 height 17
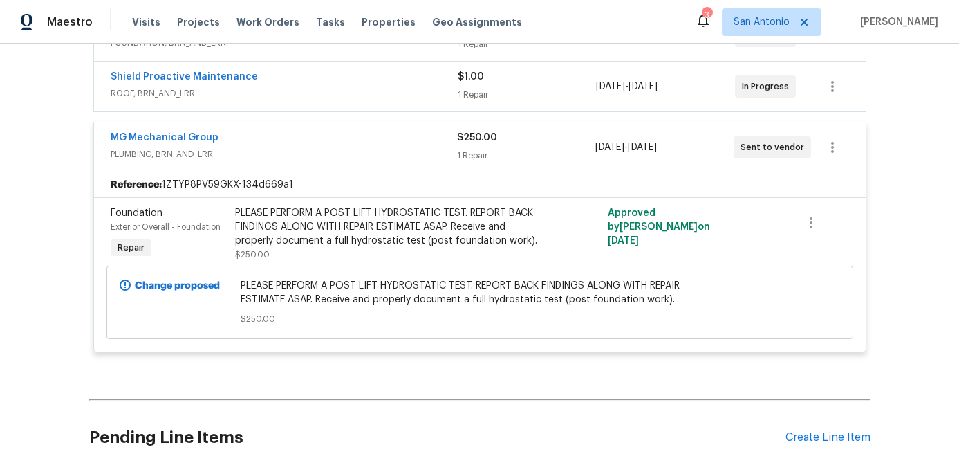
scroll to position [297, 0]
click at [331, 135] on div "MG Mechanical Group" at bounding box center [284, 140] width 346 height 17
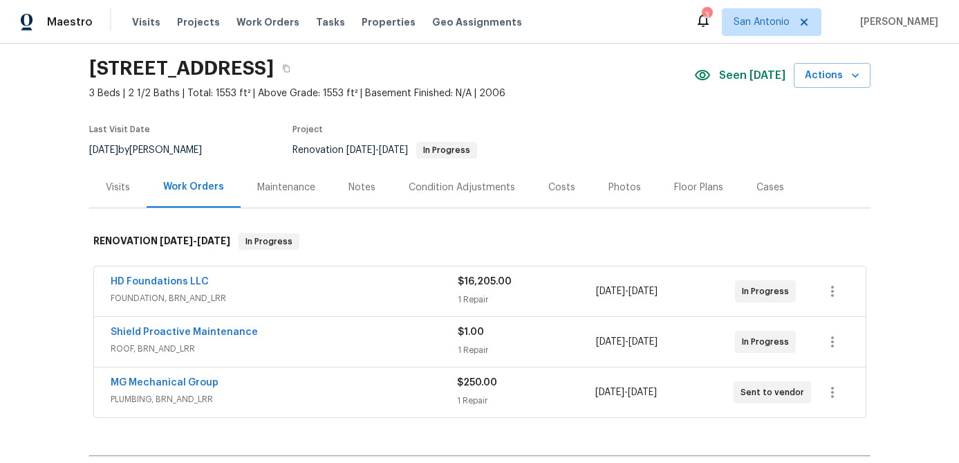
scroll to position [42, 0]
click at [452, 186] on div "Condition Adjustments" at bounding box center [462, 188] width 106 height 14
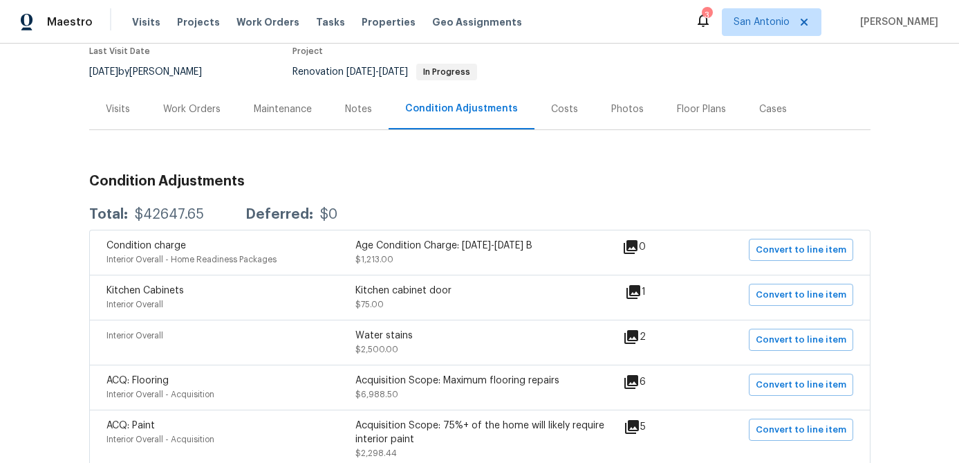
scroll to position [125, 0]
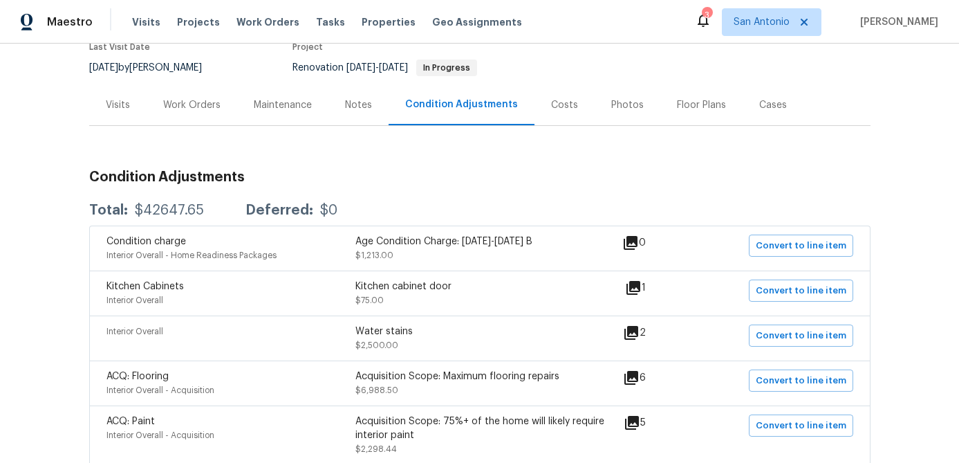
click at [639, 292] on icon at bounding box center [634, 288] width 14 height 14
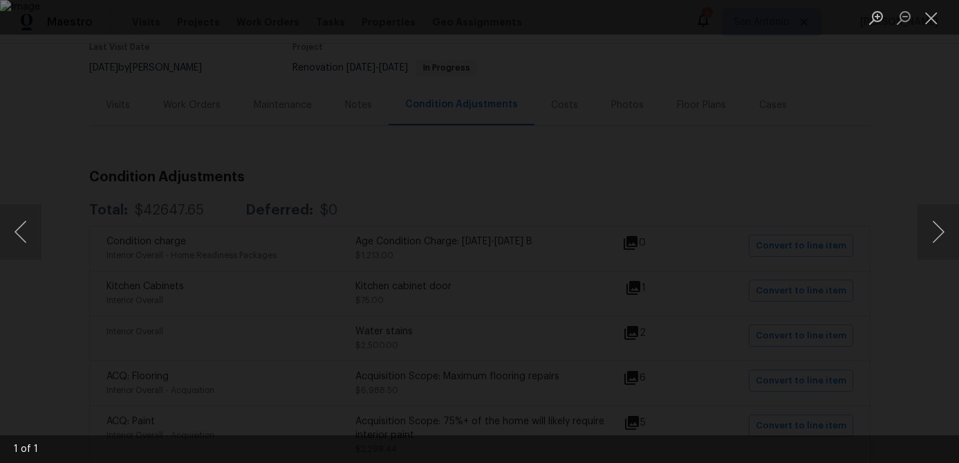
click at [822, 240] on img "Lightbox" at bounding box center [479, 231] width 959 height 463
click at [818, 234] on img "Lightbox" at bounding box center [479, 231] width 959 height 463
click at [937, 10] on button "Close lightbox" at bounding box center [932, 18] width 28 height 24
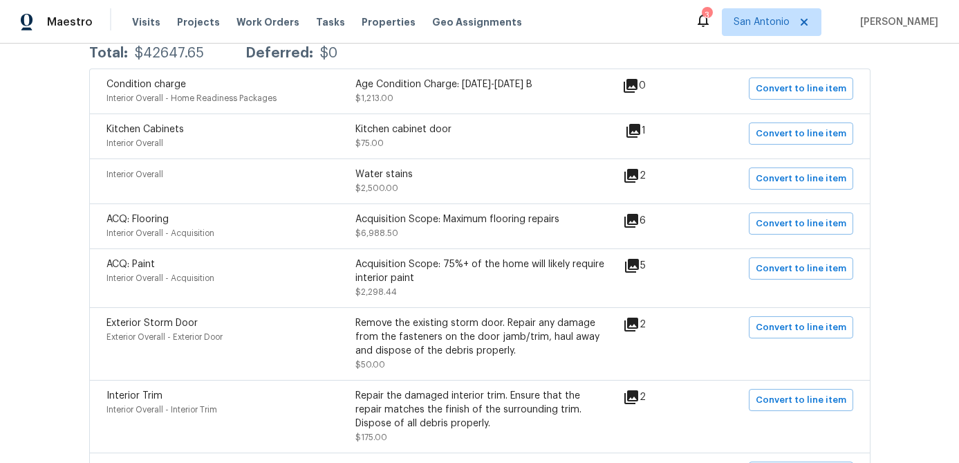
scroll to position [284, 0]
click at [635, 221] on icon at bounding box center [631, 219] width 17 height 17
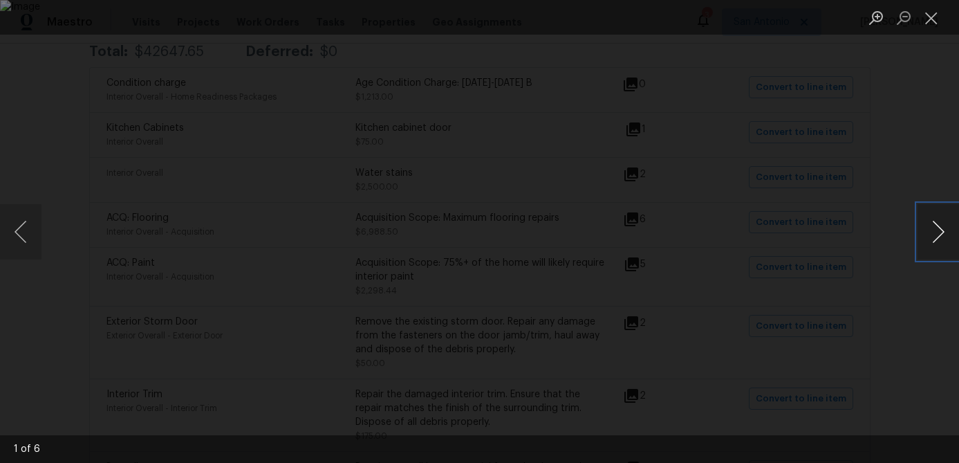
click at [943, 229] on button "Next image" at bounding box center [938, 231] width 41 height 55
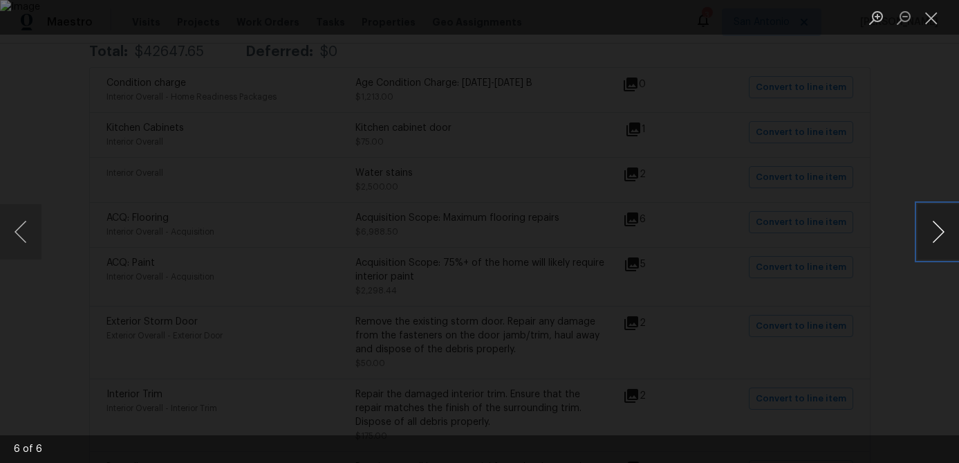
click at [943, 229] on button "Next image" at bounding box center [938, 231] width 41 height 55
click at [936, 229] on button "Next image" at bounding box center [938, 231] width 41 height 55
click at [929, 10] on button "Close lightbox" at bounding box center [932, 18] width 28 height 24
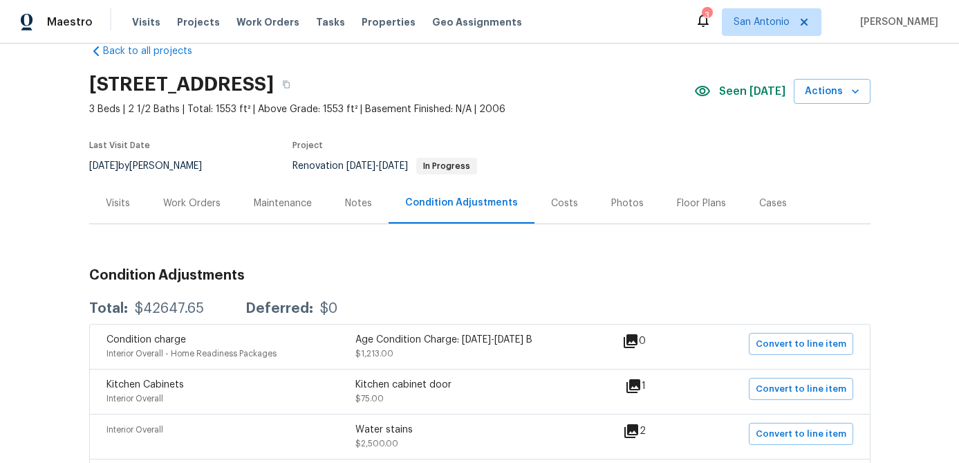
scroll to position [0, 0]
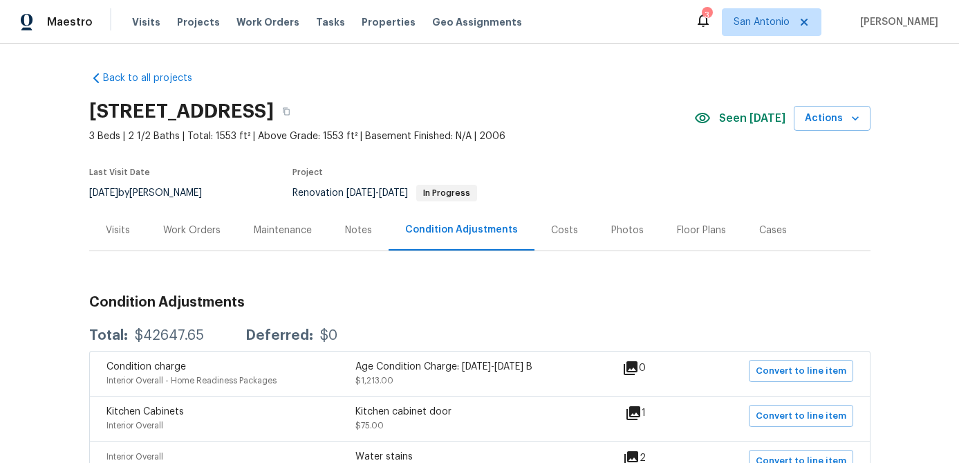
click at [702, 225] on div "Floor Plans" at bounding box center [701, 230] width 49 height 14
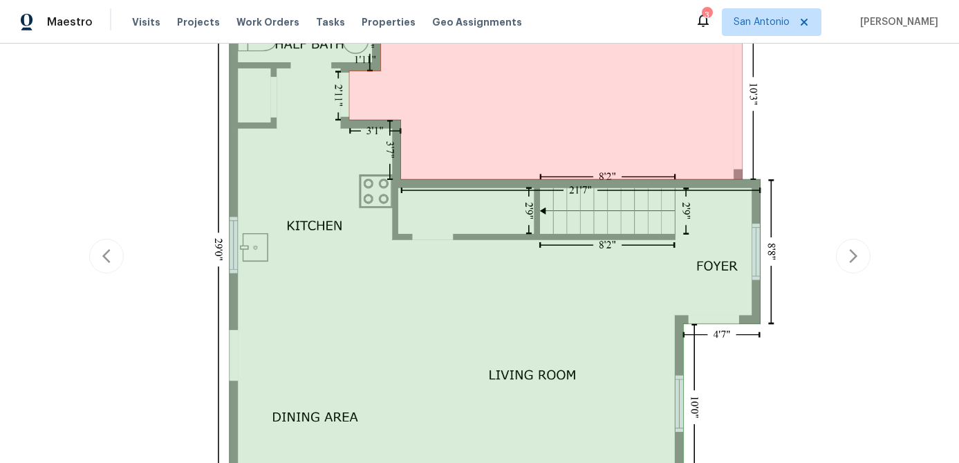
scroll to position [298, 0]
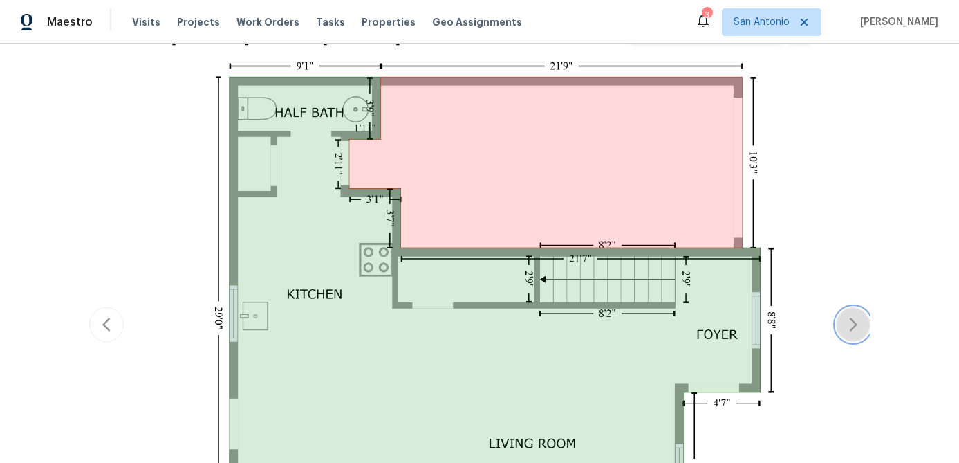
click at [849, 322] on icon "button" at bounding box center [853, 324] width 17 height 17
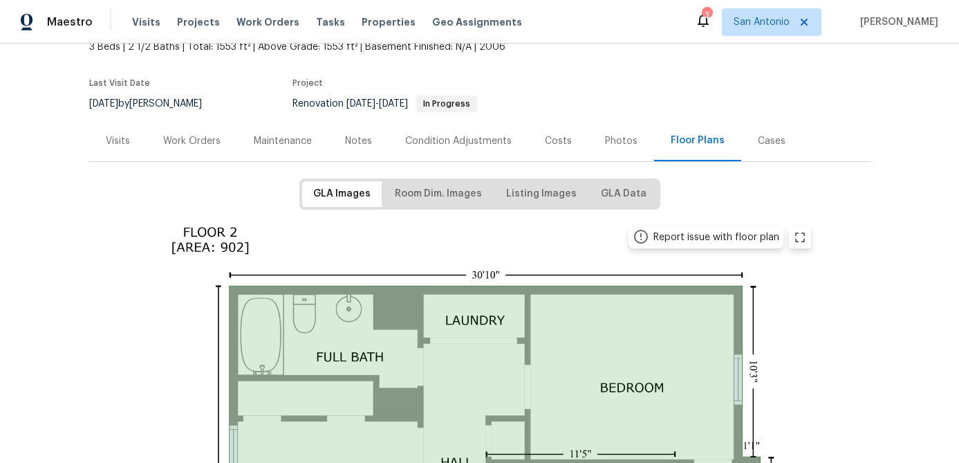
scroll to position [0, 0]
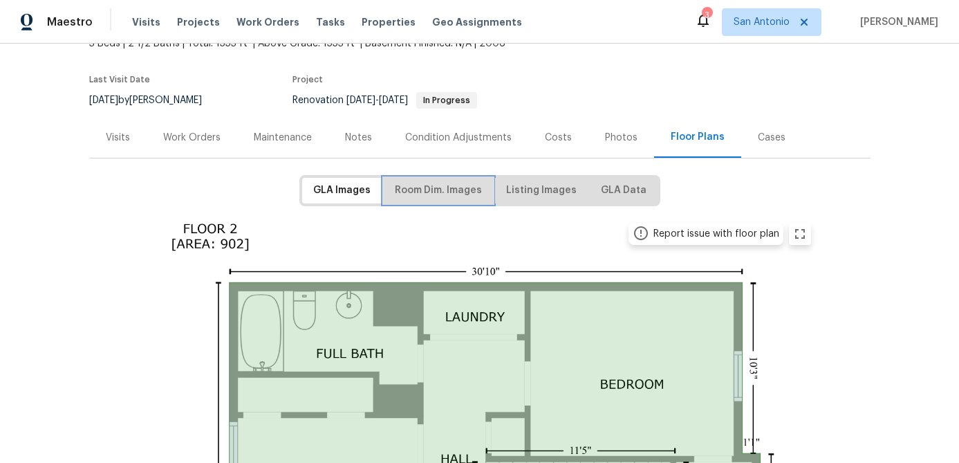
click at [431, 199] on button "Room Dim. Images" at bounding box center [438, 191] width 109 height 26
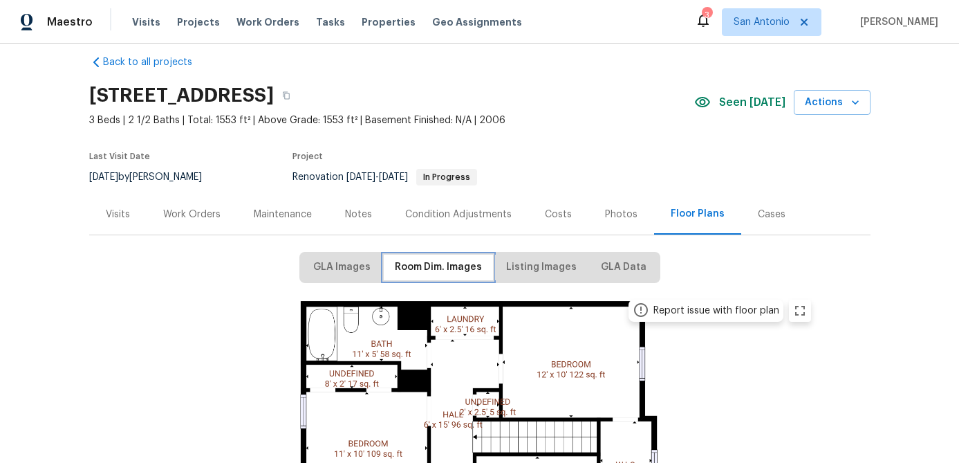
scroll to position [20, 0]
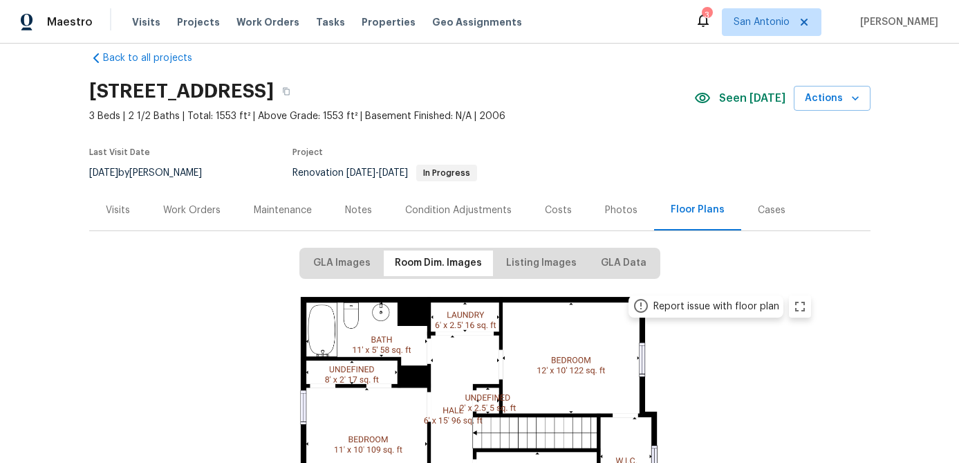
click at [201, 209] on div "Work Orders" at bounding box center [191, 210] width 57 height 14
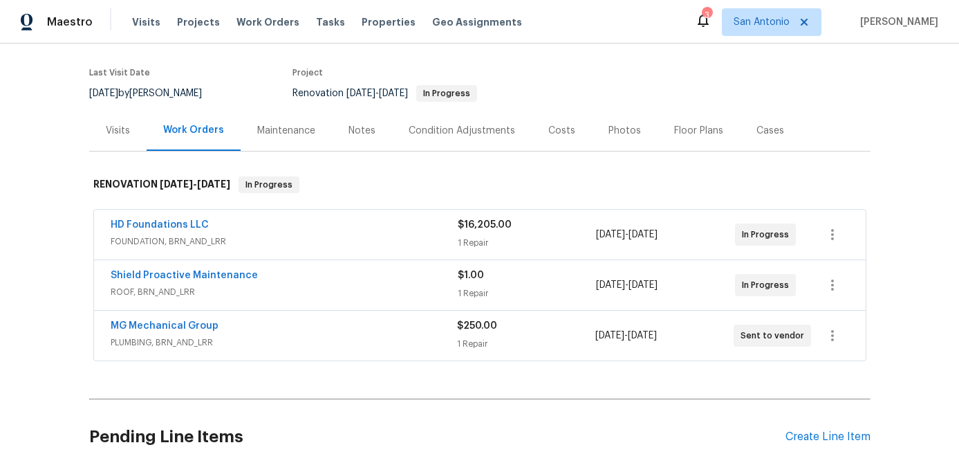
scroll to position [214, 0]
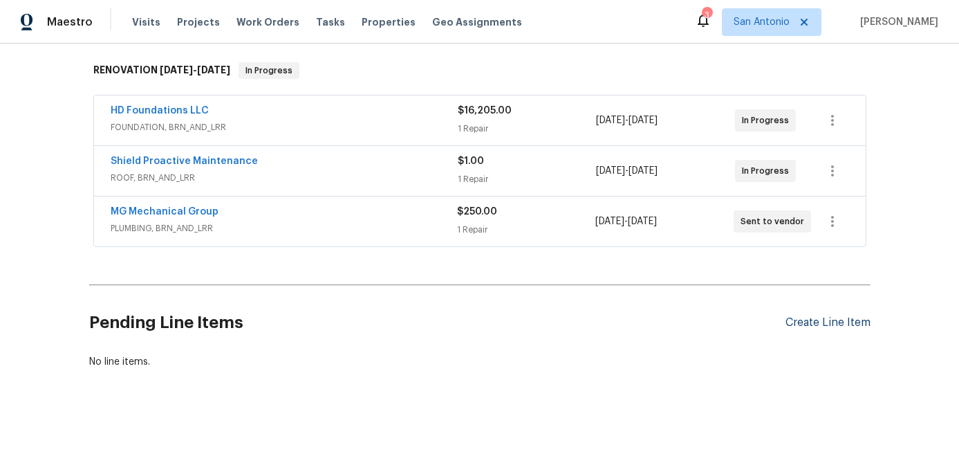
click at [814, 322] on div "Create Line Item" at bounding box center [828, 322] width 85 height 13
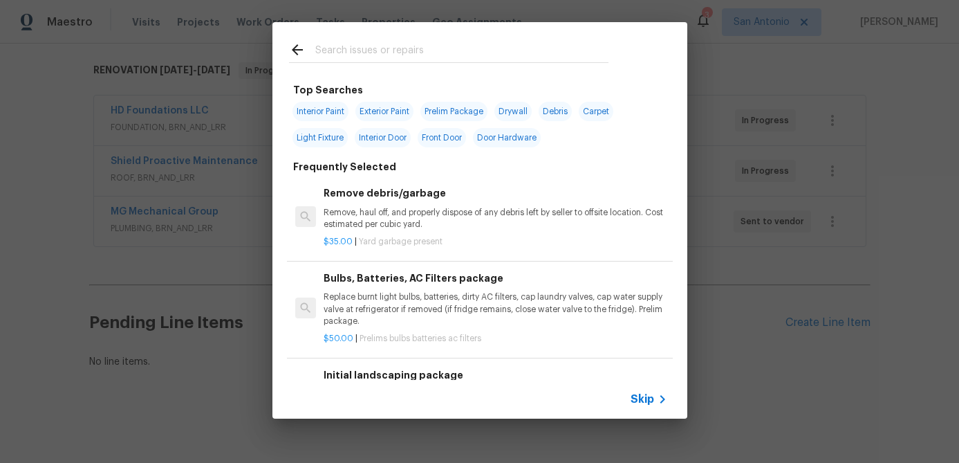
click at [640, 391] on div "Skip" at bounding box center [651, 399] width 40 height 17
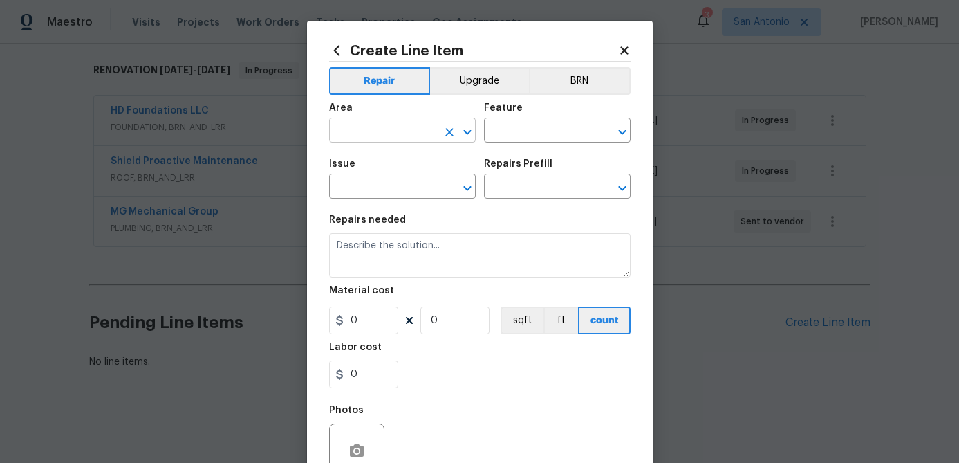
click at [392, 135] on input "text" at bounding box center [383, 131] width 108 height 21
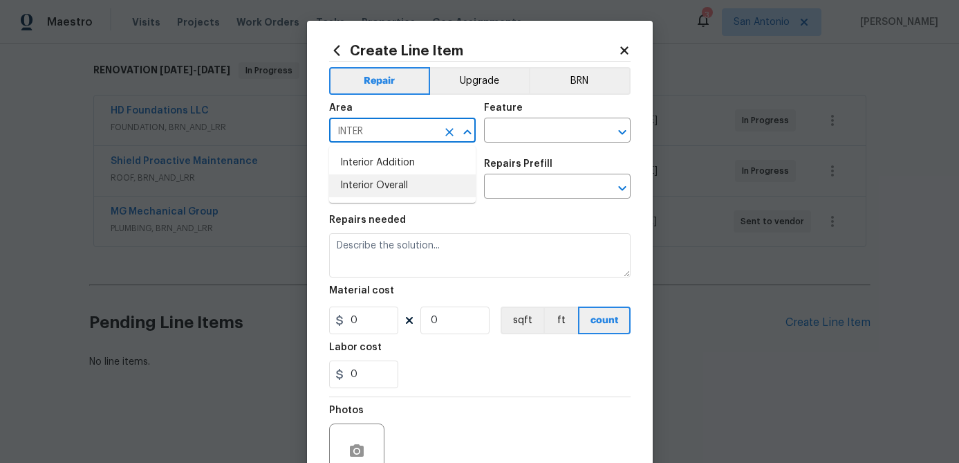
click at [362, 186] on li "Interior Overall" at bounding box center [402, 185] width 147 height 23
type input "Interior Overall"
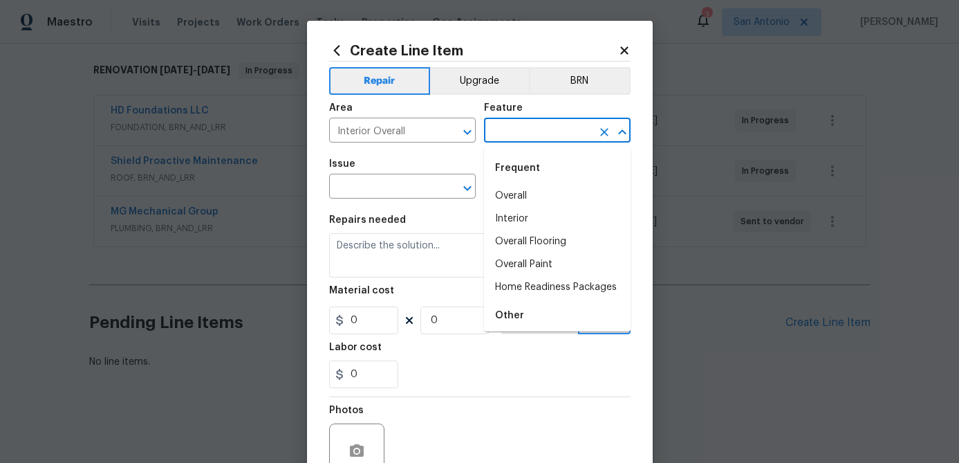
click at [528, 141] on input "text" at bounding box center [538, 131] width 108 height 21
click at [536, 246] on li "Overall Flooring" at bounding box center [557, 241] width 147 height 23
type input "Overall Flooring"
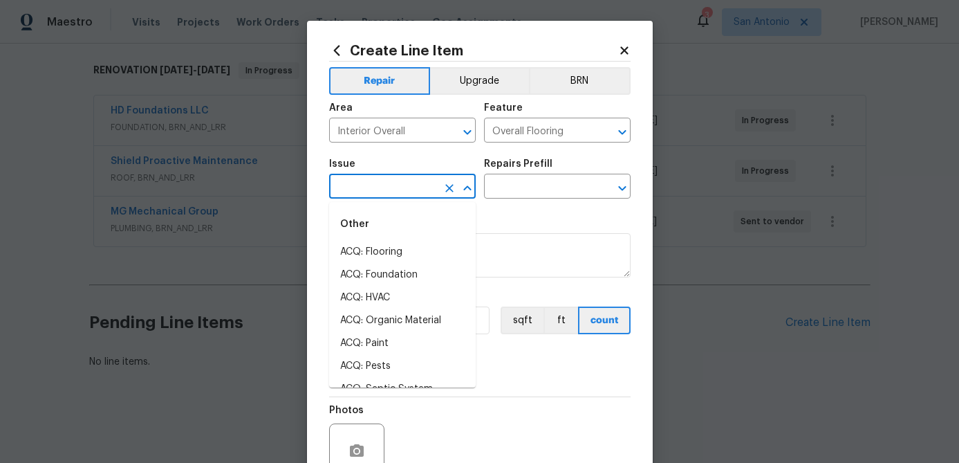
click at [388, 192] on input "text" at bounding box center [383, 187] width 108 height 21
type input "inter"
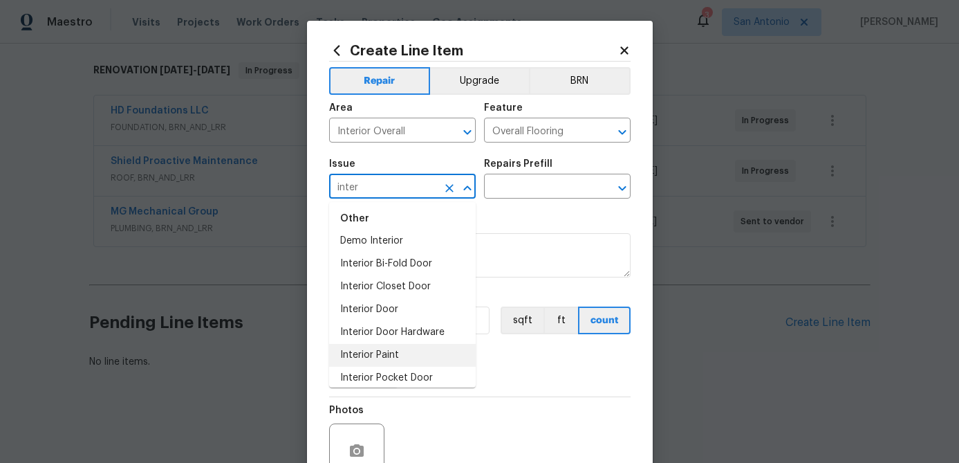
scroll to position [0, 0]
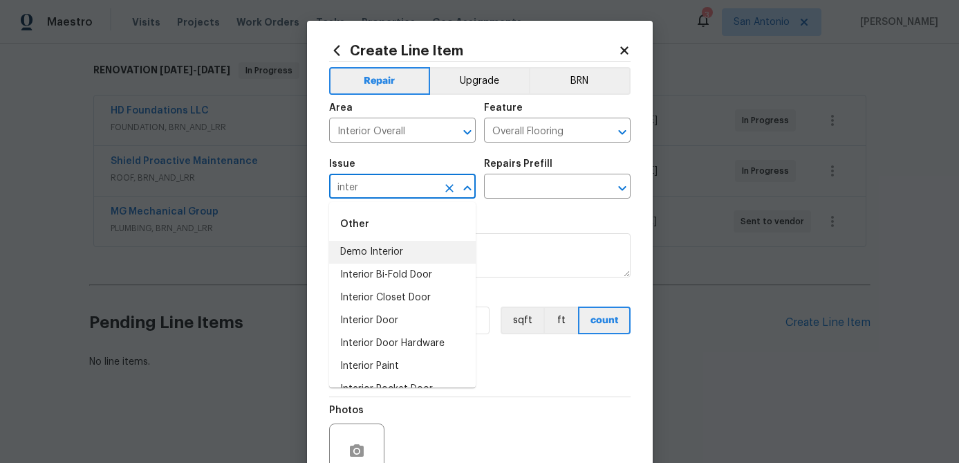
click at [447, 189] on icon "Clear" at bounding box center [449, 188] width 8 height 8
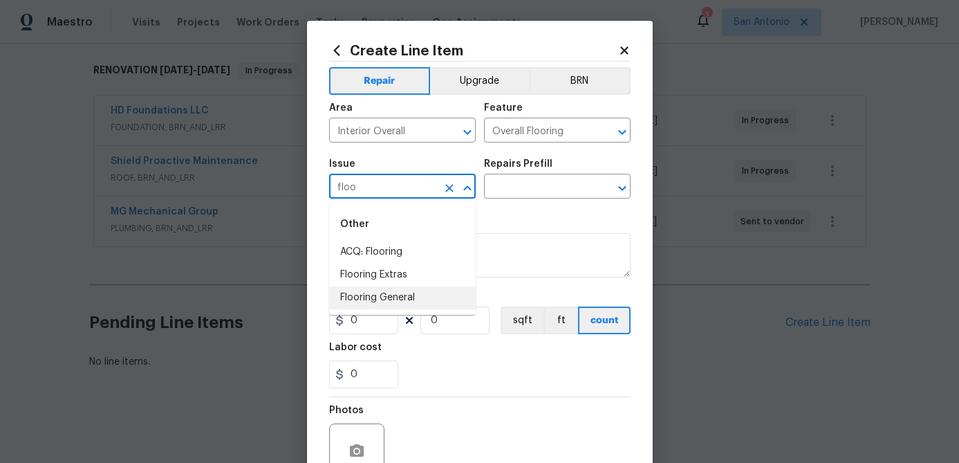
click at [403, 295] on li "Flooring General" at bounding box center [402, 297] width 147 height 23
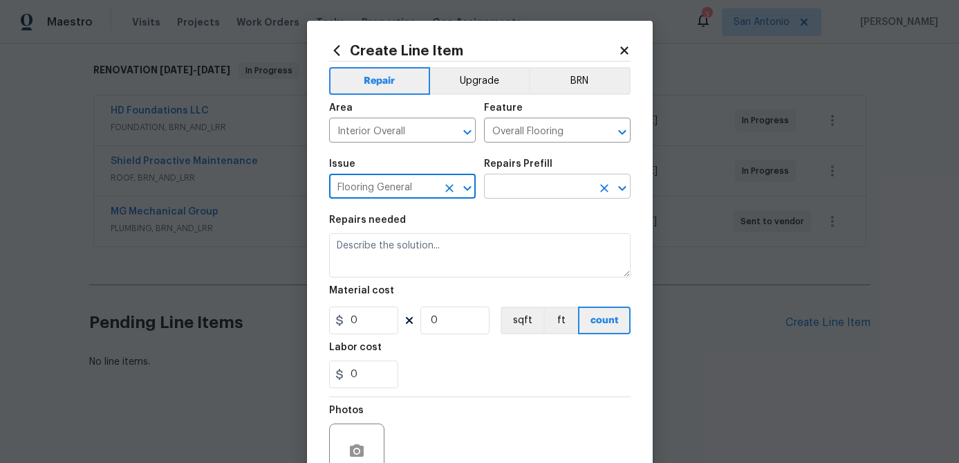
type input "Flooring General"
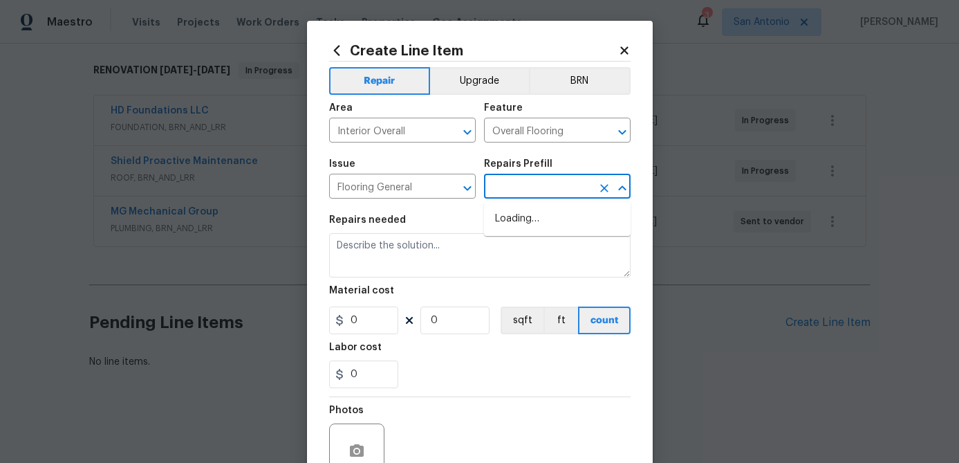
click at [537, 188] on input "text" at bounding box center [538, 187] width 108 height 21
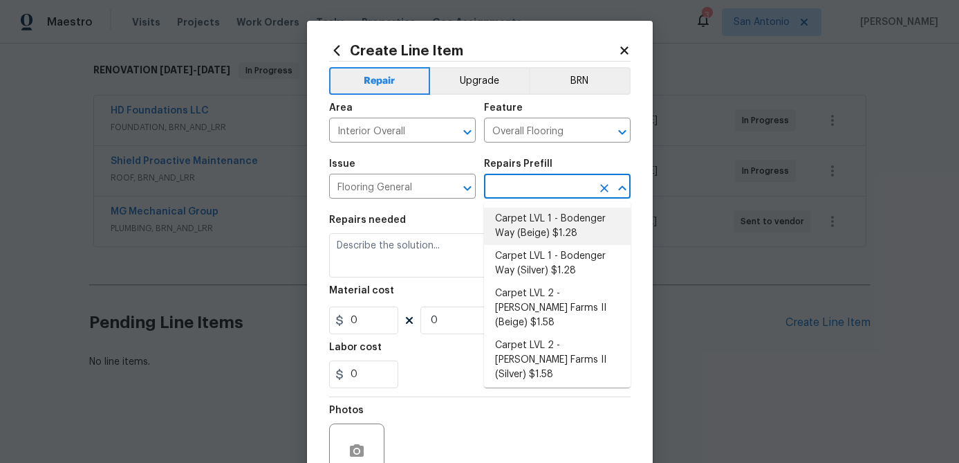
click at [530, 230] on li "Carpet LVL 1 - Bodenger Way (Beige) $1.28" at bounding box center [557, 225] width 147 height 37
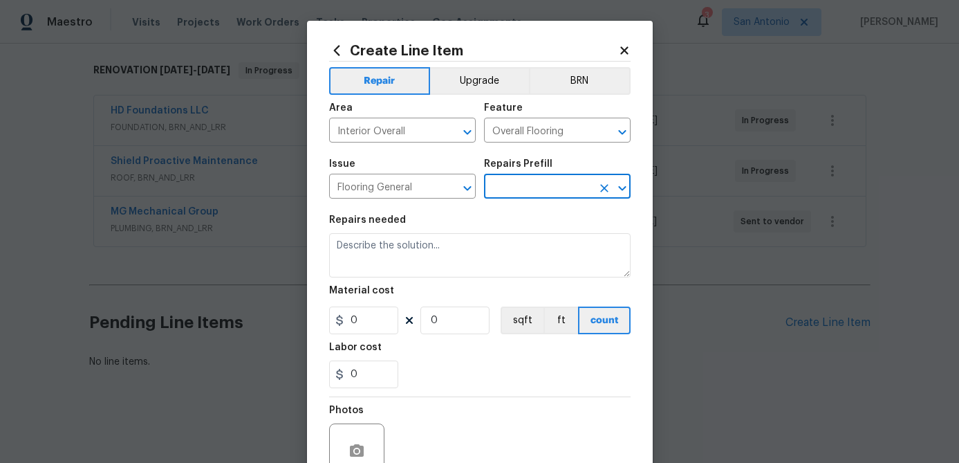
type input "Carpet LVL 1 - Bodenger Way (Beige) $1.28"
type textarea "Install new carpet. (Bodenger Way 749 Bird Bath, Beige) at all previously carpe…"
type input "1.28"
type input "1"
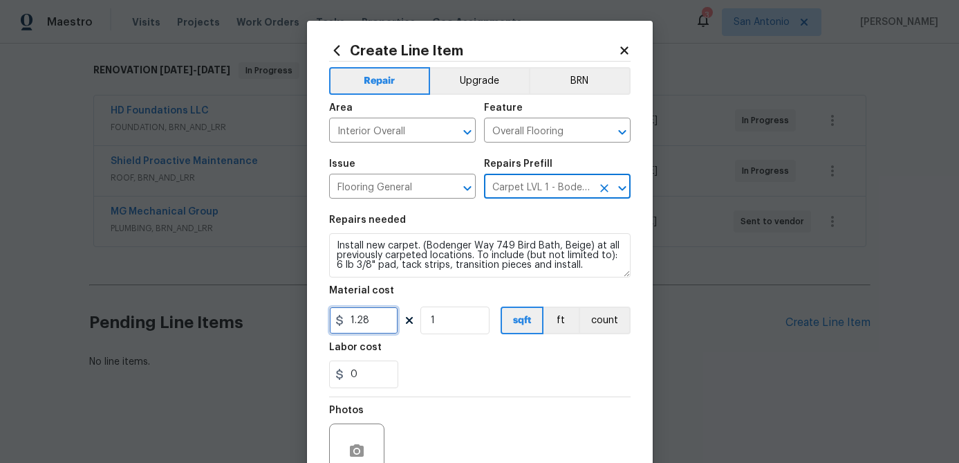
click at [382, 327] on input "1.28" at bounding box center [363, 320] width 69 height 28
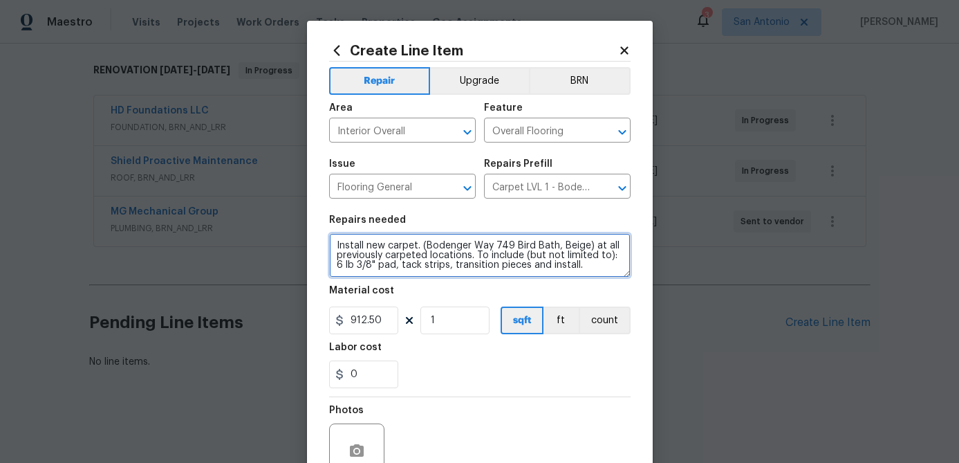
type input "912.5"
click at [338, 249] on textarea "Install new carpet. (Bodenger Way 749 Bird Bath, Beige) at all previously carpe…" at bounding box center [479, 255] width 301 height 44
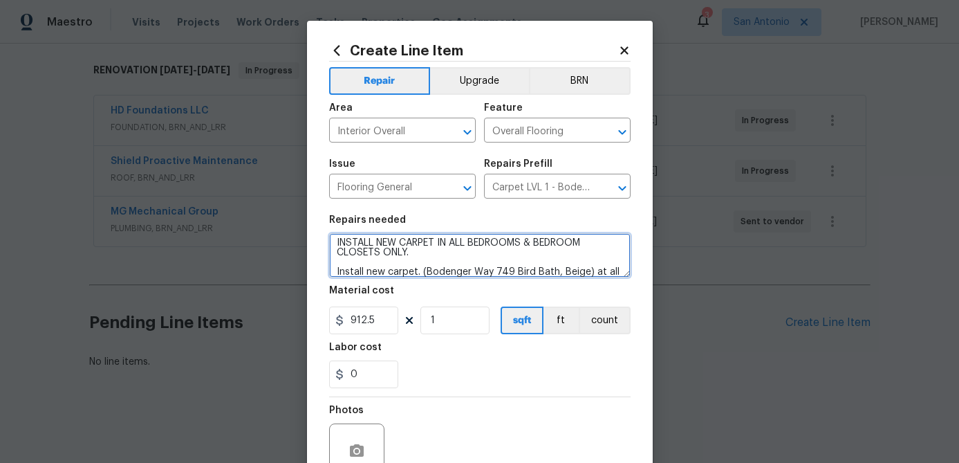
scroll to position [133, 0]
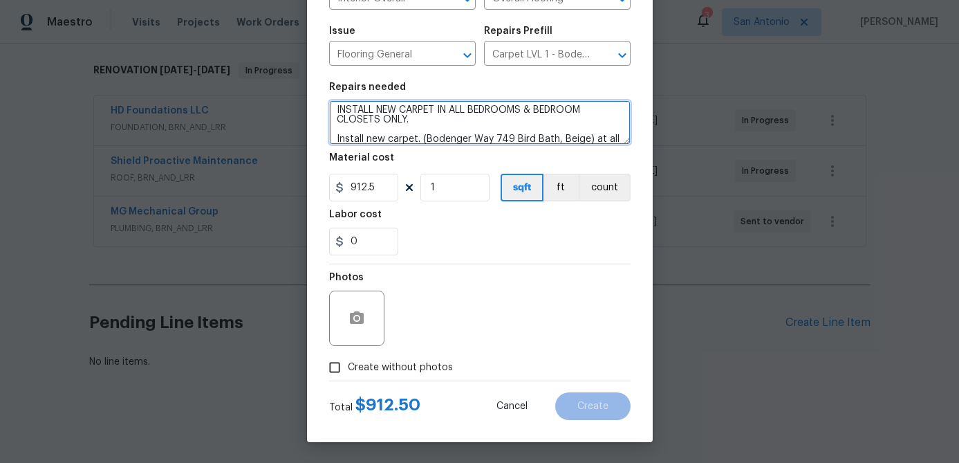
type textarea "INSTALL NEW CARPET IN ALL BEDROOMS & BEDROOM CLOSETS ONLY. Install new carpet. …"
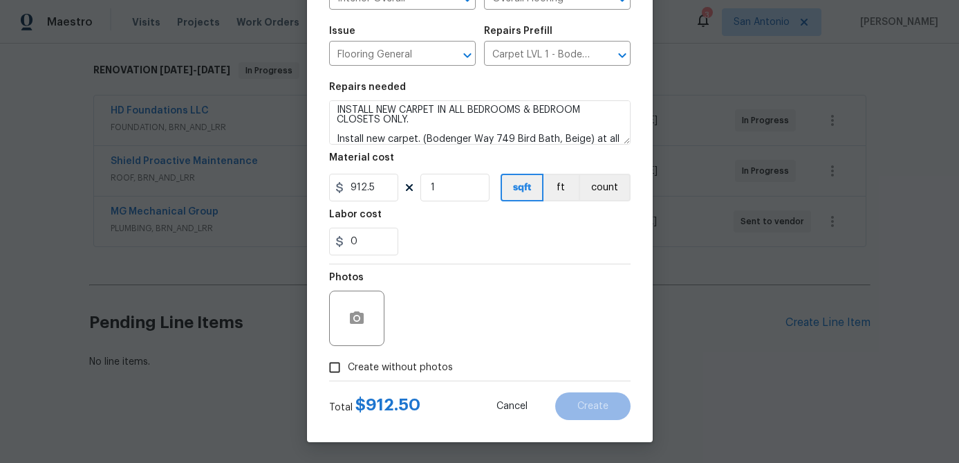
click at [338, 372] on input "Create without photos" at bounding box center [335, 367] width 26 height 26
checkbox input "true"
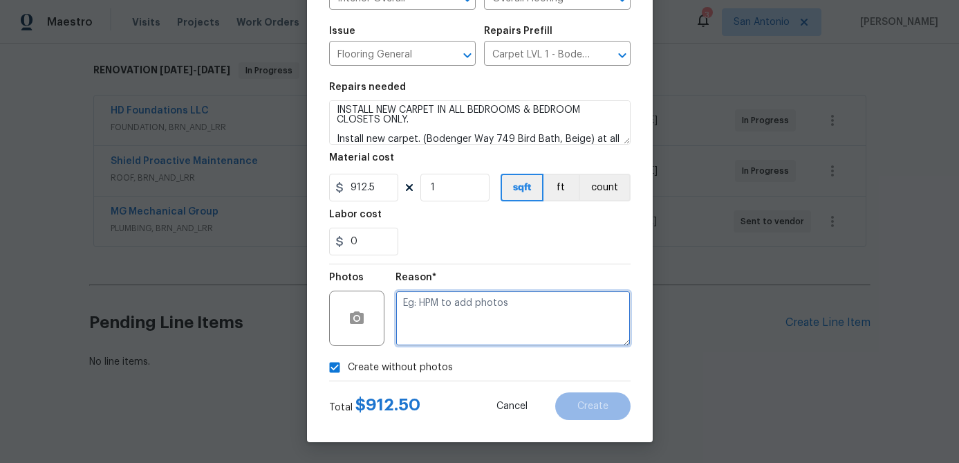
click at [431, 334] on textarea at bounding box center [513, 317] width 235 height 55
type textarea "."
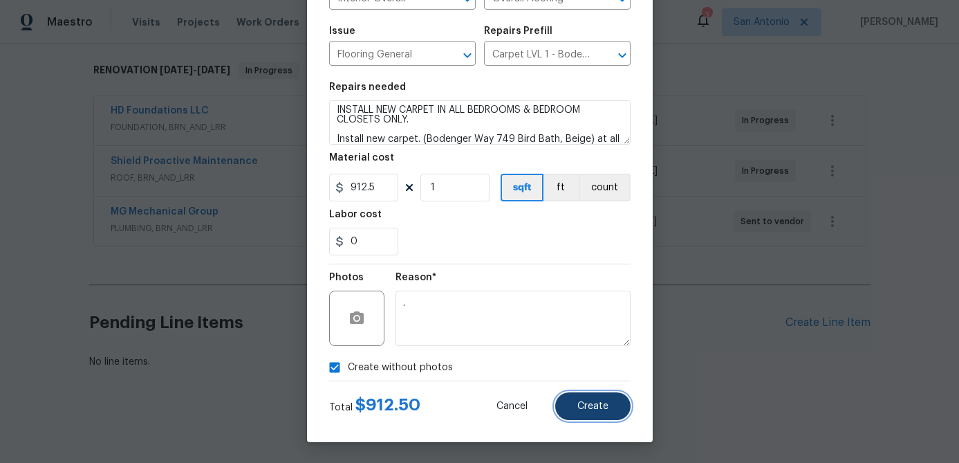
click at [564, 405] on button "Create" at bounding box center [592, 406] width 75 height 28
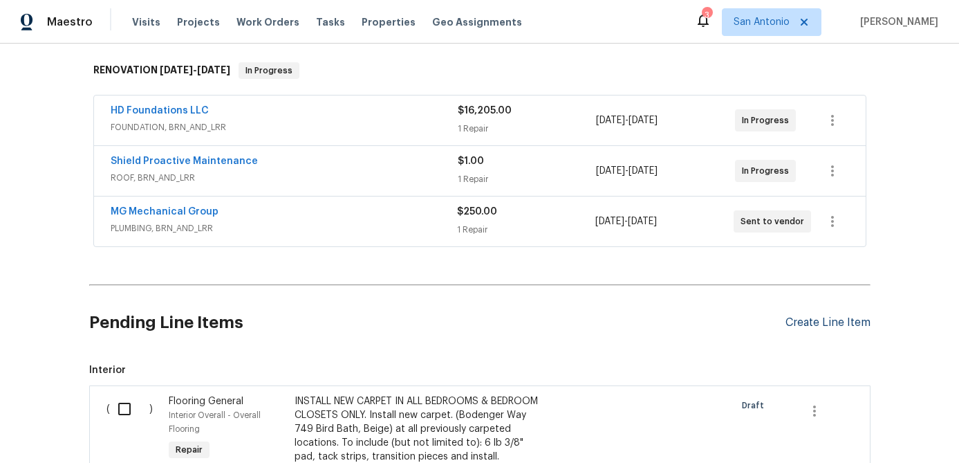
click at [815, 322] on div "Create Line Item" at bounding box center [828, 322] width 85 height 13
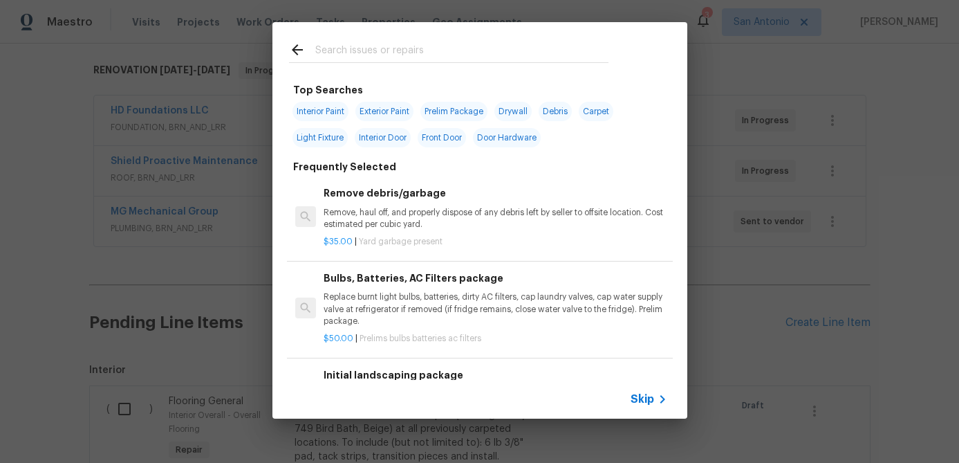
click at [652, 400] on span "Skip" at bounding box center [643, 399] width 24 height 14
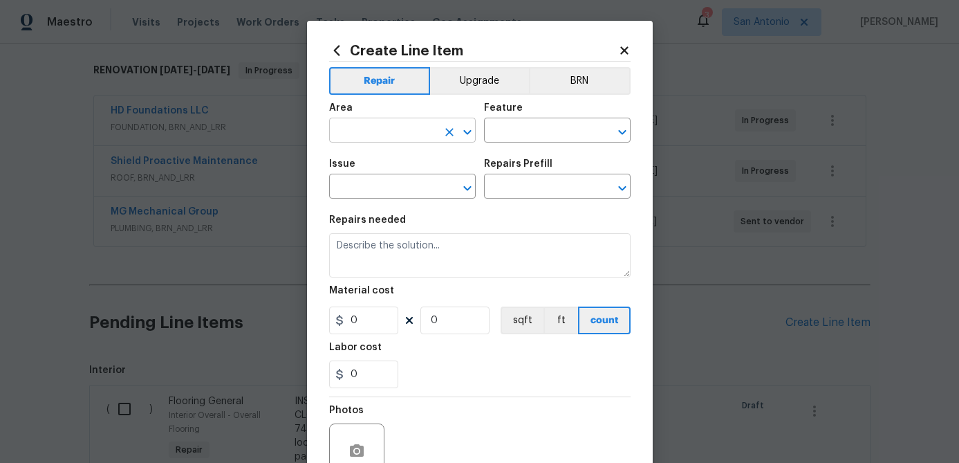
click at [367, 132] on input "text" at bounding box center [383, 131] width 108 height 21
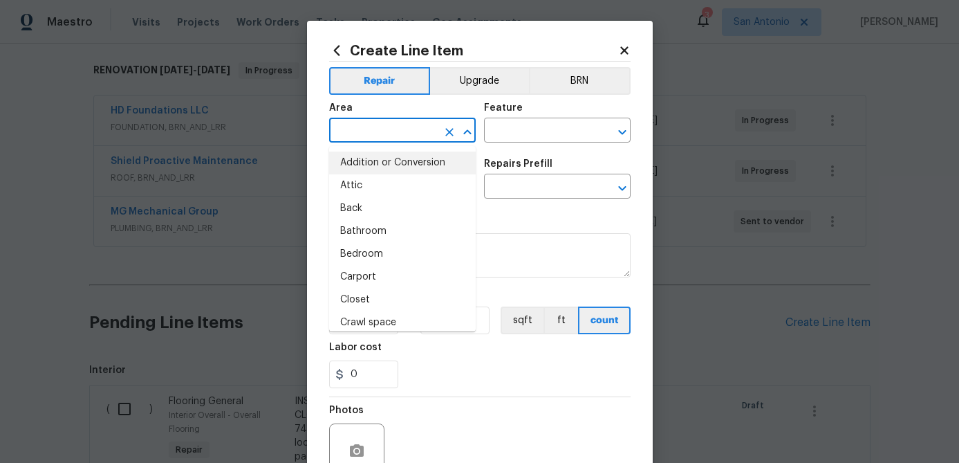
click at [630, 48] on icon at bounding box center [624, 50] width 12 height 12
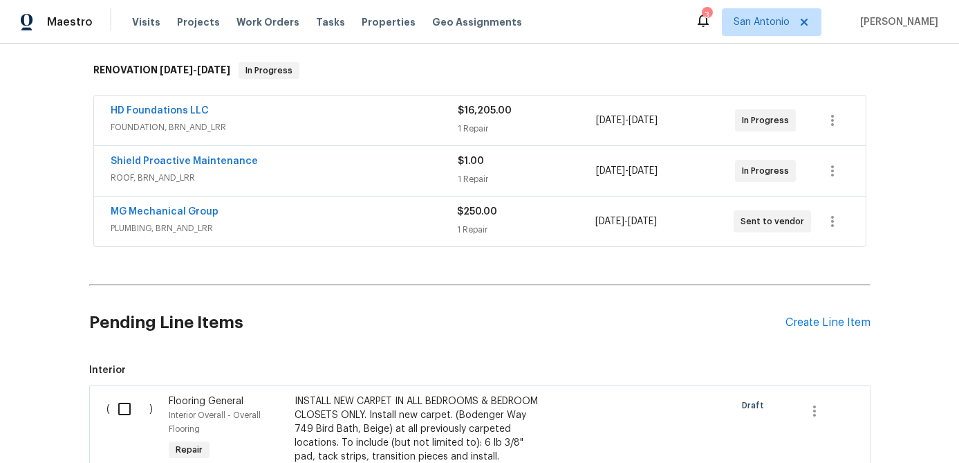
click at [124, 408] on input "checkbox" at bounding box center [129, 408] width 39 height 29
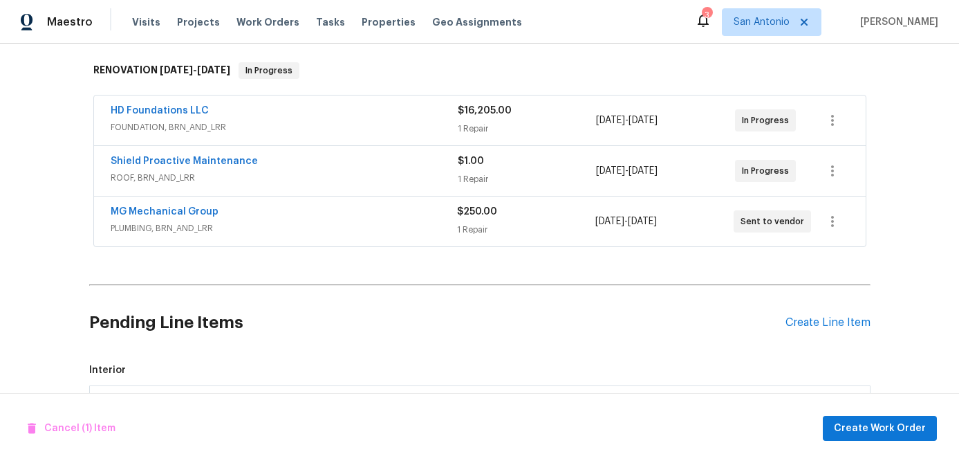
click at [649, 354] on h2 "Pending Line Items" at bounding box center [437, 322] width 696 height 64
click at [420, 364] on span "Interior" at bounding box center [479, 370] width 781 height 14
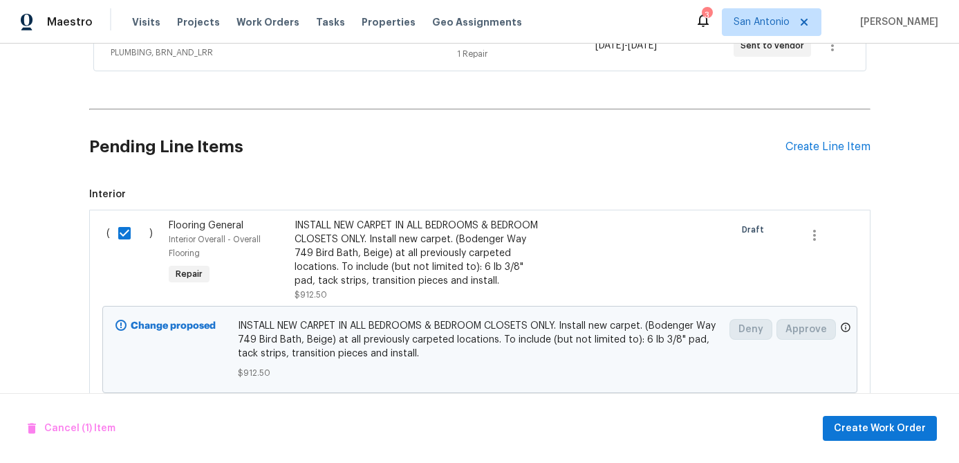
scroll to position [427, 0]
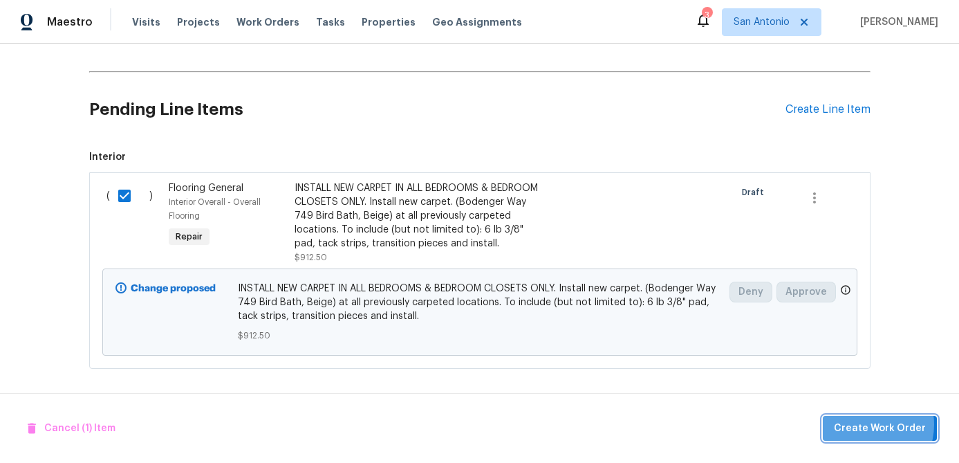
click at [866, 424] on span "Create Work Order" at bounding box center [880, 428] width 92 height 17
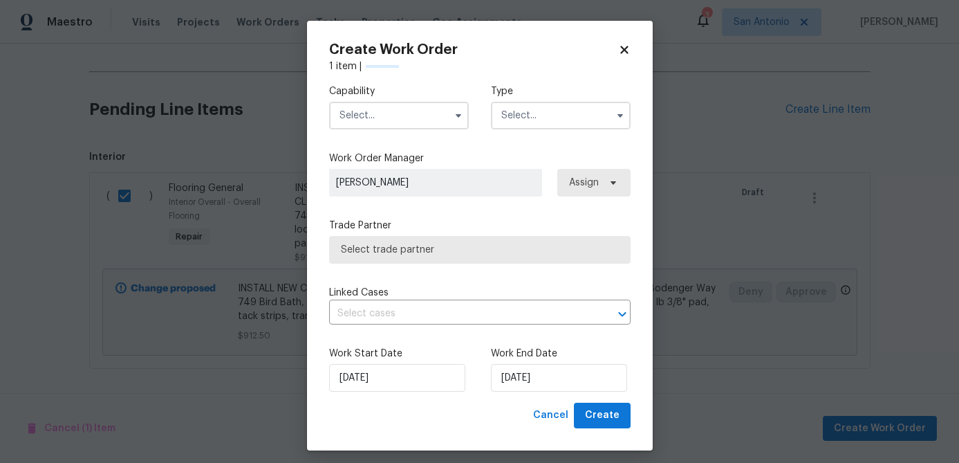
checkbox input "false"
click at [402, 114] on input "text" at bounding box center [399, 116] width 140 height 28
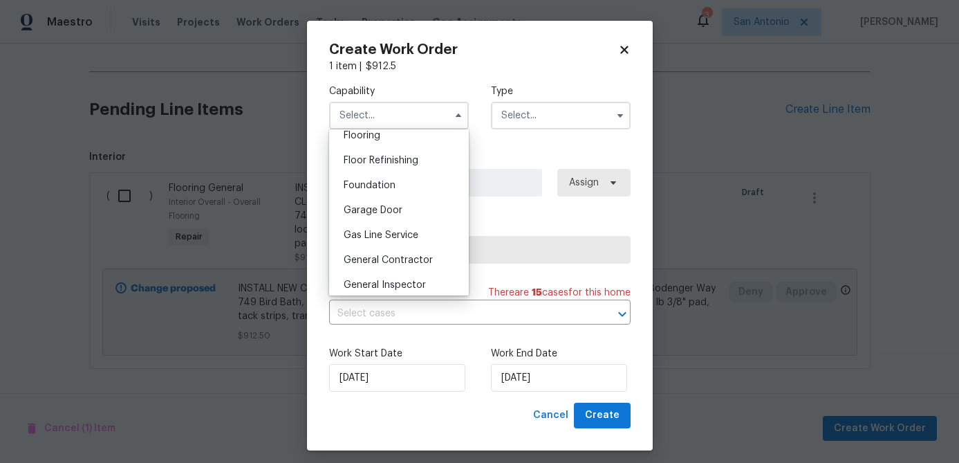
scroll to position [504, 0]
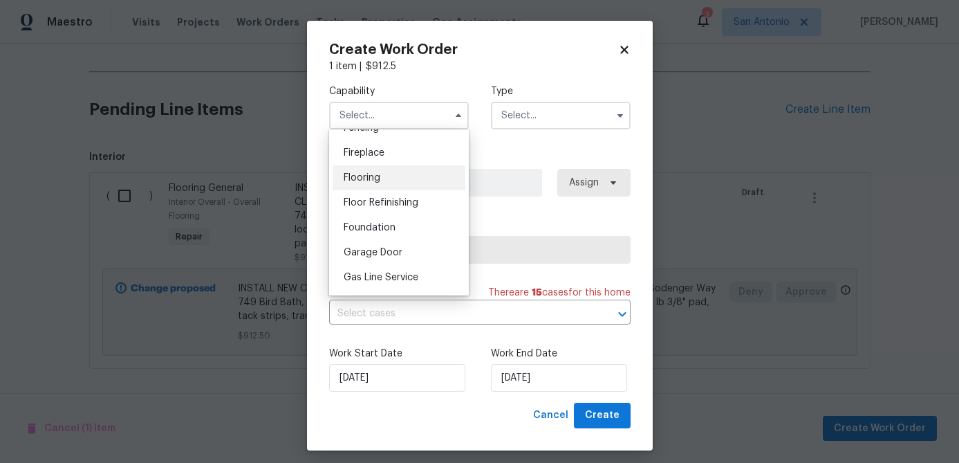
click at [364, 174] on span "Flooring" at bounding box center [362, 178] width 37 height 10
type input "Flooring"
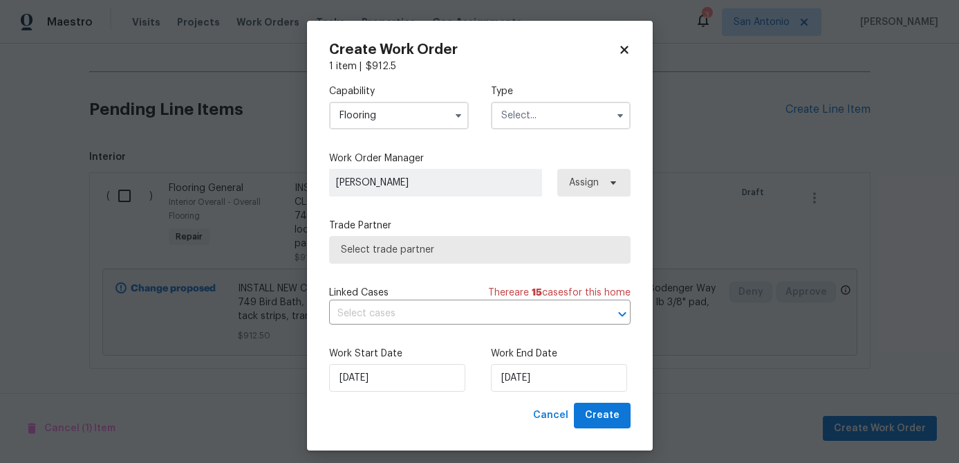
click at [559, 108] on input "text" at bounding box center [561, 116] width 140 height 28
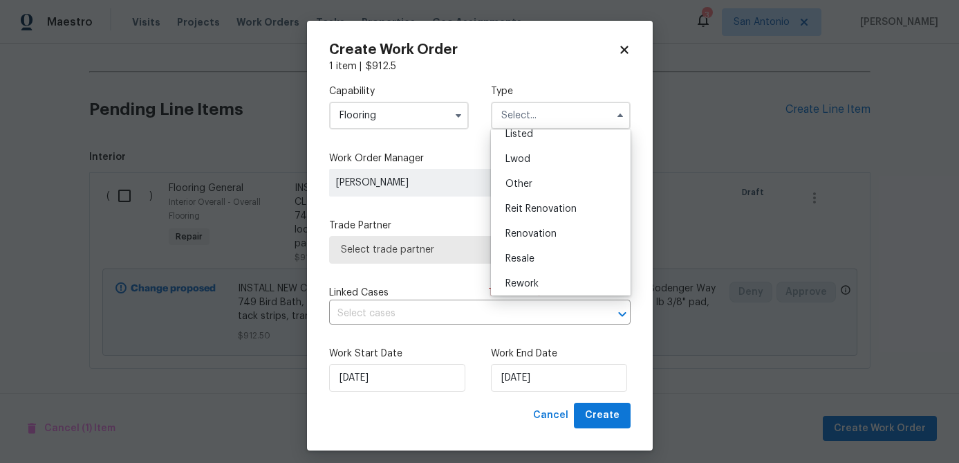
scroll to position [165, 0]
click at [545, 205] on span "Renovation" at bounding box center [530, 205] width 51 height 10
type input "Renovation"
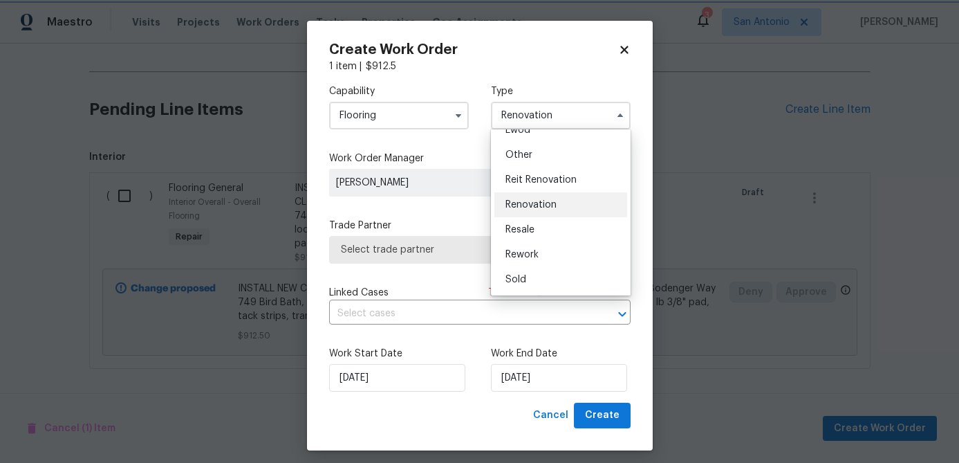
scroll to position [0, 0]
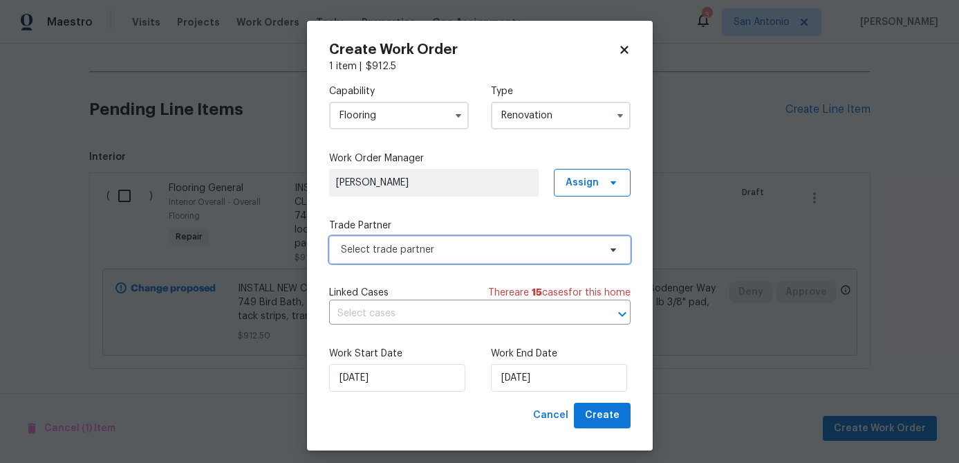
click at [500, 258] on span "Select trade partner" at bounding box center [479, 250] width 301 height 28
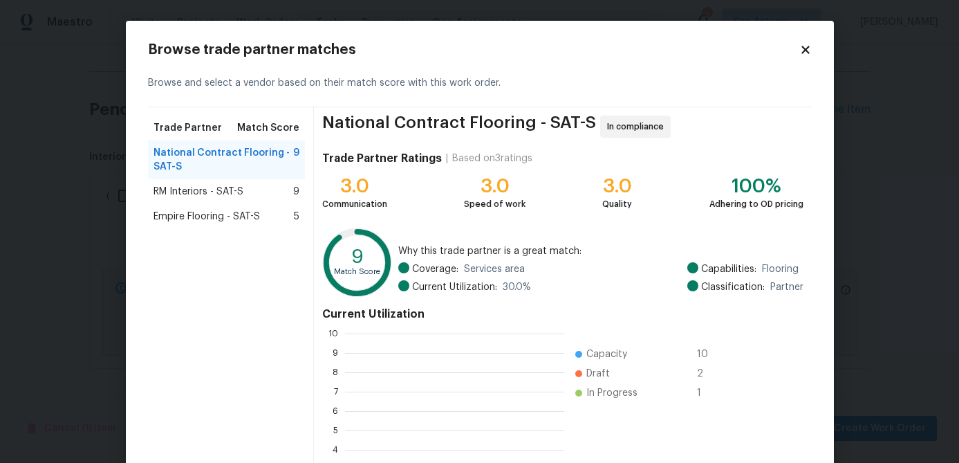
scroll to position [194, 219]
click at [201, 190] on span "RM Interiors - SAT-S" at bounding box center [199, 192] width 90 height 14
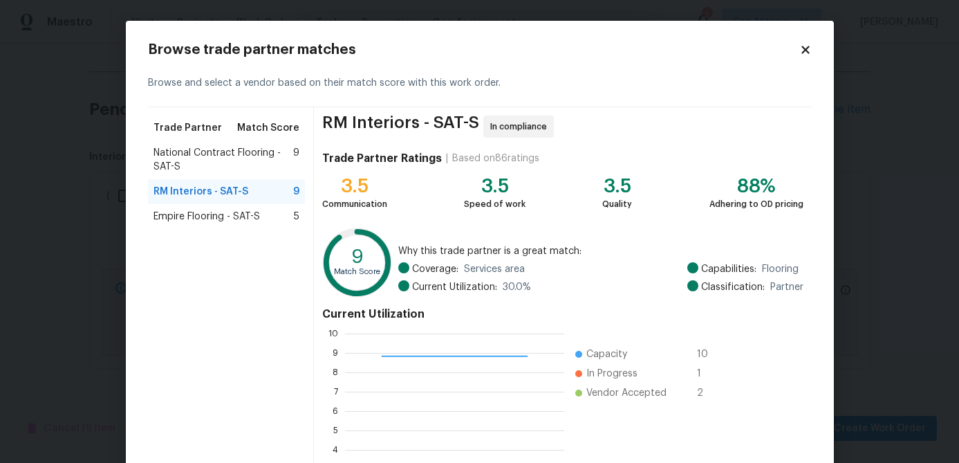
scroll to position [147, 0]
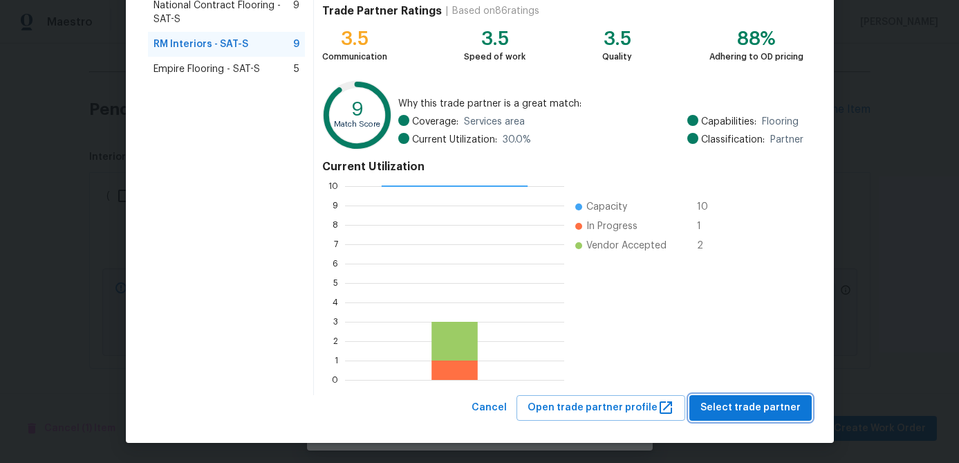
click at [763, 414] on span "Select trade partner" at bounding box center [750, 407] width 100 height 17
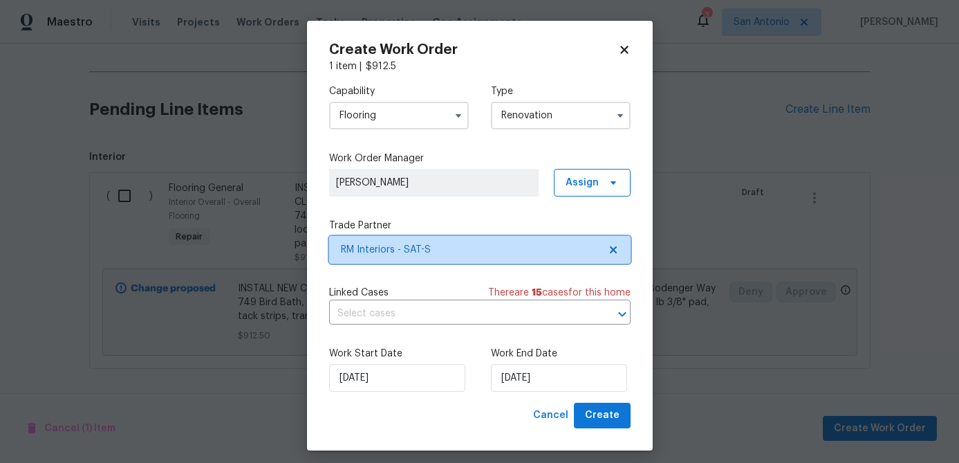
scroll to position [0, 0]
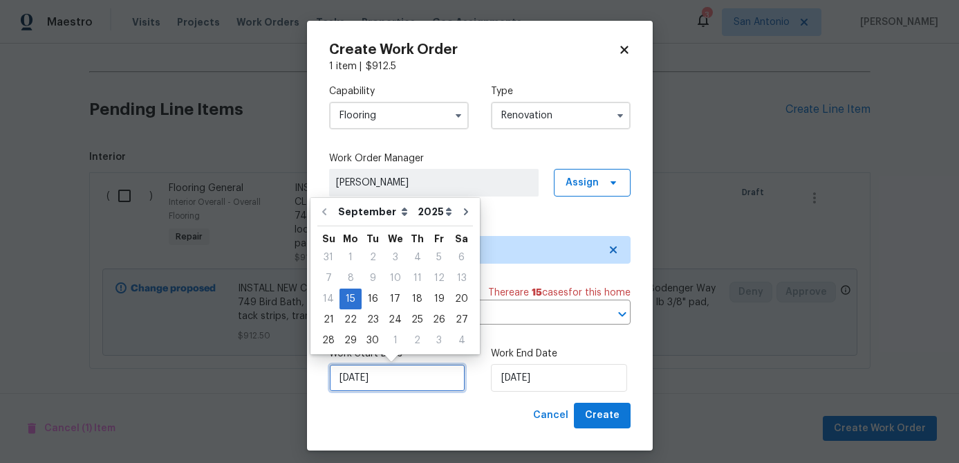
click at [406, 385] on input "[DATE]" at bounding box center [397, 378] width 136 height 28
click at [413, 318] on div "25" at bounding box center [417, 319] width 21 height 19
type input "[DATE]"
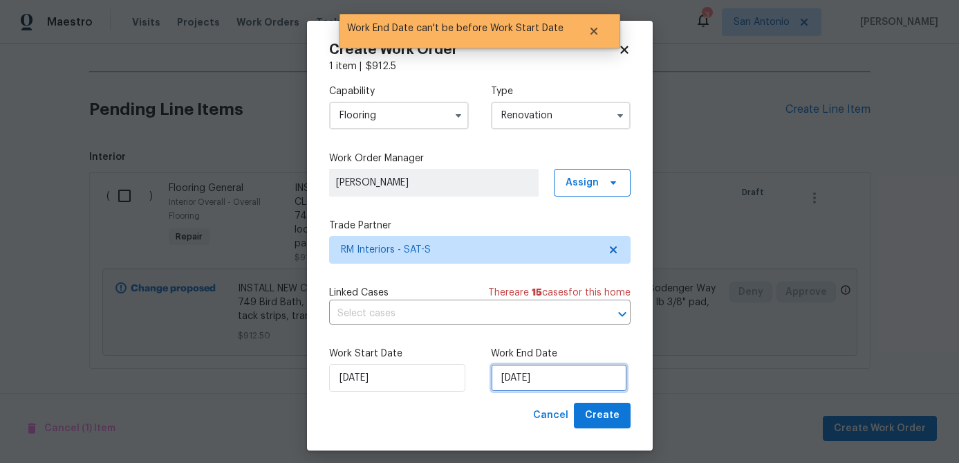
click at [559, 376] on input "[DATE]" at bounding box center [559, 378] width 136 height 28
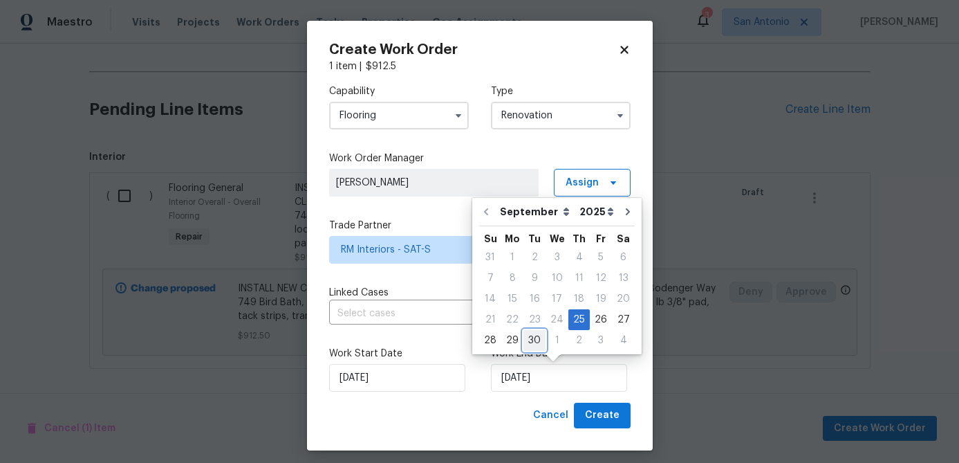
click at [537, 337] on div "30" at bounding box center [534, 340] width 22 height 19
type input "[DATE]"
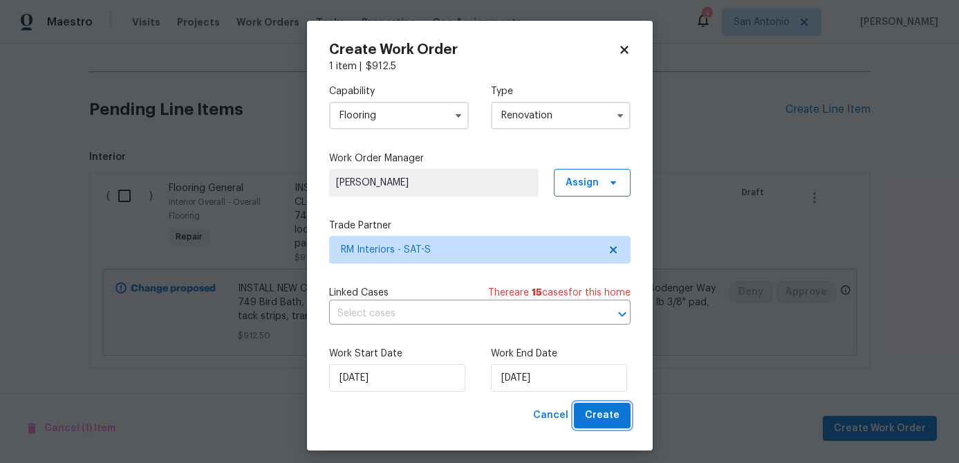
click at [604, 414] on span "Create" at bounding box center [602, 415] width 35 height 17
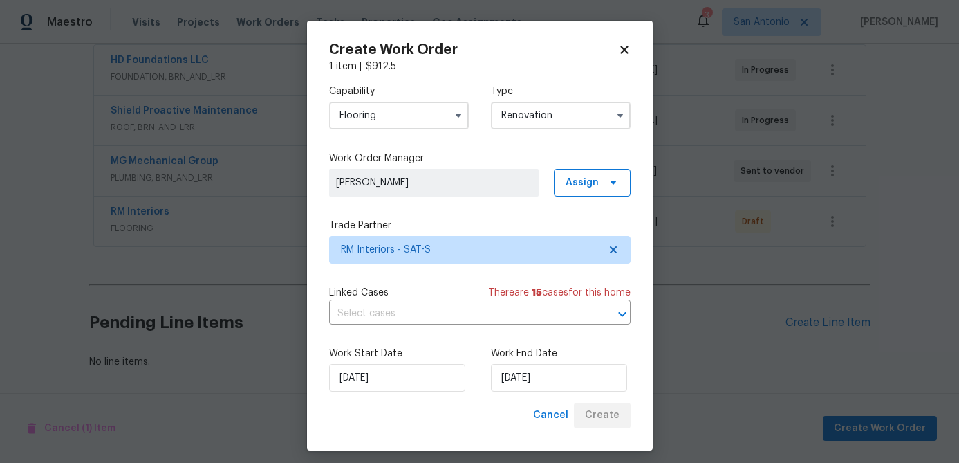
scroll to position [264, 0]
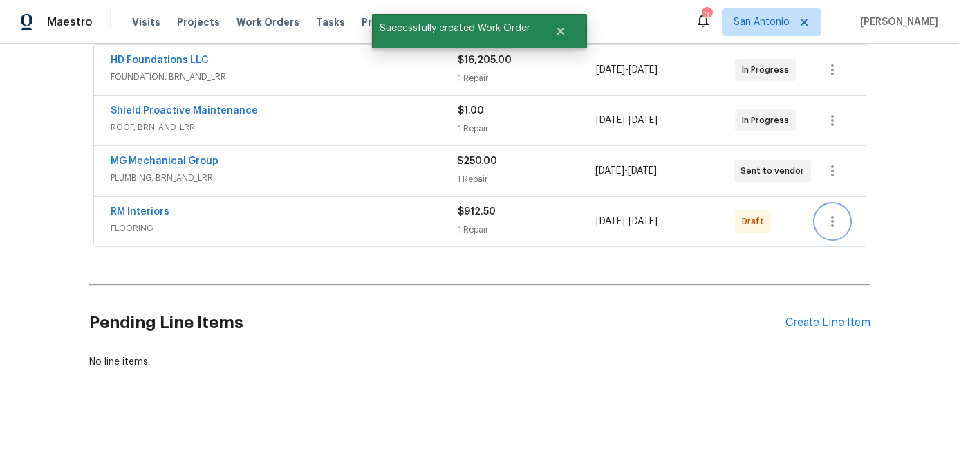
click at [836, 223] on icon "button" at bounding box center [832, 221] width 17 height 17
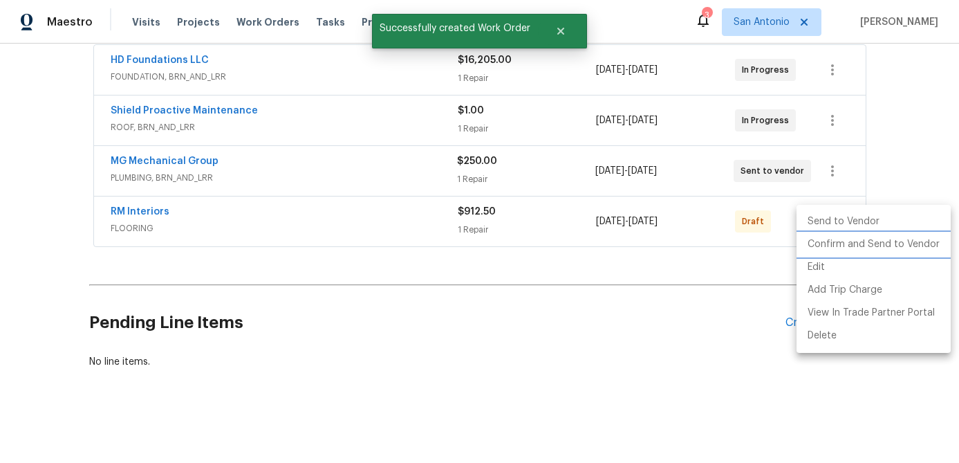
click at [841, 251] on li "Confirm and Send to Vendor" at bounding box center [874, 244] width 154 height 23
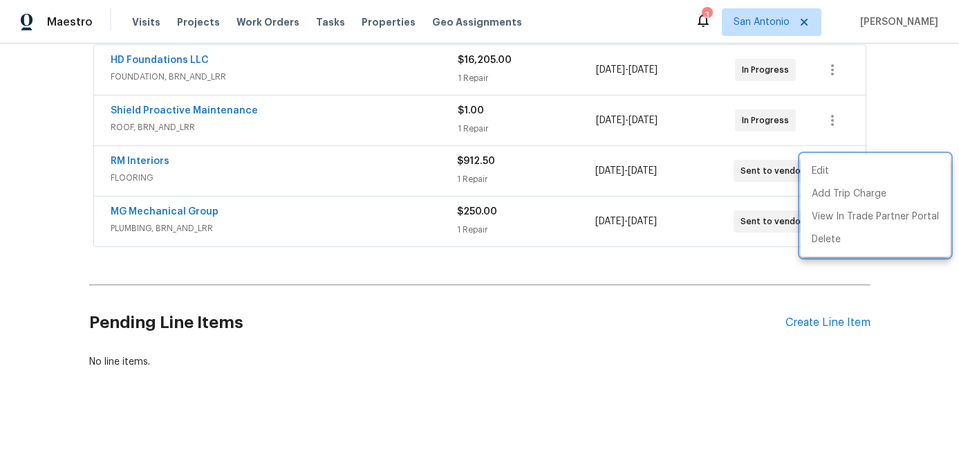
click at [295, 160] on div at bounding box center [479, 231] width 959 height 463
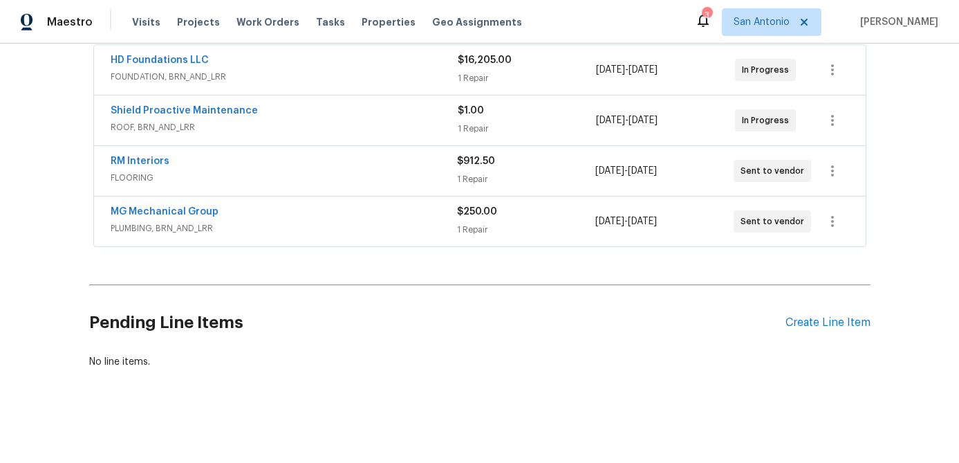
click at [295, 160] on div "RM Interiors" at bounding box center [284, 162] width 346 height 17
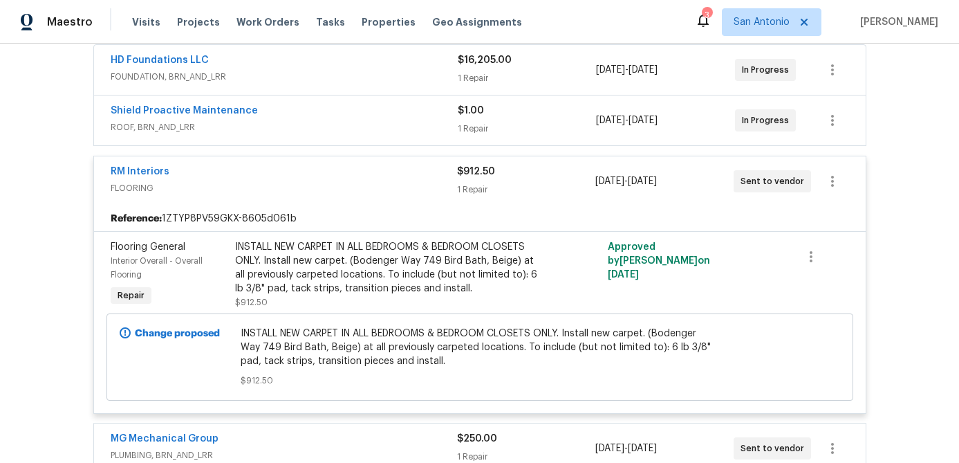
click at [295, 160] on div "RM Interiors FLOORING $912.50 1 Repair 9/25/2025 - 9/30/2025 Sent to vendor" at bounding box center [480, 181] width 772 height 50
click at [288, 171] on div "RM Interiors" at bounding box center [284, 173] width 346 height 17
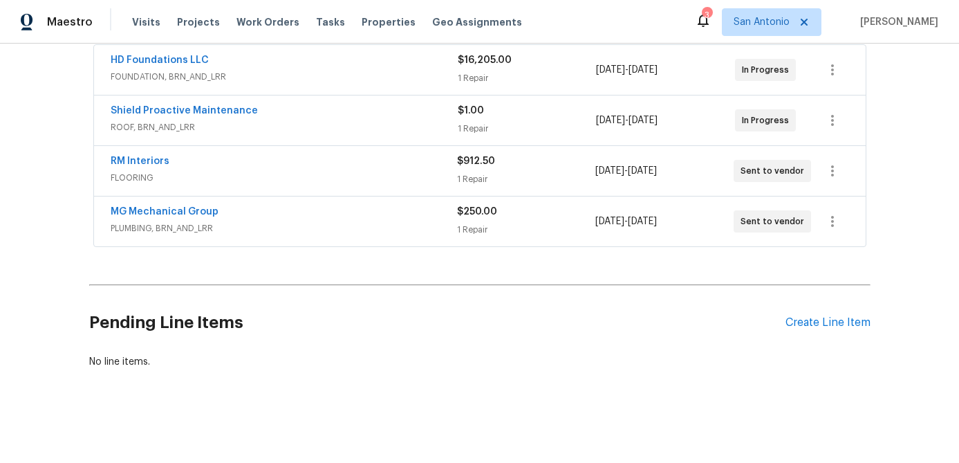
click at [283, 220] on div "MG Mechanical Group" at bounding box center [284, 213] width 346 height 17
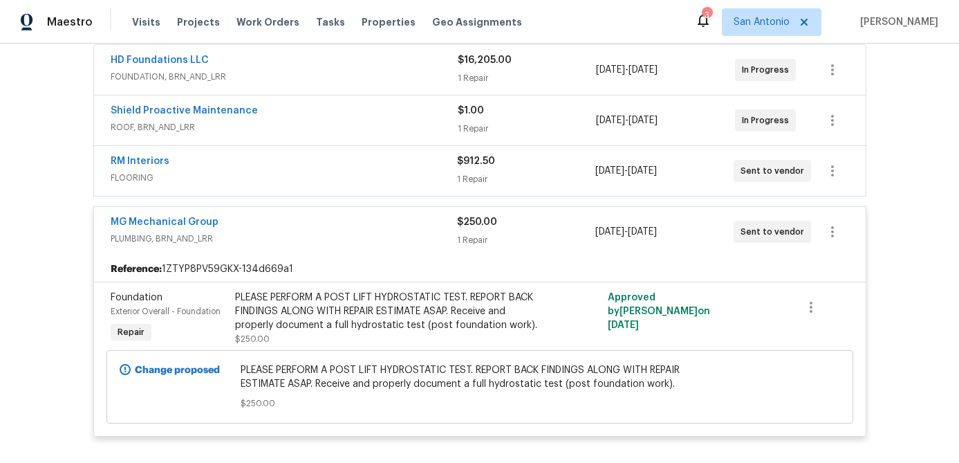
click at [281, 226] on div "MG Mechanical Group" at bounding box center [284, 223] width 346 height 17
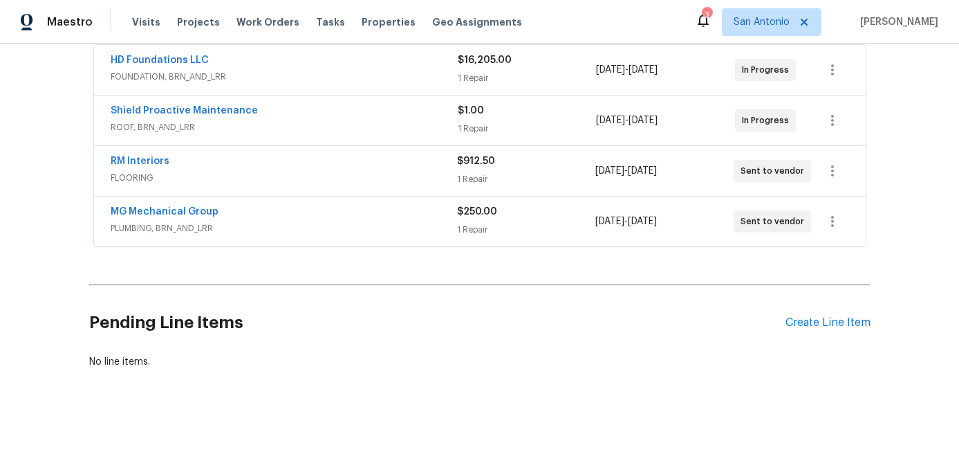
click at [296, 168] on div "RM Interiors" at bounding box center [284, 162] width 346 height 17
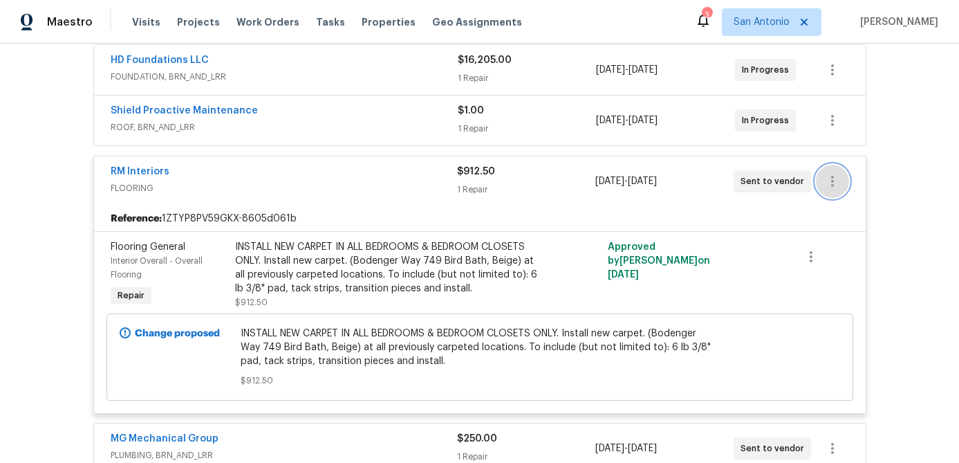
click at [841, 171] on button "button" at bounding box center [832, 181] width 33 height 33
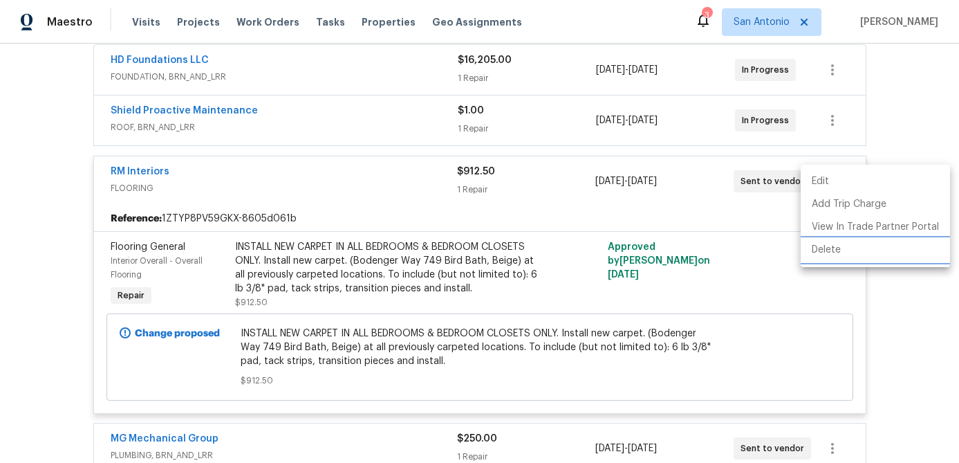
click at [824, 244] on li "Delete" at bounding box center [875, 250] width 149 height 23
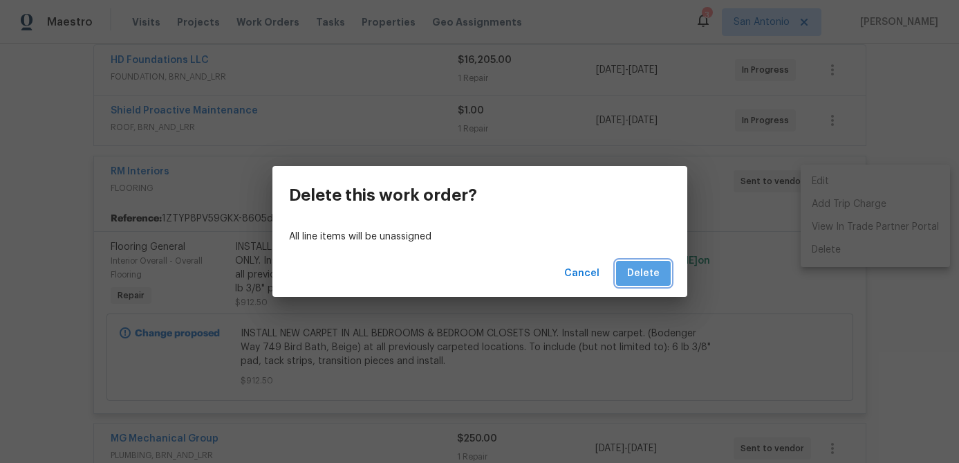
click at [653, 271] on span "Delete" at bounding box center [643, 273] width 33 height 17
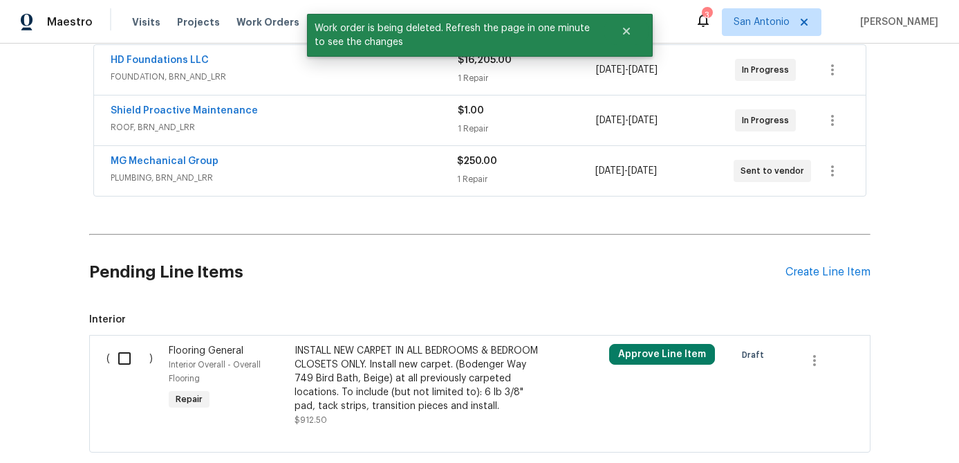
scroll to position [348, 0]
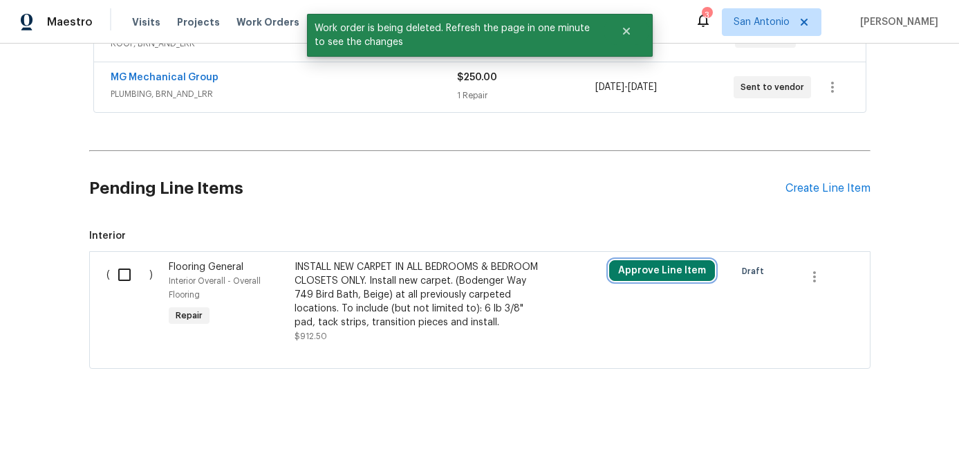
click at [640, 270] on button "Approve Line Item" at bounding box center [662, 270] width 106 height 21
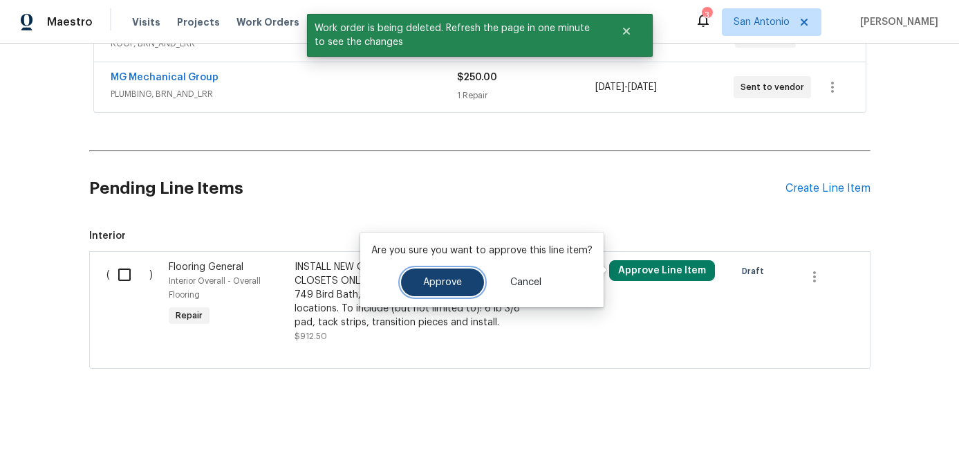
click at [451, 286] on span "Approve" at bounding box center [442, 282] width 39 height 10
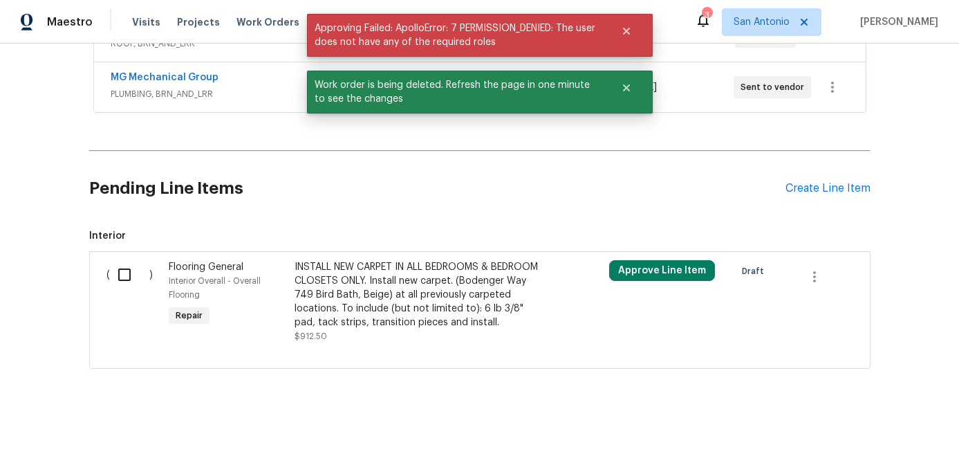
click at [125, 275] on input "checkbox" at bounding box center [129, 274] width 39 height 29
checkbox input "true"
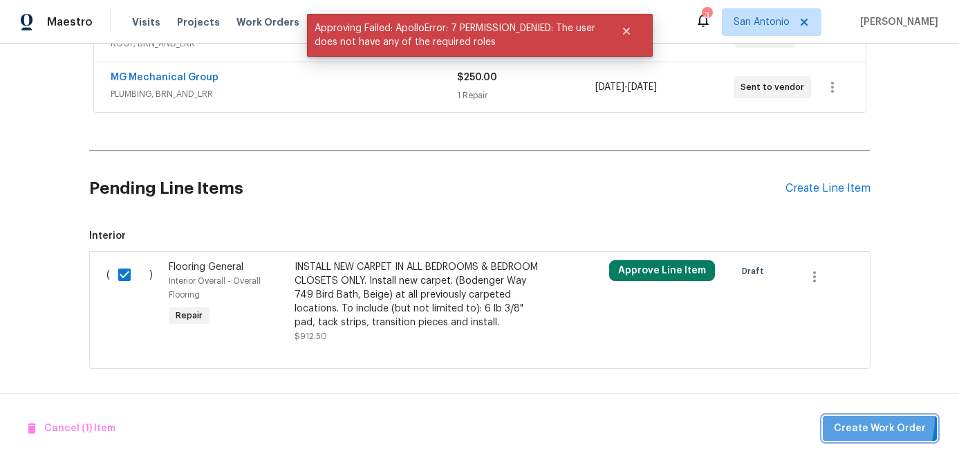
click at [849, 418] on button "Create Work Order" at bounding box center [880, 429] width 114 height 26
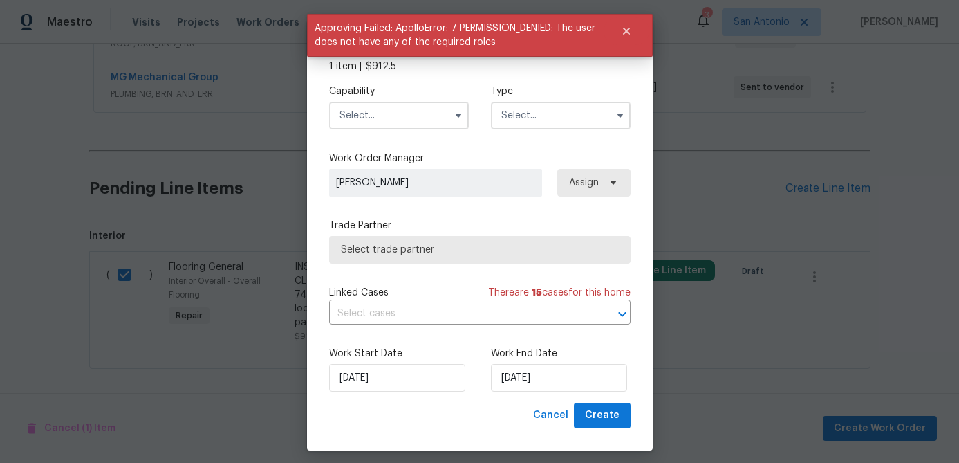
click at [406, 120] on input "text" at bounding box center [399, 116] width 140 height 28
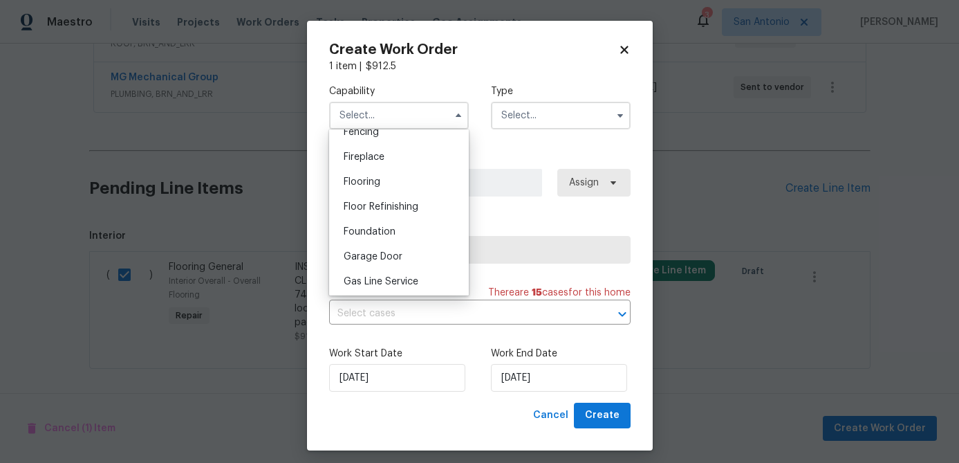
scroll to position [465, 0]
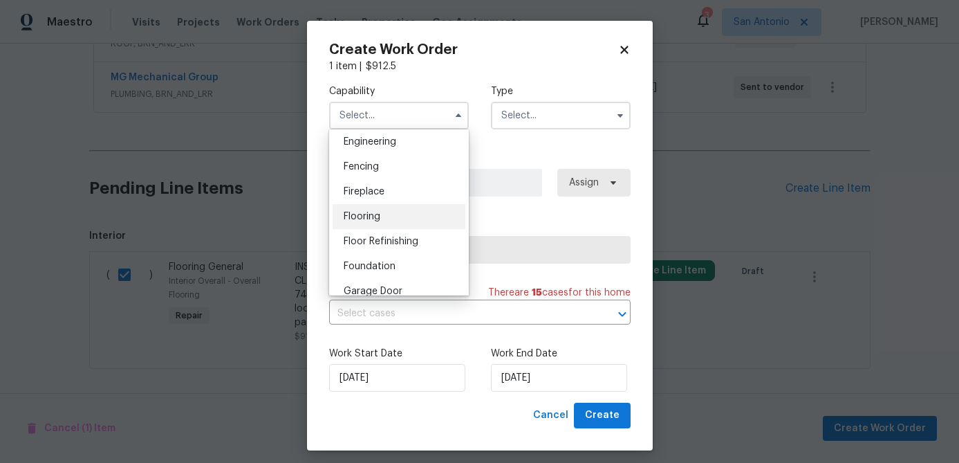
click at [351, 217] on span "Flooring" at bounding box center [362, 217] width 37 height 10
type input "Flooring"
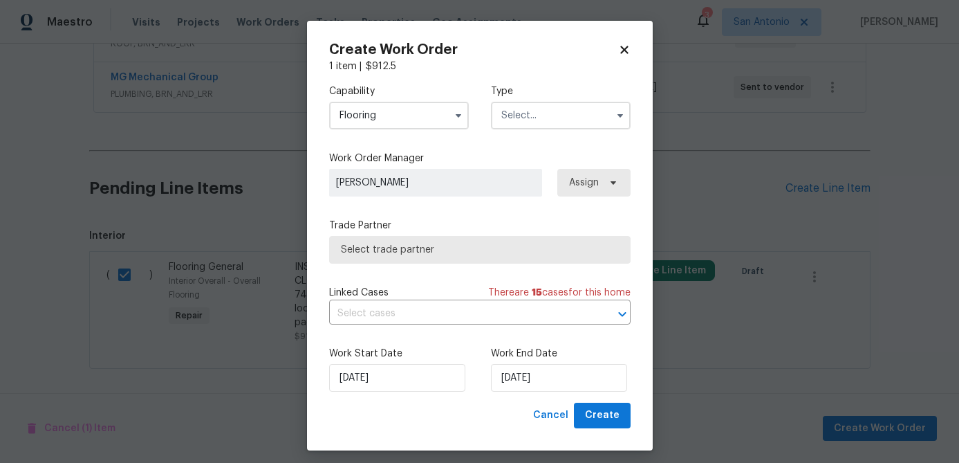
click at [553, 100] on div "Type" at bounding box center [561, 106] width 140 height 45
click at [552, 117] on input "text" at bounding box center [561, 116] width 140 height 28
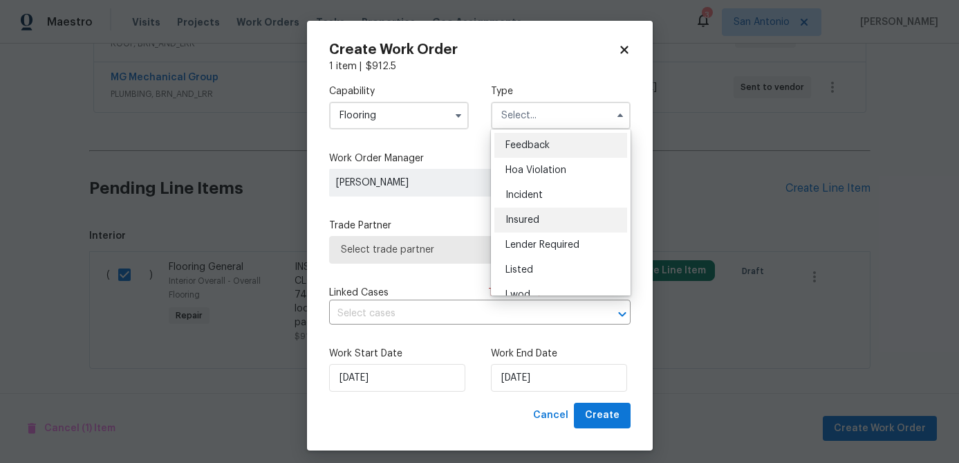
scroll to position [165, 0]
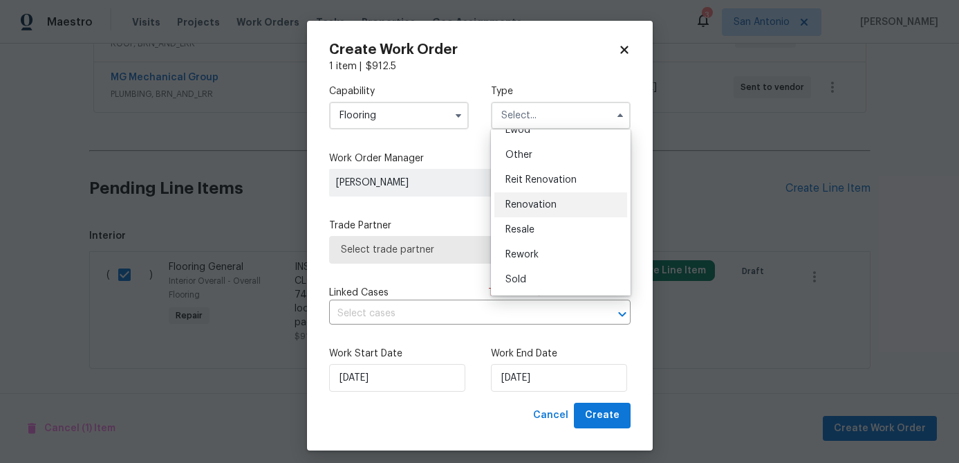
click at [538, 207] on span "Renovation" at bounding box center [530, 205] width 51 height 10
type input "Renovation"
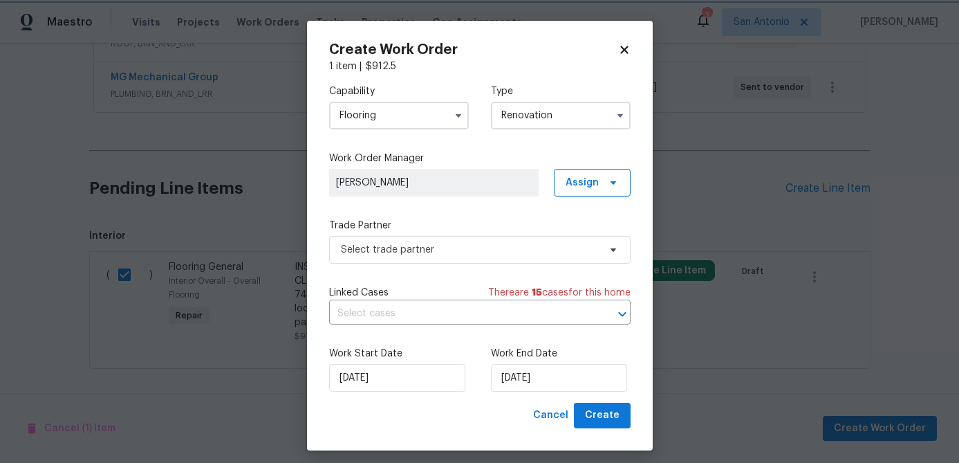
scroll to position [0, 0]
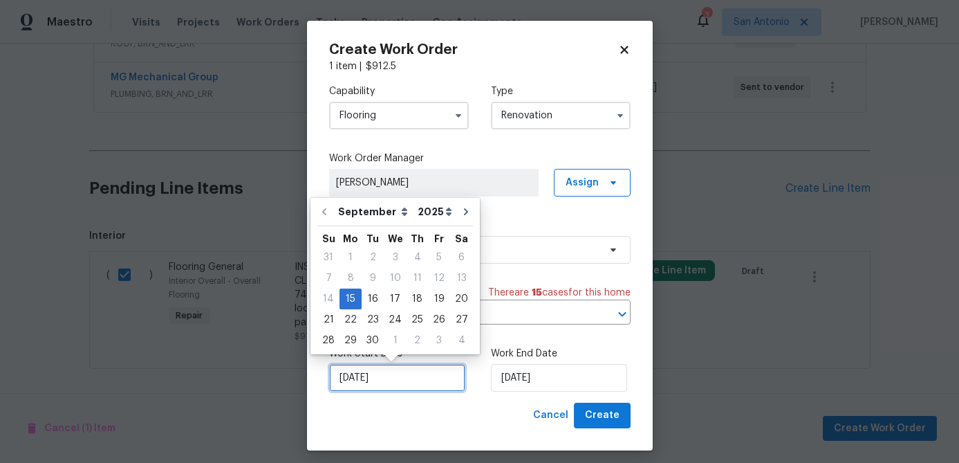
click at [417, 386] on input "[DATE]" at bounding box center [397, 378] width 136 height 28
click at [414, 322] on div "25" at bounding box center [417, 319] width 21 height 19
type input "[DATE]"
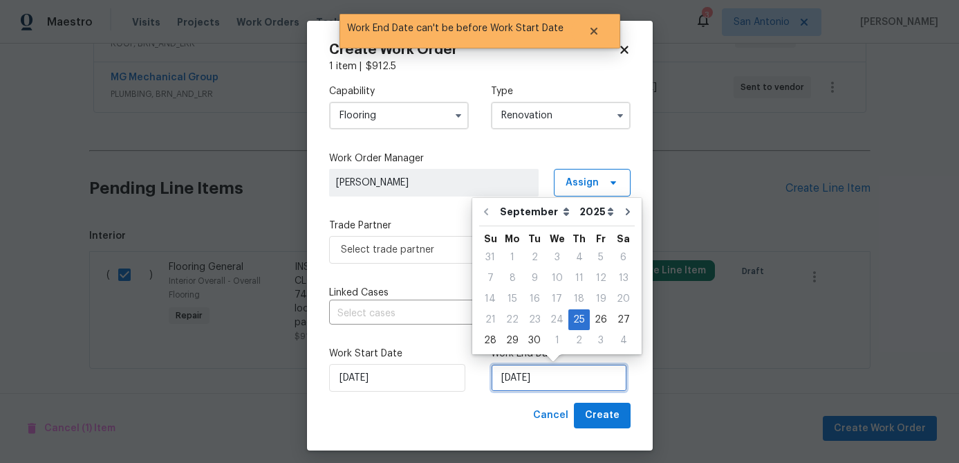
click at [562, 386] on input "[DATE]" at bounding box center [559, 378] width 136 height 28
click at [532, 342] on div "30" at bounding box center [534, 340] width 22 height 19
type input "[DATE]"
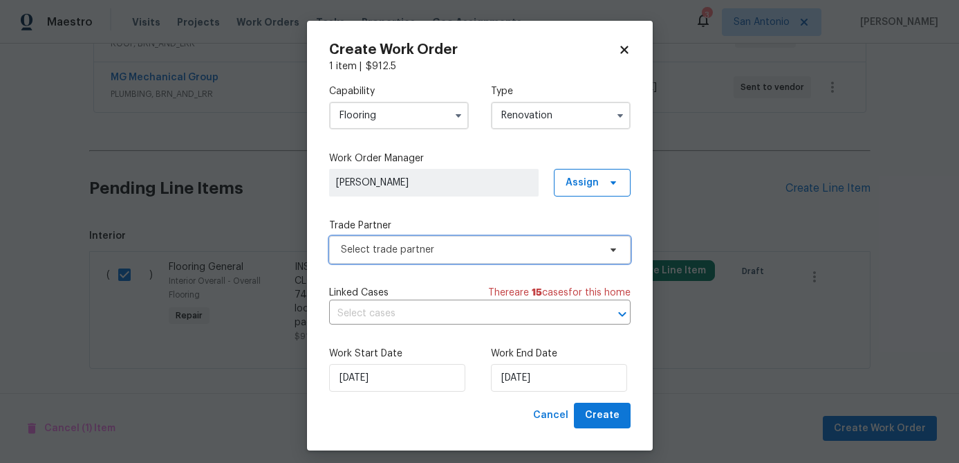
click at [411, 248] on span "Select trade partner" at bounding box center [470, 250] width 258 height 14
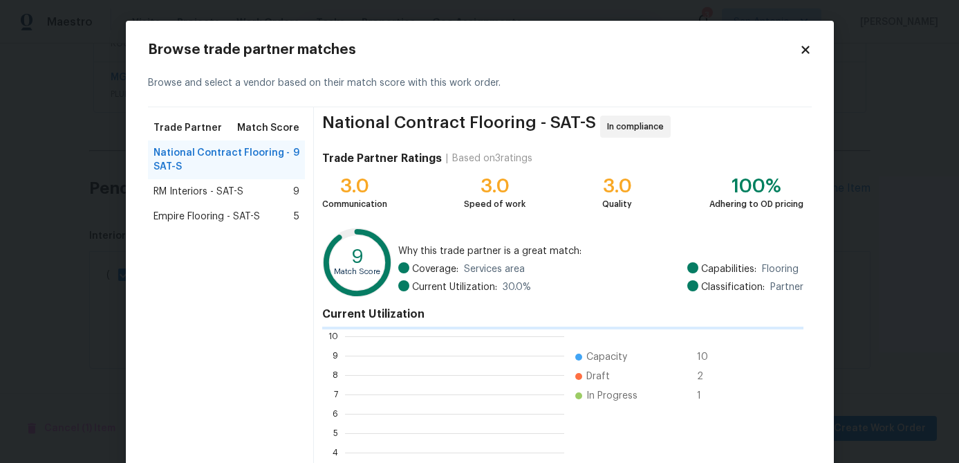
scroll to position [194, 219]
click at [183, 187] on span "RM Interiors - SAT-S" at bounding box center [199, 192] width 90 height 14
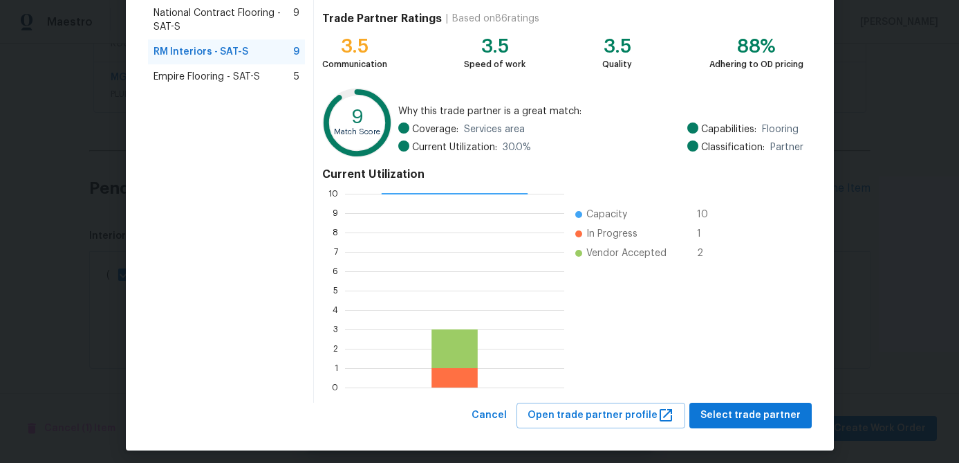
scroll to position [147, 0]
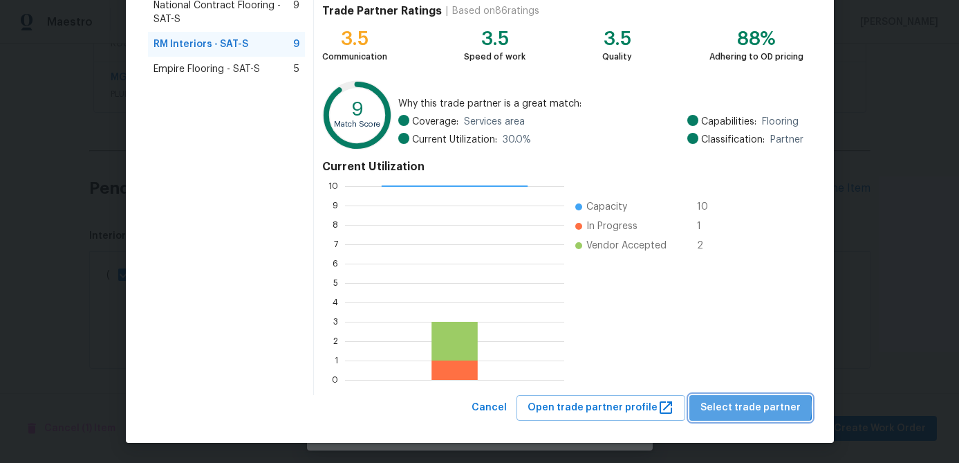
click at [757, 407] on span "Select trade partner" at bounding box center [750, 407] width 100 height 17
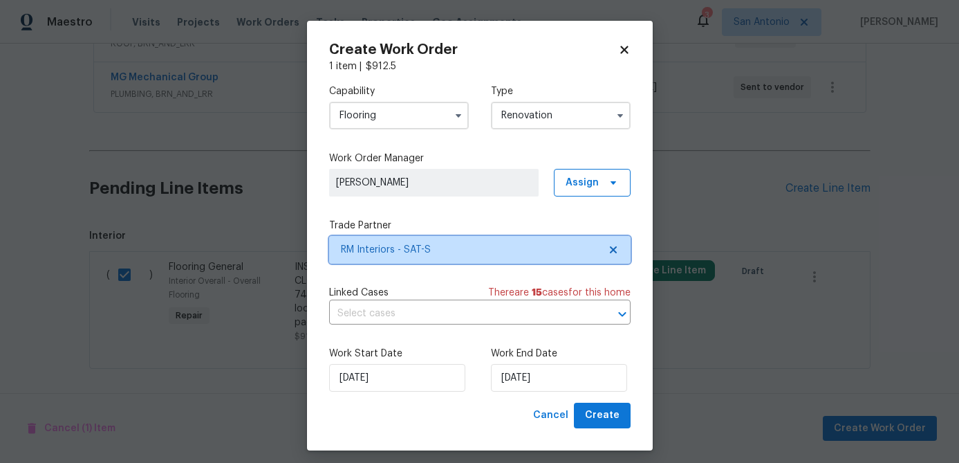
scroll to position [0, 0]
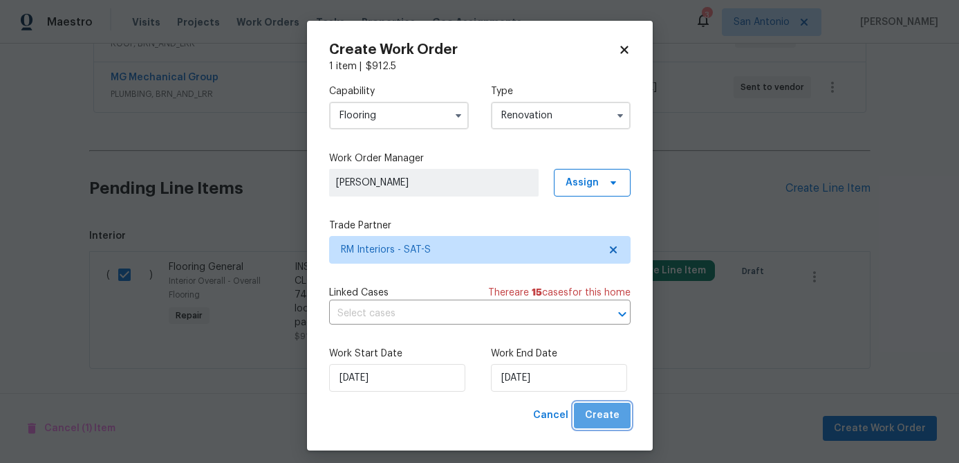
click at [609, 415] on span "Create" at bounding box center [602, 415] width 35 height 17
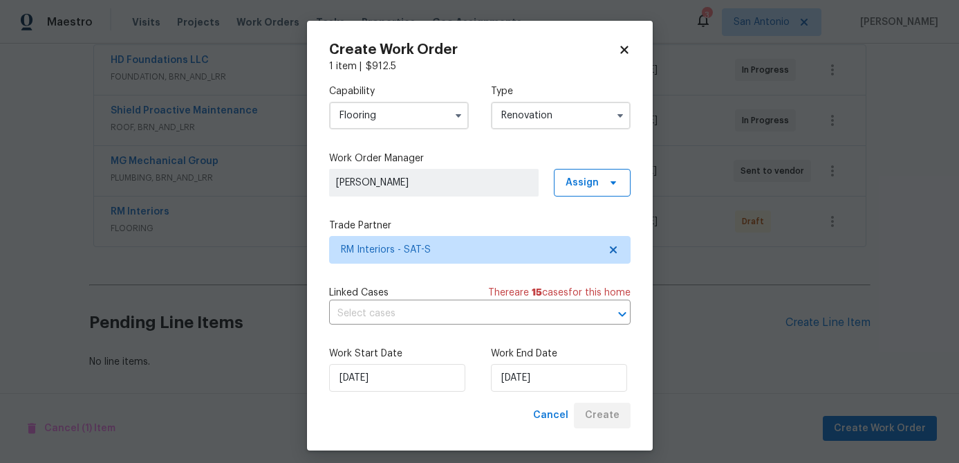
scroll to position [264, 0]
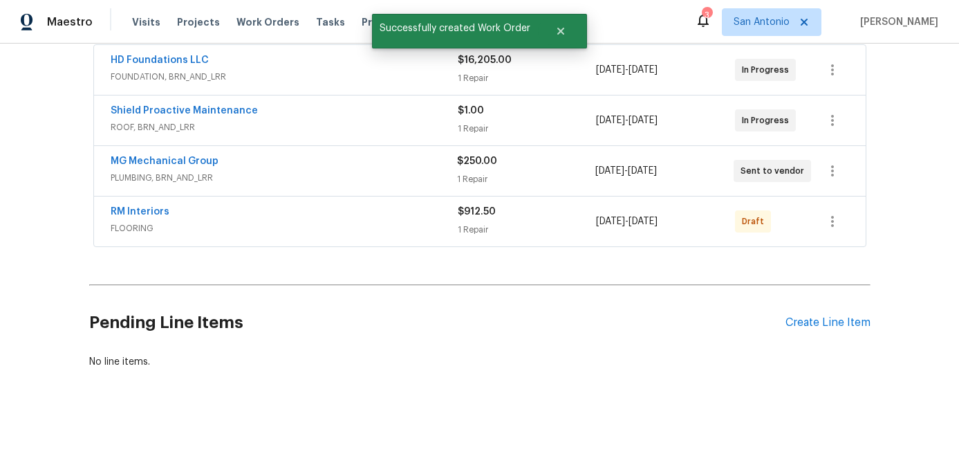
click at [382, 203] on div "RM Interiors FLOORING $912.50 1 Repair 9/25/2025 - 9/30/2025 Draft" at bounding box center [480, 221] width 772 height 50
click at [364, 221] on div "RM Interiors" at bounding box center [284, 213] width 347 height 17
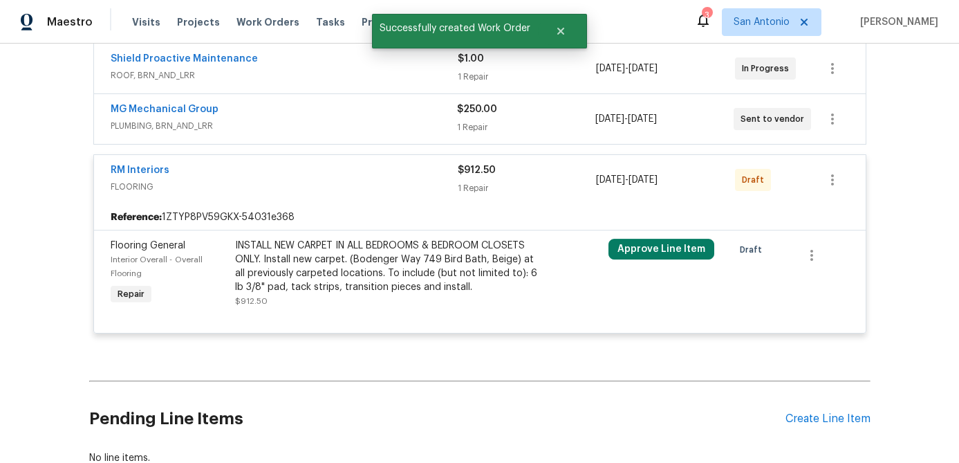
scroll to position [348, 0]
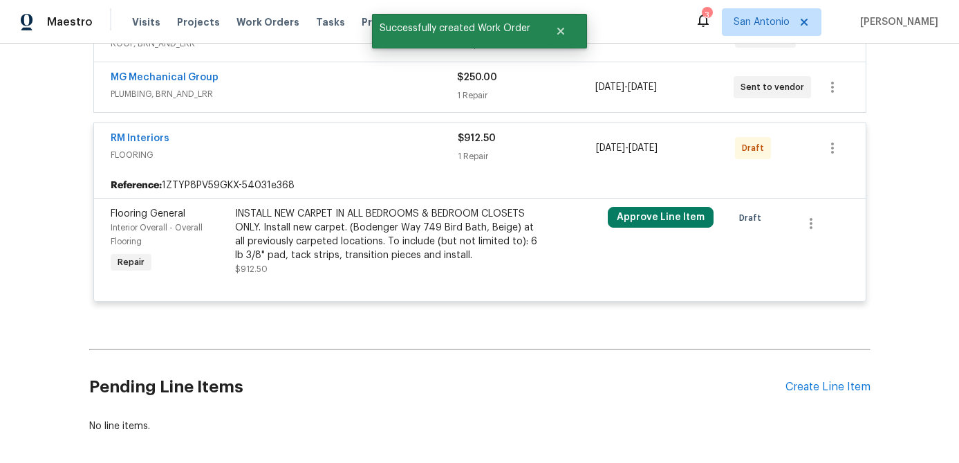
click at [364, 144] on div "RM Interiors" at bounding box center [284, 139] width 347 height 17
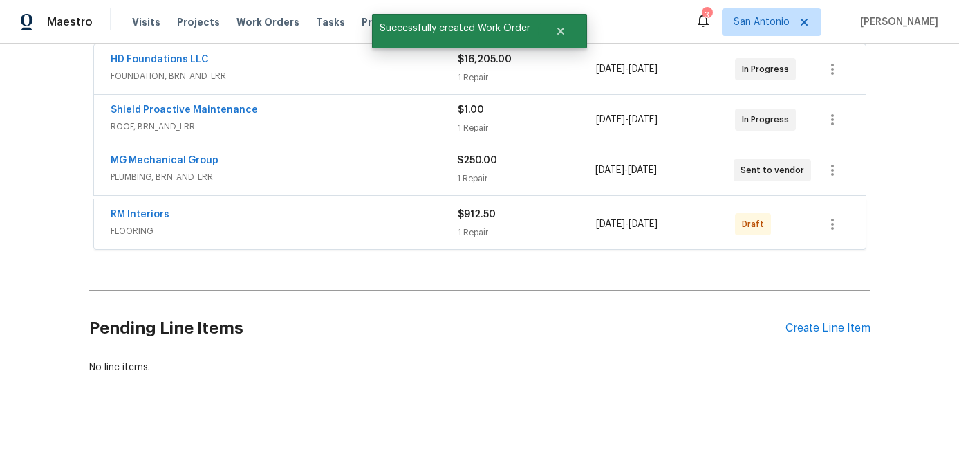
scroll to position [264, 0]
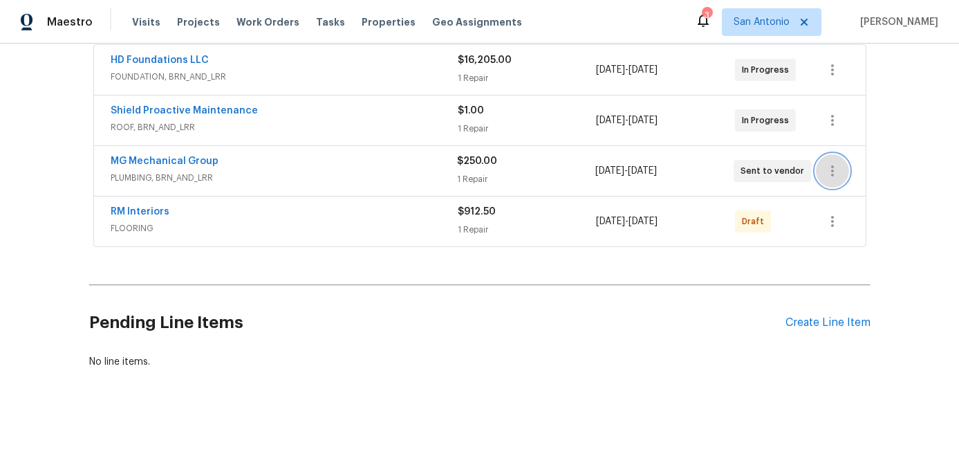
click at [833, 175] on icon "button" at bounding box center [832, 170] width 3 height 11
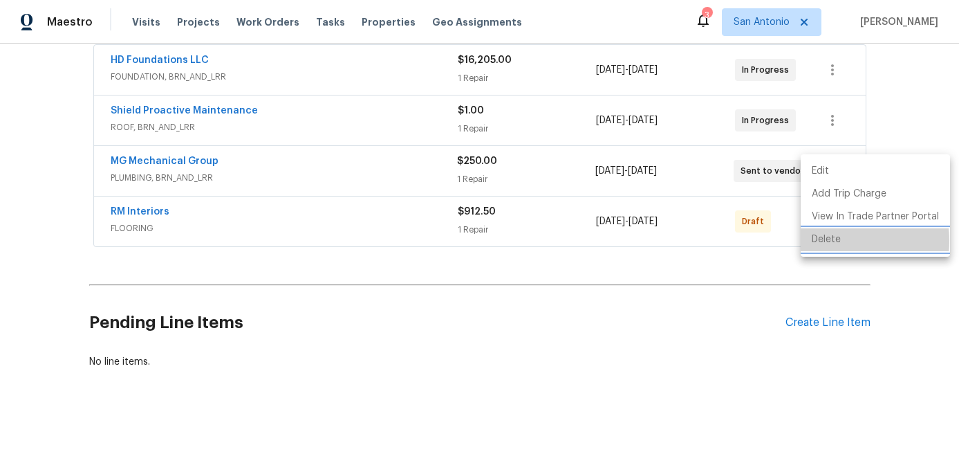
click at [824, 241] on li "Delete" at bounding box center [875, 239] width 149 height 23
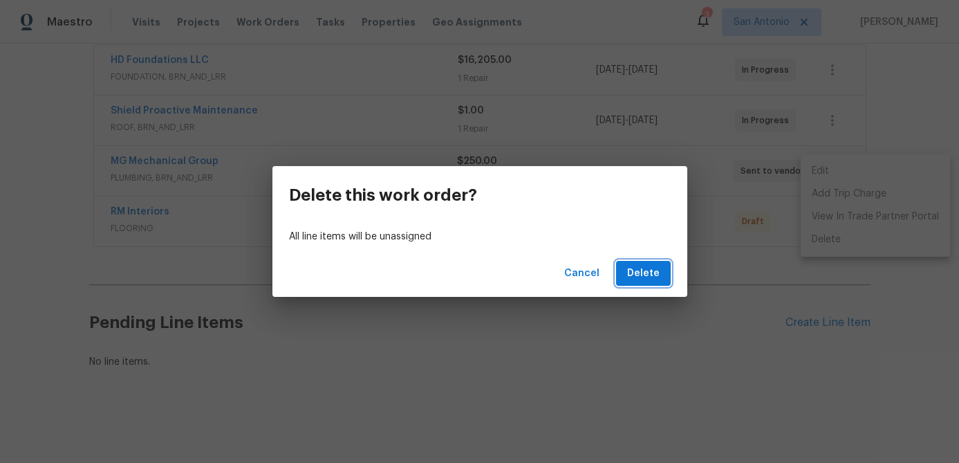
click at [653, 274] on span "Delete" at bounding box center [643, 273] width 33 height 17
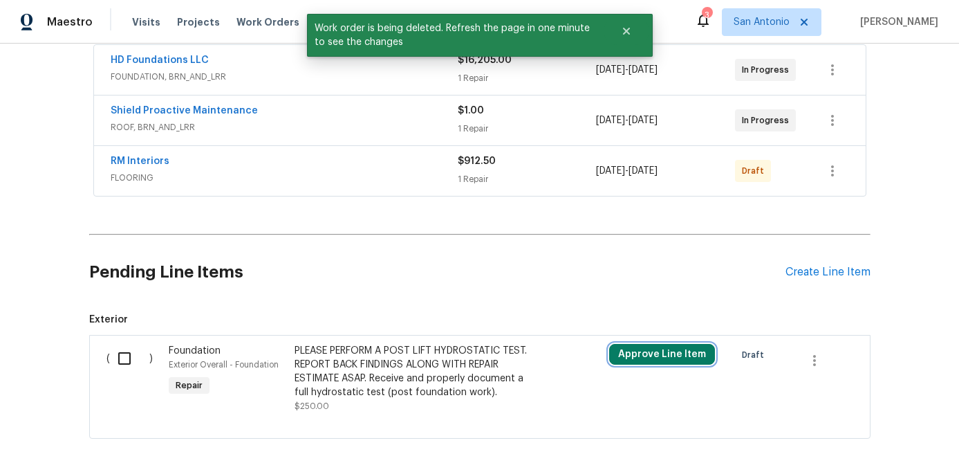
click at [668, 355] on button "Approve Line Item" at bounding box center [662, 354] width 106 height 21
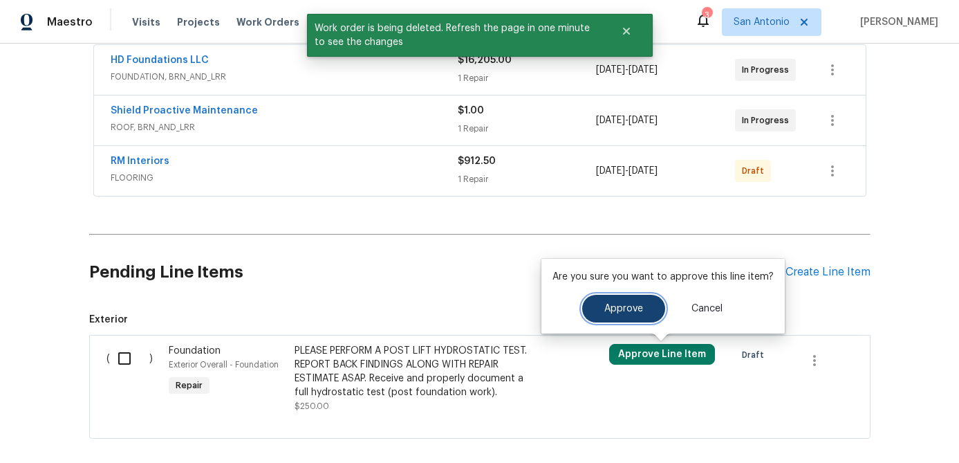
click at [629, 310] on span "Approve" at bounding box center [623, 309] width 39 height 10
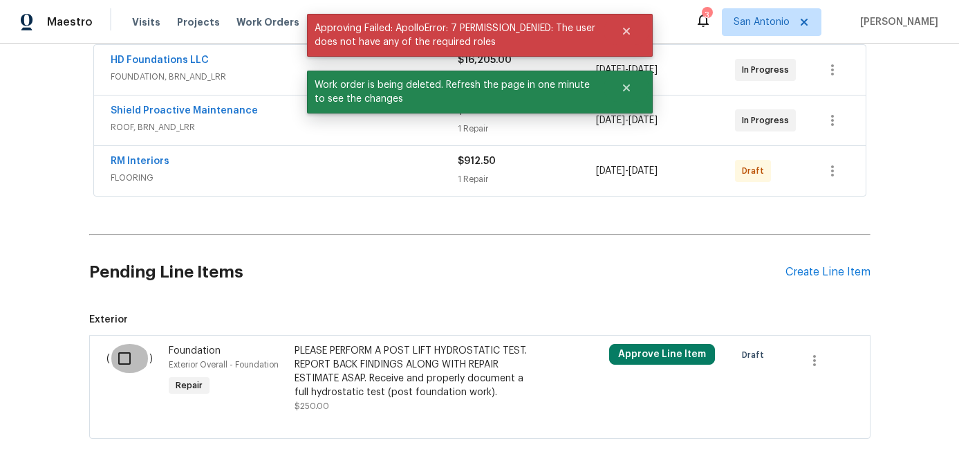
click at [122, 361] on input "checkbox" at bounding box center [129, 358] width 39 height 29
checkbox input "true"
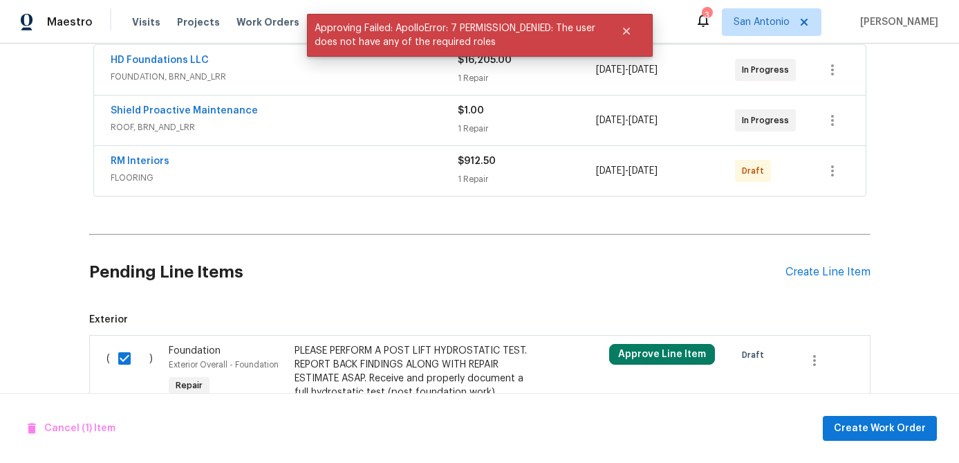
click at [893, 414] on div "Cancel (1) Item Create Work Order" at bounding box center [479, 428] width 959 height 71
click at [890, 424] on span "Create Work Order" at bounding box center [880, 428] width 92 height 17
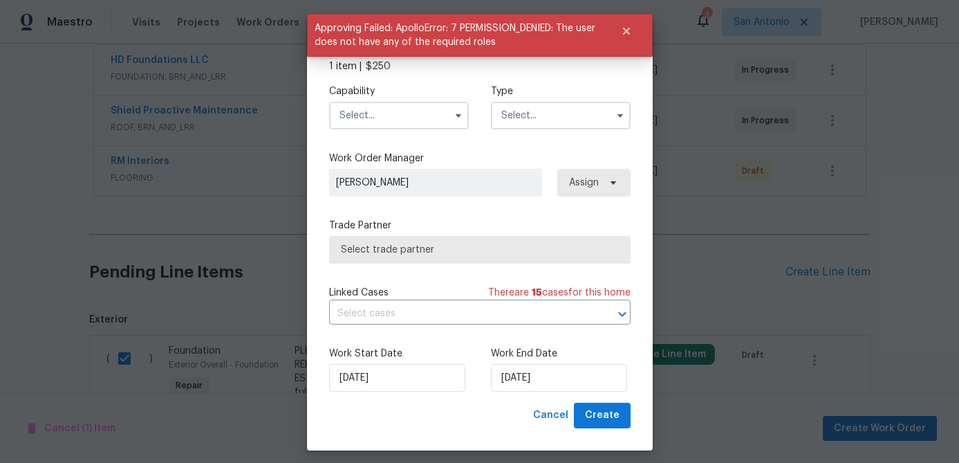
click at [402, 120] on input "text" at bounding box center [399, 116] width 140 height 28
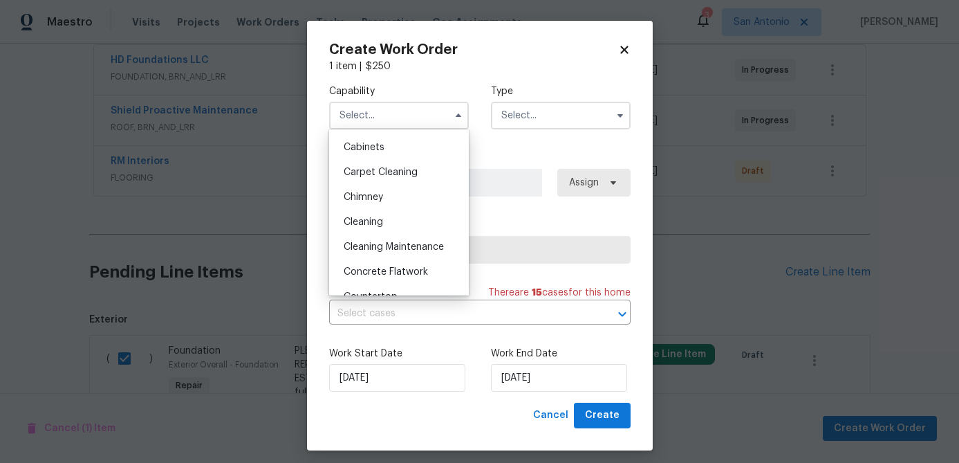
scroll to position [0, 0]
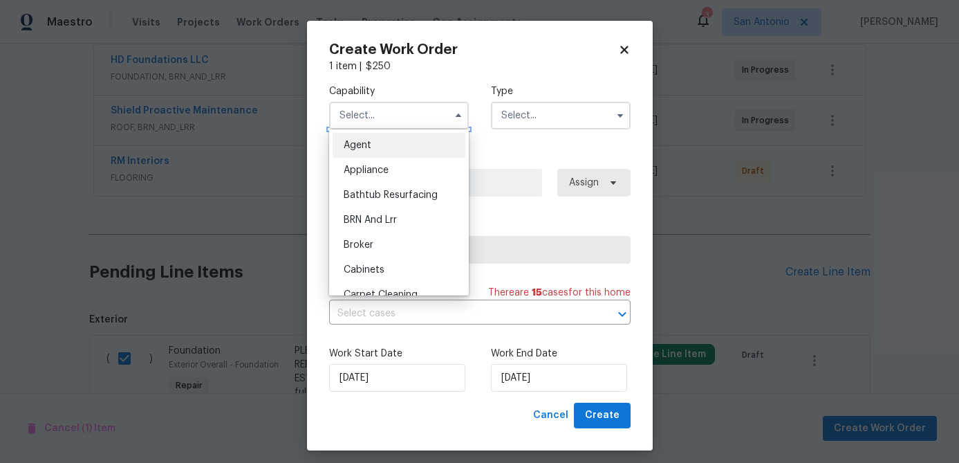
click at [392, 112] on input "text" at bounding box center [399, 116] width 140 height 28
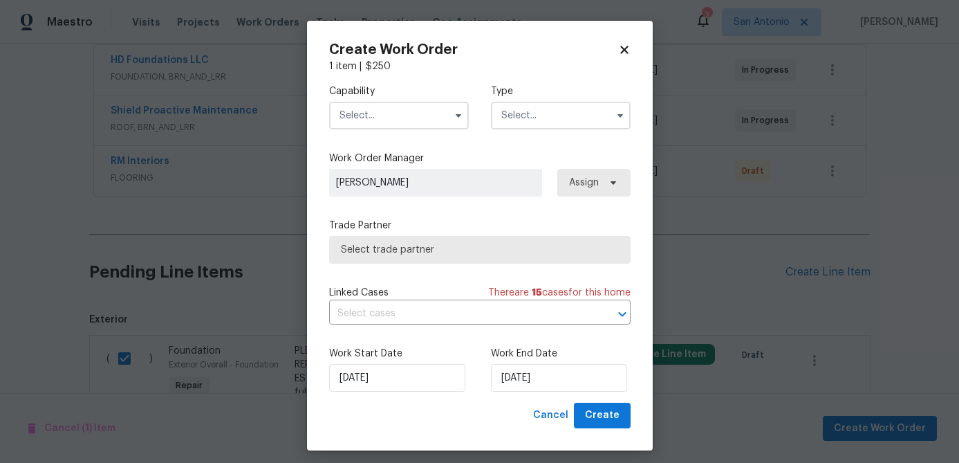
click at [390, 114] on input "text" at bounding box center [399, 116] width 140 height 28
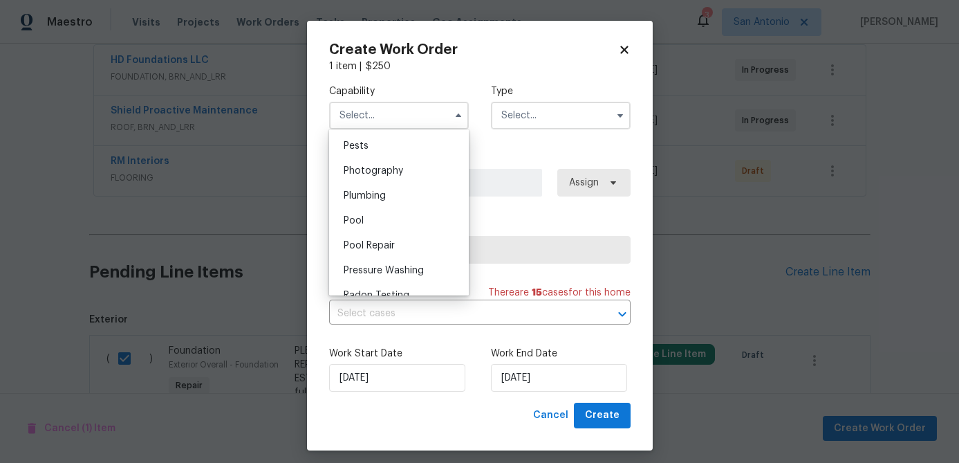
scroll to position [1155, 0]
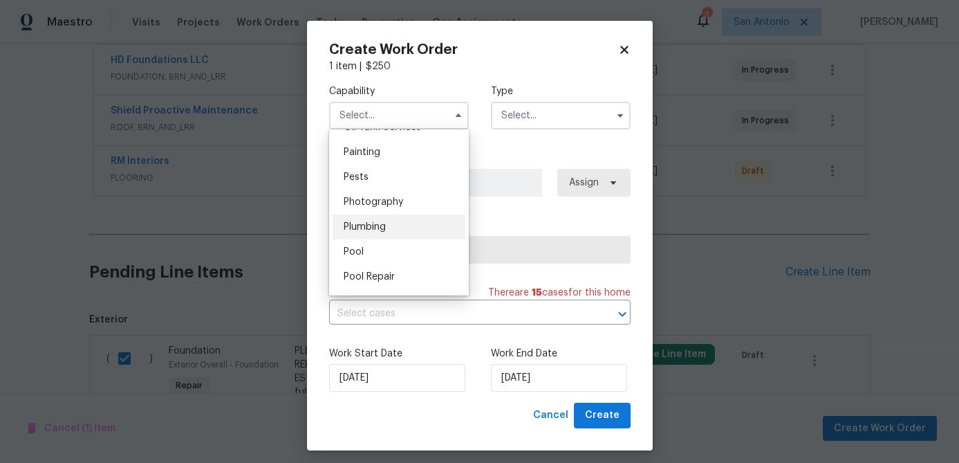
click at [371, 225] on span "Plumbing" at bounding box center [365, 227] width 42 height 10
type input "Plumbing"
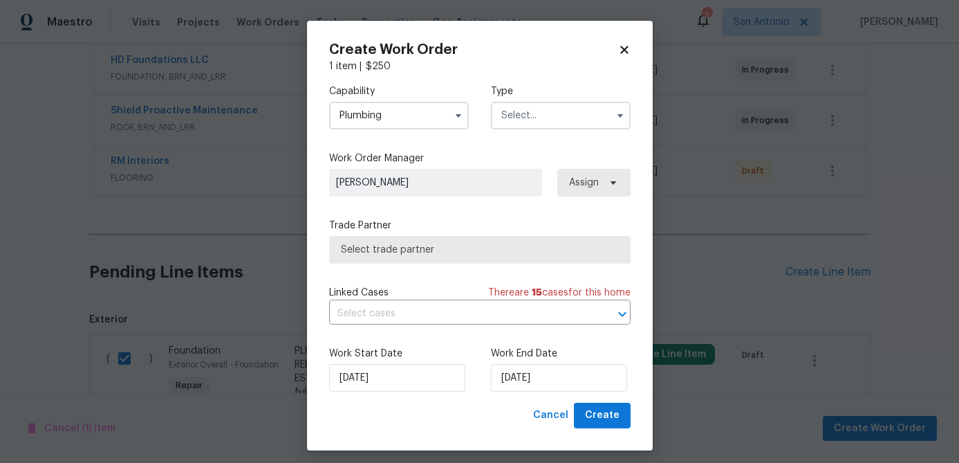
click at [556, 122] on input "text" at bounding box center [561, 116] width 140 height 28
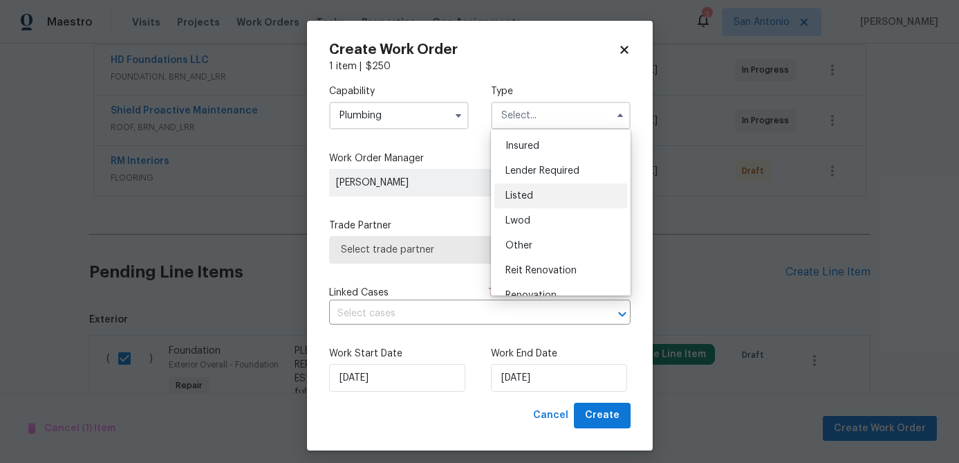
scroll to position [165, 0]
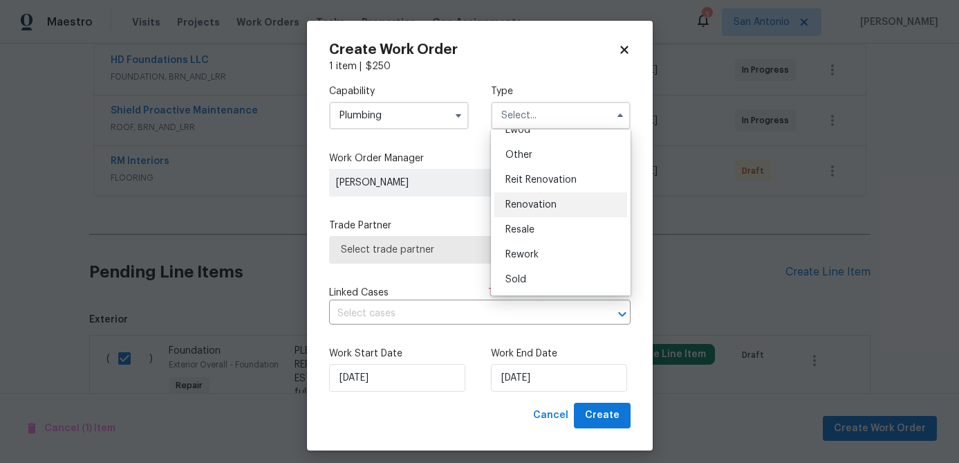
click at [537, 204] on span "Renovation" at bounding box center [530, 205] width 51 height 10
type input "Renovation"
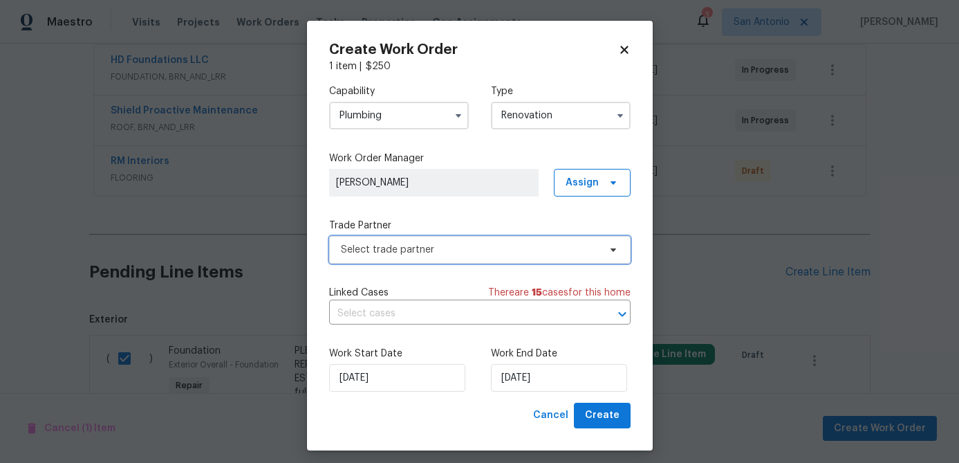
click at [458, 246] on span "Select trade partner" at bounding box center [470, 250] width 258 height 14
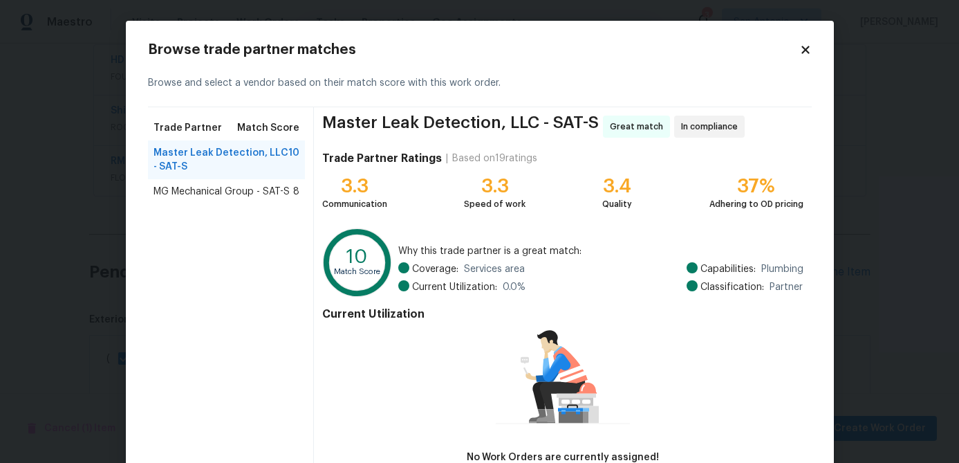
click at [200, 191] on span "MG Mechanical Group - SAT-S" at bounding box center [222, 192] width 136 height 14
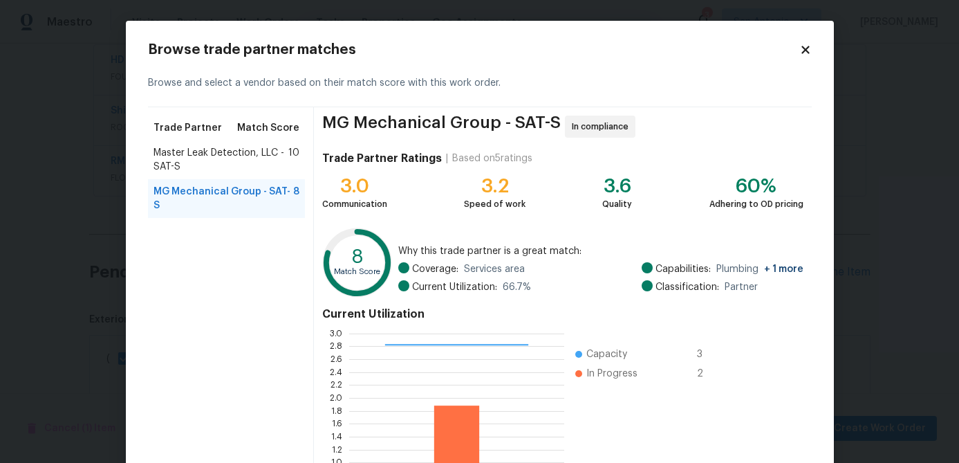
scroll to position [147, 0]
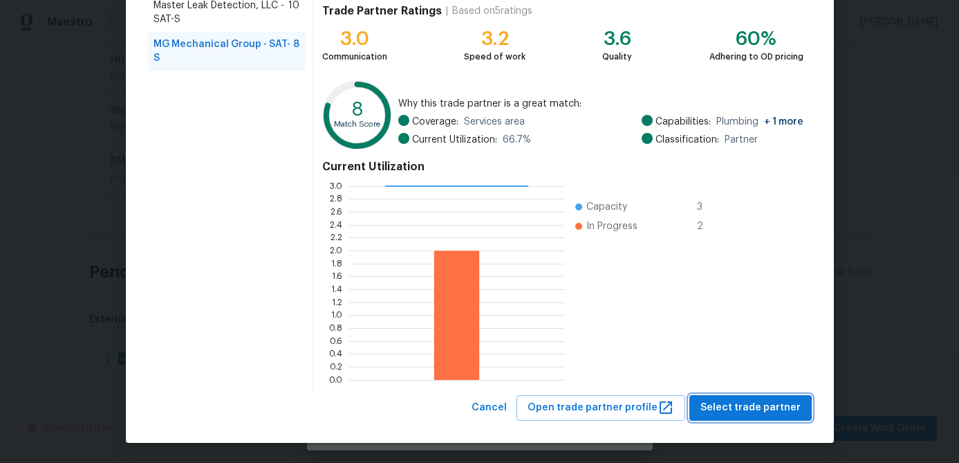
click at [742, 409] on span "Select trade partner" at bounding box center [750, 407] width 100 height 17
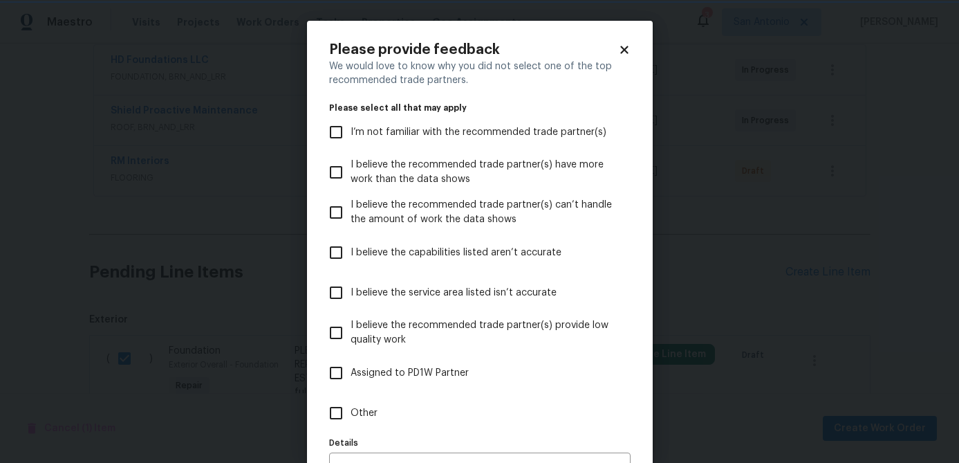
scroll to position [0, 0]
click at [624, 48] on icon at bounding box center [624, 50] width 8 height 8
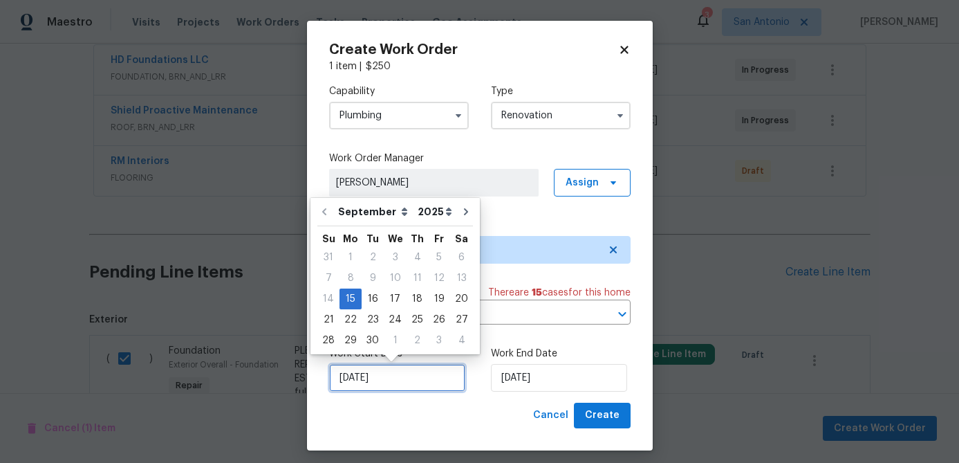
click at [415, 381] on input "[DATE]" at bounding box center [397, 378] width 136 height 28
click at [370, 300] on div "16" at bounding box center [373, 298] width 22 height 19
type input "[DATE]"
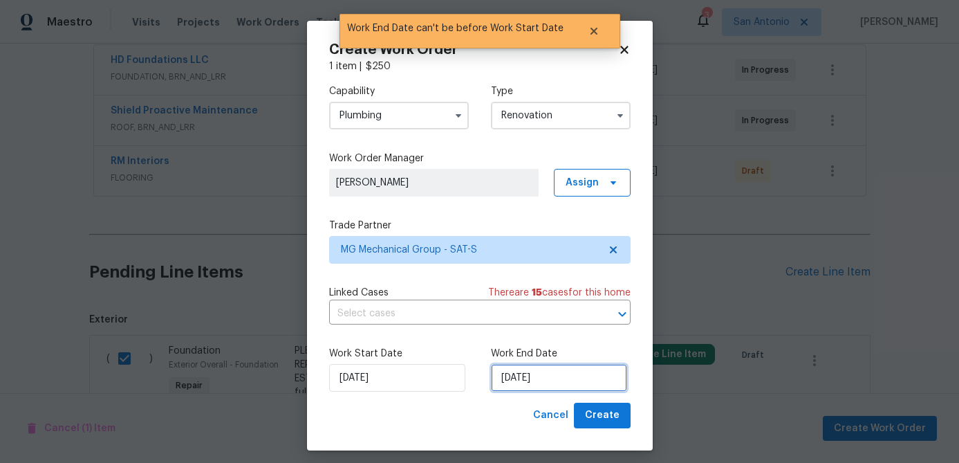
click at [588, 380] on input "[DATE]" at bounding box center [559, 378] width 136 height 28
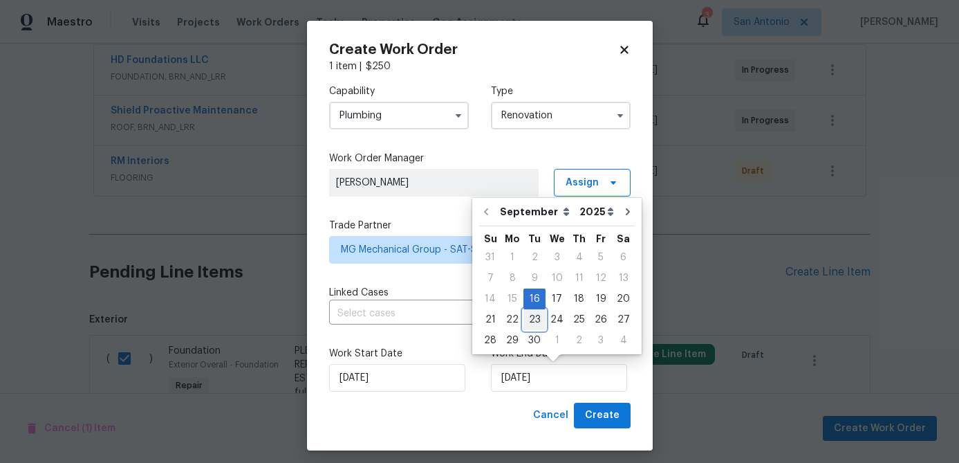
click at [541, 321] on div "23" at bounding box center [534, 319] width 22 height 19
type input "[DATE]"
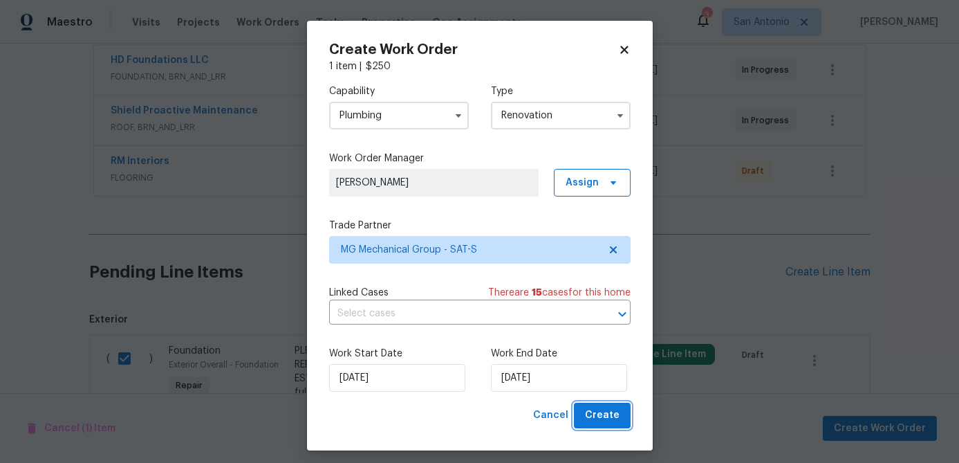
click at [593, 407] on span "Create" at bounding box center [602, 415] width 35 height 17
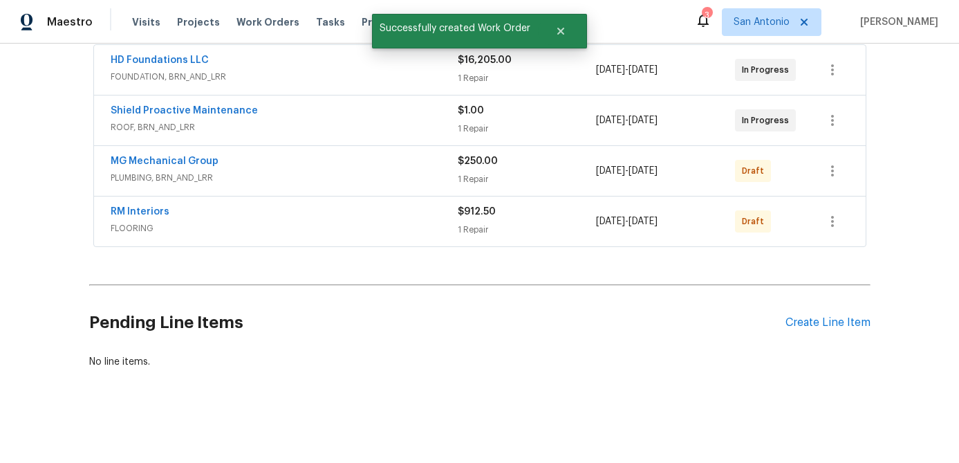
click at [284, 171] on span "PLUMBING, BRN_AND_LRR" at bounding box center [284, 178] width 347 height 14
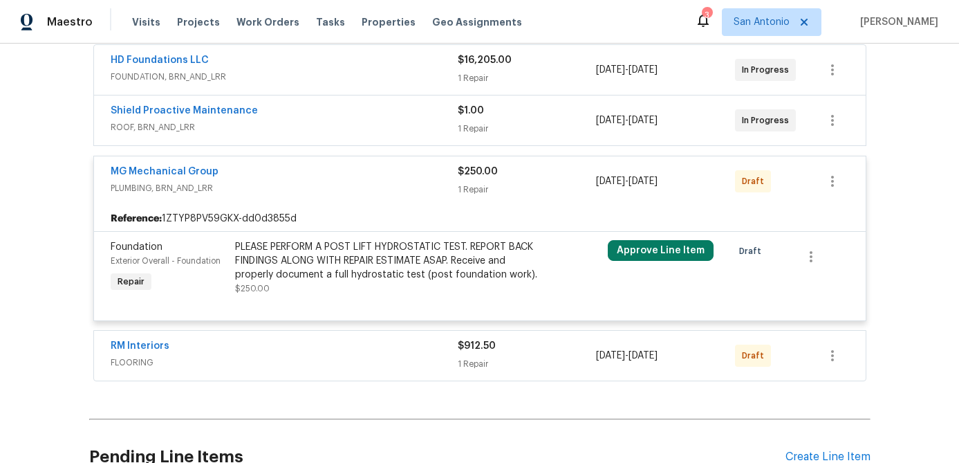
click at [309, 181] on span "PLUMBING, BRN_AND_LRR" at bounding box center [284, 188] width 347 height 14
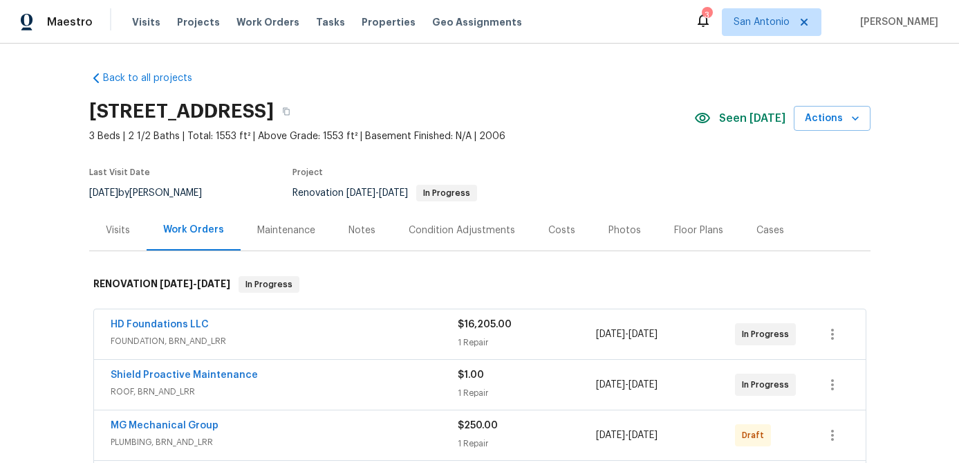
scroll to position [36, 0]
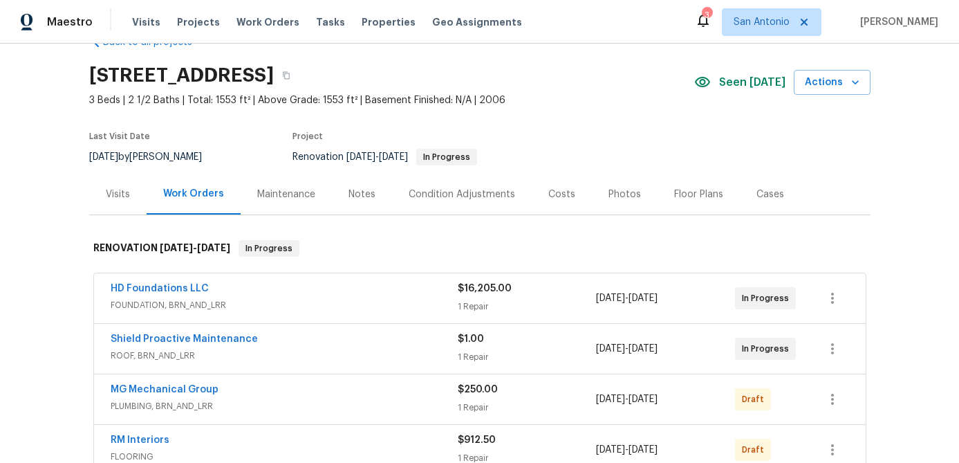
click at [687, 191] on div "Floor Plans" at bounding box center [698, 194] width 49 height 14
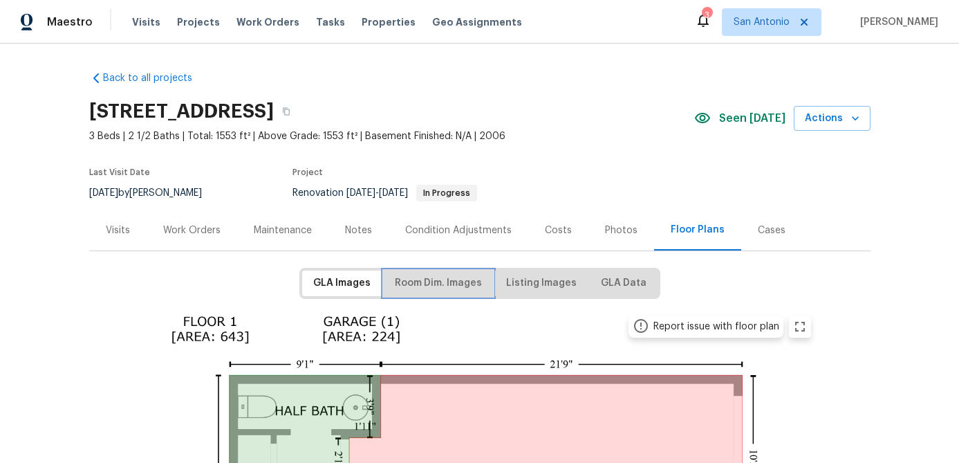
click at [445, 290] on span "Room Dim. Images" at bounding box center [438, 283] width 87 height 17
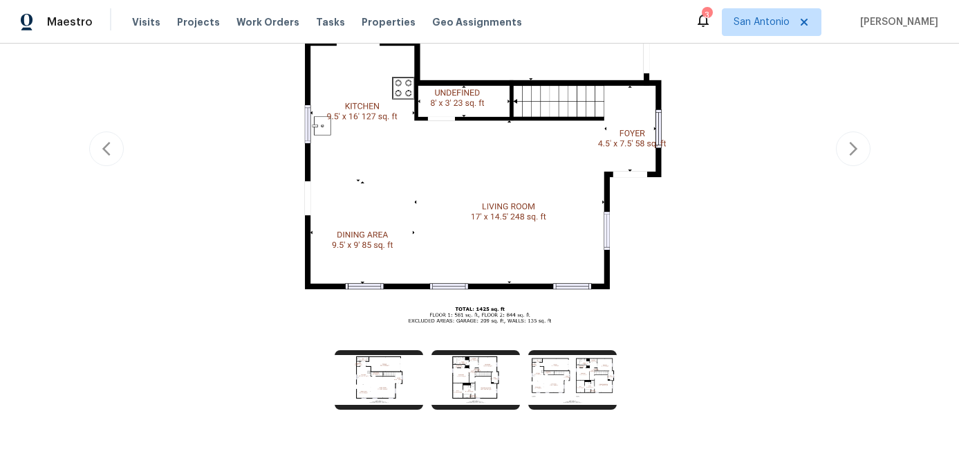
scroll to position [362, 0]
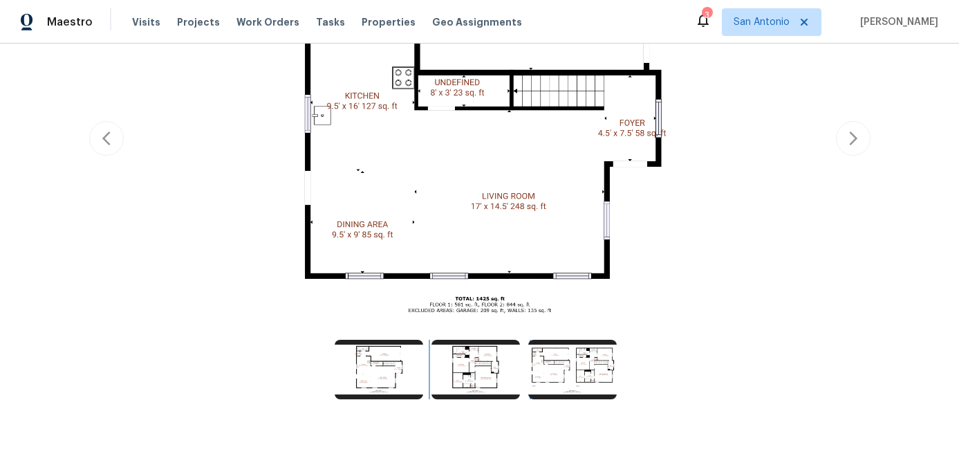
click at [461, 374] on img at bounding box center [475, 369] width 89 height 59
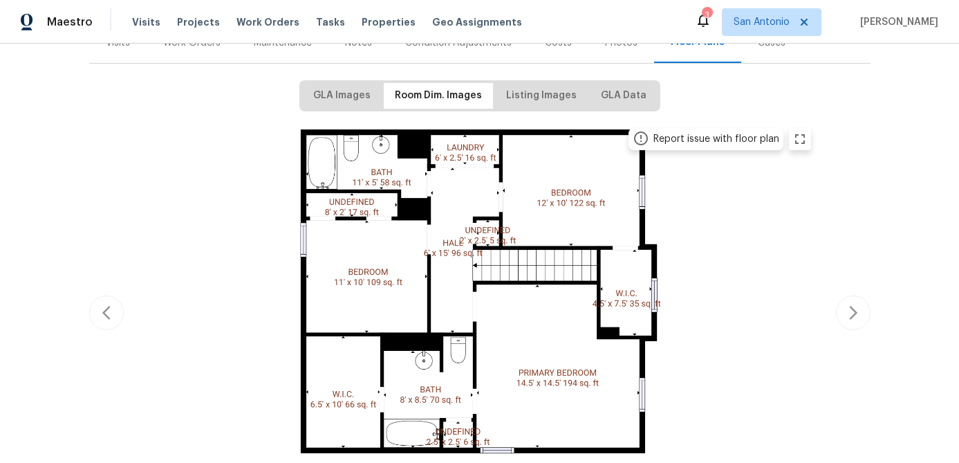
scroll to position [206, 0]
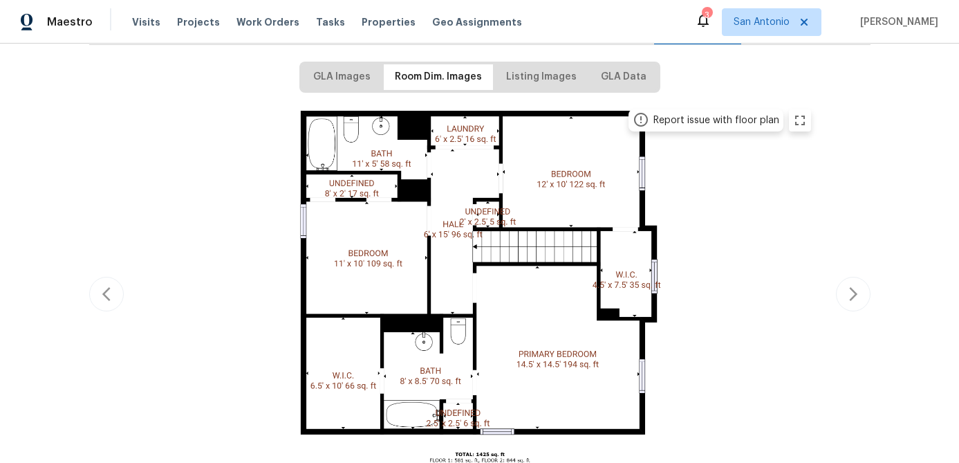
click at [253, 33] on div "Visits Projects Work Orders Tasks Properties Geo Assignments" at bounding box center [335, 22] width 407 height 28
click at [193, 27] on span "Projects" at bounding box center [198, 22] width 43 height 14
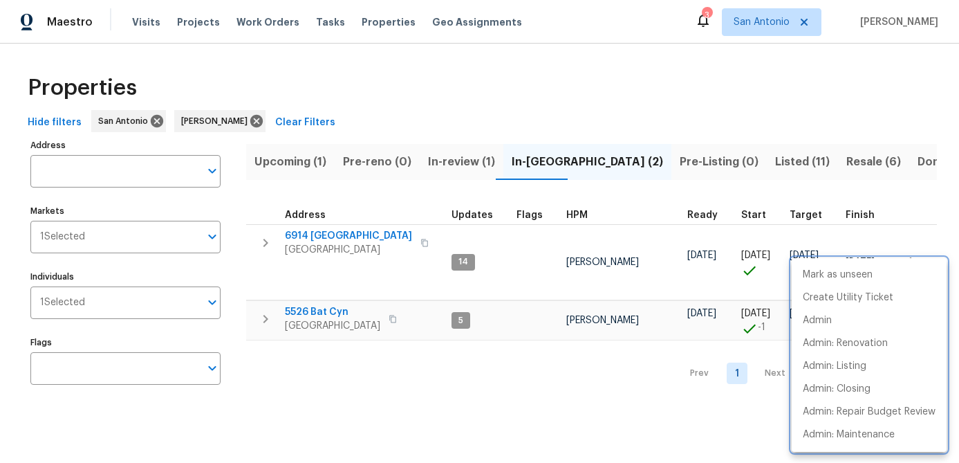
click at [293, 394] on div at bounding box center [479, 231] width 959 height 463
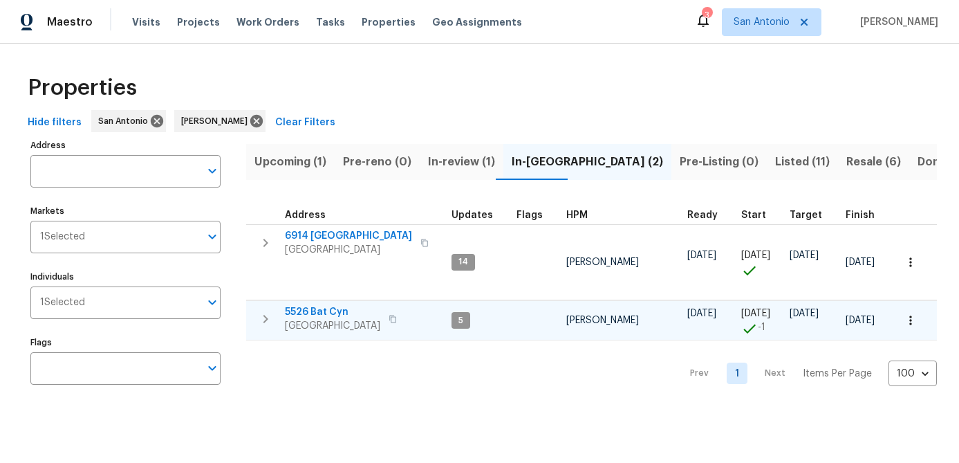
click at [324, 313] on span "5526 Bat Cyn" at bounding box center [332, 312] width 95 height 14
click at [286, 166] on span "Upcoming (1)" at bounding box center [290, 161] width 72 height 19
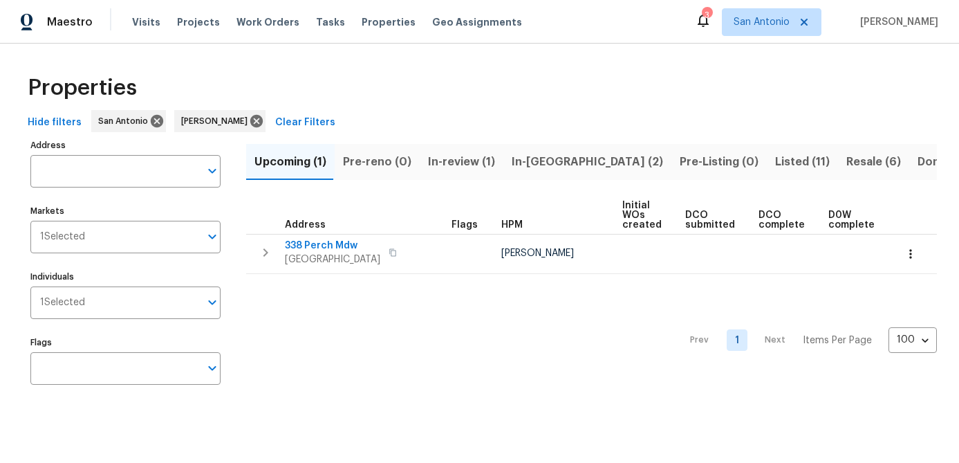
click at [446, 167] on span "In-review (1)" at bounding box center [461, 161] width 67 height 19
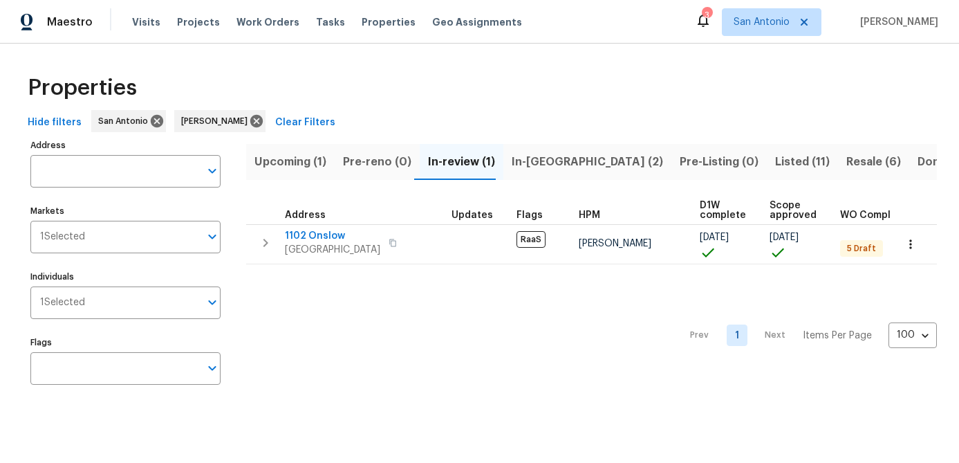
click at [514, 165] on span "In-reno (2)" at bounding box center [587, 161] width 151 height 19
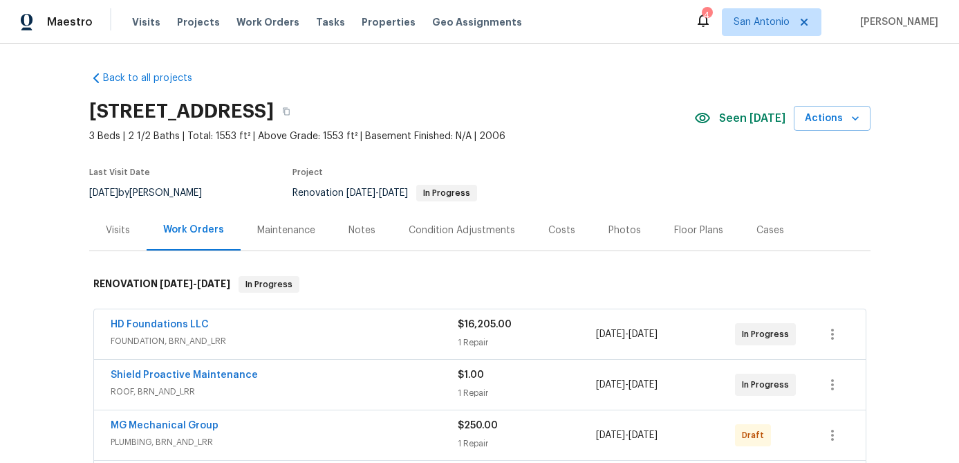
click at [431, 231] on div "Condition Adjustments" at bounding box center [462, 230] width 106 height 14
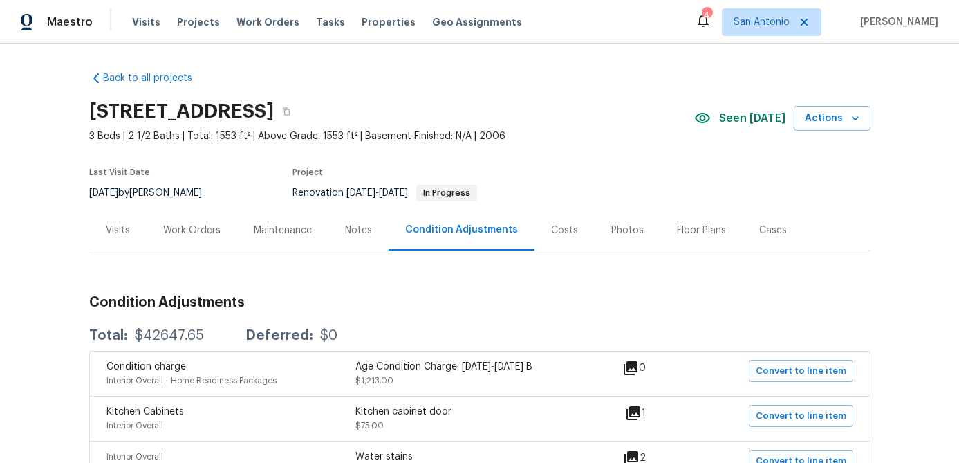
click at [201, 223] on div "Work Orders" at bounding box center [191, 230] width 57 height 14
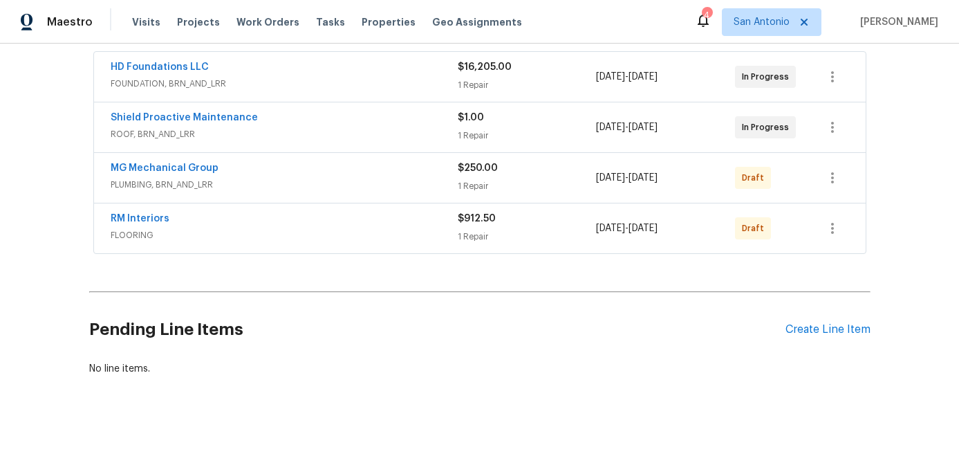
scroll to position [264, 0]
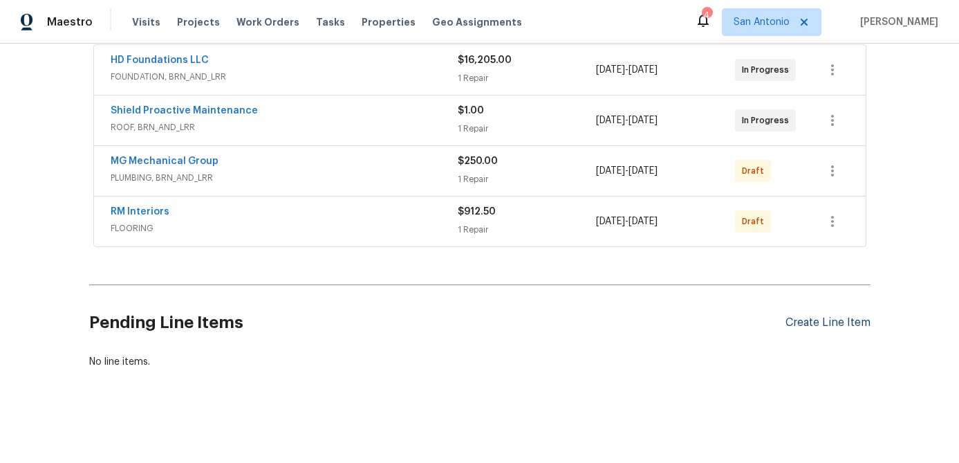
click at [830, 318] on div "Create Line Item" at bounding box center [828, 322] width 85 height 13
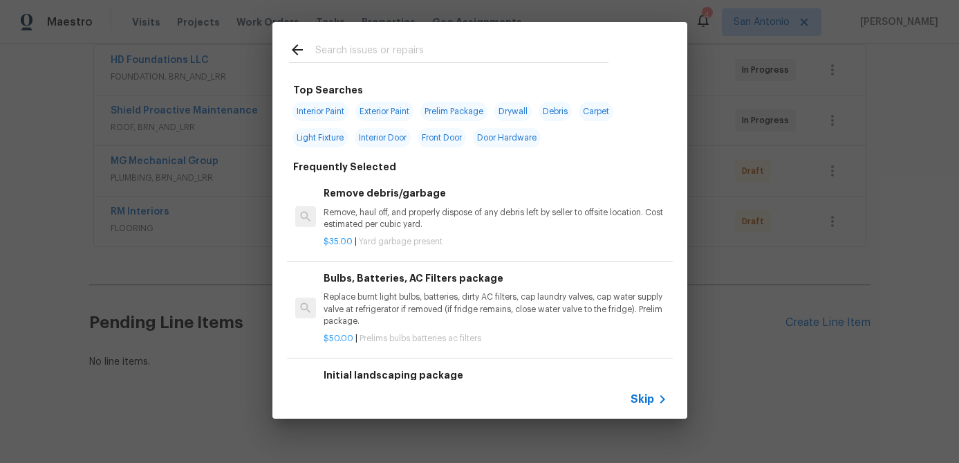
click at [642, 401] on span "Skip" at bounding box center [643, 399] width 24 height 14
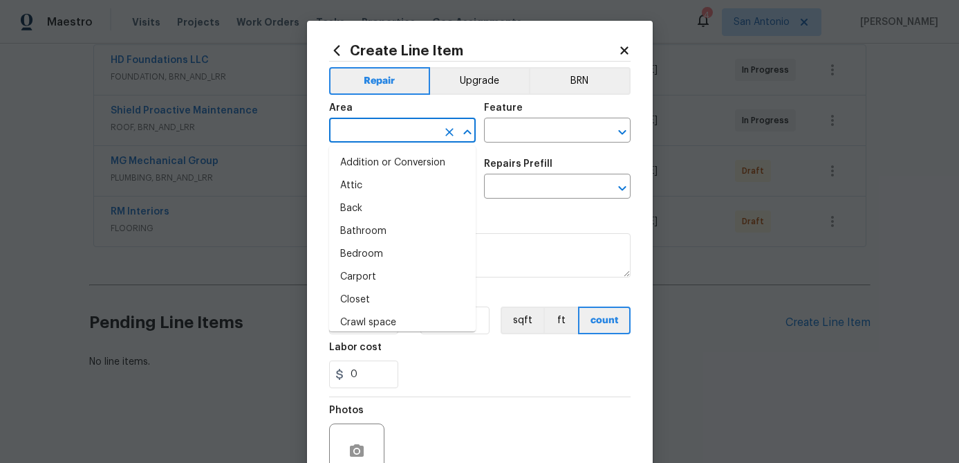
click at [401, 128] on input "text" at bounding box center [383, 131] width 108 height 21
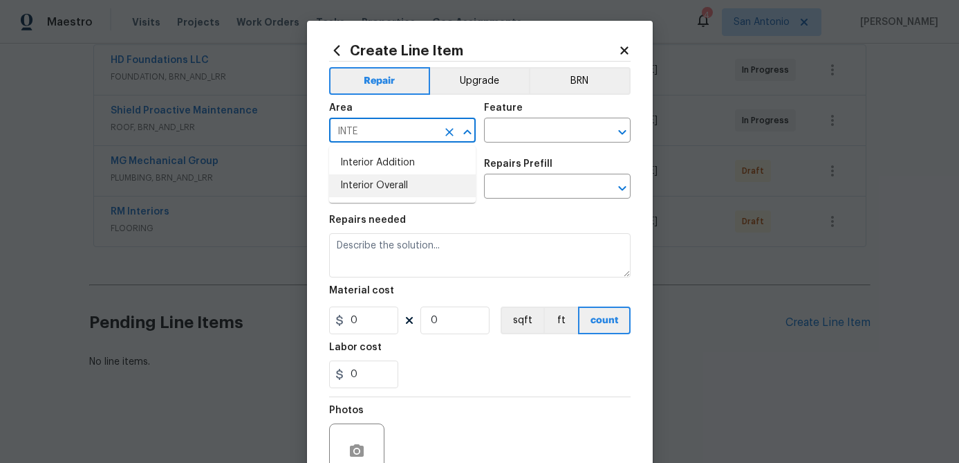
click at [389, 187] on li "Interior Overall" at bounding box center [402, 185] width 147 height 23
type input "Interior Overall"
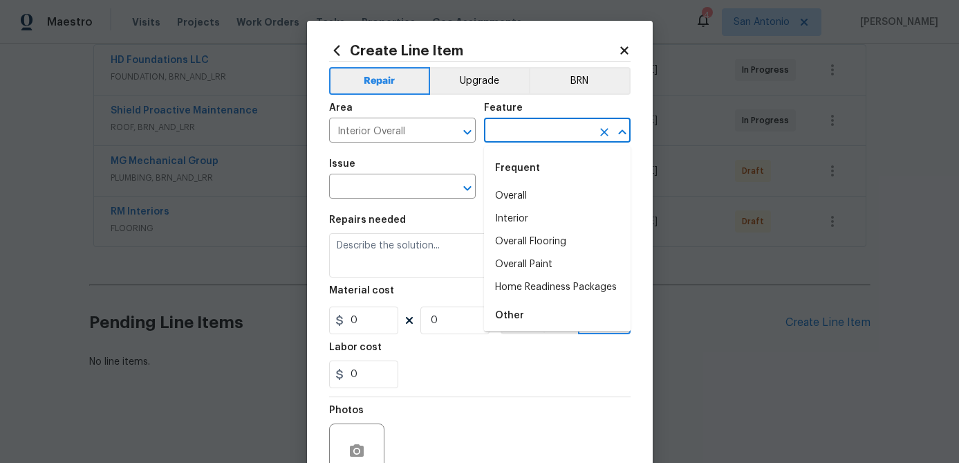
click at [540, 139] on input "text" at bounding box center [538, 131] width 108 height 21
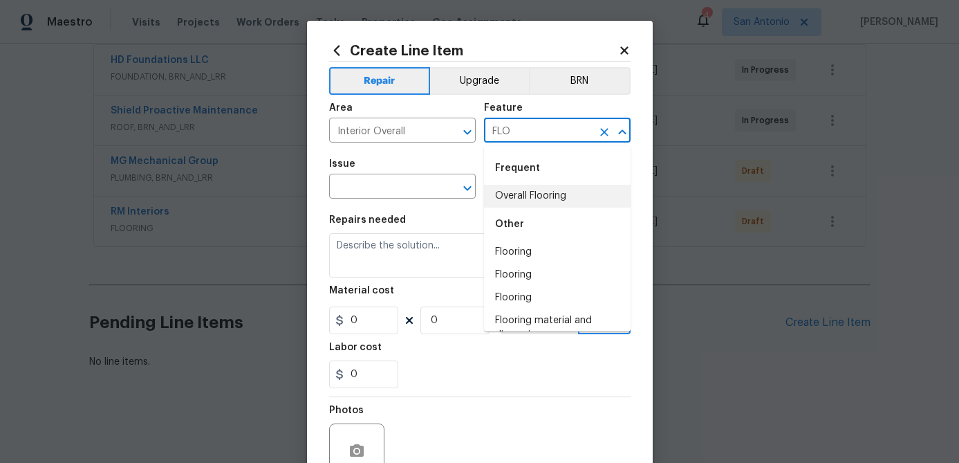
click at [520, 201] on li "Overall Flooring" at bounding box center [557, 196] width 147 height 23
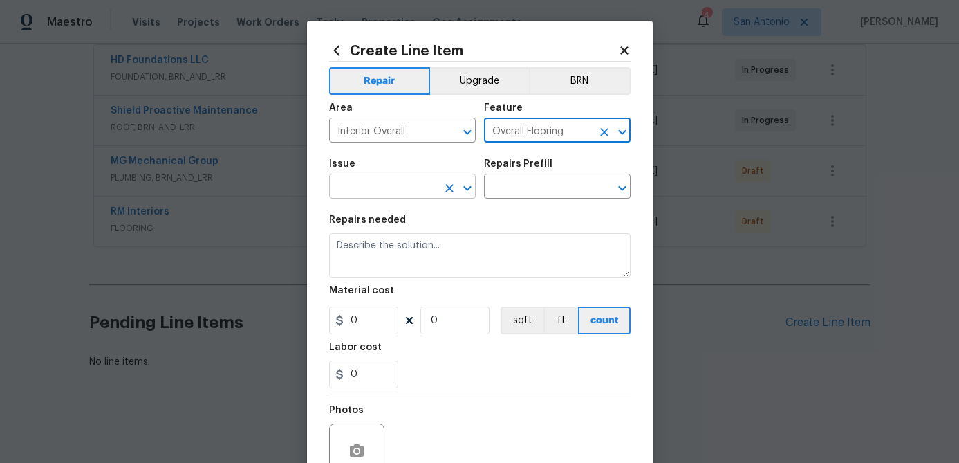
type input "Overall Flooring"
click at [384, 191] on input "text" at bounding box center [383, 187] width 108 height 21
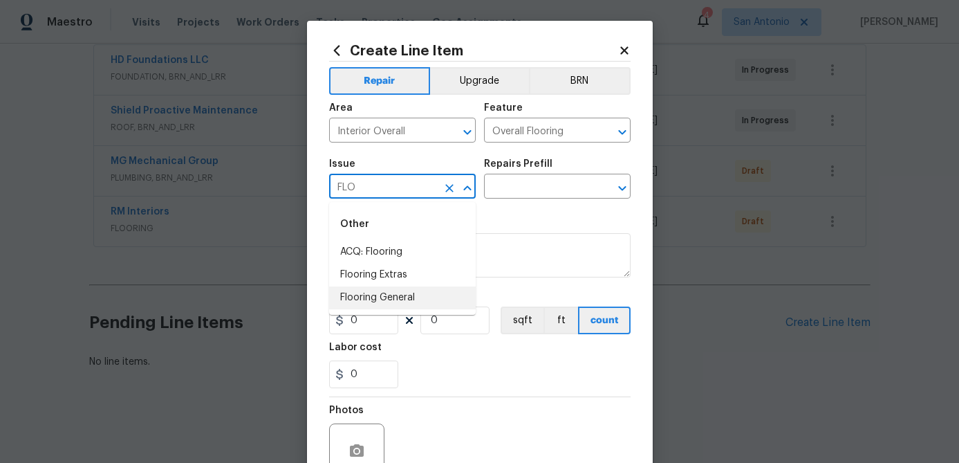
click at [372, 300] on li "Flooring General" at bounding box center [402, 297] width 147 height 23
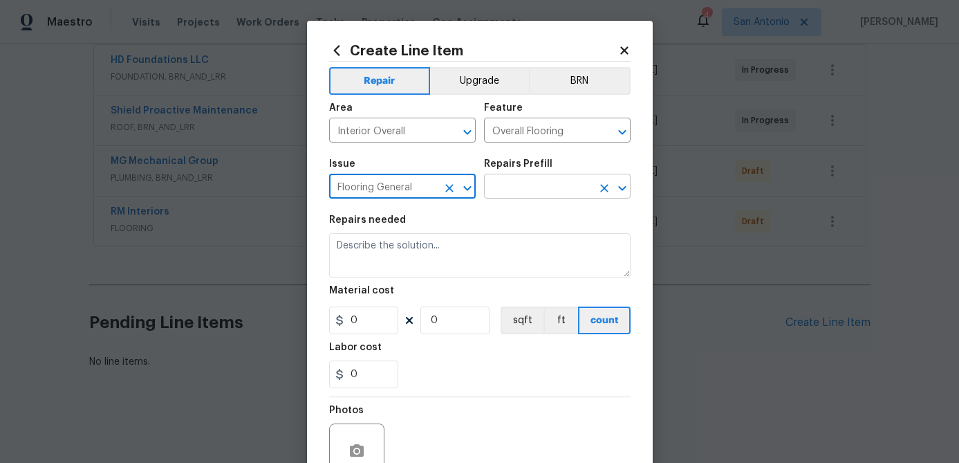
type input "Flooring General"
click at [512, 189] on input "text" at bounding box center [538, 187] width 108 height 21
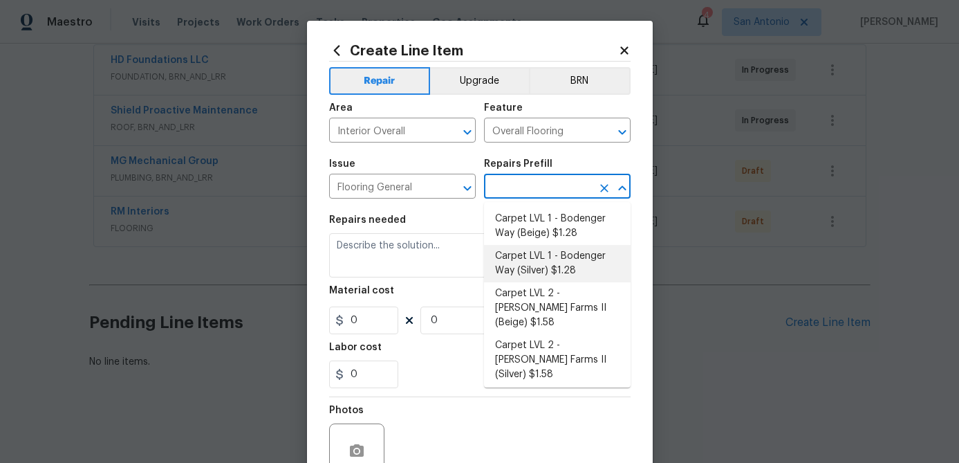
scroll to position [236, 0]
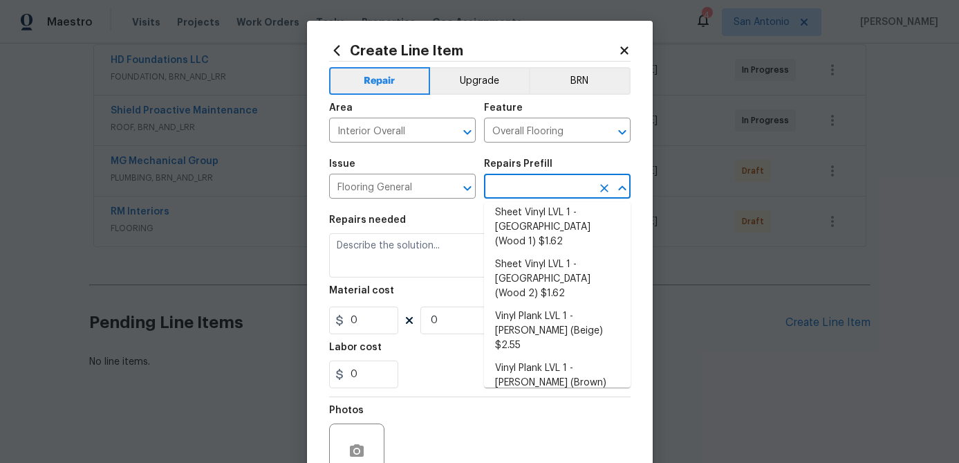
click at [531, 446] on li "Vinyl Plank LVL 2 - Best Door 4.5 (Brown) $3.35" at bounding box center [557, 464] width 147 height 37
type input "Vinyl Plank LVL 2 - Best Door 4.5 (Brown) $3.35"
type textarea "Install LVP (Best Door 4.5 490 Cuppa [PERSON_NAME]) Includes transitions, glue …"
type input "3.35"
type input "1"
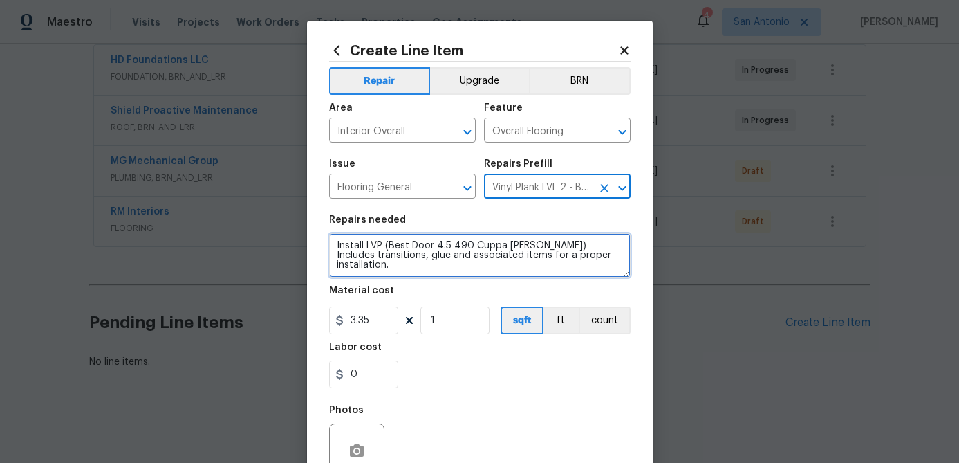
click at [333, 246] on textarea "Install LVP (Best Door 4.5 490 Cuppa [PERSON_NAME]) Includes transitions, glue …" at bounding box center [479, 255] width 301 height 44
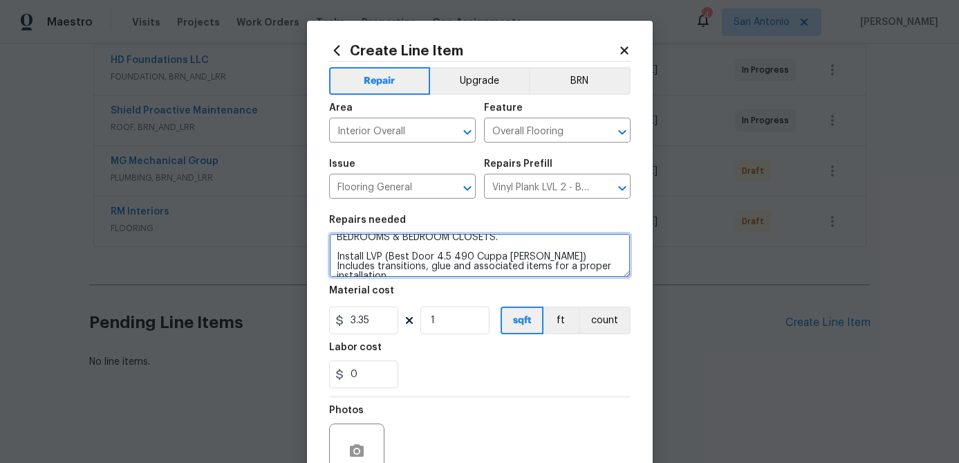
scroll to position [8, 0]
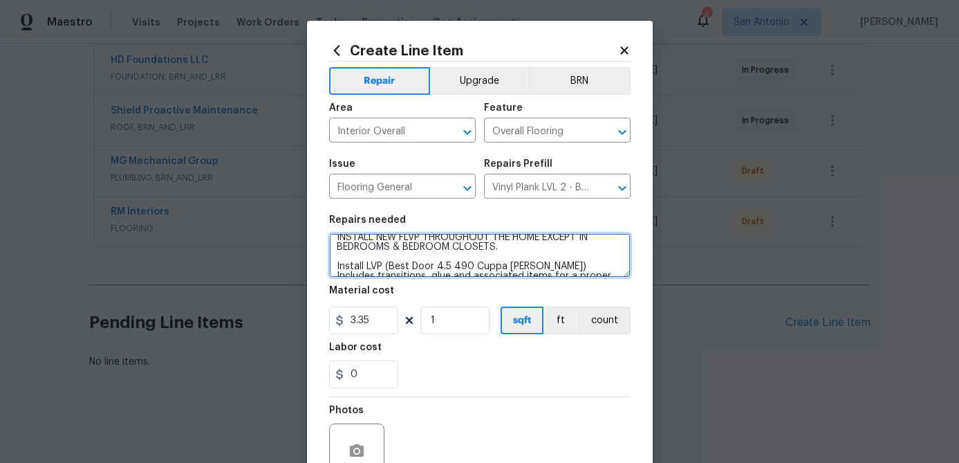
type textarea "INSTALL NEW FLVP THROUGHOUT THE HOME EXCEPT IN BEDROOMS & BEDROOM CLOSETS. Inst…"
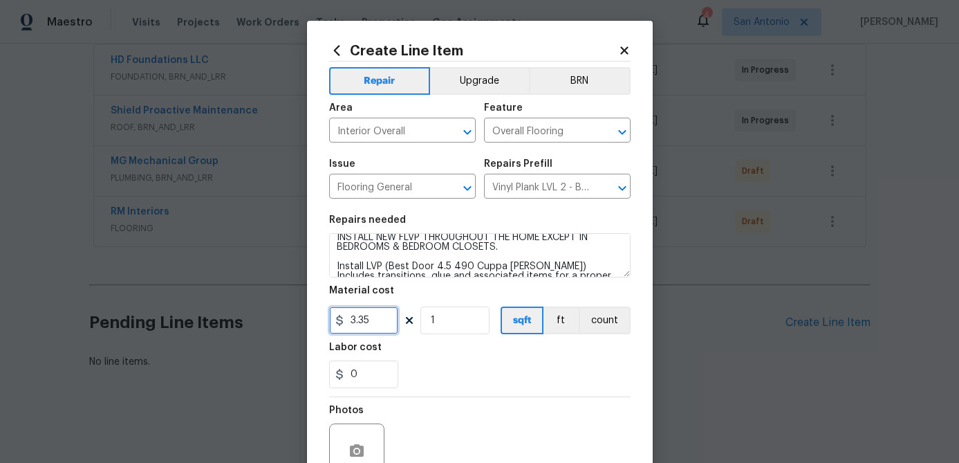
click at [377, 326] on input "3.35" at bounding box center [363, 320] width 69 height 28
type input "4.5"
click at [452, 315] on input "1" at bounding box center [454, 320] width 69 height 28
type input "1083"
click at [373, 373] on input "0" at bounding box center [363, 374] width 69 height 28
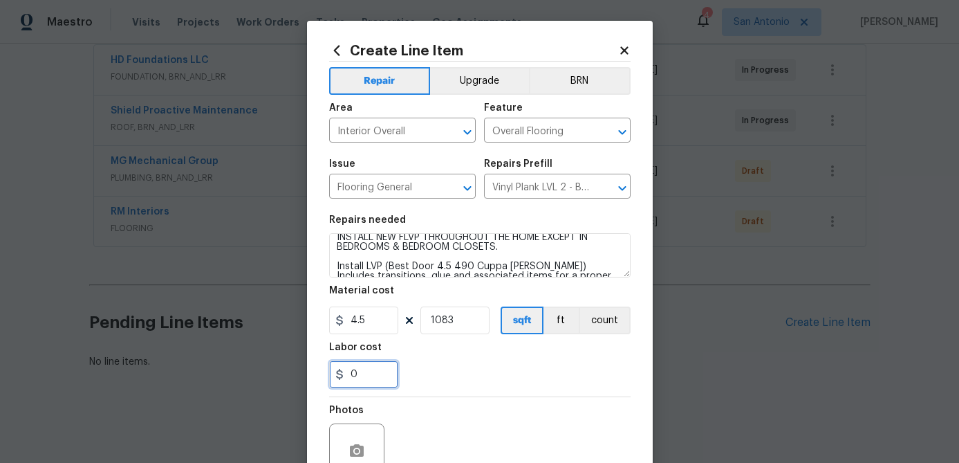
scroll to position [133, 0]
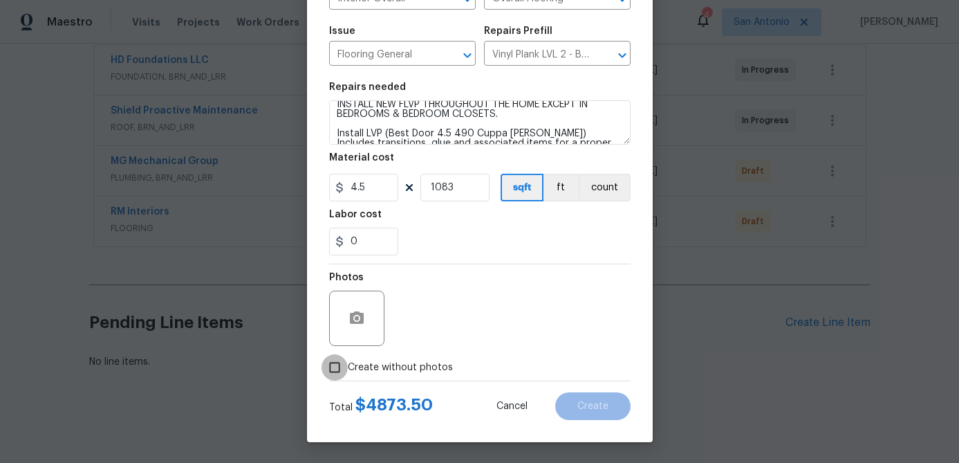
click at [332, 366] on input "Create without photos" at bounding box center [335, 367] width 26 height 26
checkbox input "true"
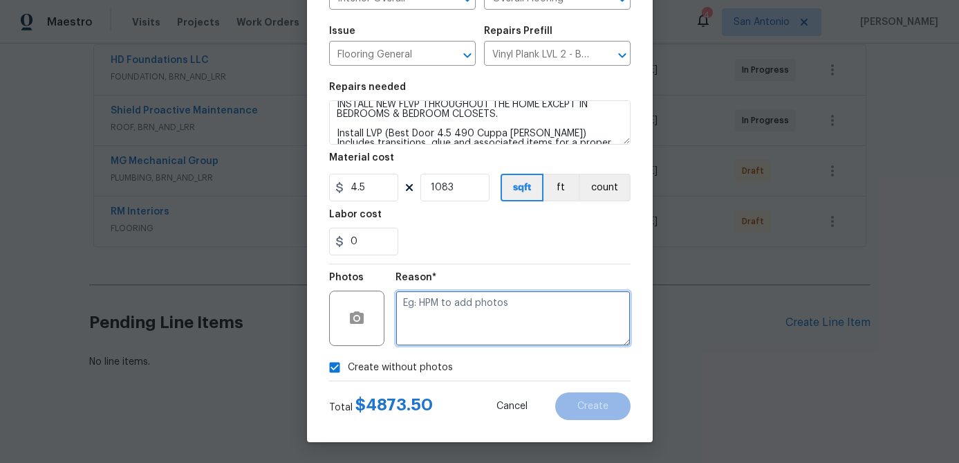
click at [445, 306] on textarea at bounding box center [513, 317] width 235 height 55
type textarea "."
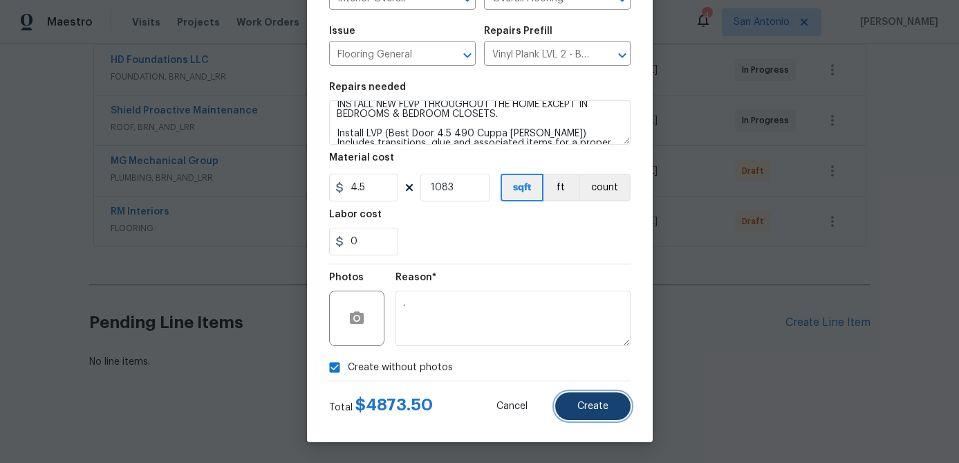
click at [600, 409] on span "Create" at bounding box center [592, 406] width 31 height 10
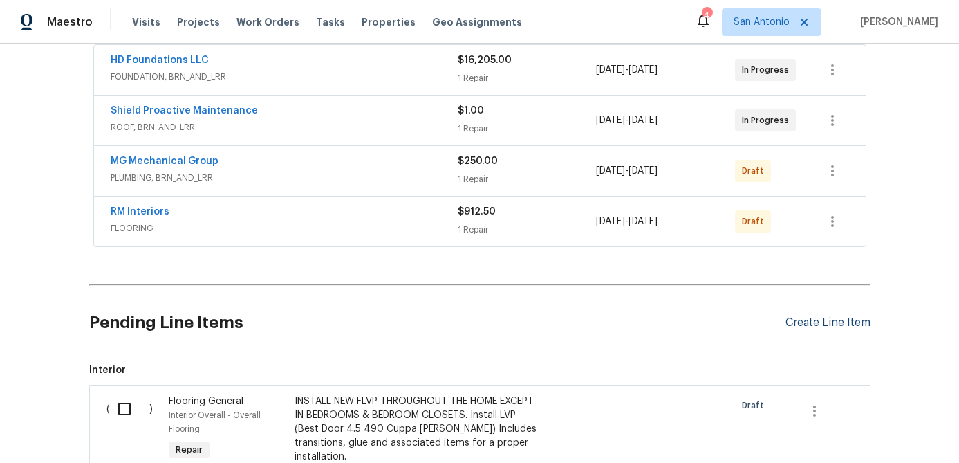
click at [810, 320] on div "Create Line Item" at bounding box center [828, 322] width 85 height 13
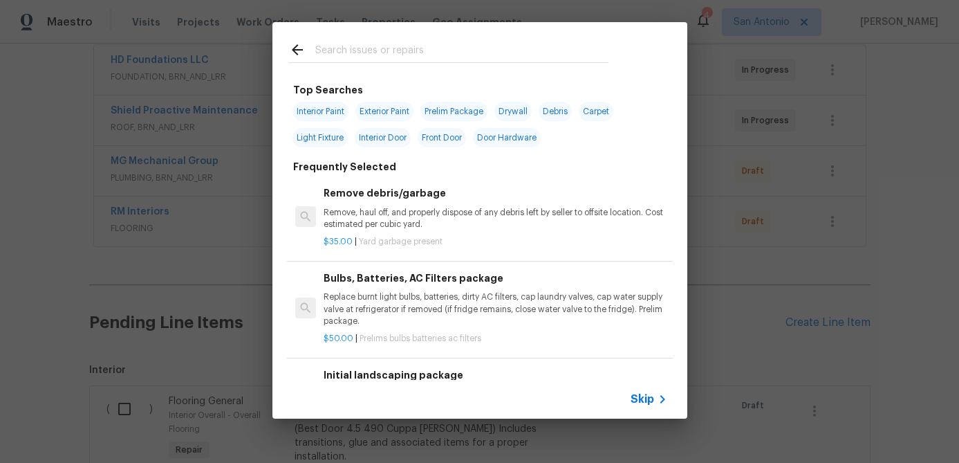
click at [644, 398] on span "Skip" at bounding box center [643, 399] width 24 height 14
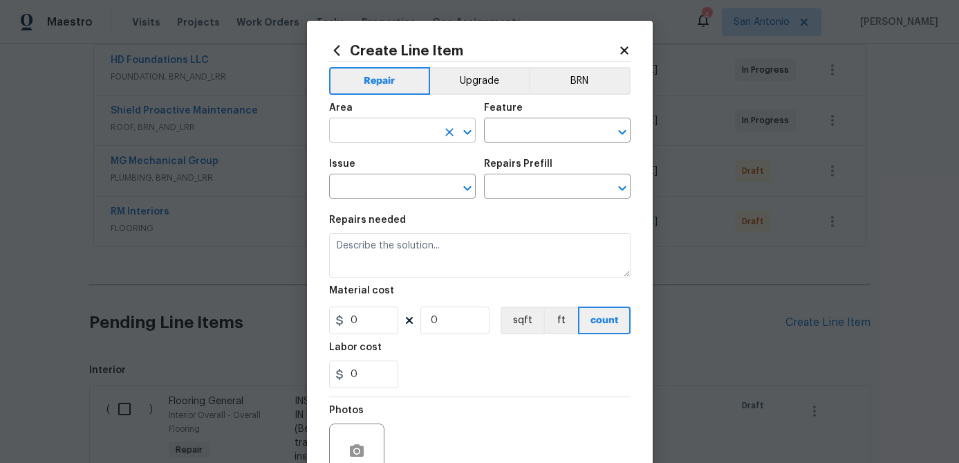
click at [354, 135] on input "text" at bounding box center [383, 131] width 108 height 21
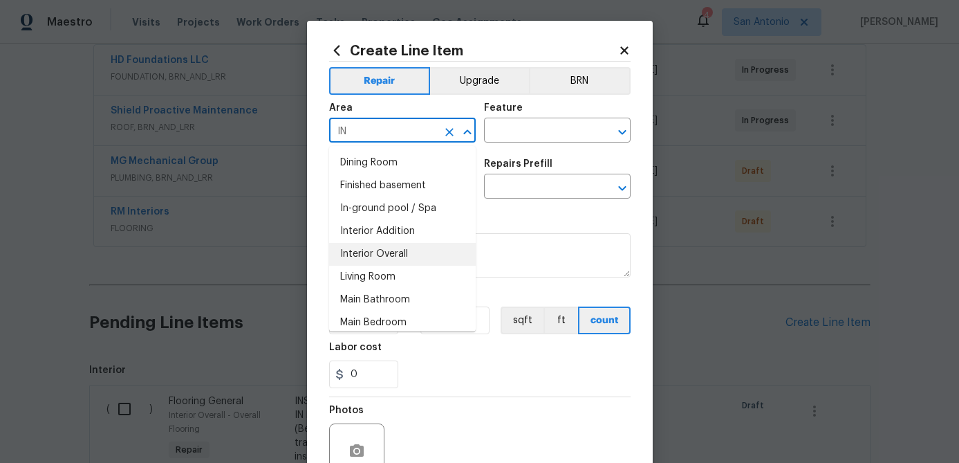
click at [378, 253] on li "Interior Overall" at bounding box center [402, 254] width 147 height 23
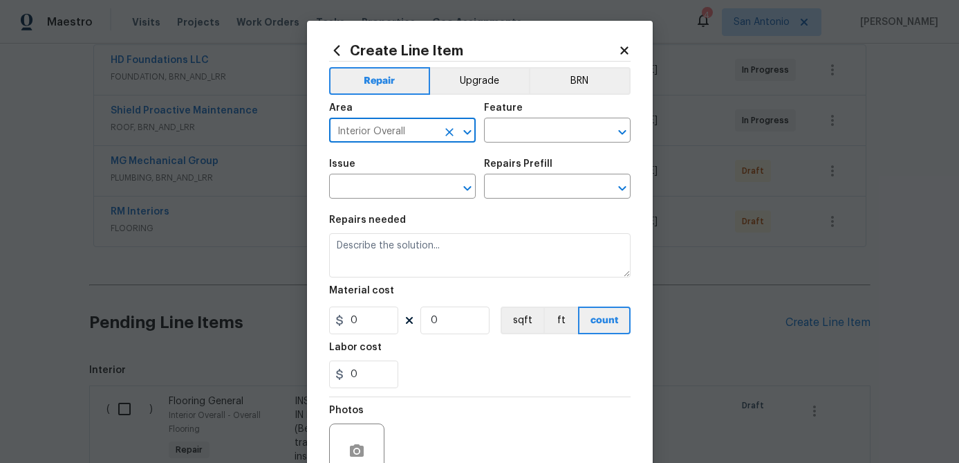
type input "Interior Overall"
click at [550, 147] on div "Area Interior Overall ​ Feature ​" at bounding box center [479, 123] width 301 height 56
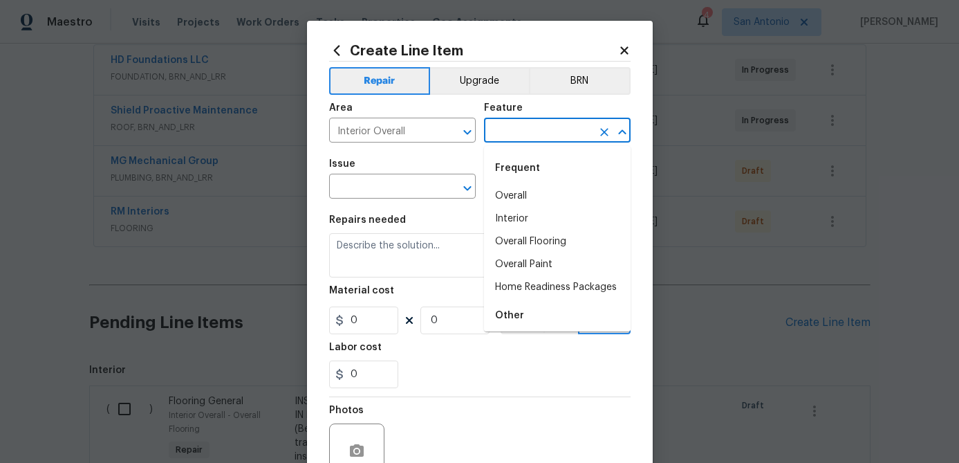
click at [548, 138] on input "text" at bounding box center [538, 131] width 108 height 21
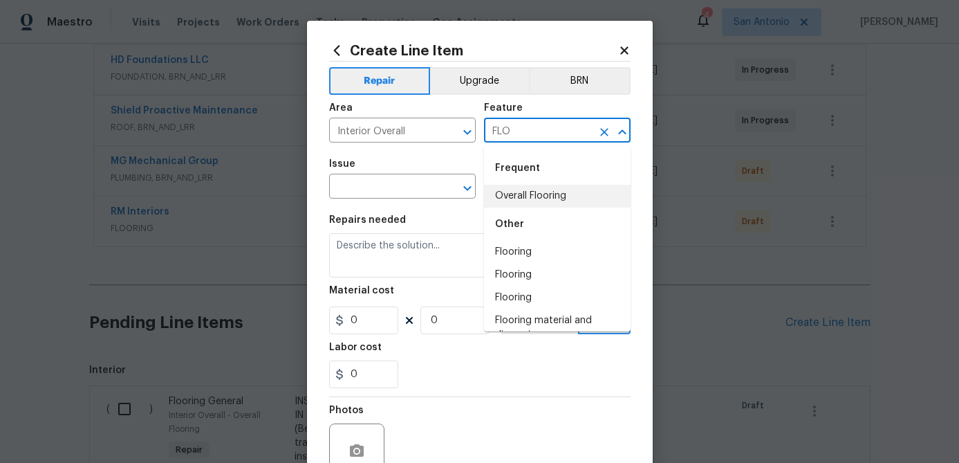
click at [530, 190] on li "Overall Flooring" at bounding box center [557, 196] width 147 height 23
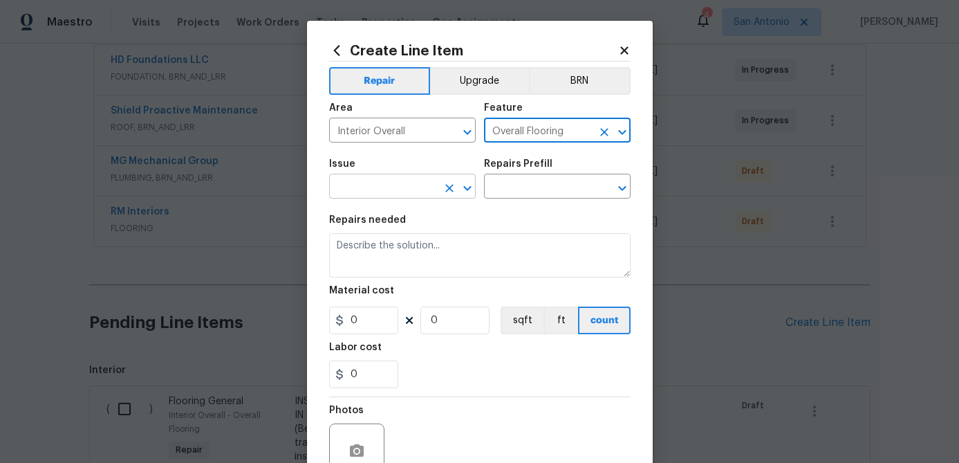
type input "Overall Flooring"
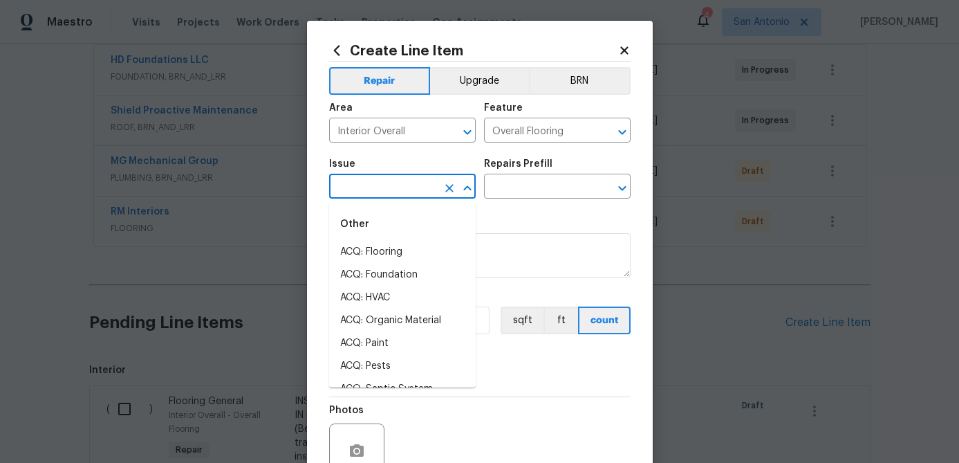
click at [351, 184] on input "text" at bounding box center [383, 187] width 108 height 21
click at [373, 270] on li "Flooring Extras" at bounding box center [402, 274] width 147 height 23
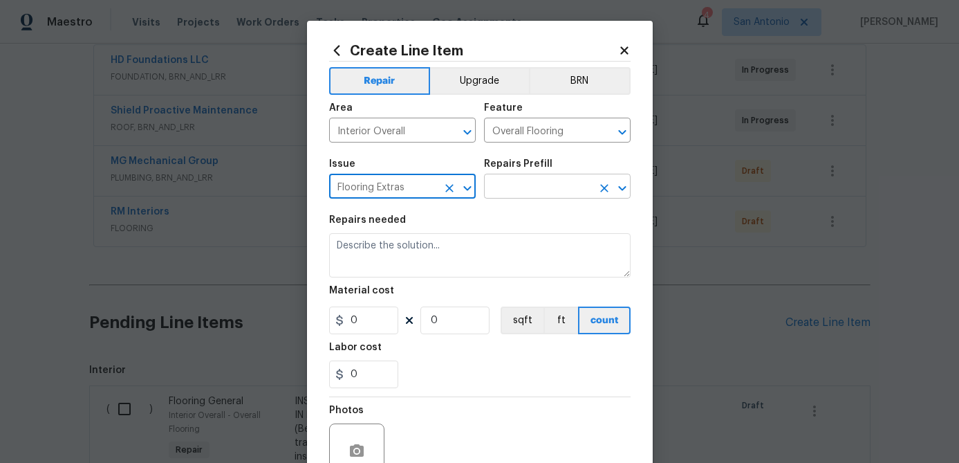
type input "Flooring Extras"
click at [508, 186] on input "text" at bounding box center [538, 187] width 108 height 21
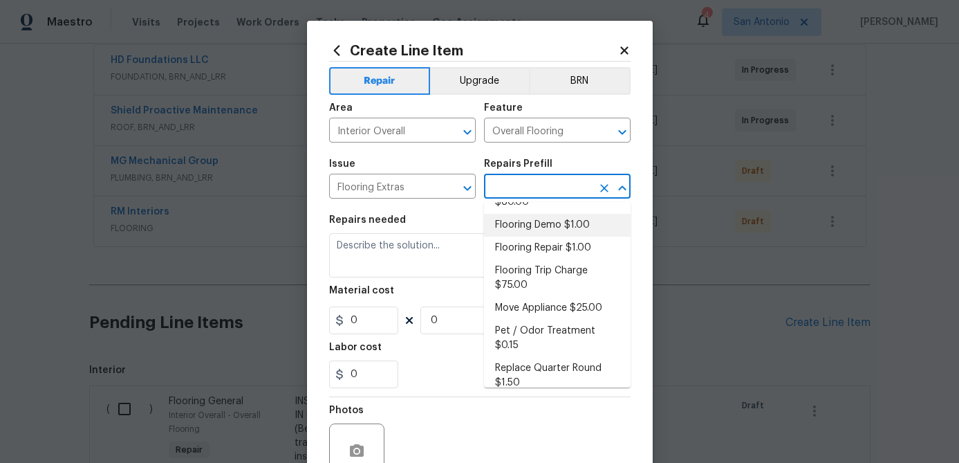
scroll to position [135, 0]
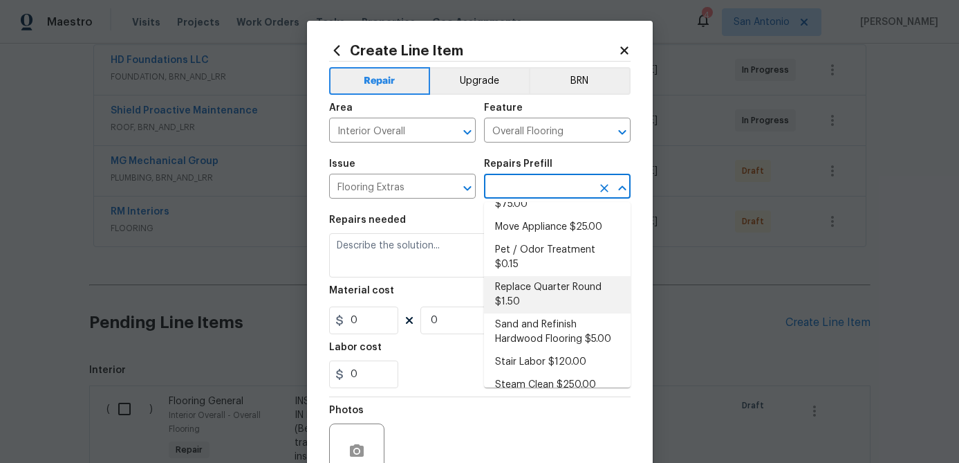
click at [501, 281] on li "Replace Quarter Round $1.50" at bounding box center [557, 294] width 147 height 37
type input "Replace Quarter Round $1.50"
type textarea "Replace Quarter Round"
type input "1.5"
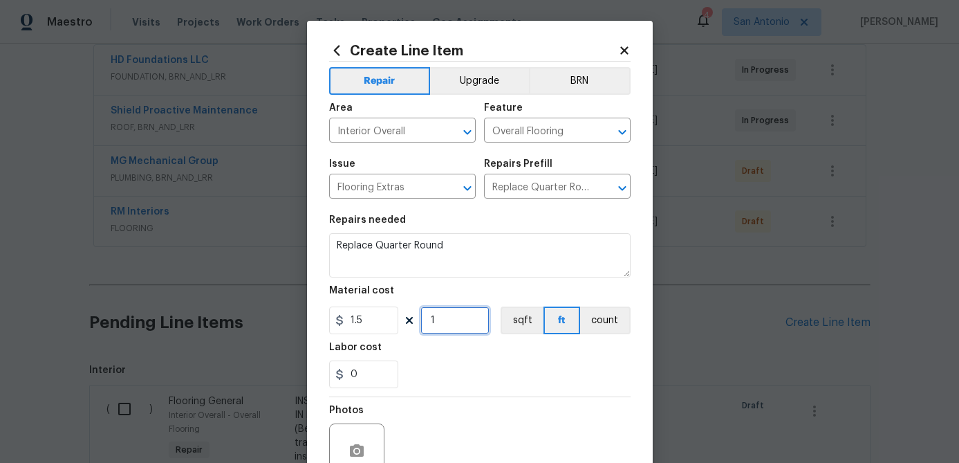
click at [445, 326] on input "1" at bounding box center [454, 320] width 69 height 28
type input "377"
click at [369, 333] on input "1.5" at bounding box center [363, 320] width 69 height 28
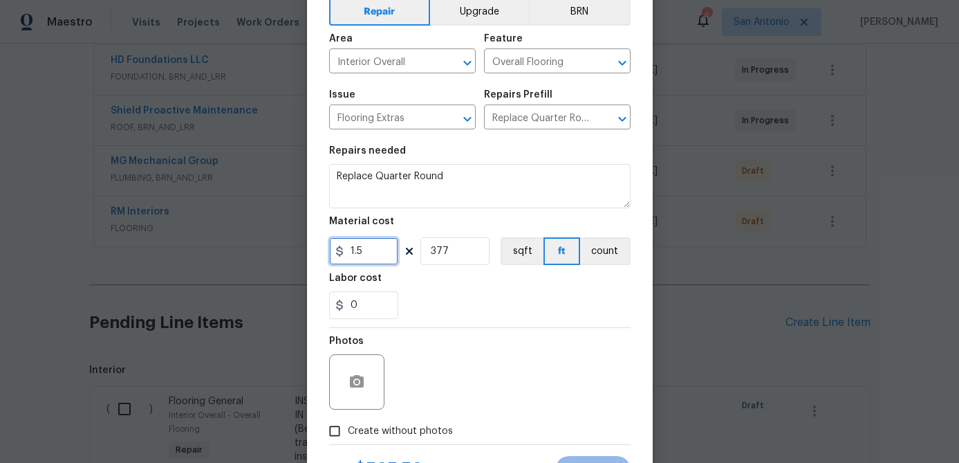
scroll to position [133, 0]
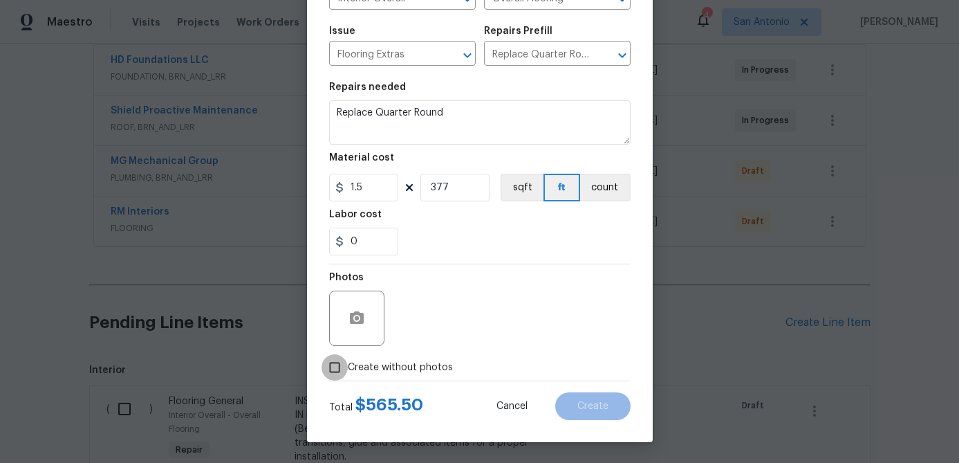
click at [337, 366] on input "Create without photos" at bounding box center [335, 367] width 26 height 26
checkbox input "true"
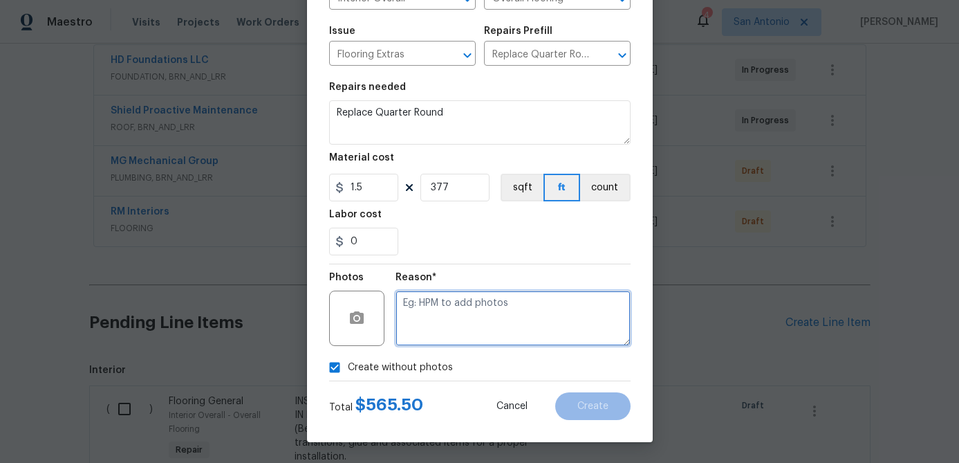
click at [440, 314] on textarea at bounding box center [513, 317] width 235 height 55
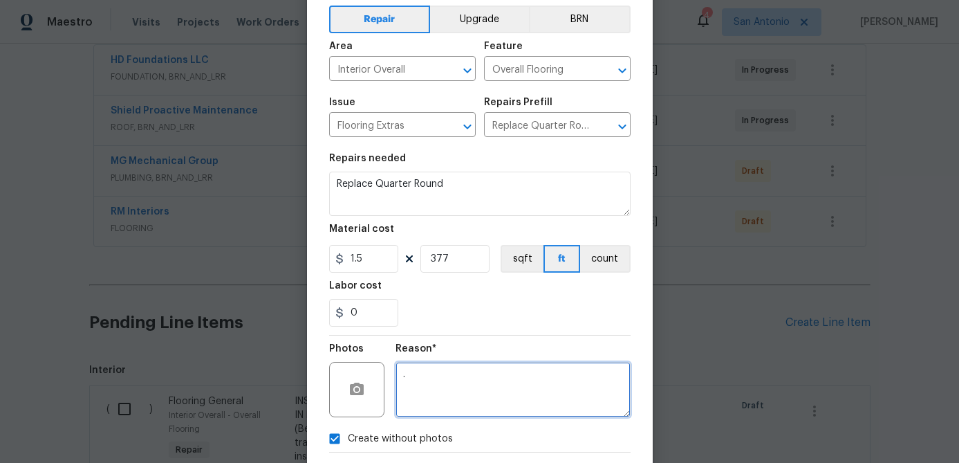
scroll to position [0, 0]
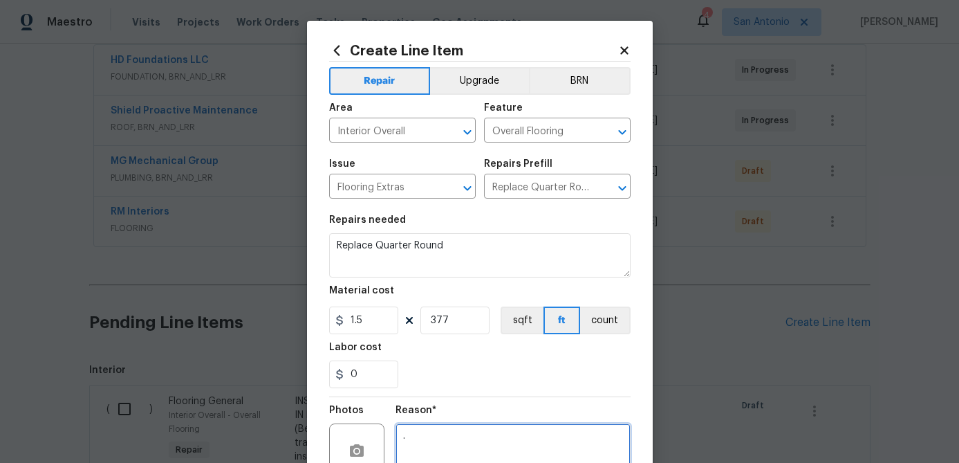
type textarea "."
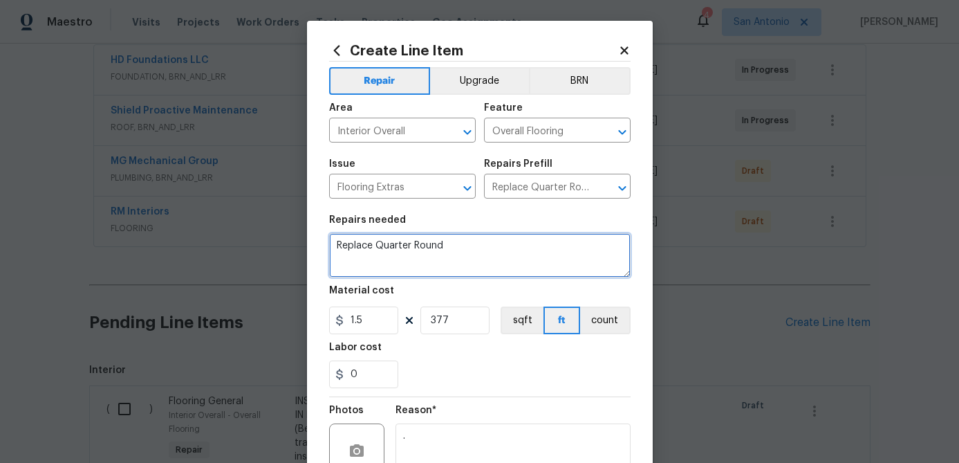
click at [337, 248] on textarea "Replace Quarter Round" at bounding box center [479, 255] width 301 height 44
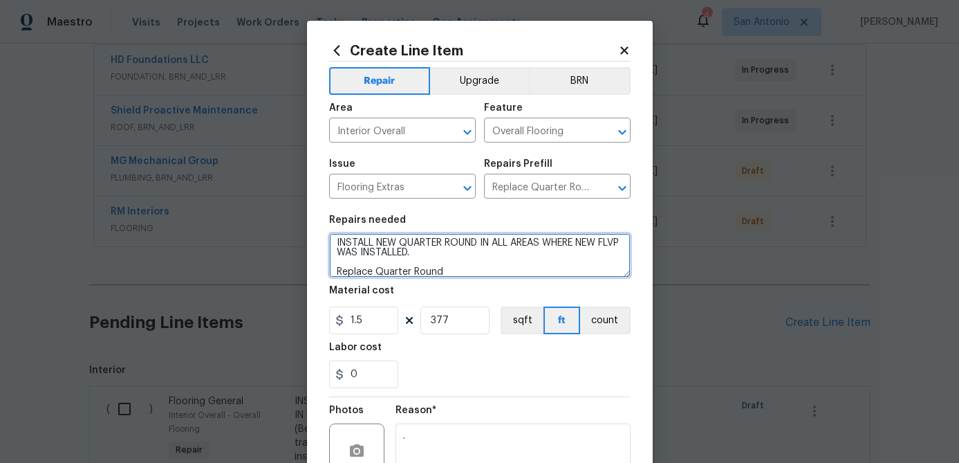
scroll to position [133, 0]
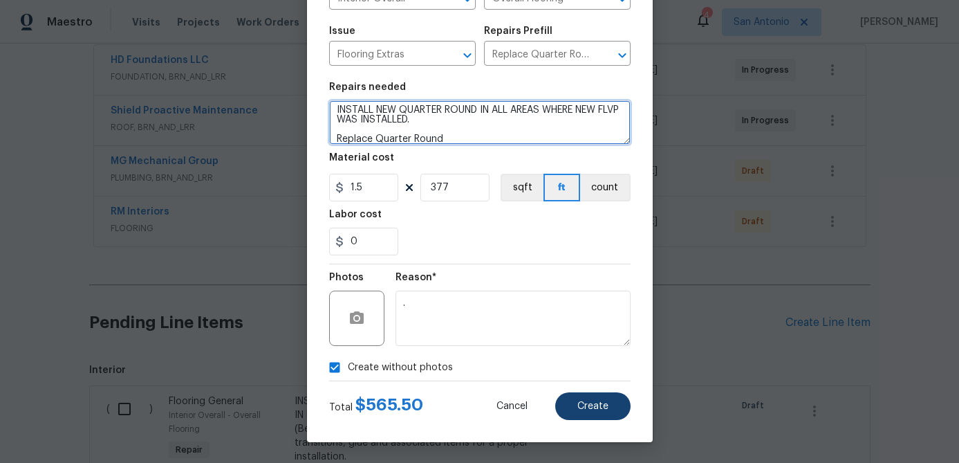
type textarea "INSTALL NEW QUARTER ROUND IN ALL AREAS WHERE NEW FLVP WAS INSTALLED. Replace Qu…"
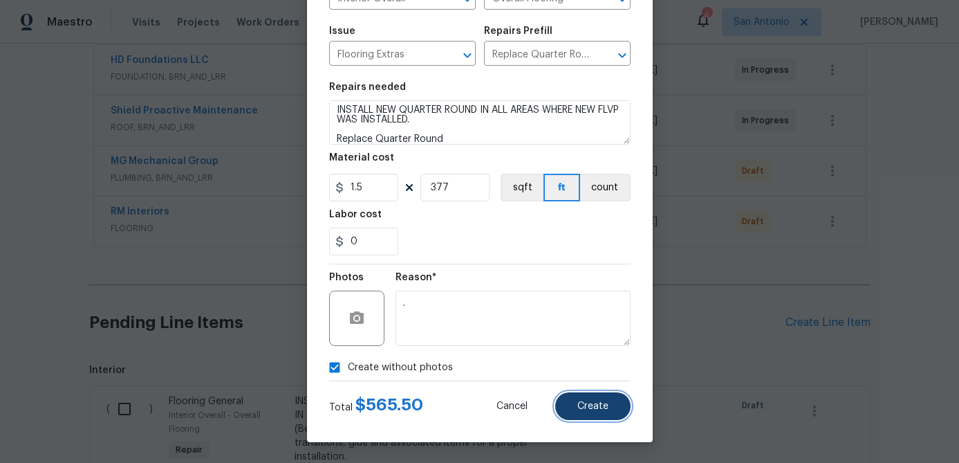
click at [593, 409] on span "Create" at bounding box center [592, 406] width 31 height 10
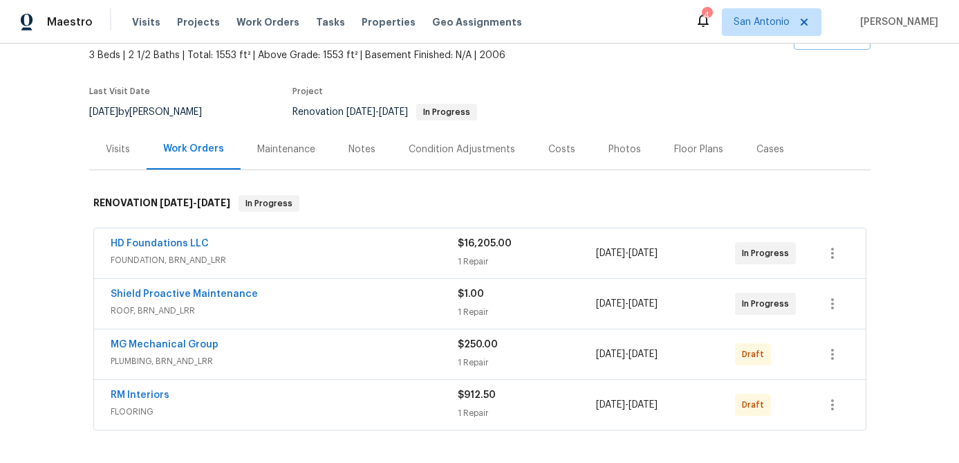
scroll to position [78, 0]
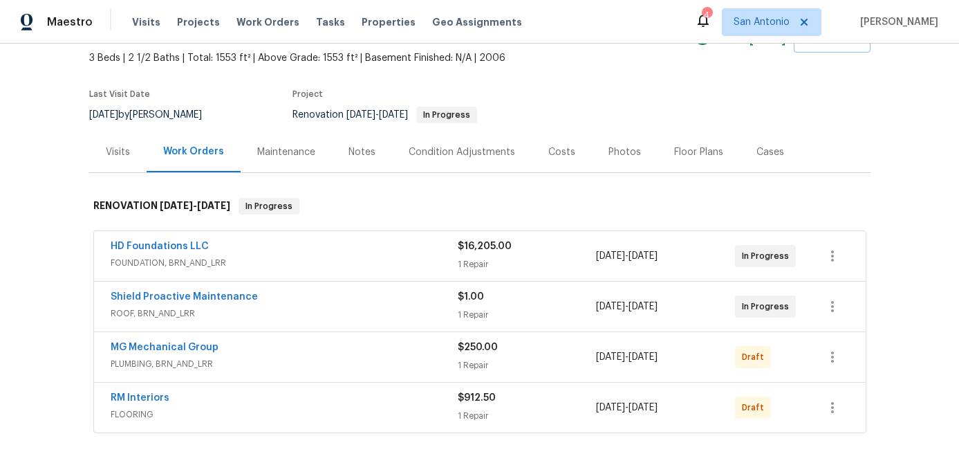
click at [428, 154] on div "Condition Adjustments" at bounding box center [462, 152] width 106 height 14
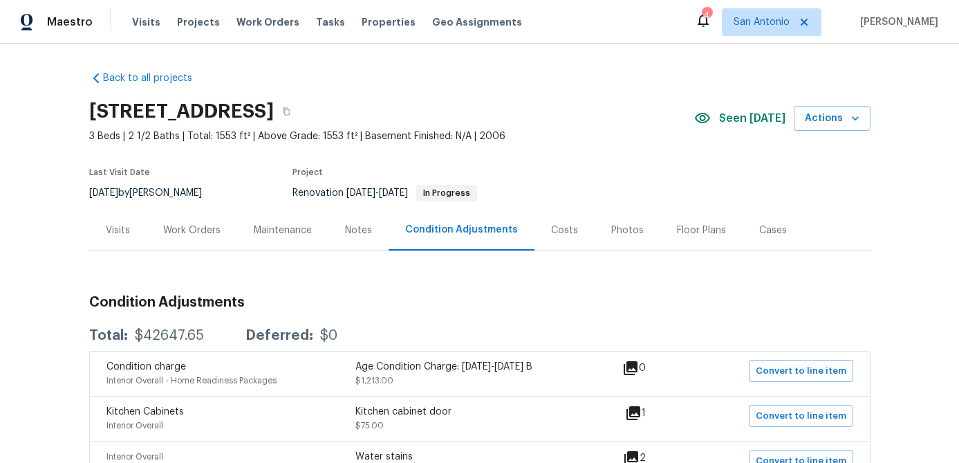
click at [189, 228] on div "Work Orders" at bounding box center [191, 230] width 57 height 14
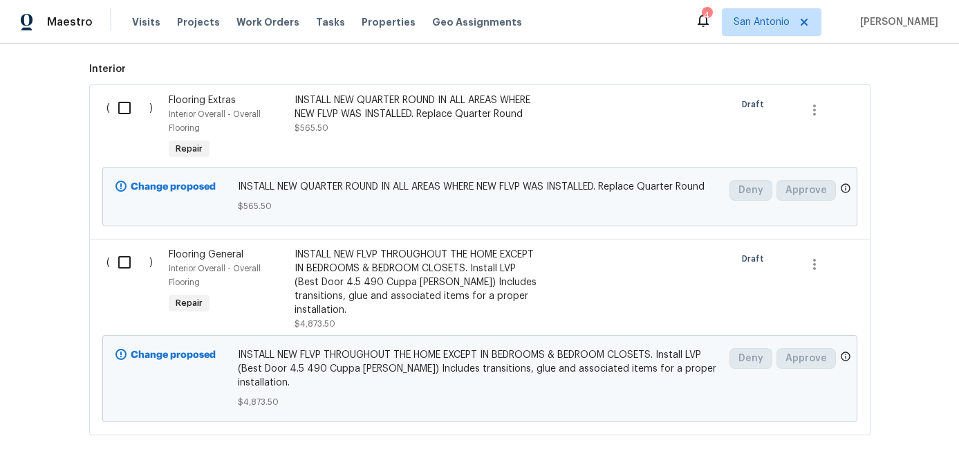
scroll to position [562, 0]
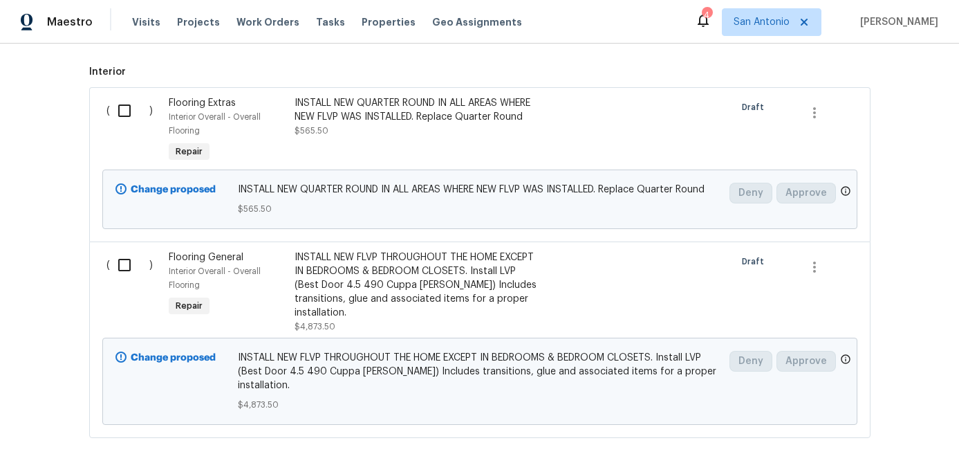
click at [119, 259] on input "checkbox" at bounding box center [129, 264] width 39 height 29
checkbox input "true"
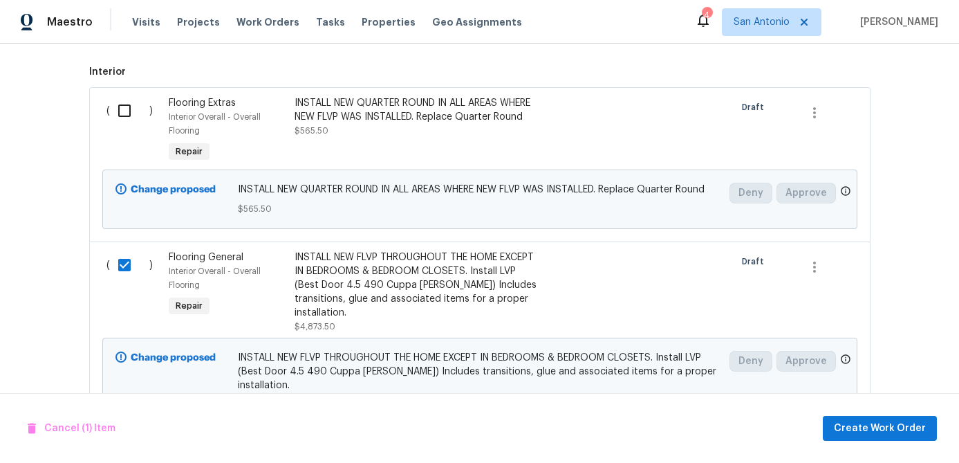
click at [124, 113] on input "checkbox" at bounding box center [129, 110] width 39 height 29
checkbox input "true"
click at [866, 423] on span "Create Work Order" at bounding box center [880, 428] width 92 height 17
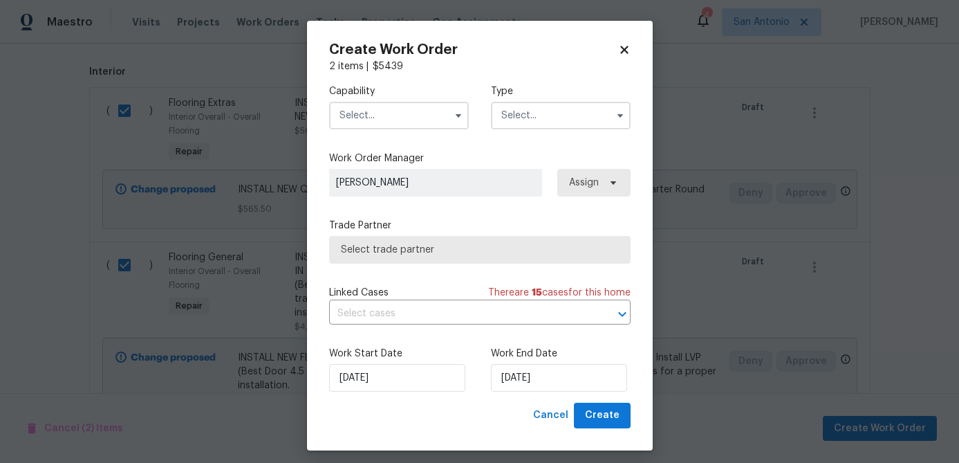
click at [387, 126] on input "text" at bounding box center [399, 116] width 140 height 28
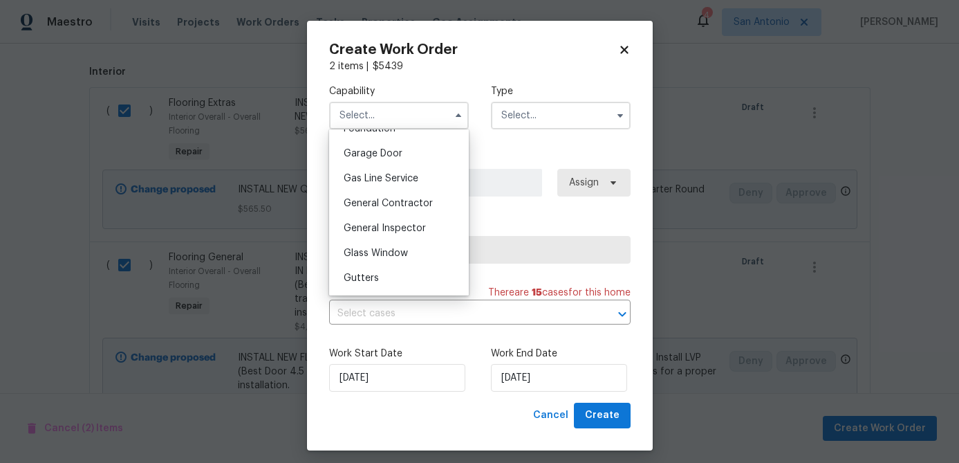
scroll to position [600, 0]
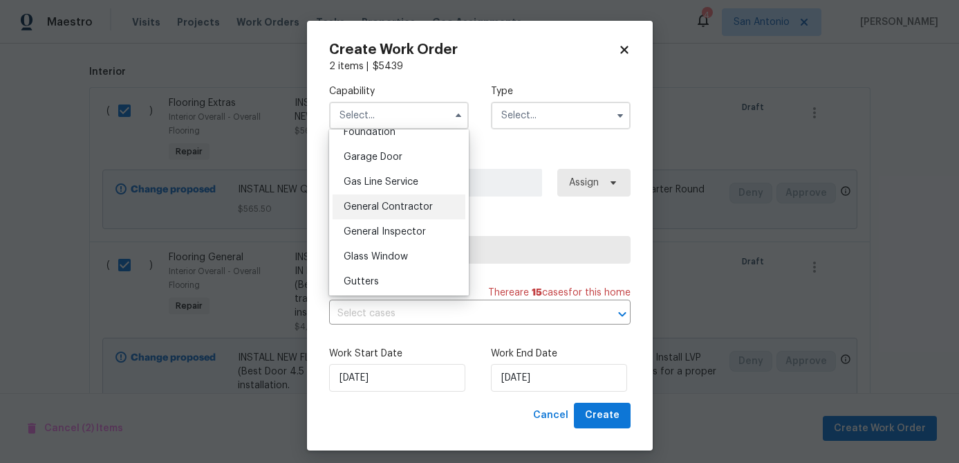
click at [392, 208] on span "General Contractor" at bounding box center [388, 207] width 89 height 10
type input "General Contractor"
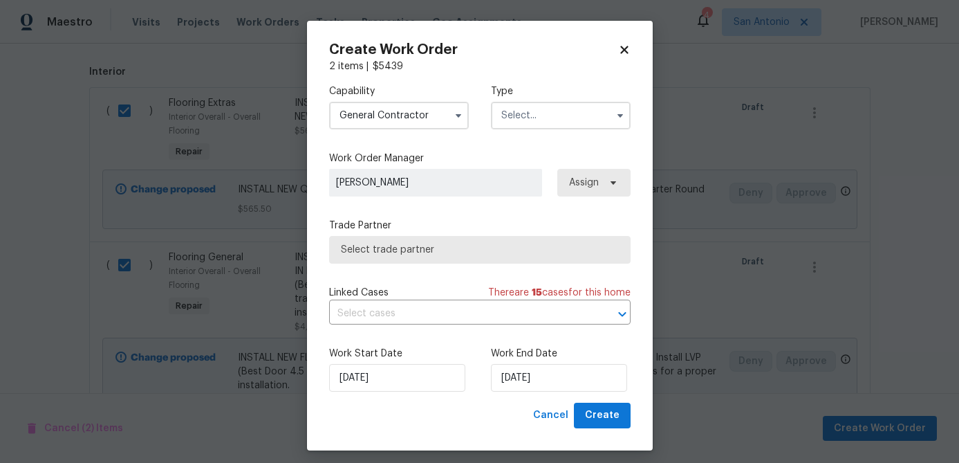
click at [556, 118] on input "text" at bounding box center [561, 116] width 140 height 28
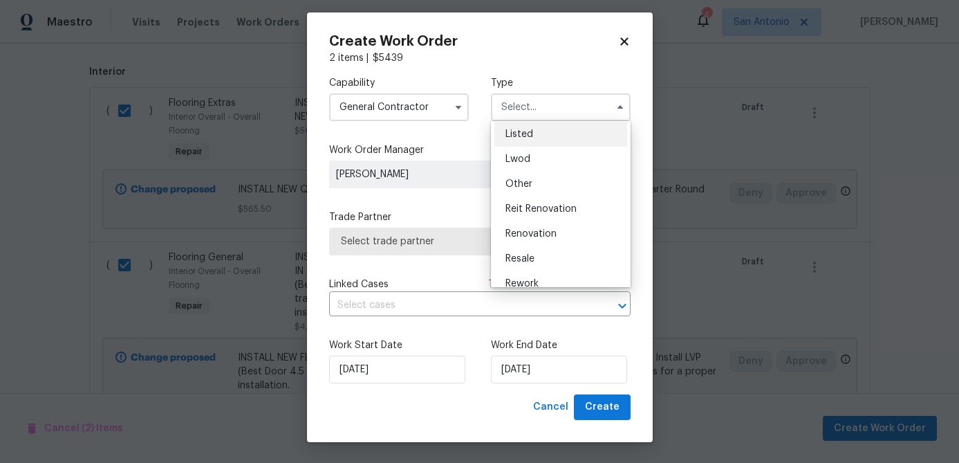
scroll to position [165, 0]
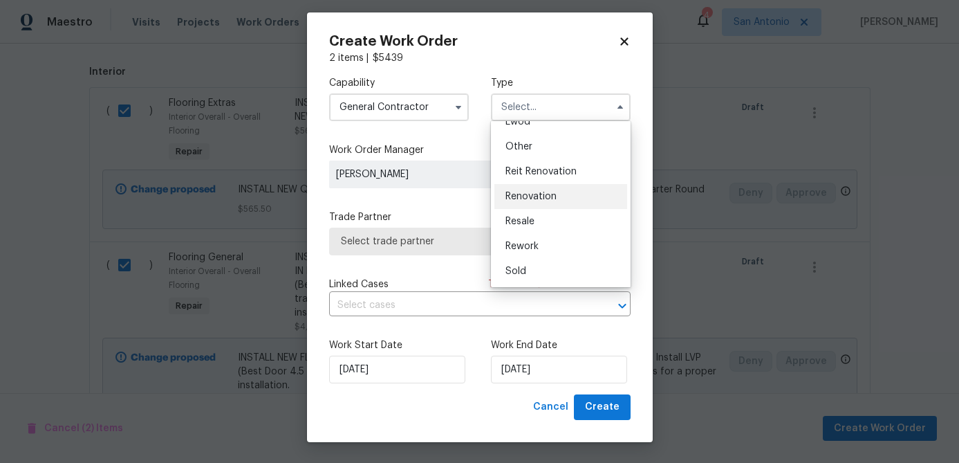
click at [542, 201] on div "Renovation" at bounding box center [560, 196] width 133 height 25
type input "Renovation"
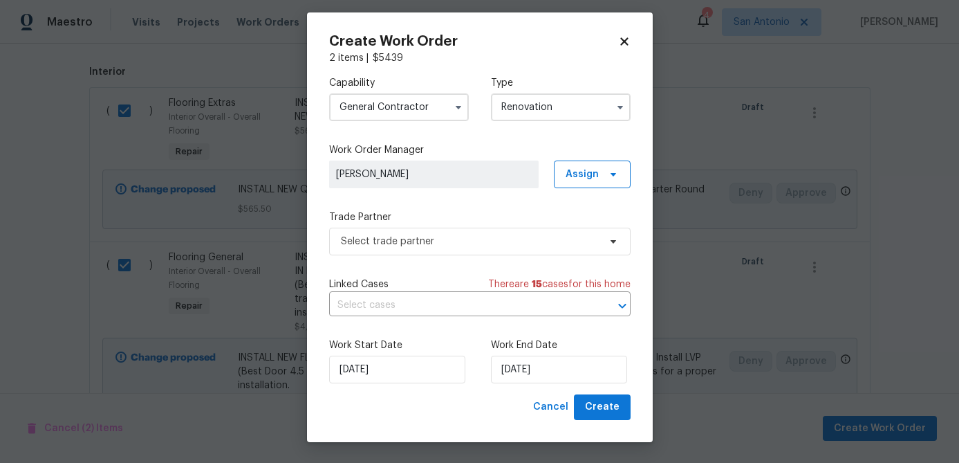
scroll to position [0, 0]
click at [428, 241] on span "Select trade partner" at bounding box center [470, 241] width 258 height 14
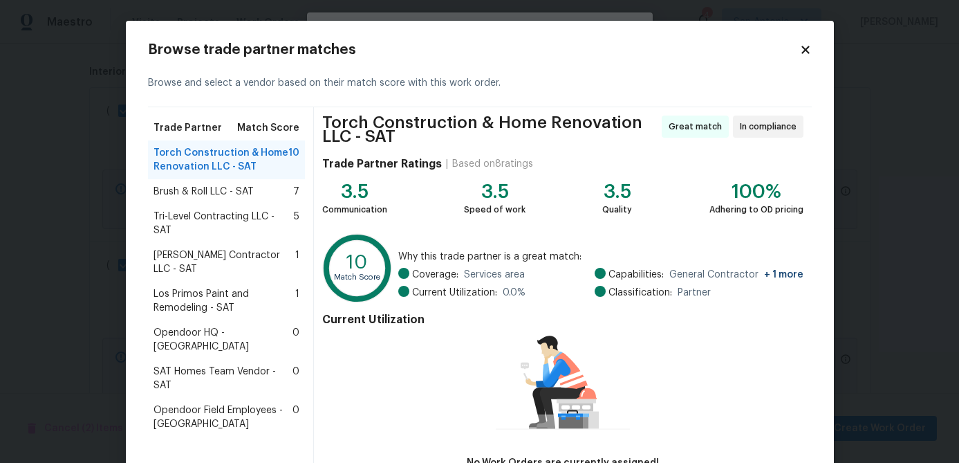
click at [210, 196] on span "Brush & Roll LLC - SAT" at bounding box center [204, 192] width 100 height 14
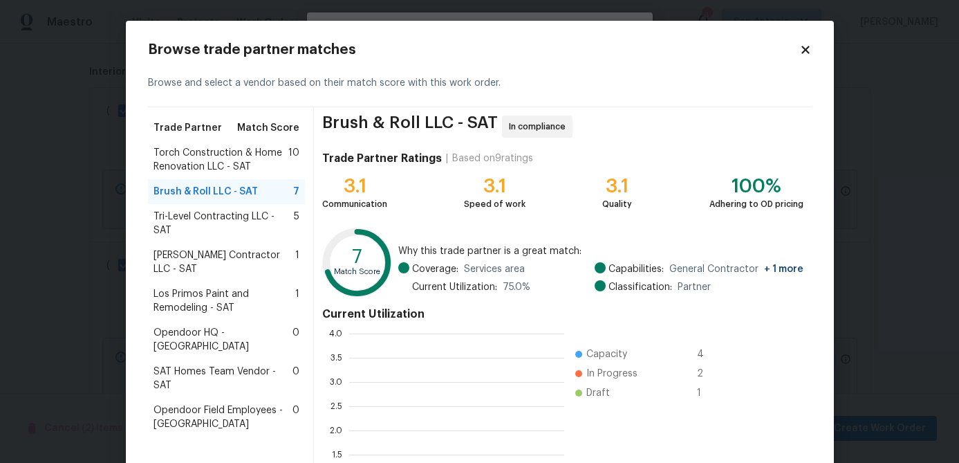
scroll to position [194, 215]
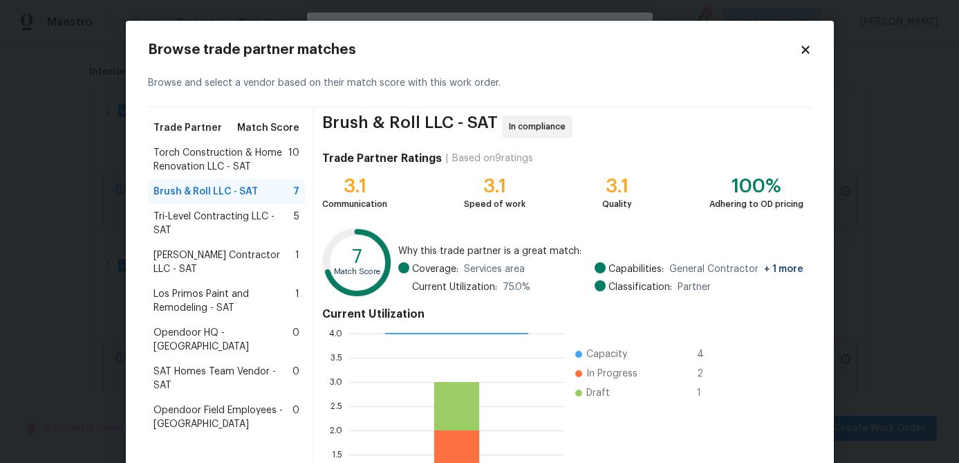
click at [205, 219] on span "Tri-Level Contracting LLC - SAT" at bounding box center [224, 224] width 141 height 28
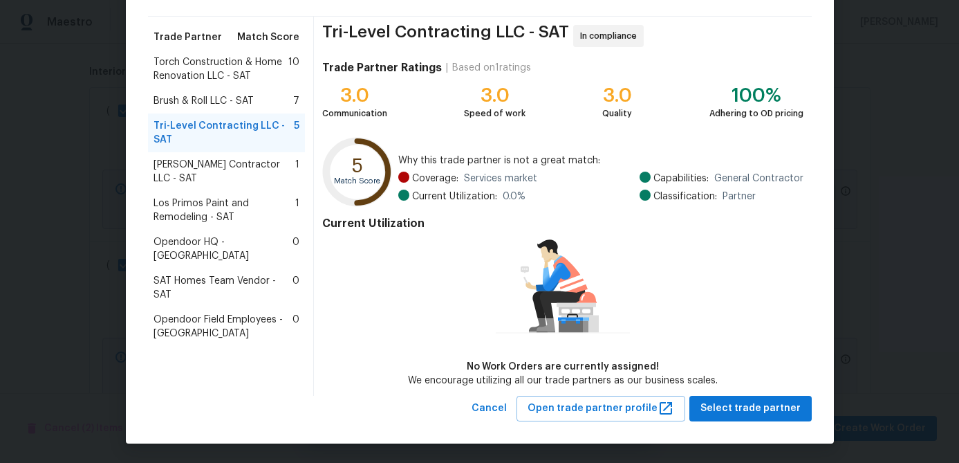
click at [196, 169] on span "[PERSON_NAME] Contractor LLC - SAT" at bounding box center [225, 172] width 142 height 28
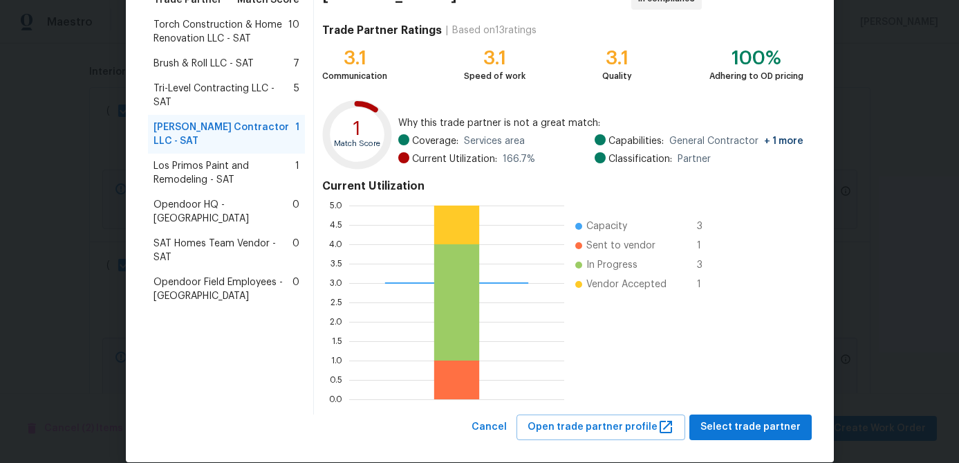
scroll to position [147, 0]
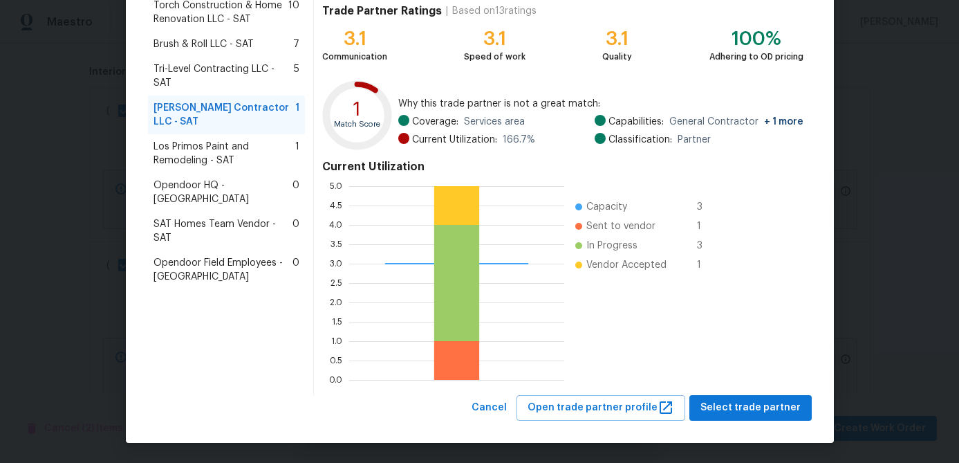
click at [187, 143] on span "Los Primos Paint and Remodeling - SAT" at bounding box center [225, 154] width 142 height 28
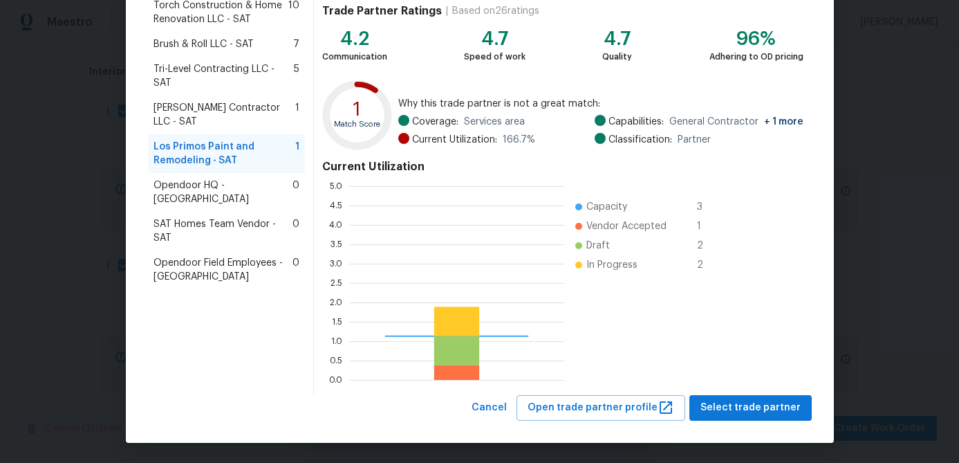
scroll to position [194, 215]
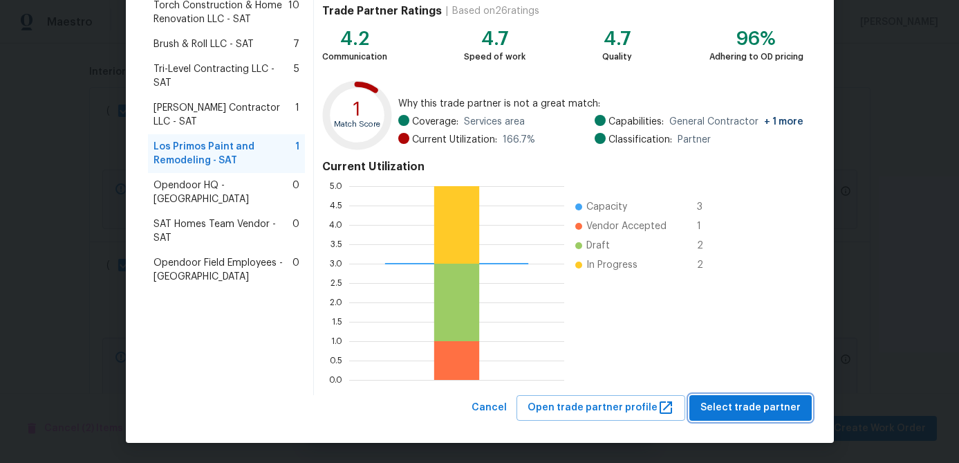
click at [761, 407] on span "Select trade partner" at bounding box center [750, 407] width 100 height 17
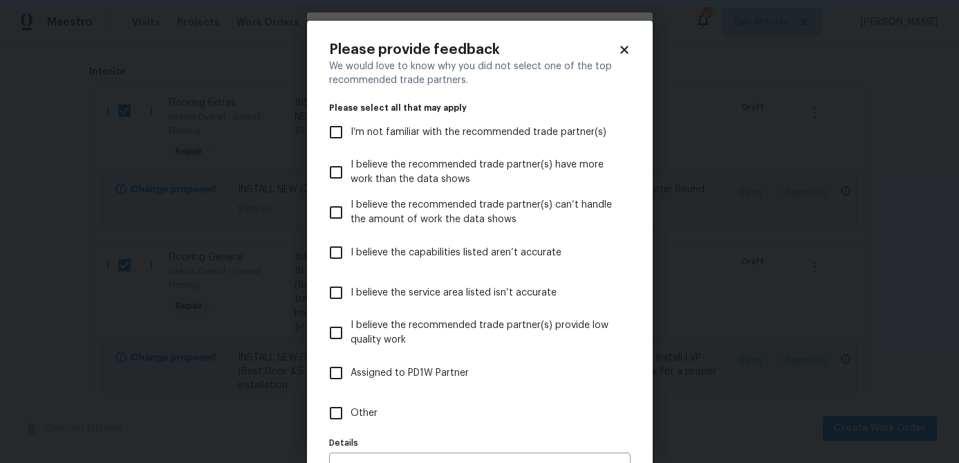
scroll to position [0, 0]
click at [626, 53] on icon at bounding box center [624, 50] width 8 height 8
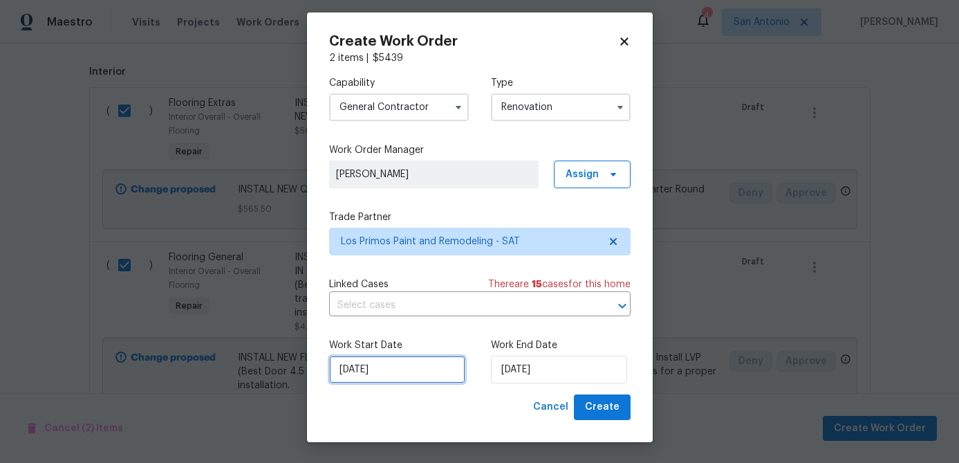
click at [405, 367] on input "[DATE]" at bounding box center [397, 369] width 136 height 28
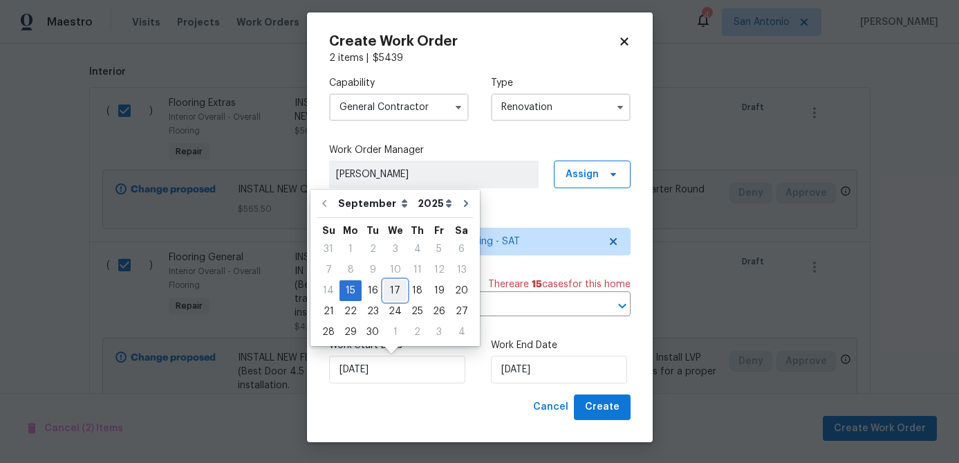
click at [390, 287] on div "17" at bounding box center [395, 290] width 23 height 19
type input "[DATE]"
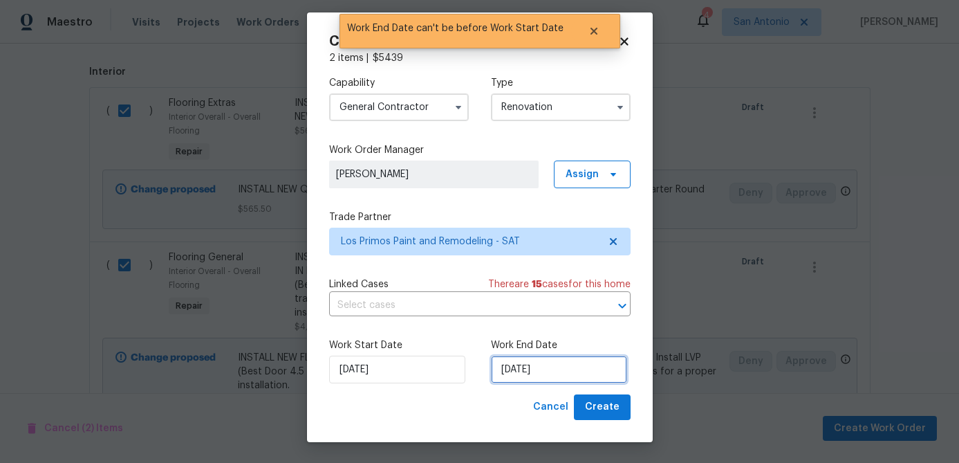
click at [574, 373] on input "[DATE]" at bounding box center [559, 369] width 136 height 28
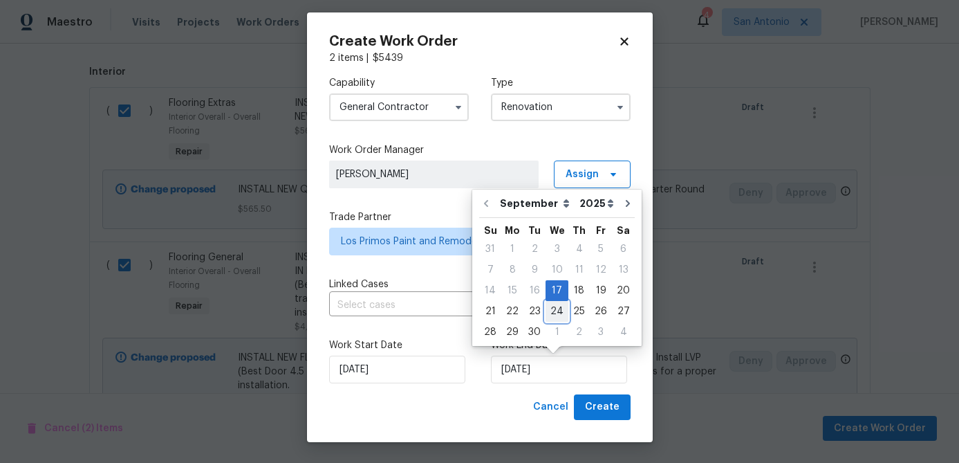
click at [559, 315] on div "24" at bounding box center [557, 310] width 23 height 19
type input "[DATE]"
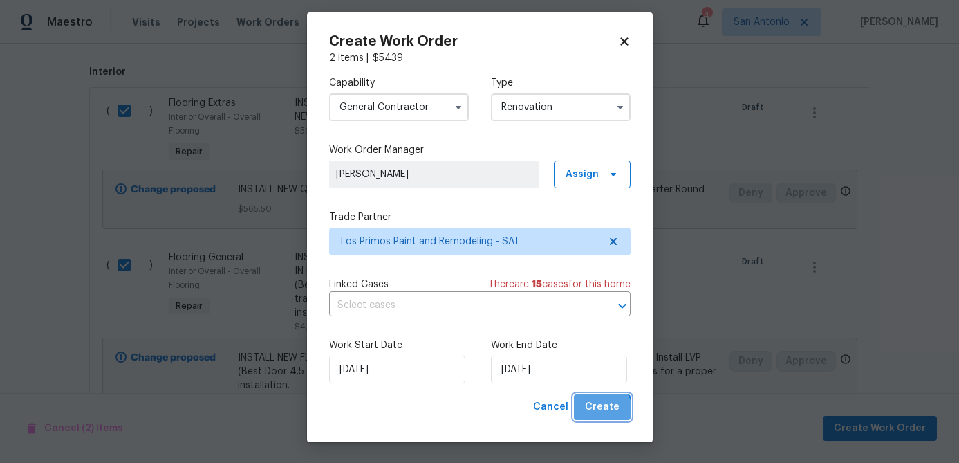
click at [599, 412] on span "Create" at bounding box center [602, 406] width 35 height 17
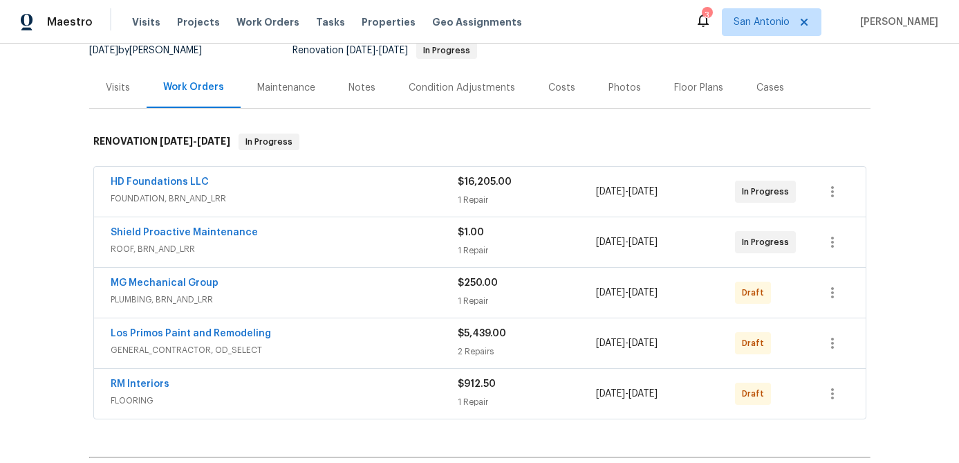
scroll to position [143, 0]
click at [458, 89] on div "Condition Adjustments" at bounding box center [462, 87] width 106 height 14
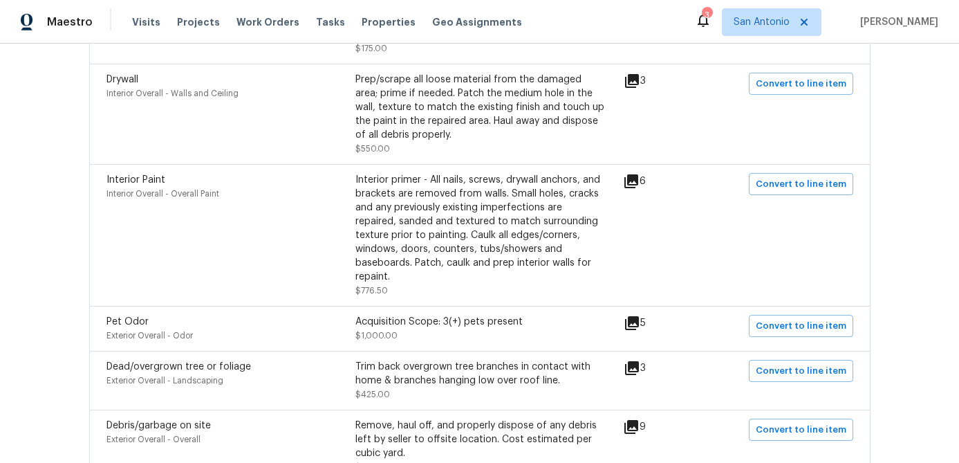
scroll to position [496, 0]
